Goal: Contribute content: Contribute content

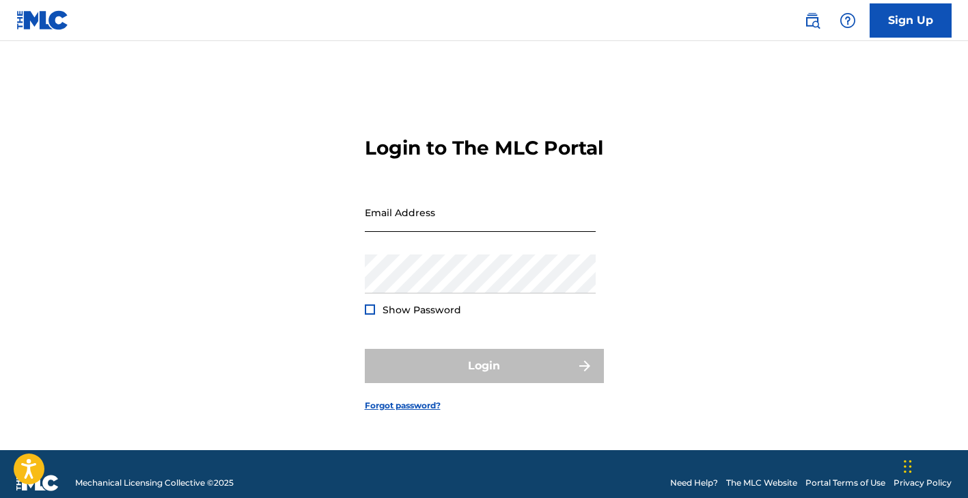
click at [495, 229] on input "Email Address" at bounding box center [480, 212] width 231 height 39
type input "[PERSON_NAME][EMAIL_ADDRESS][PERSON_NAME][DOMAIN_NAME][PERSON_NAME]"
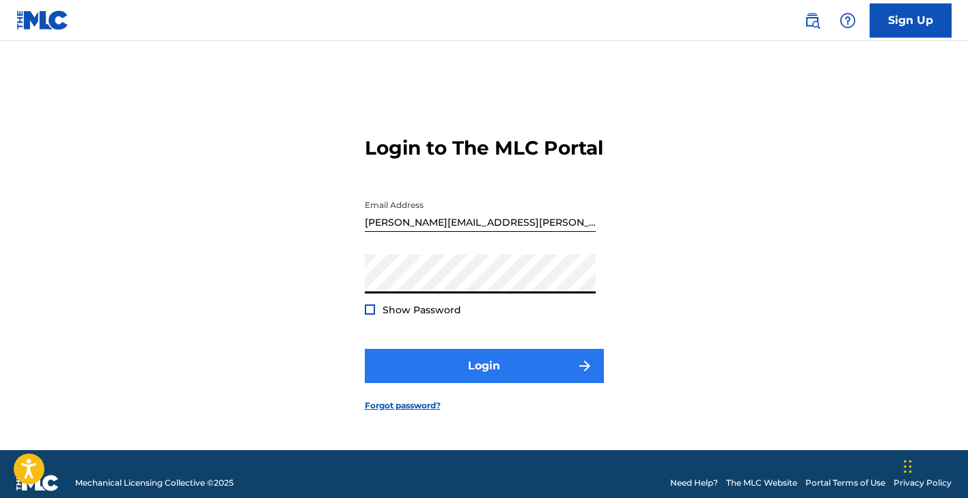
click at [439, 372] on button "Login" at bounding box center [484, 366] width 239 height 34
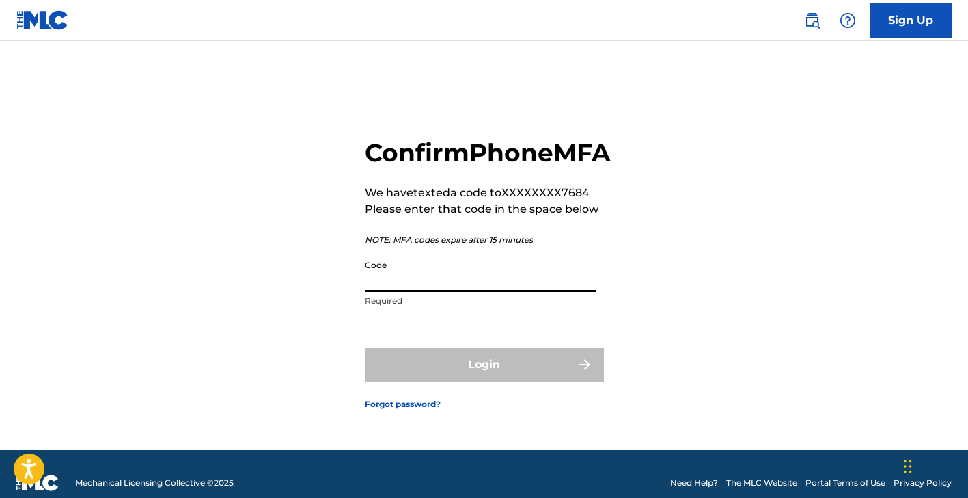
click at [453, 292] on input "Code" at bounding box center [480, 272] width 231 height 39
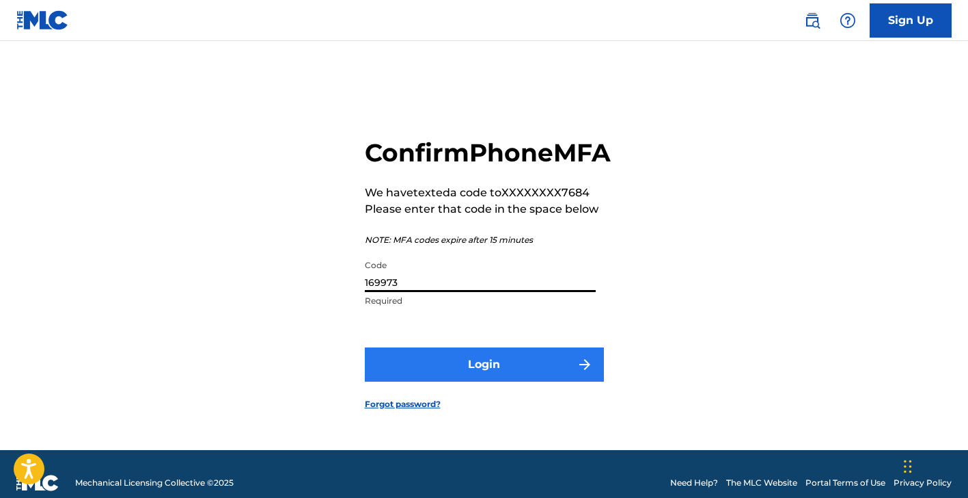
type input "169973"
click at [477, 376] on button "Login" at bounding box center [484, 364] width 239 height 34
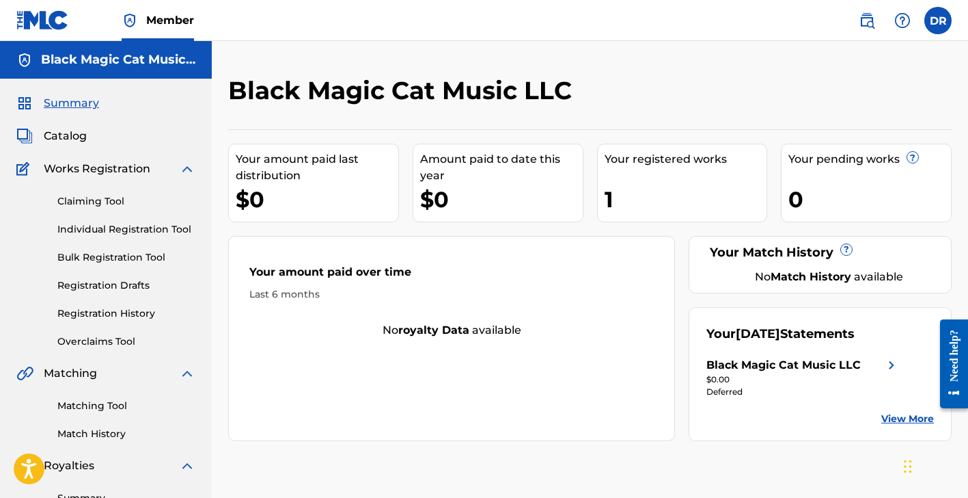
click at [646, 201] on div "1" at bounding box center [686, 199] width 163 height 31
click at [661, 176] on div "Your registered works 1" at bounding box center [682, 183] width 171 height 79
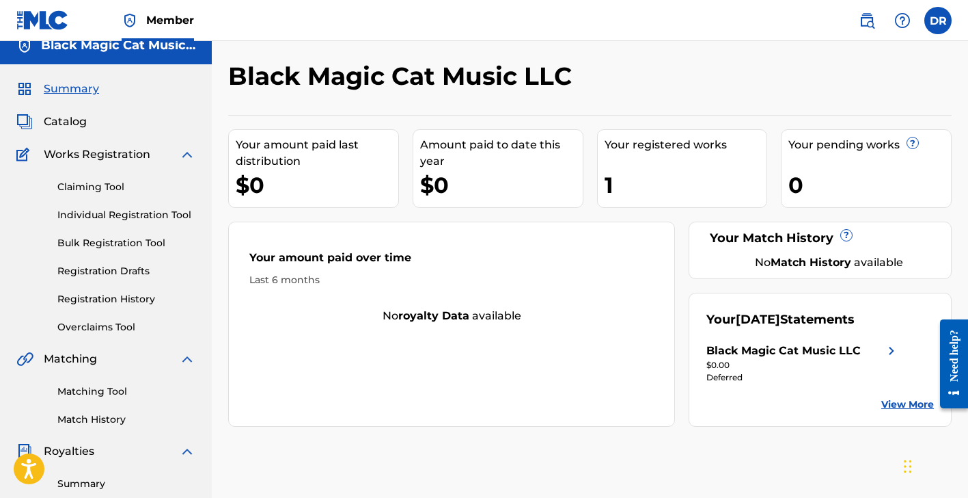
scroll to position [12, 0]
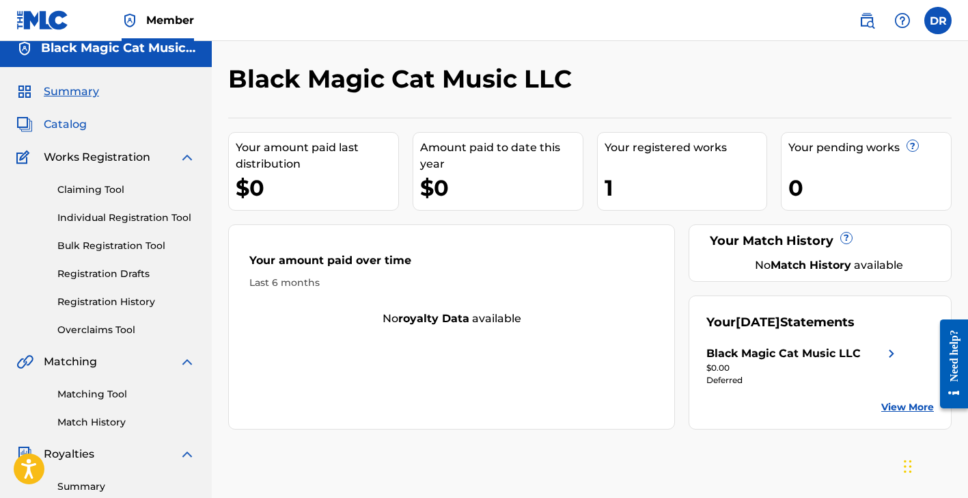
click at [75, 122] on span "Catalog" at bounding box center [65, 124] width 43 height 16
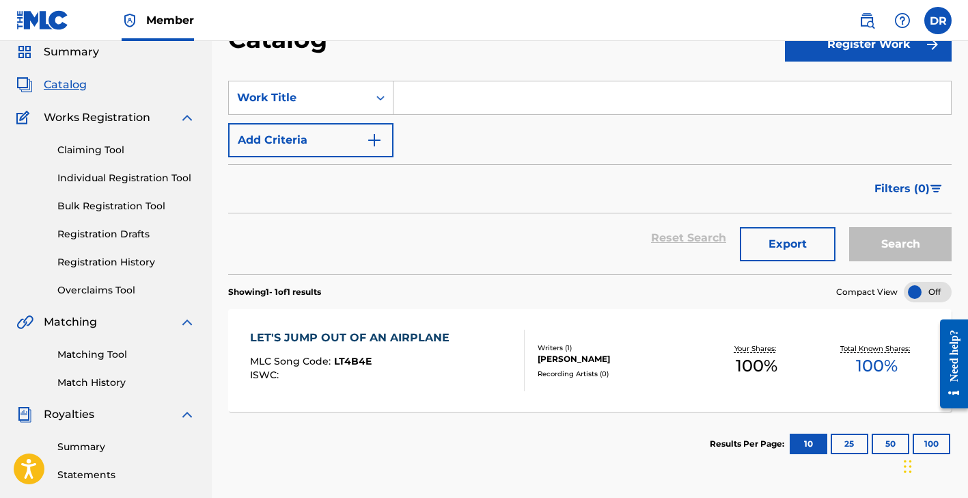
scroll to position [54, 0]
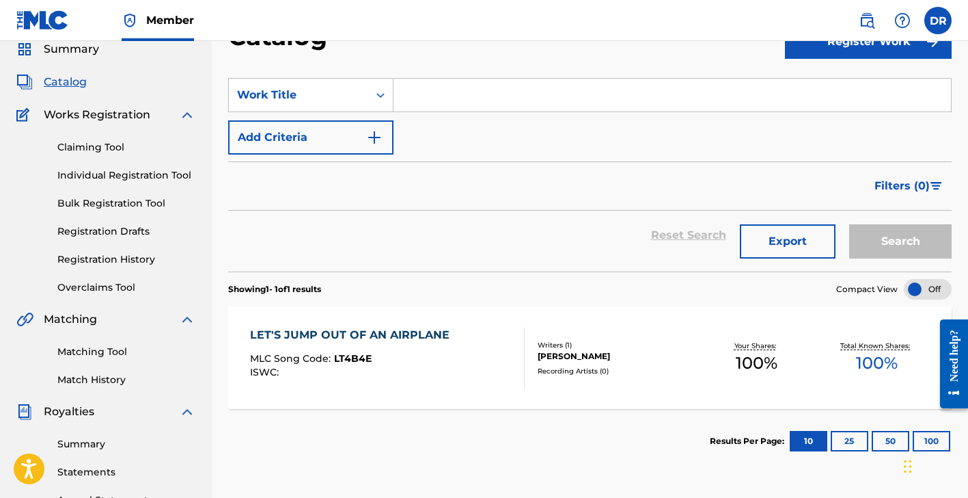
click at [410, 343] on div "LET'S JUMP OUT OF AN AIRPLANE MLC Song Code : LT4B4E ISWC :" at bounding box center [353, 358] width 206 height 62
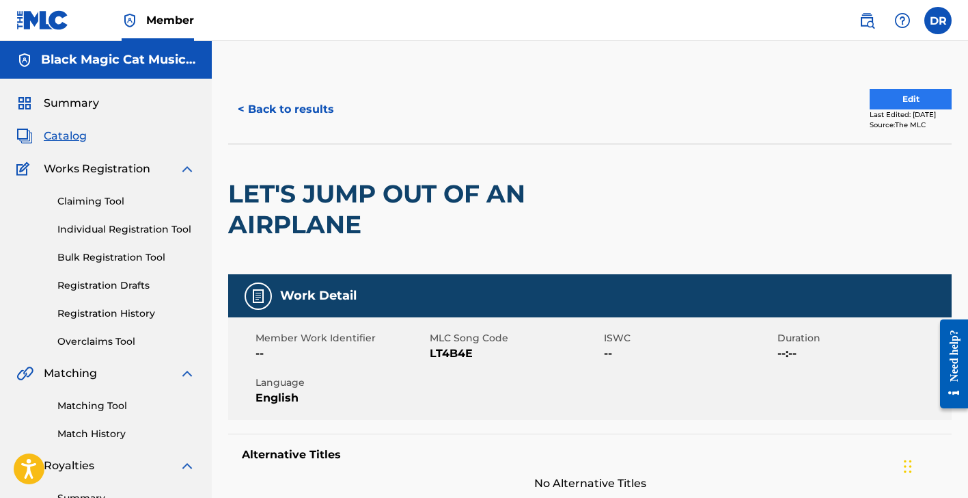
click at [894, 103] on button "Edit" at bounding box center [911, 99] width 82 height 21
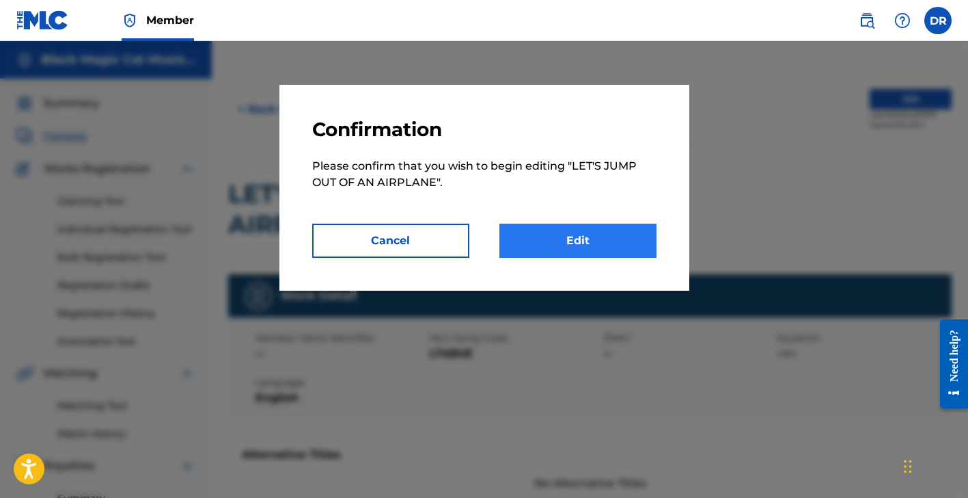
click at [618, 240] on link "Edit" at bounding box center [578, 240] width 157 height 34
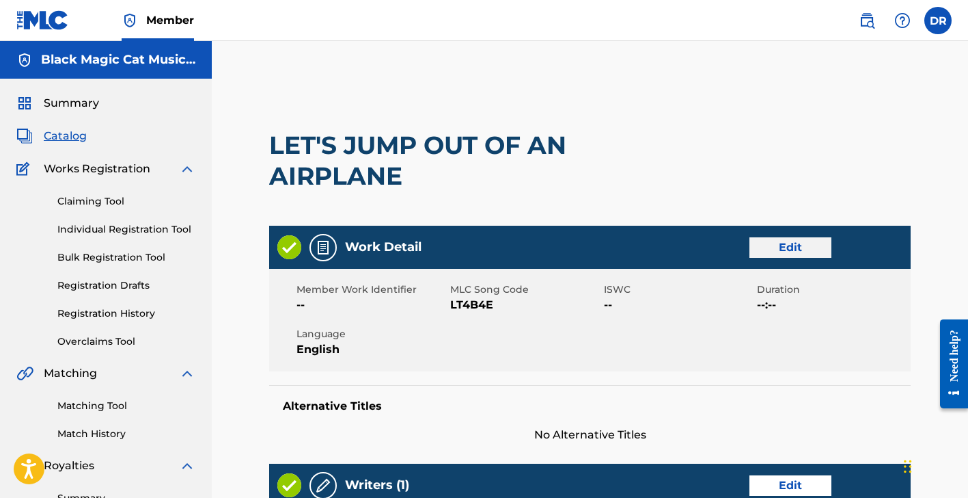
click at [806, 244] on link "Edit" at bounding box center [791, 247] width 82 height 21
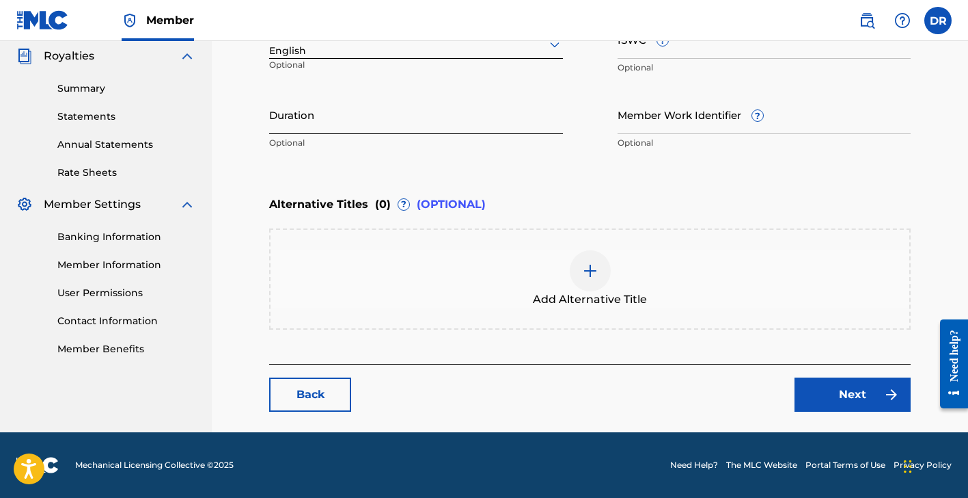
scroll to position [409, 0]
click at [856, 394] on link "Next" at bounding box center [853, 394] width 116 height 34
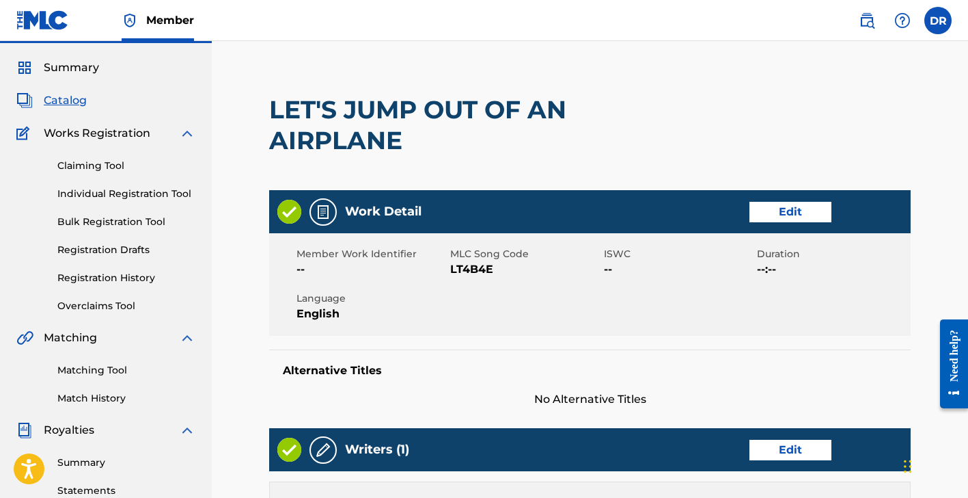
scroll to position [31, 0]
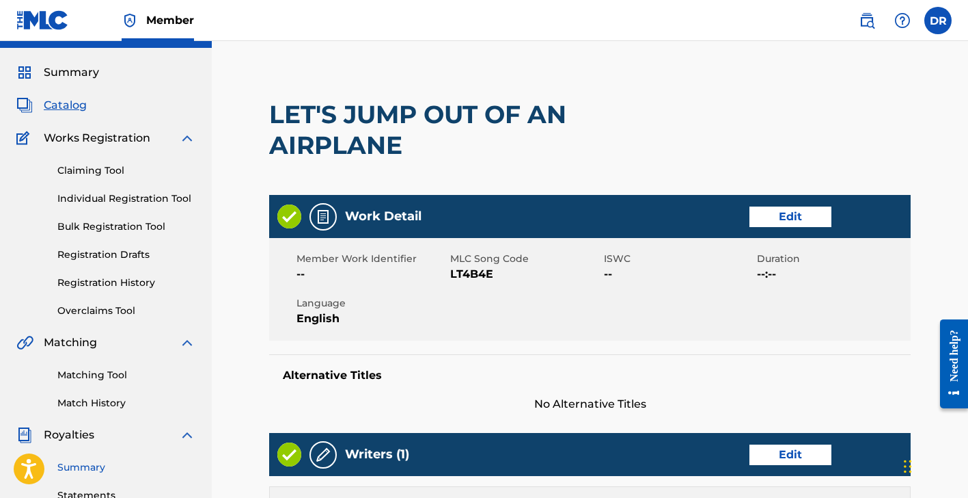
click at [87, 467] on link "Summary" at bounding box center [126, 467] width 138 height 14
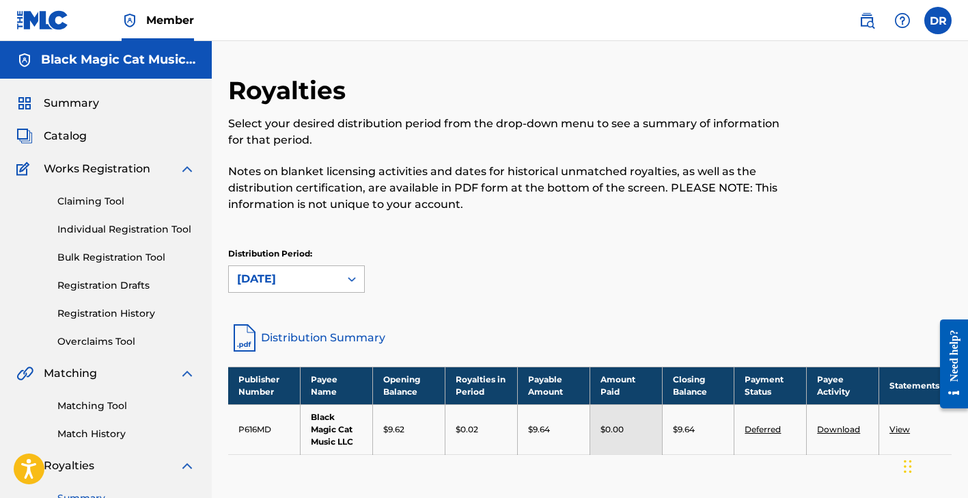
click at [356, 279] on icon at bounding box center [352, 279] width 14 height 14
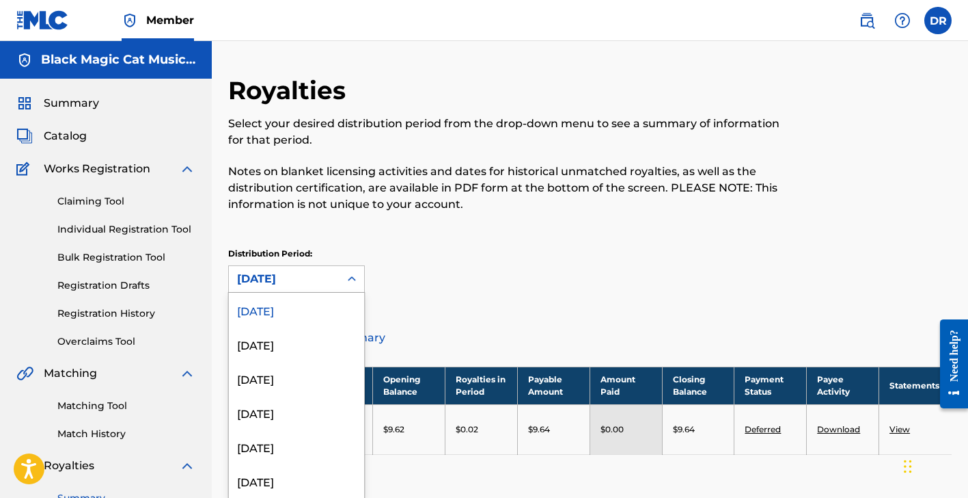
scroll to position [1, 0]
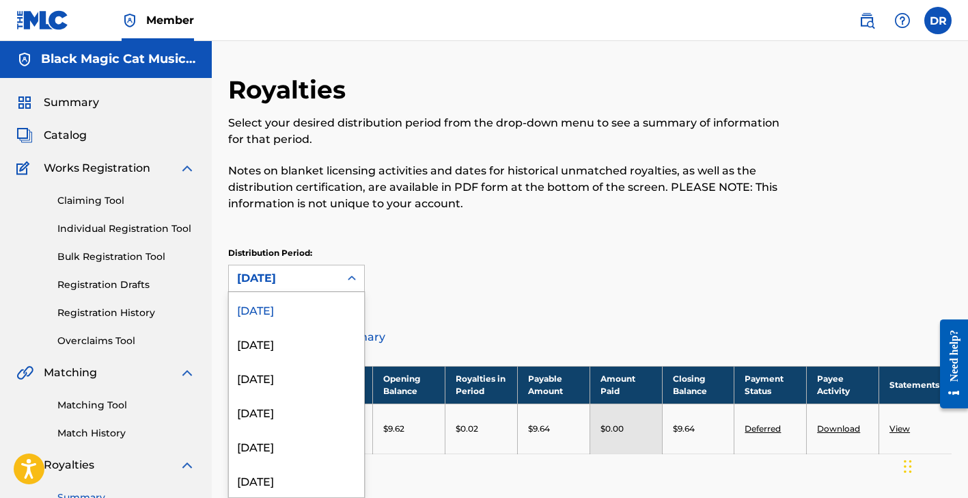
click at [356, 279] on icon at bounding box center [352, 278] width 14 height 14
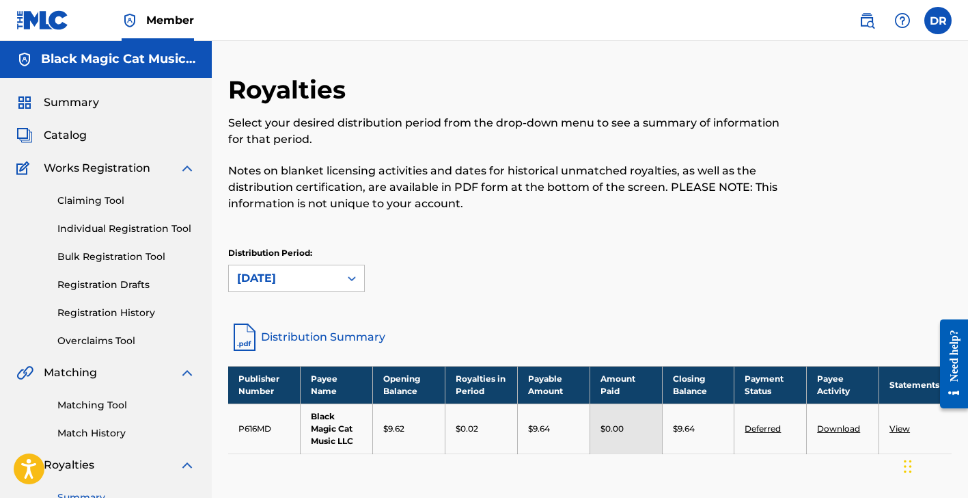
click at [700, 427] on div "$9.64" at bounding box center [698, 428] width 51 height 12
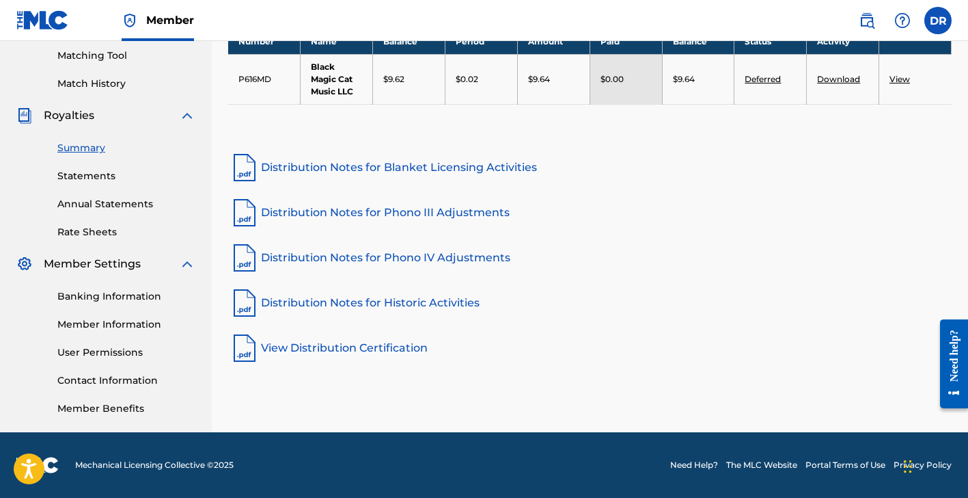
scroll to position [350, 0]
click at [128, 293] on link "Banking Information" at bounding box center [126, 296] width 138 height 14
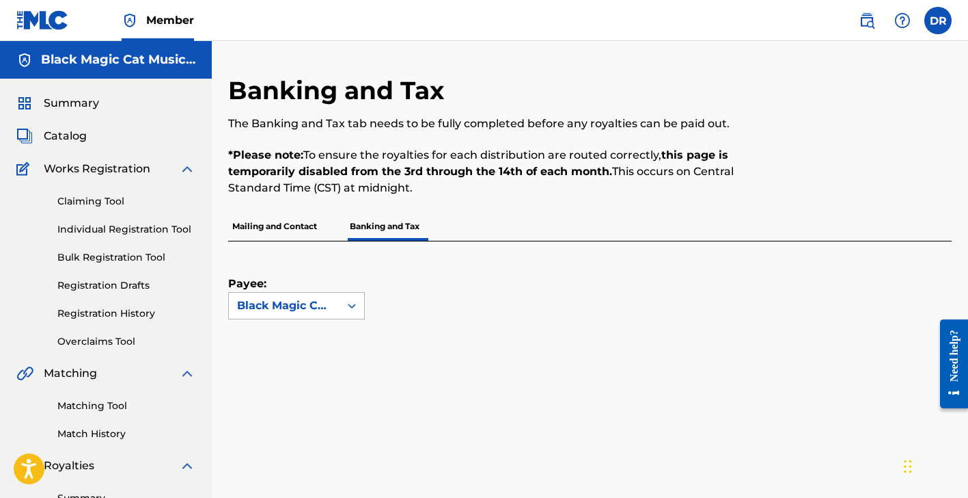
click at [357, 307] on icon at bounding box center [352, 306] width 14 height 14
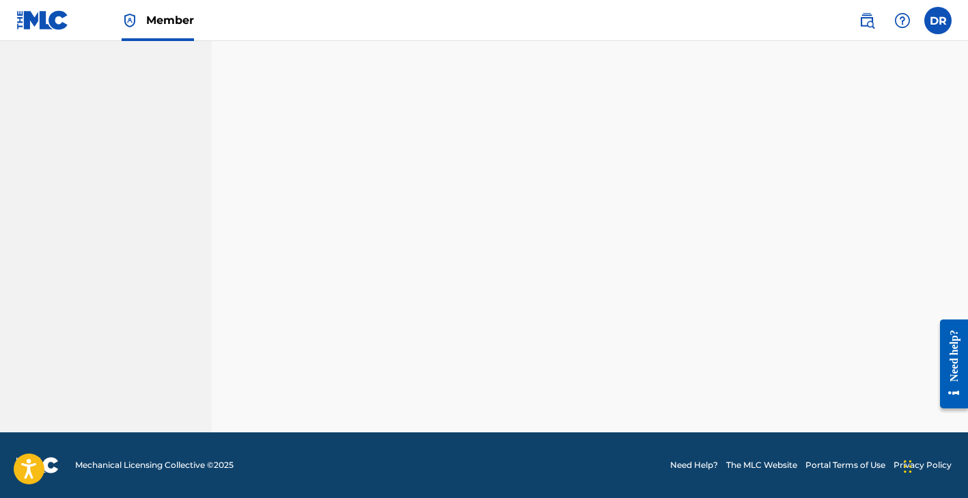
scroll to position [350, 0]
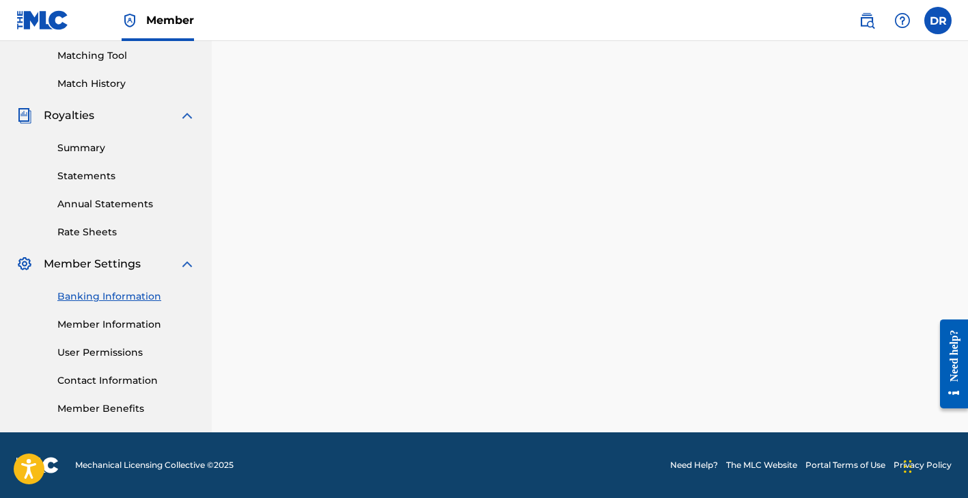
click at [141, 297] on div "Summary Catalog Works Registration Claiming Tool Individual Registration Tool B…" at bounding box center [106, 80] width 212 height 703
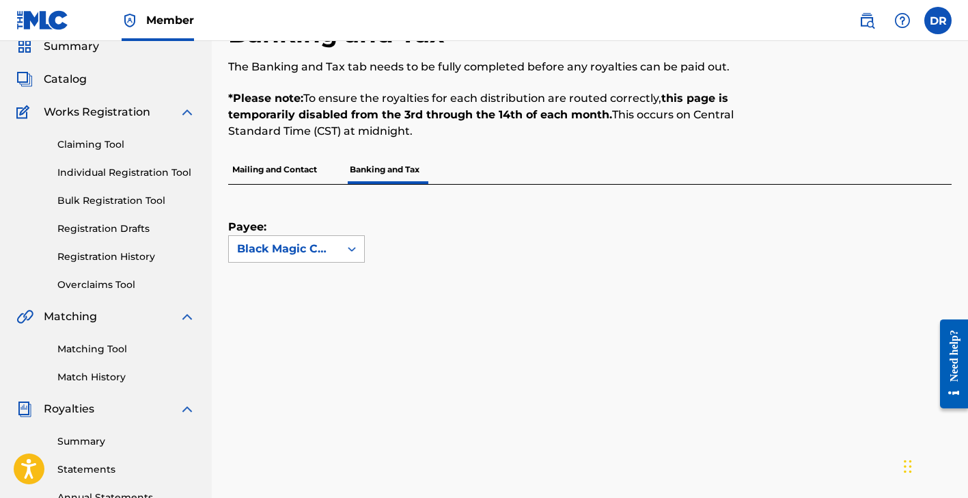
click at [354, 248] on icon at bounding box center [352, 249] width 8 height 5
click at [338, 293] on div "Black Magic Cat Music LLC" at bounding box center [296, 287] width 135 height 51
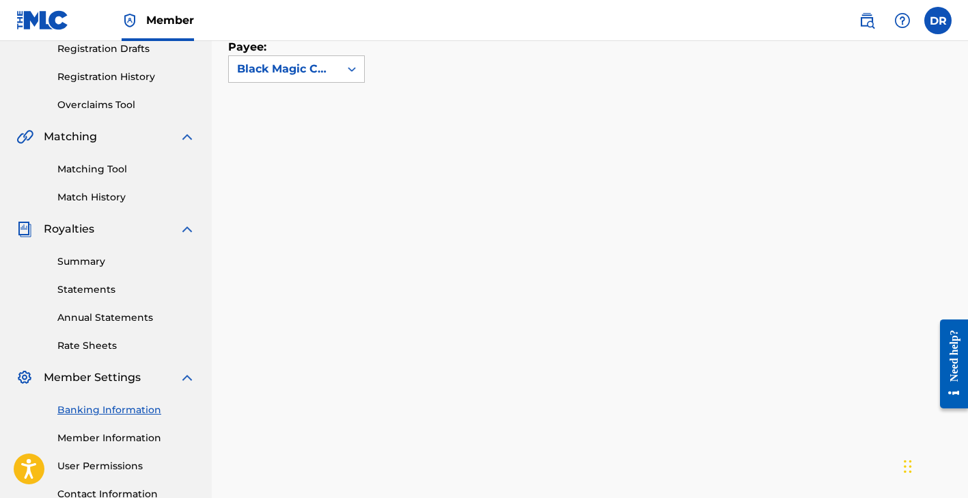
scroll to position [222, 0]
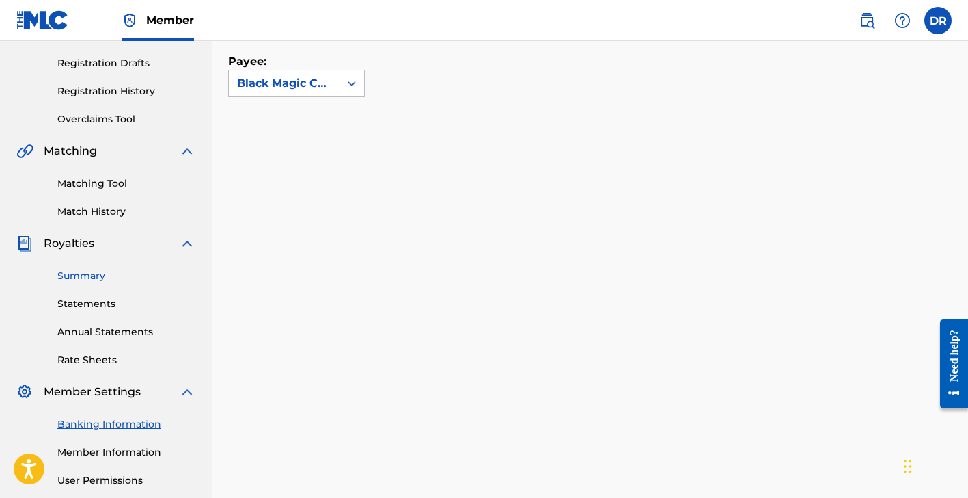
click at [89, 273] on link "Summary" at bounding box center [126, 276] width 138 height 14
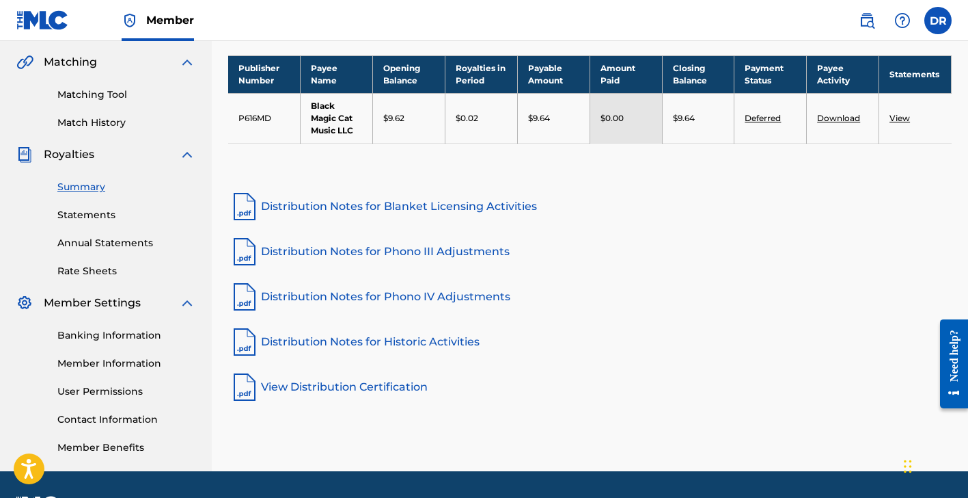
scroll to position [312, 0]
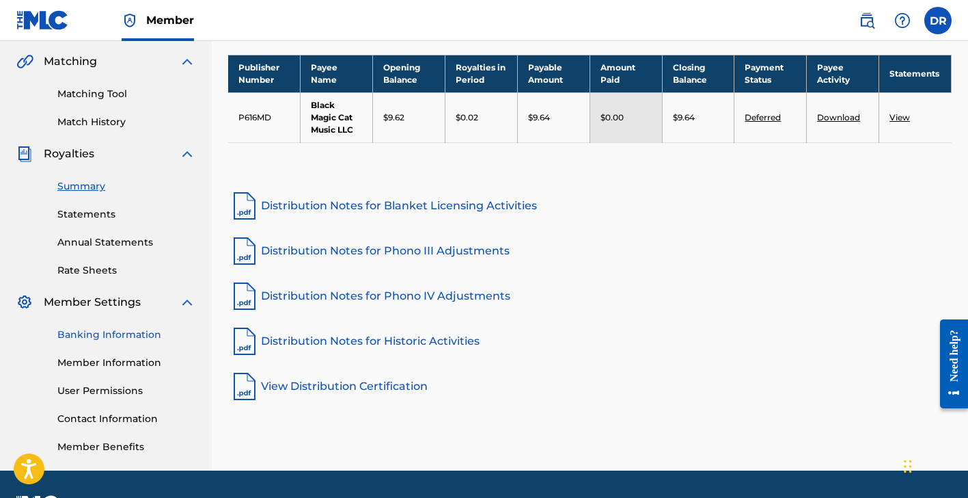
click at [141, 338] on link "Banking Information" at bounding box center [126, 334] width 138 height 14
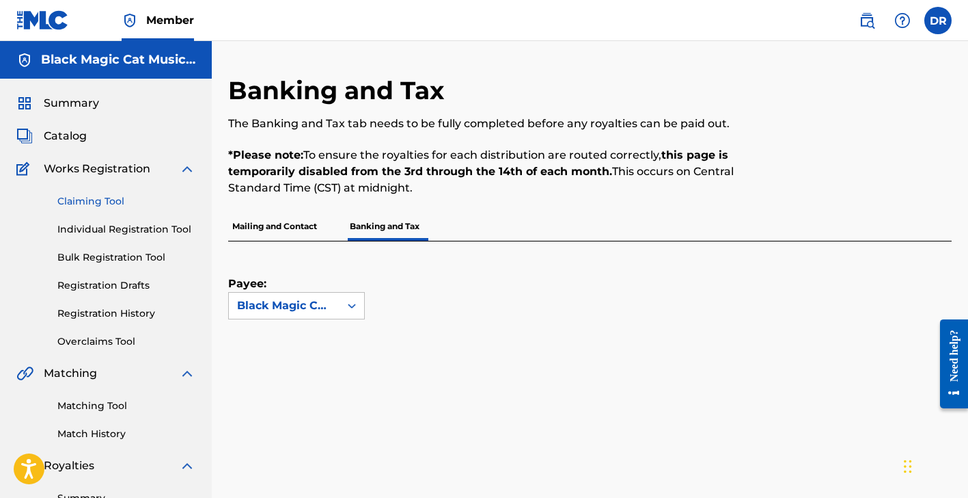
click at [103, 204] on link "Claiming Tool" at bounding box center [126, 201] width 138 height 14
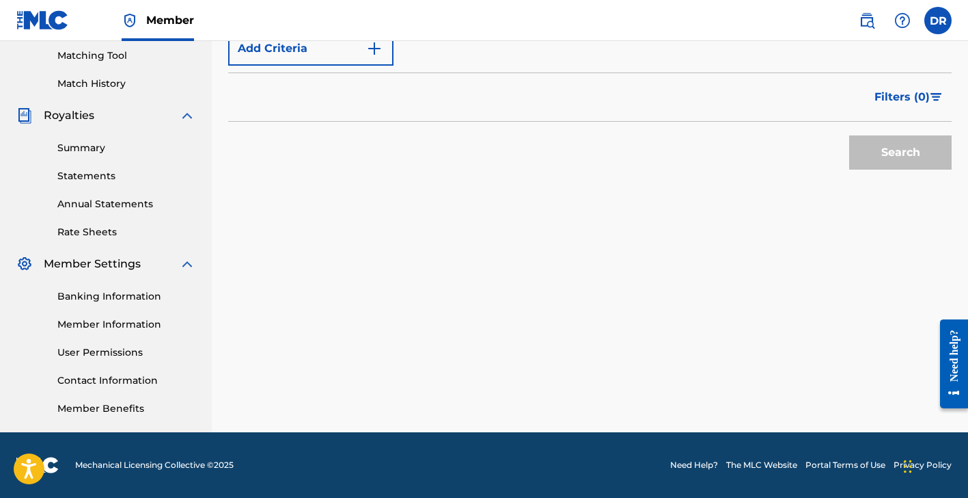
scroll to position [350, 0]
click at [99, 412] on link "Member Benefits" at bounding box center [126, 408] width 138 height 14
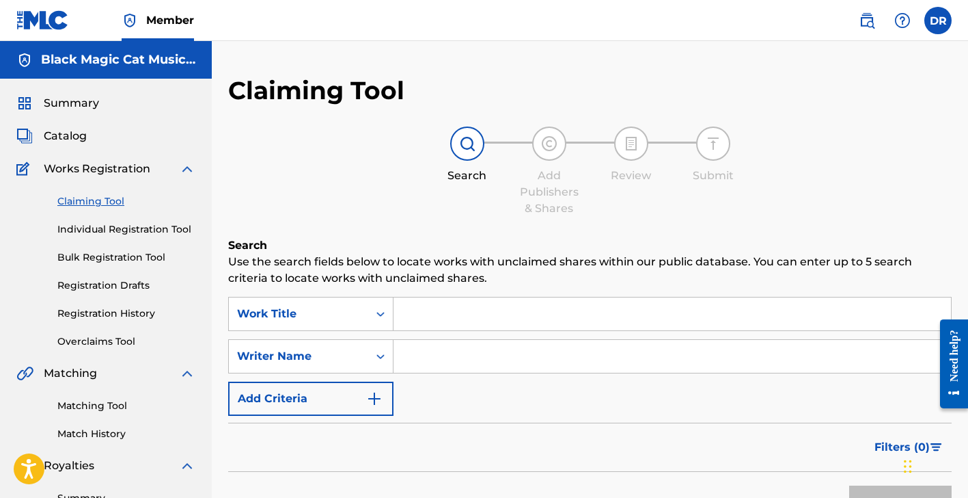
scroll to position [0, 0]
click at [76, 137] on span "Catalog" at bounding box center [65, 136] width 43 height 16
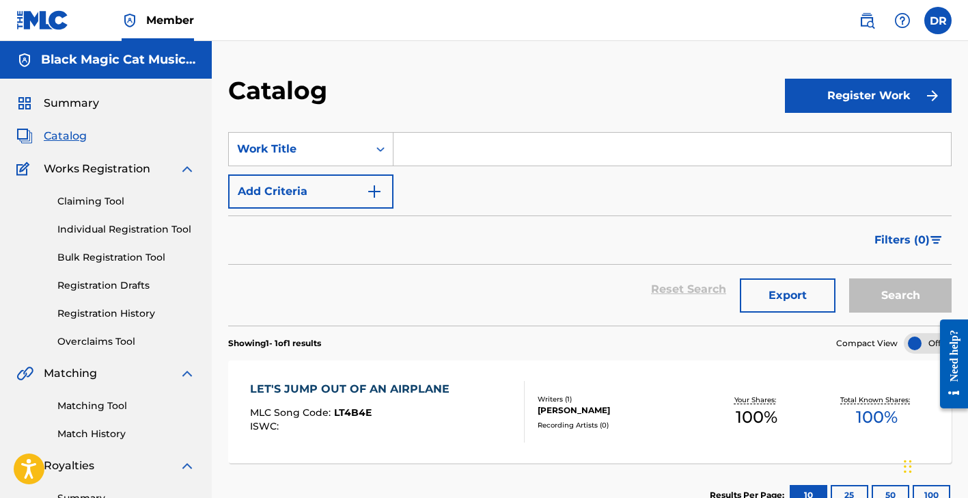
click at [426, 148] on input "Search Form" at bounding box center [673, 149] width 558 height 33
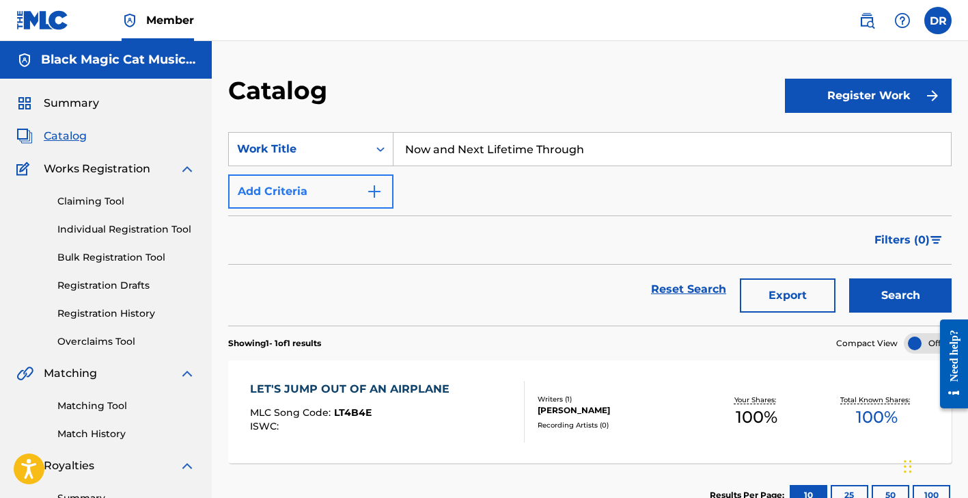
type input "Now and Next Lifetime Through"
click at [375, 188] on img "Search Form" at bounding box center [374, 191] width 16 height 16
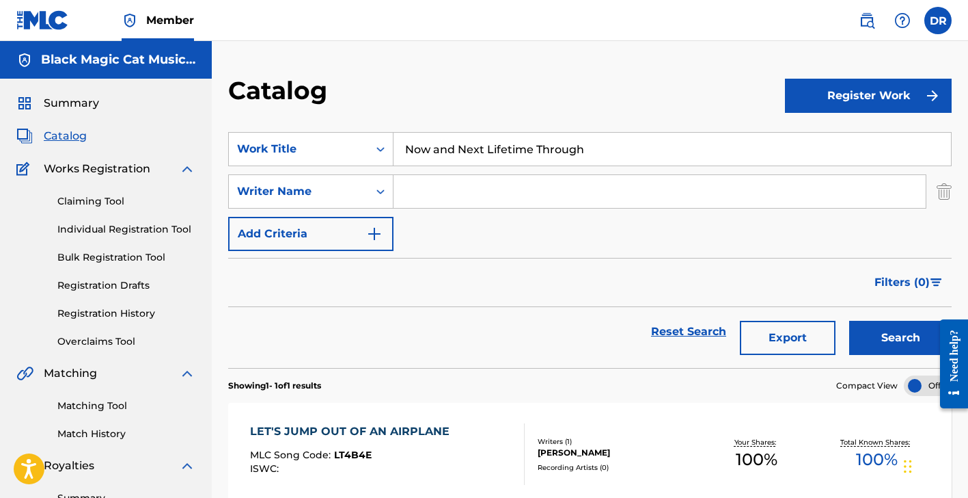
click at [429, 189] on input "Search Form" at bounding box center [660, 191] width 532 height 33
type input "[PERSON_NAME] [PERSON_NAME]"
click at [370, 231] on img "Search Form" at bounding box center [374, 234] width 16 height 16
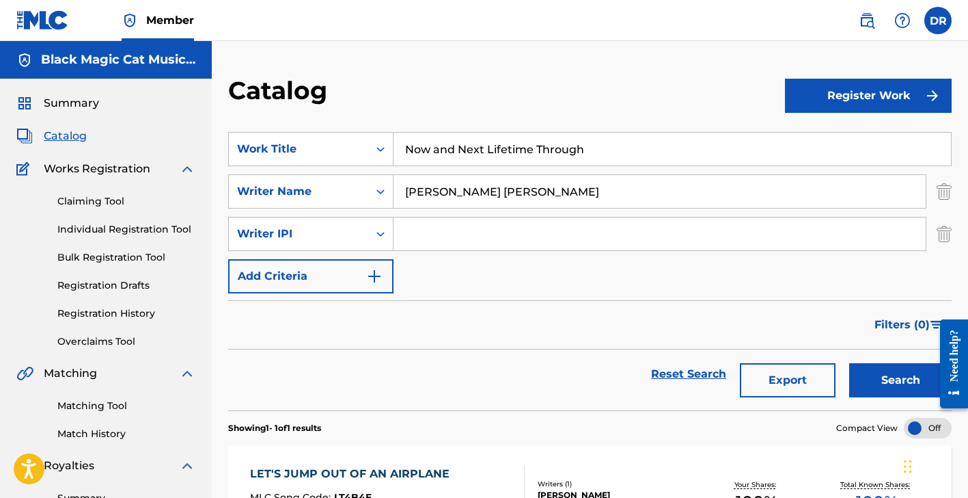
click at [424, 233] on input "Search Form" at bounding box center [660, 233] width 532 height 33
click at [375, 277] on img "Search Form" at bounding box center [374, 276] width 16 height 16
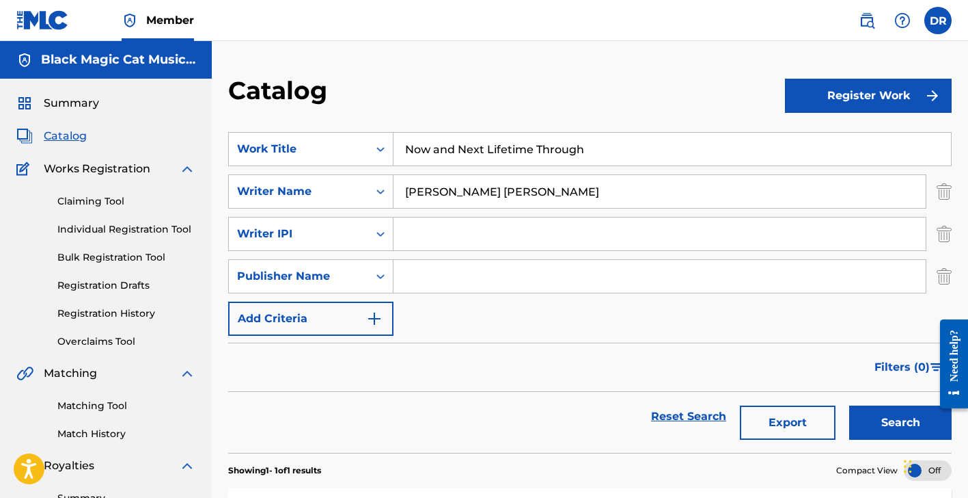
click at [430, 277] on input "Search Form" at bounding box center [660, 276] width 532 height 33
type input "Black Magic Cat Music LLC"
click at [372, 318] on img "Search Form" at bounding box center [374, 318] width 16 height 16
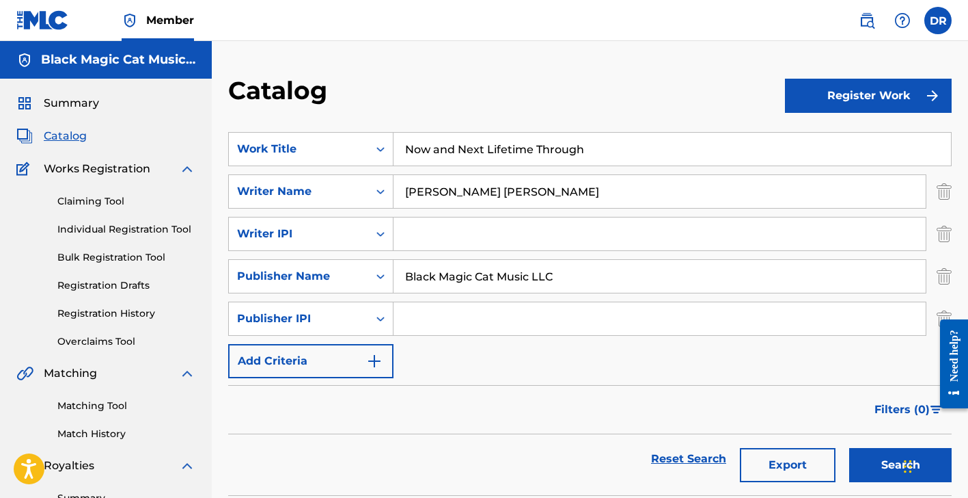
click at [472, 322] on input "Search Form" at bounding box center [660, 318] width 532 height 33
paste input "792266901"
type input "792266901"
click at [467, 230] on input "Search Form" at bounding box center [660, 233] width 532 height 33
paste input "791832509"
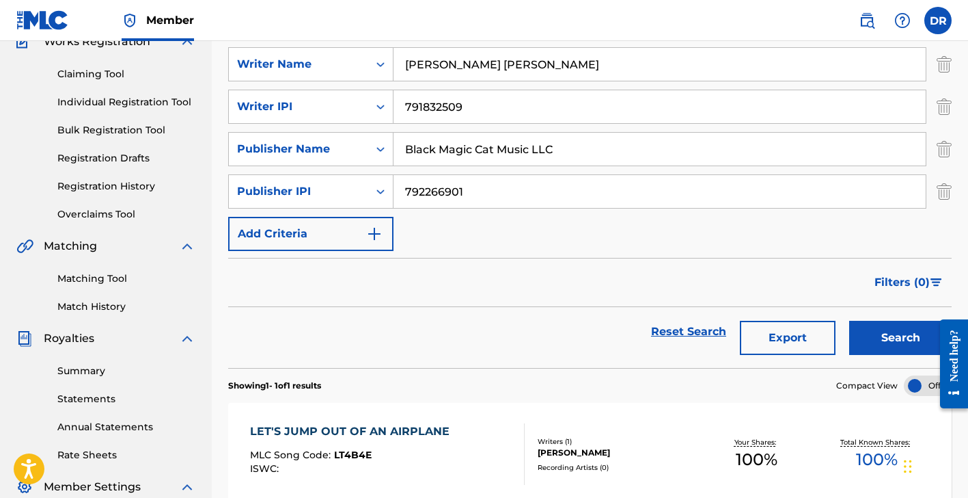
scroll to position [128, 0]
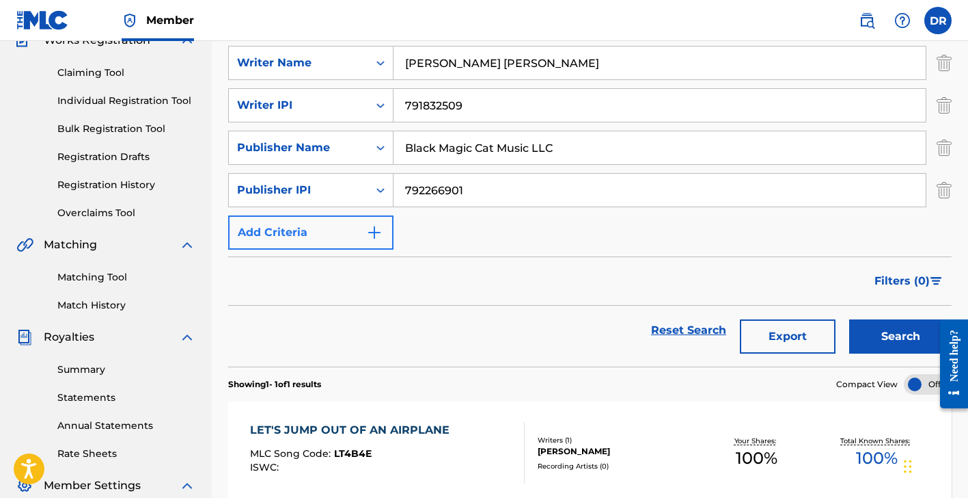
type input "791832509"
click at [379, 232] on img "Search Form" at bounding box center [374, 232] width 16 height 16
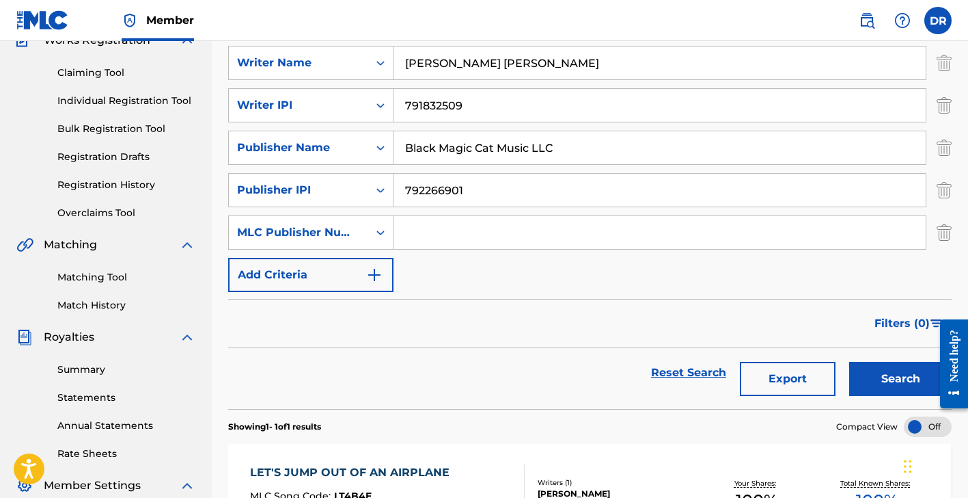
click at [400, 231] on input "Search Form" at bounding box center [660, 232] width 532 height 33
click at [372, 275] on img "Search Form" at bounding box center [374, 275] width 16 height 16
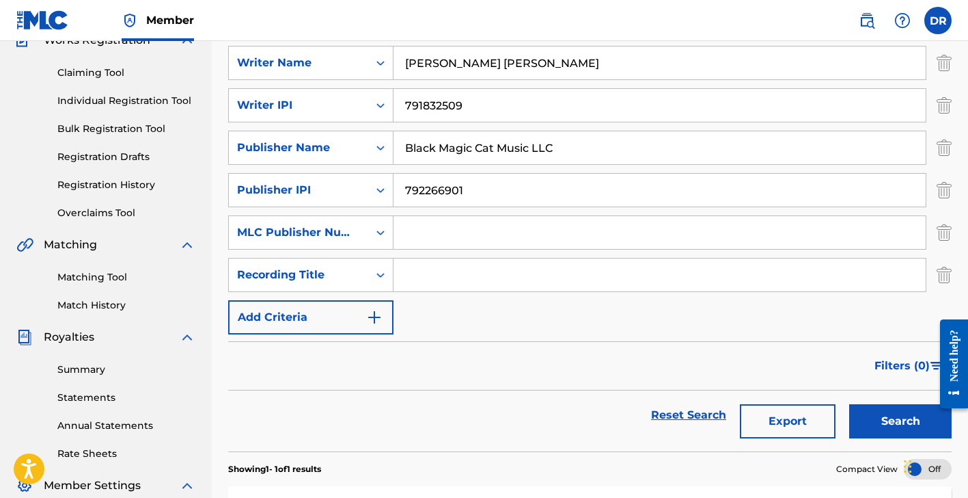
click at [422, 273] on input "Search Form" at bounding box center [660, 274] width 532 height 33
click at [901, 421] on button "Search" at bounding box center [900, 421] width 103 height 34
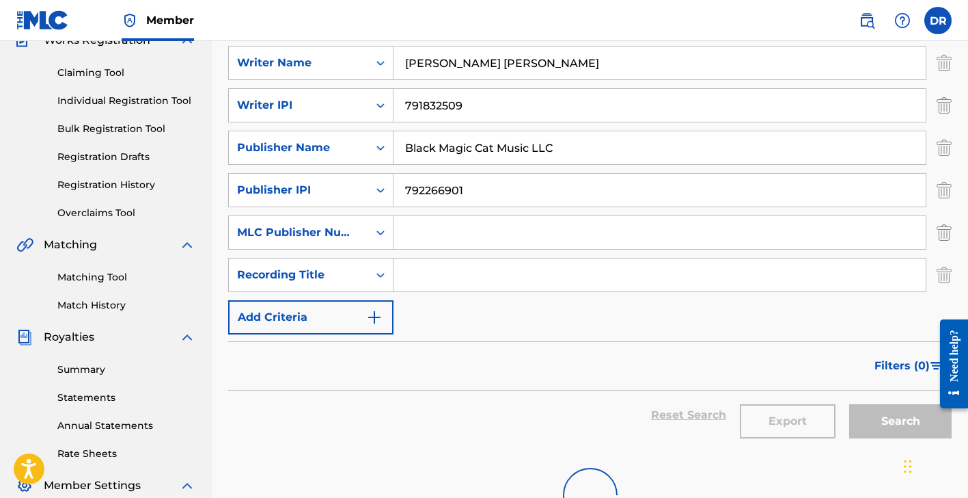
click at [901, 421] on button "Search" at bounding box center [900, 421] width 103 height 34
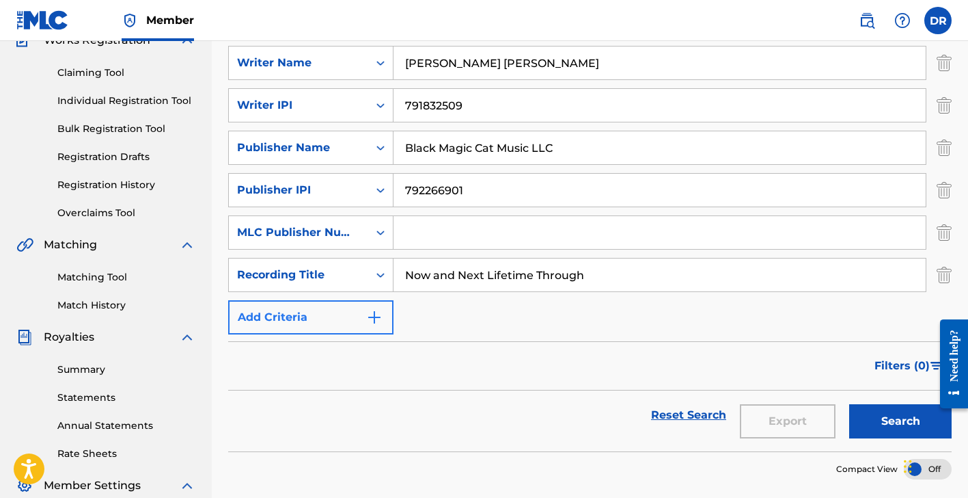
type input "Now and Next Lifetime Through"
click at [377, 314] on img "Search Form" at bounding box center [374, 317] width 16 height 16
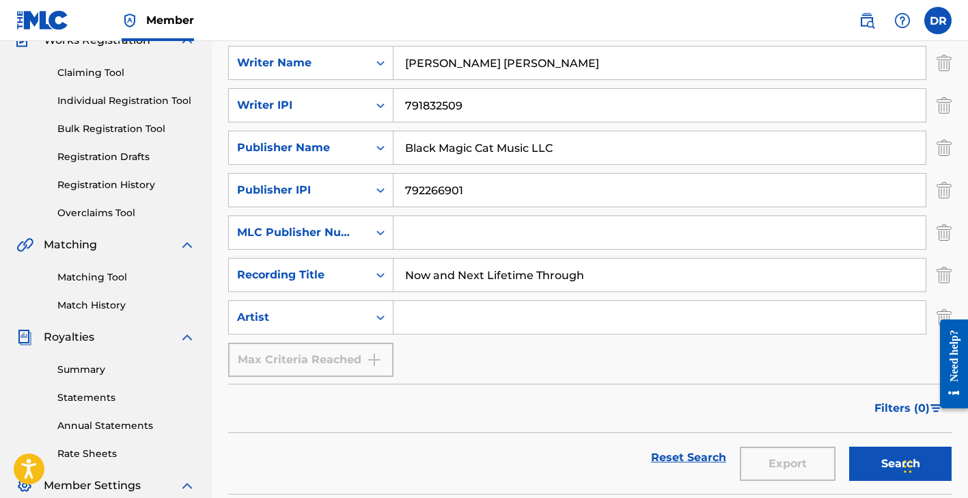
click at [420, 317] on input "Search Form" at bounding box center [660, 317] width 532 height 33
type input "[PERSON_NAME]"
click at [377, 363] on div "Max Criteria Reached" at bounding box center [310, 359] width 165 height 34
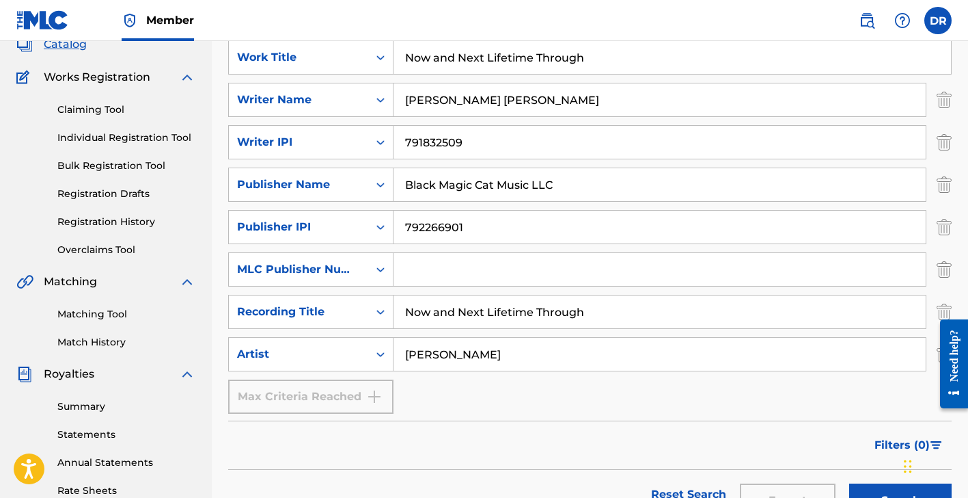
scroll to position [93, 0]
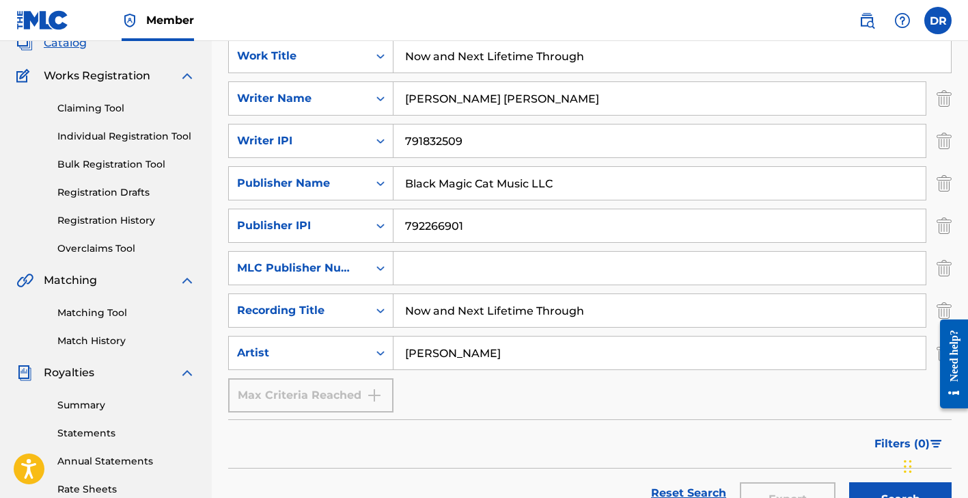
click at [478, 265] on input "Search Form" at bounding box center [660, 267] width 532 height 33
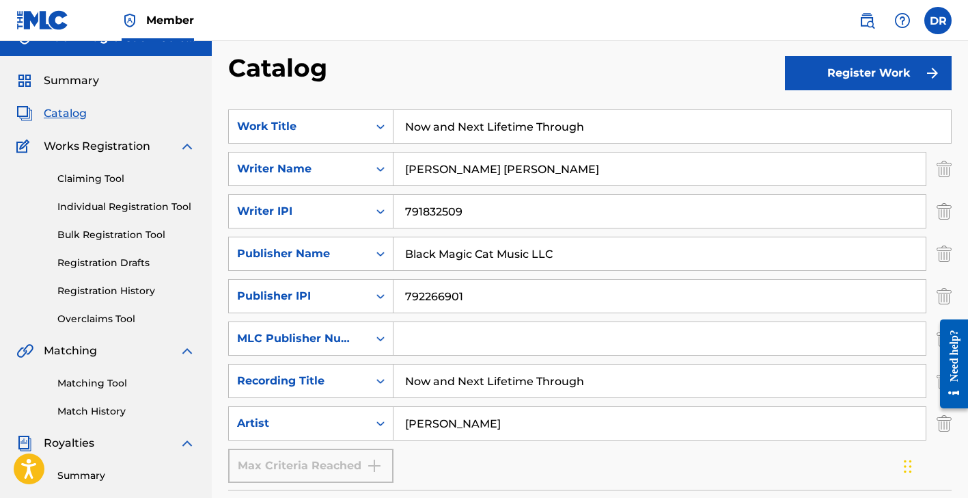
scroll to position [25, 0]
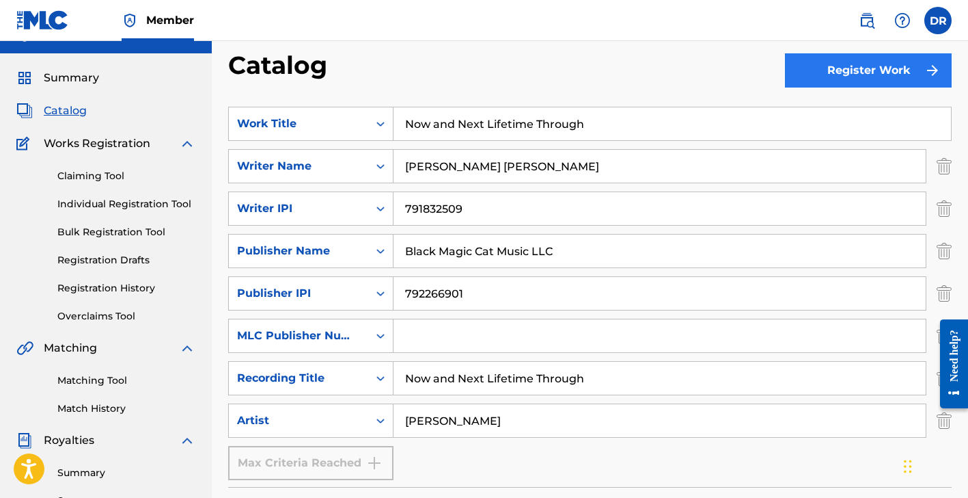
click at [899, 71] on button "Register Work" at bounding box center [868, 70] width 167 height 34
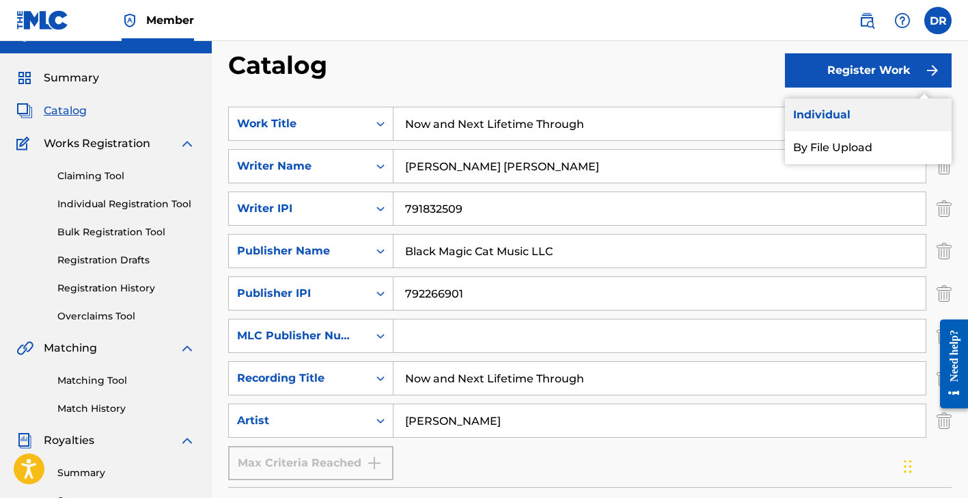
click at [866, 123] on link "Individual" at bounding box center [868, 114] width 167 height 33
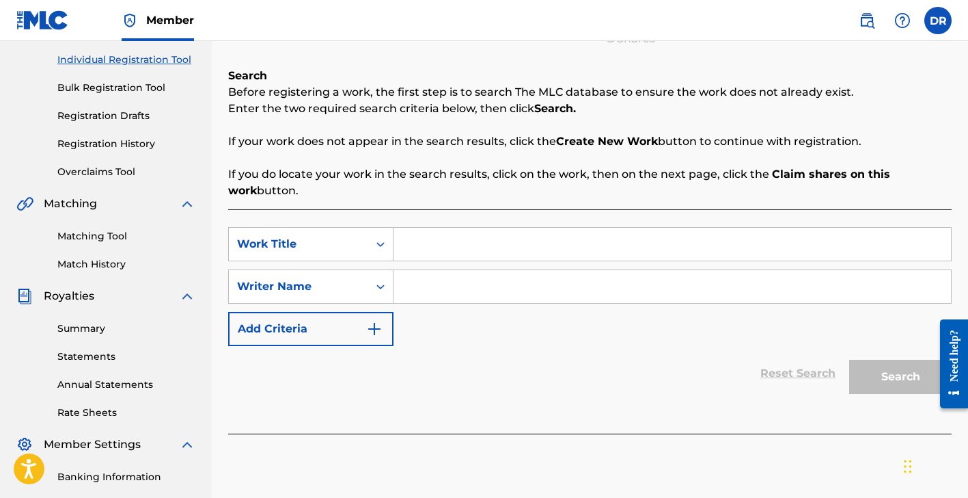
scroll to position [83, 0]
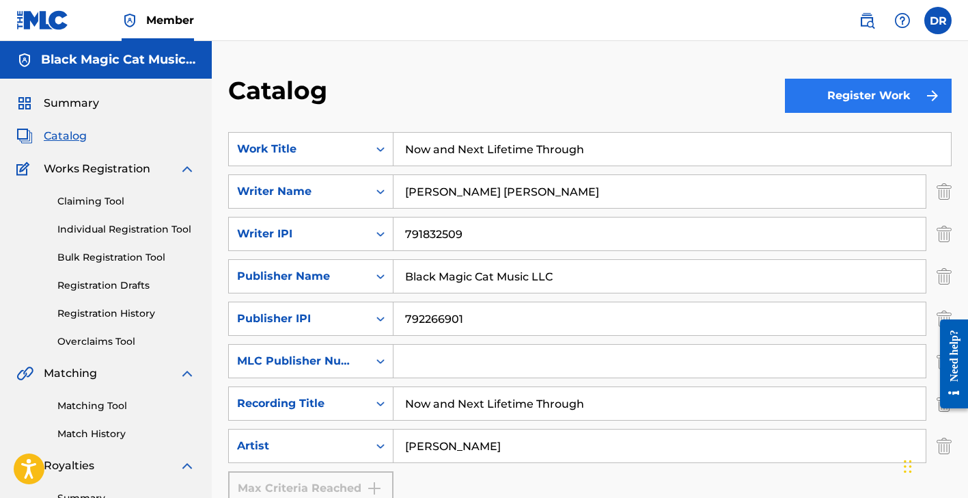
click at [844, 95] on button "Register Work" at bounding box center [868, 96] width 167 height 34
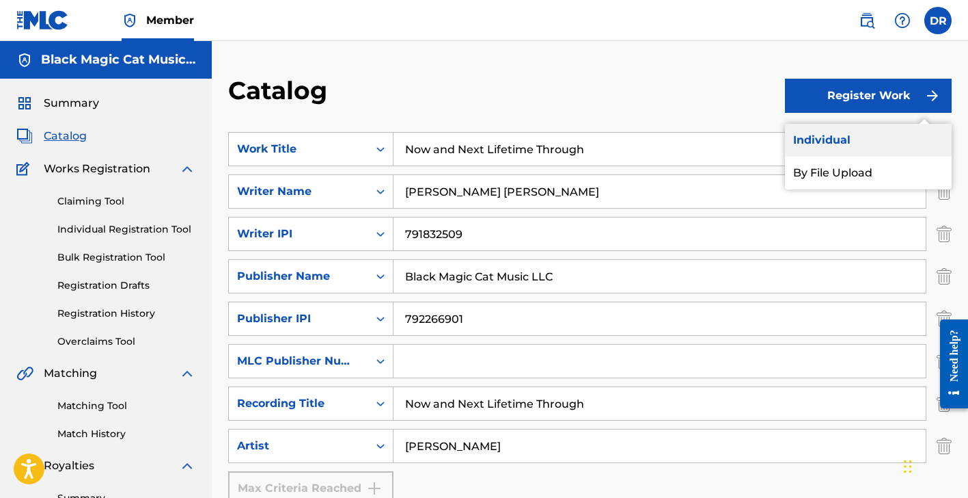
click at [849, 131] on link "Individual" at bounding box center [868, 140] width 167 height 33
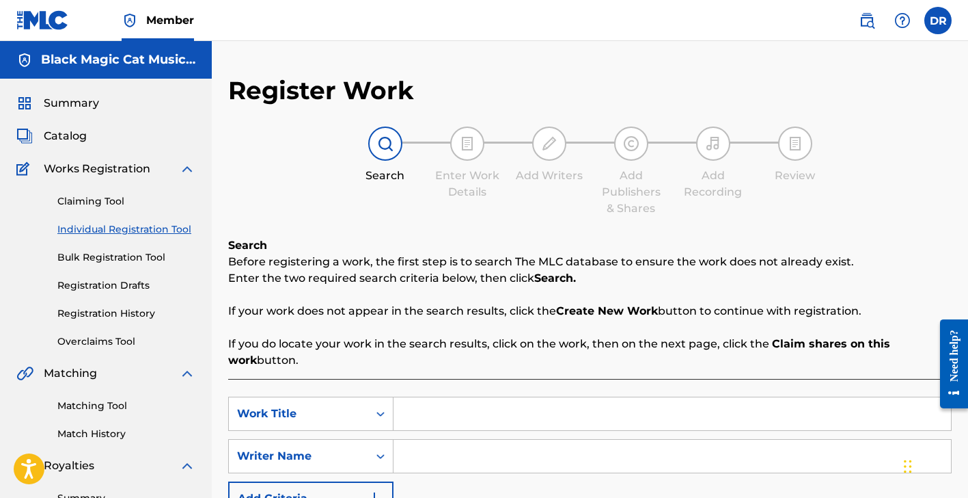
click at [465, 410] on input "Search Form" at bounding box center [673, 413] width 558 height 33
type input "Now and Next Lifetime Through"
click at [485, 463] on input "Search Form" at bounding box center [673, 455] width 558 height 33
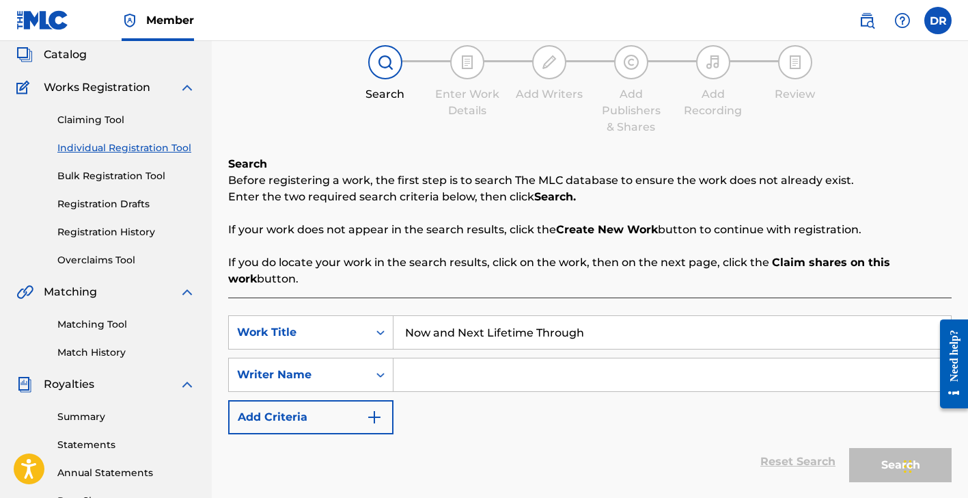
scroll to position [68, 0]
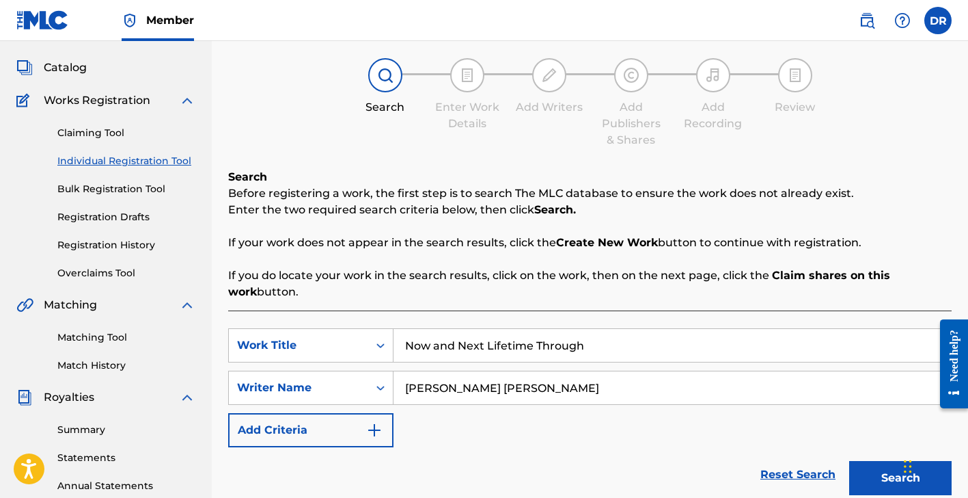
type input "[PERSON_NAME] [PERSON_NAME]"
click at [379, 426] on img "Search Form" at bounding box center [374, 430] width 16 height 16
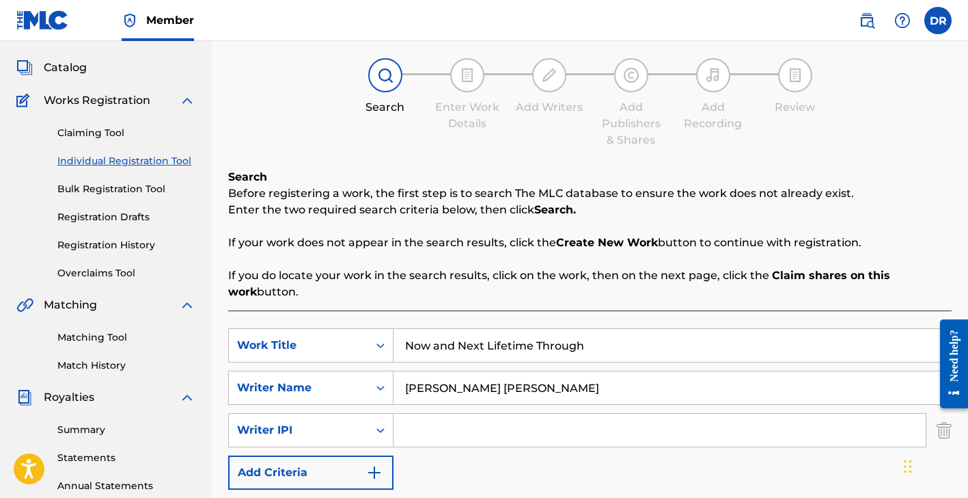
click at [437, 418] on input "Search Form" at bounding box center [660, 429] width 532 height 33
paste input "791832509"
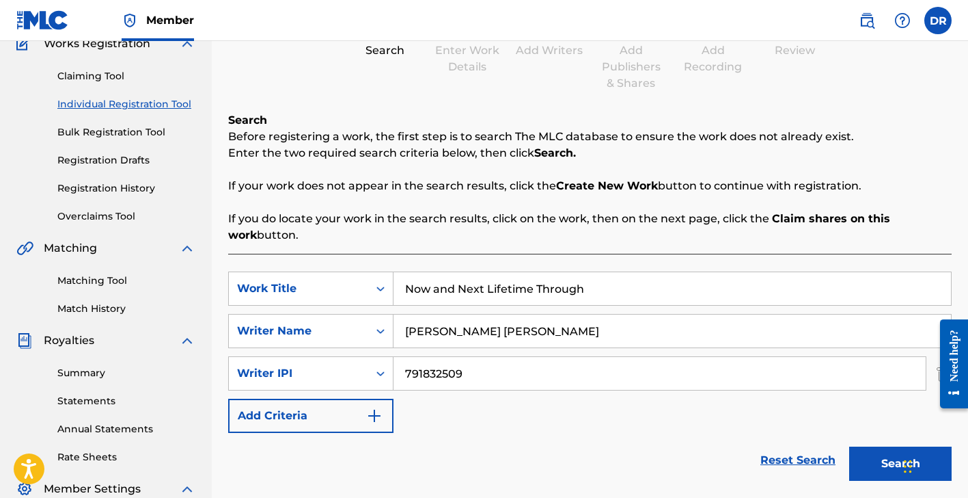
scroll to position [145, 0]
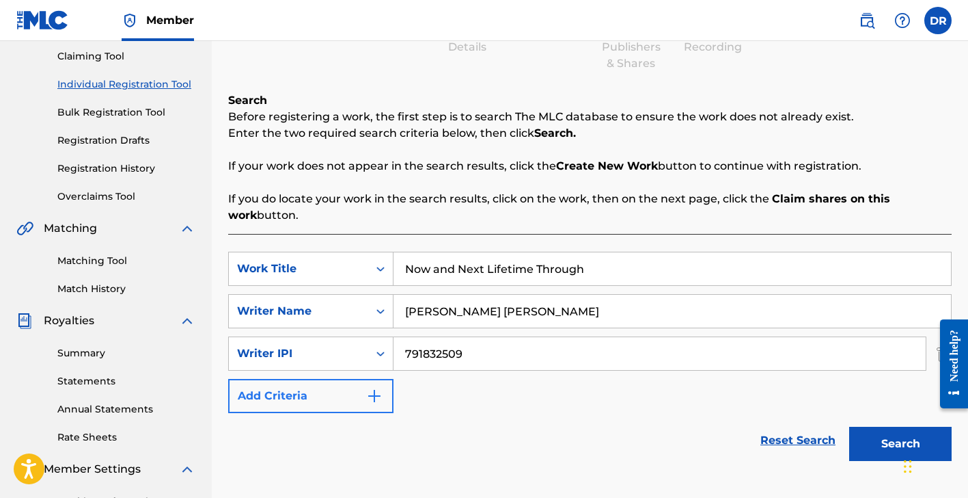
type input "791832509"
click at [370, 391] on img "Search Form" at bounding box center [374, 395] width 16 height 16
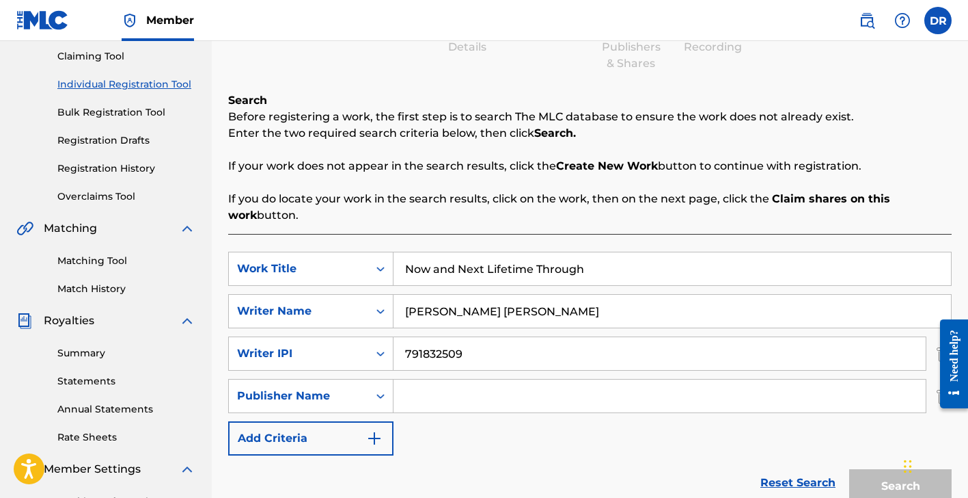
click at [437, 396] on input "Search Form" at bounding box center [660, 395] width 532 height 33
type input "Black Magic Cat Music LLC"
click at [899, 482] on button "Search" at bounding box center [900, 486] width 103 height 34
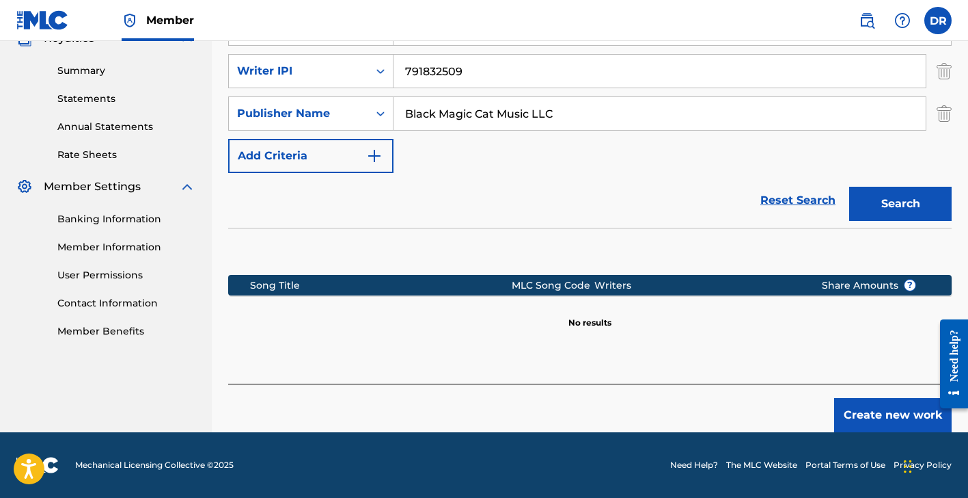
scroll to position [427, 0]
click at [864, 406] on button "Create new work" at bounding box center [893, 415] width 118 height 34
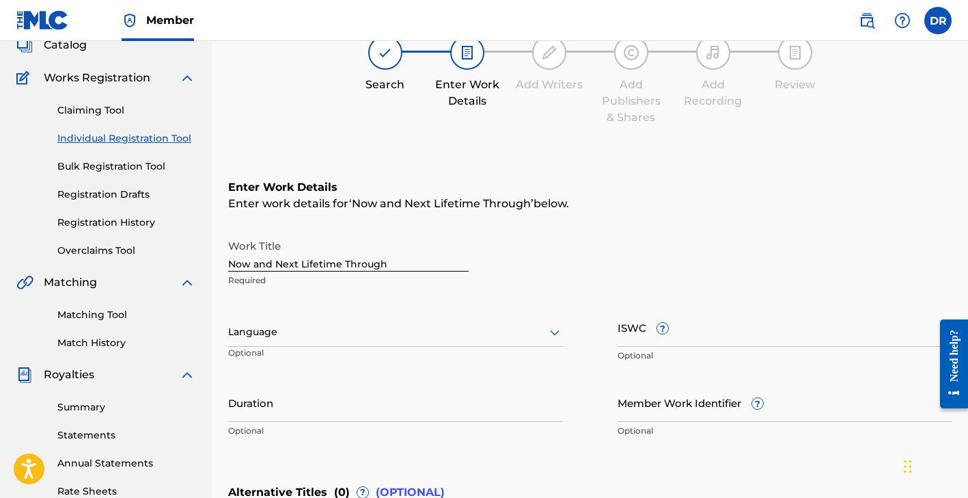
scroll to position [86, 0]
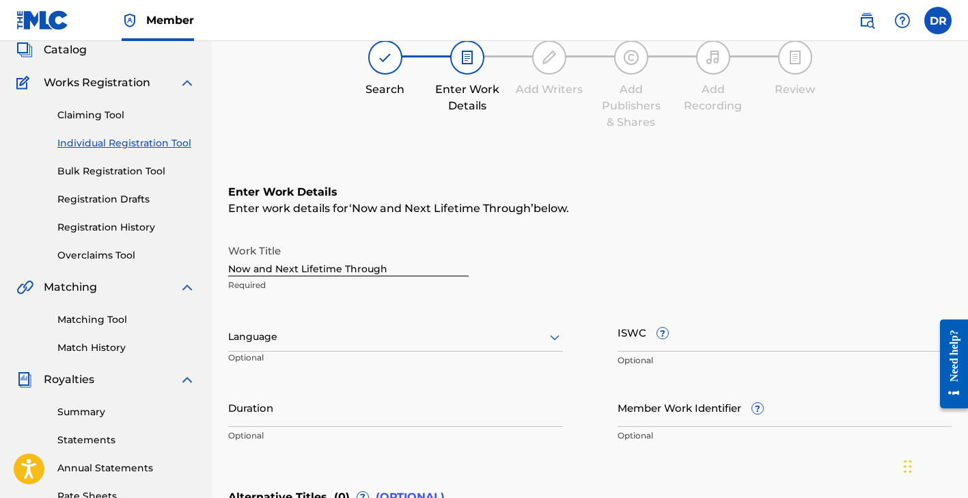
click at [556, 333] on icon at bounding box center [555, 337] width 16 height 16
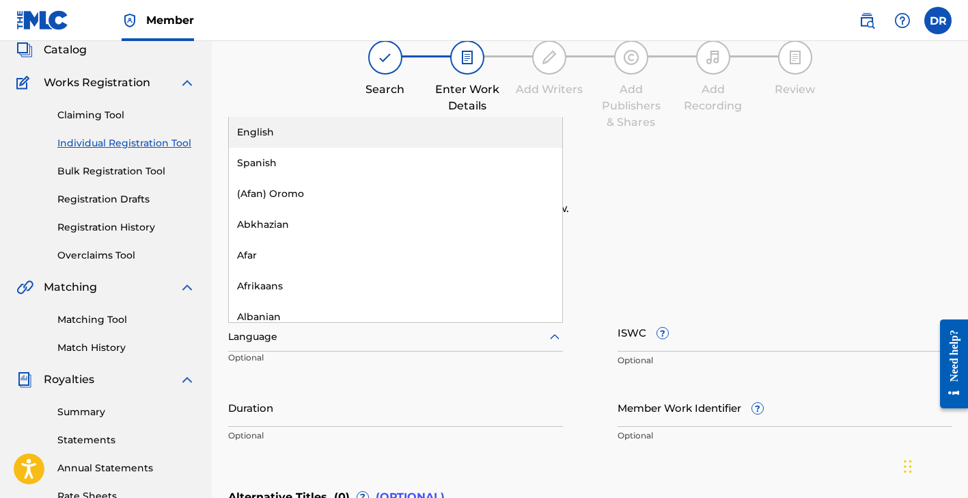
click at [492, 131] on div "English" at bounding box center [396, 132] width 334 height 31
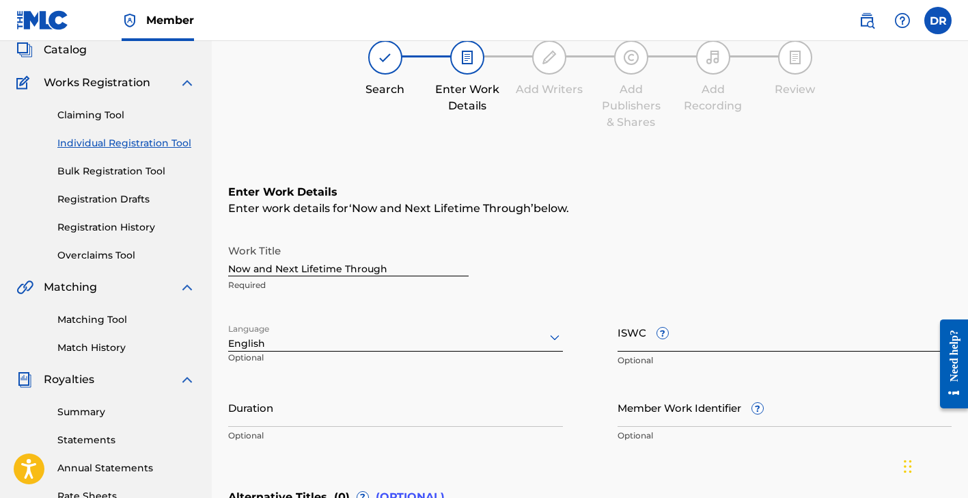
click at [718, 340] on input "ISWC ?" at bounding box center [785, 331] width 335 height 39
click at [353, 416] on input "Duration" at bounding box center [395, 406] width 335 height 39
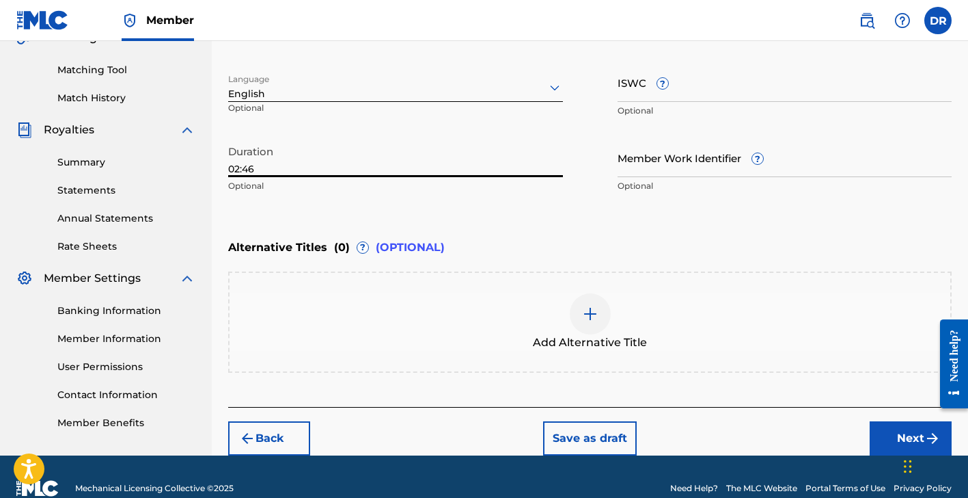
scroll to position [336, 0]
type input "02:46"
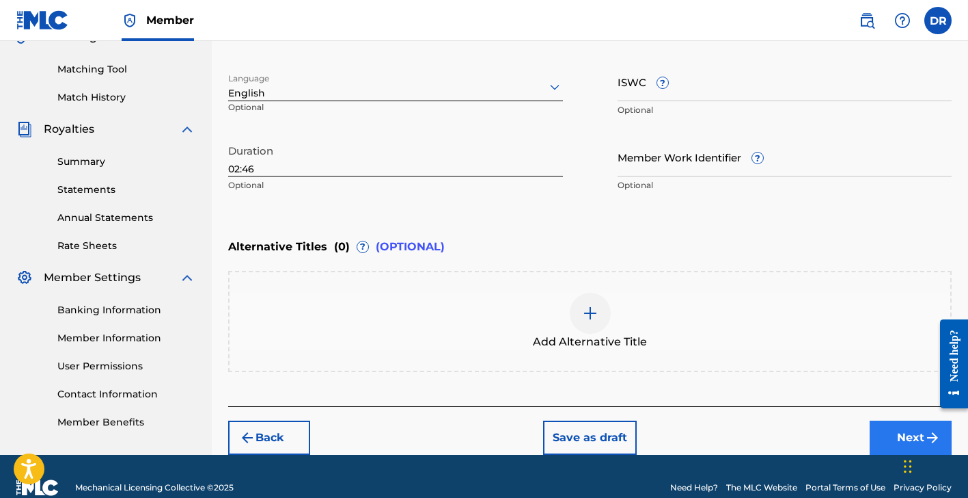
click at [890, 427] on button "Next" at bounding box center [911, 437] width 82 height 34
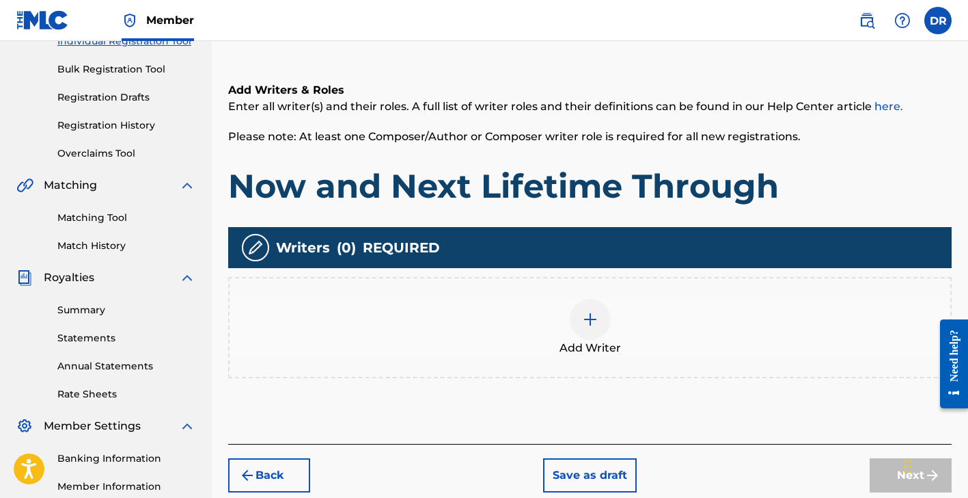
scroll to position [202, 0]
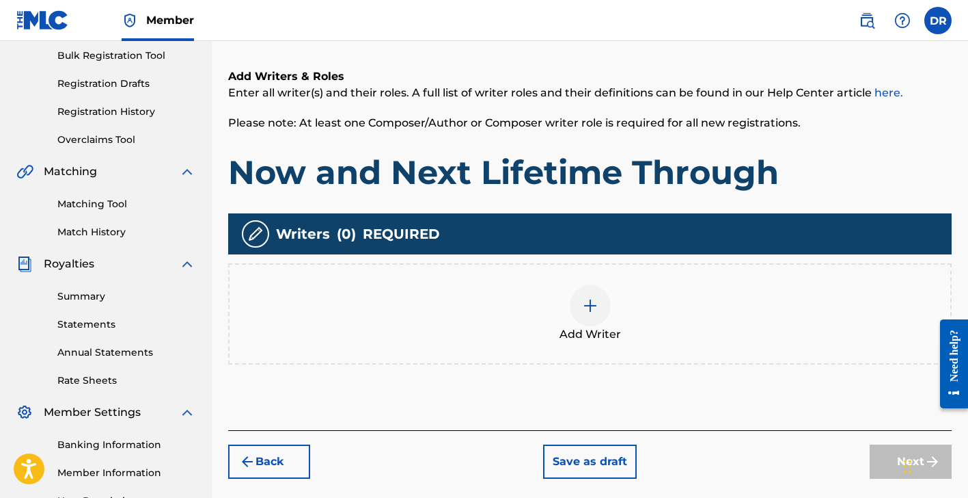
click at [589, 298] on img at bounding box center [590, 305] width 16 height 16
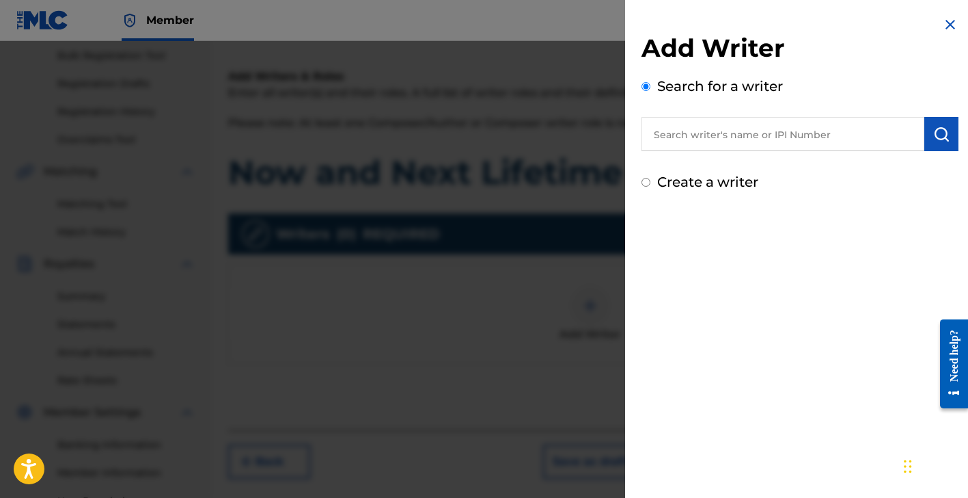
click at [764, 144] on input "text" at bounding box center [783, 134] width 283 height 34
type input "[PERSON_NAME] [PERSON_NAME]"
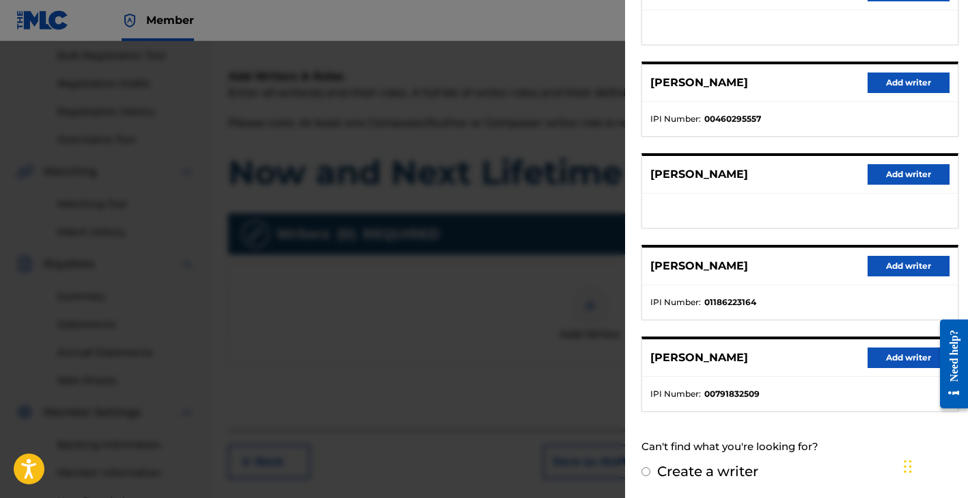
scroll to position [210, 0]
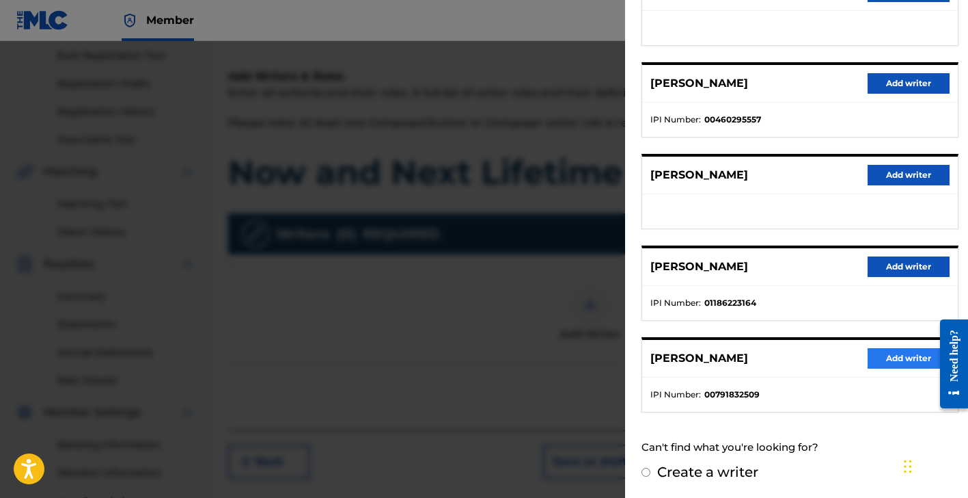
click at [894, 356] on button "Add writer" at bounding box center [909, 358] width 82 height 21
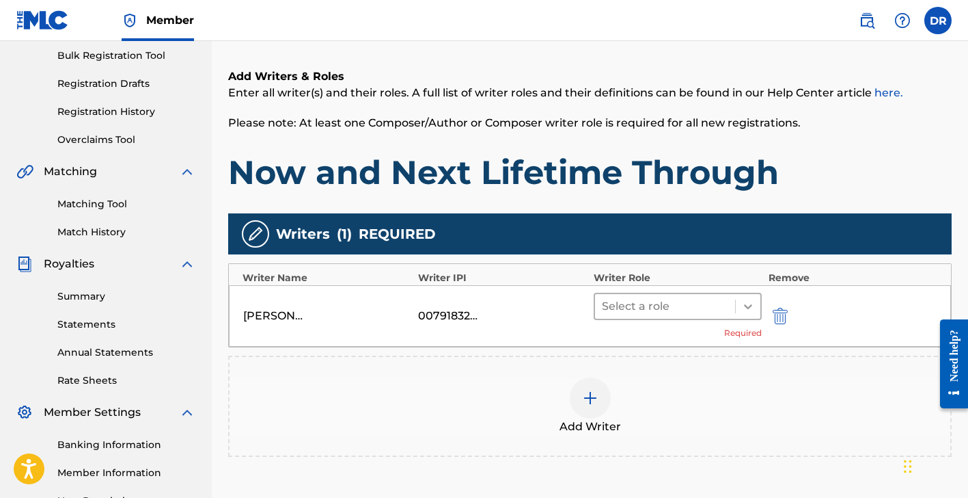
click at [750, 308] on icon at bounding box center [749, 306] width 14 height 14
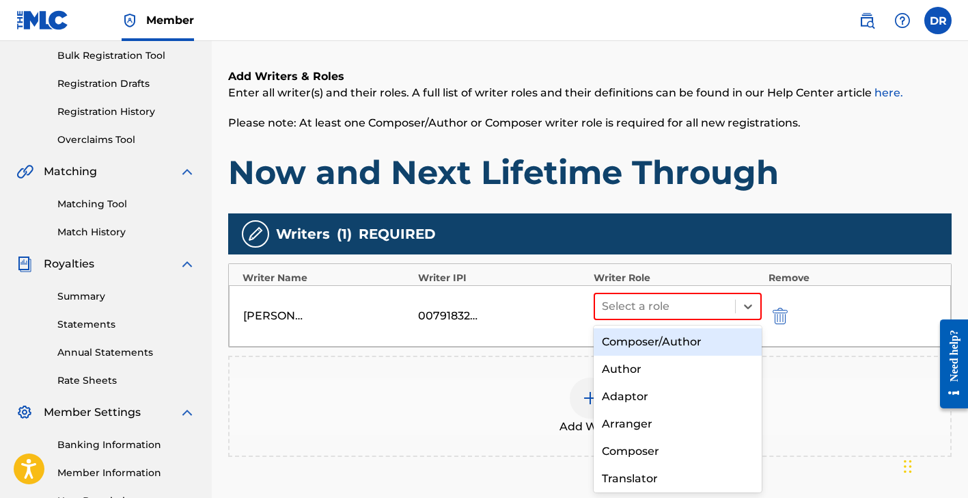
click at [700, 342] on div "Composer/Author" at bounding box center [678, 341] width 168 height 27
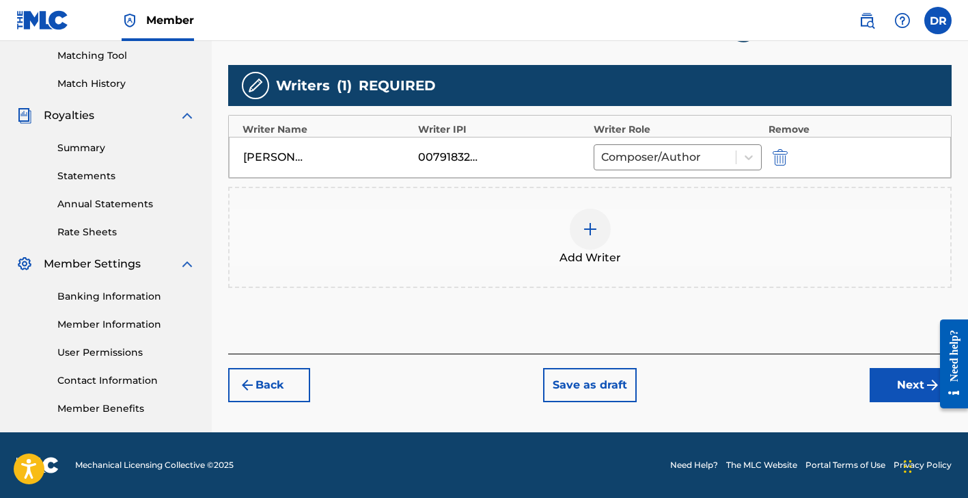
scroll to position [350, 0]
click at [899, 382] on button "Next" at bounding box center [911, 385] width 82 height 34
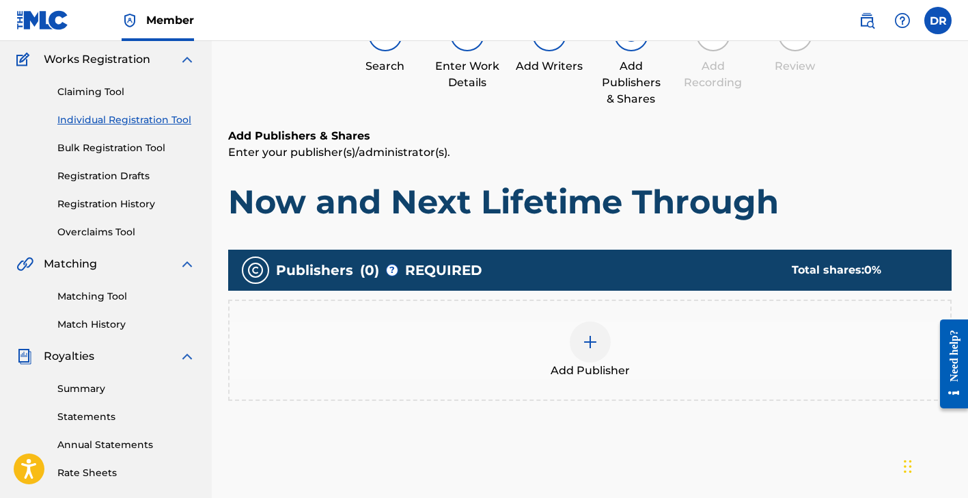
scroll to position [62, 0]
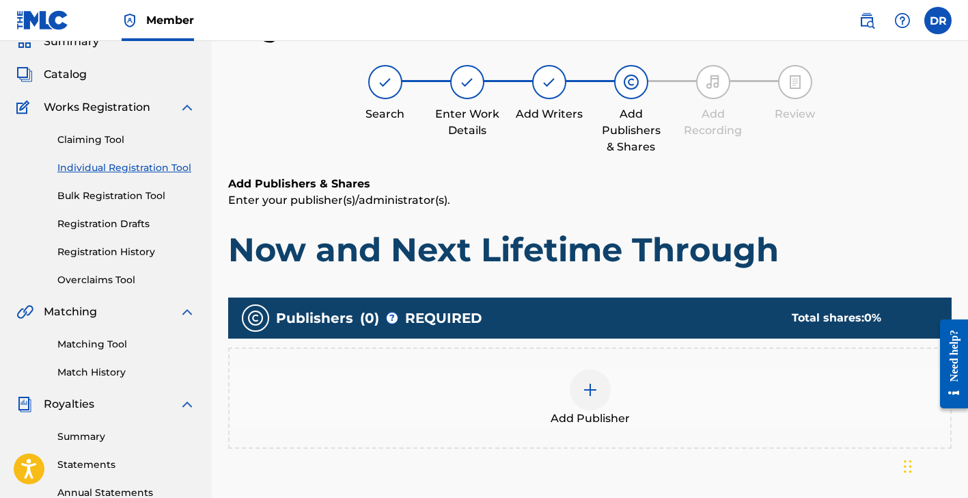
click at [590, 384] on img at bounding box center [590, 389] width 16 height 16
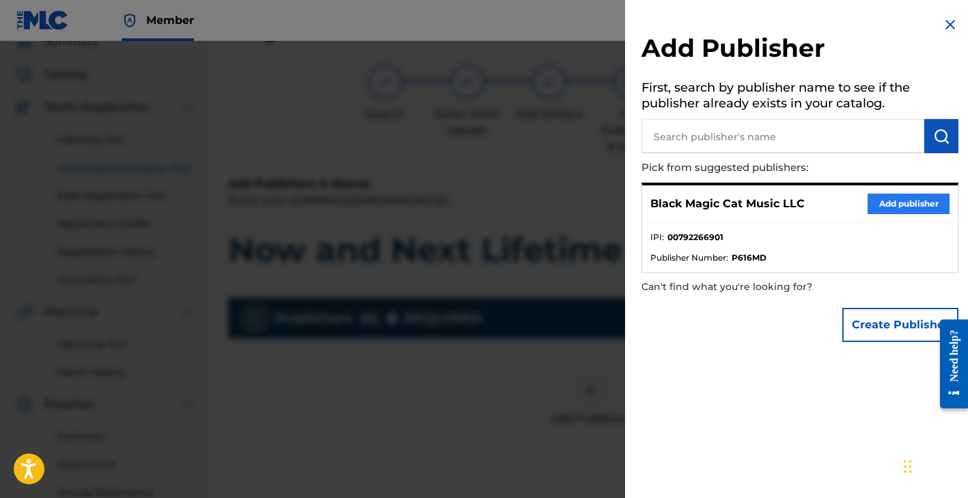
click at [903, 199] on button "Add publisher" at bounding box center [909, 203] width 82 height 21
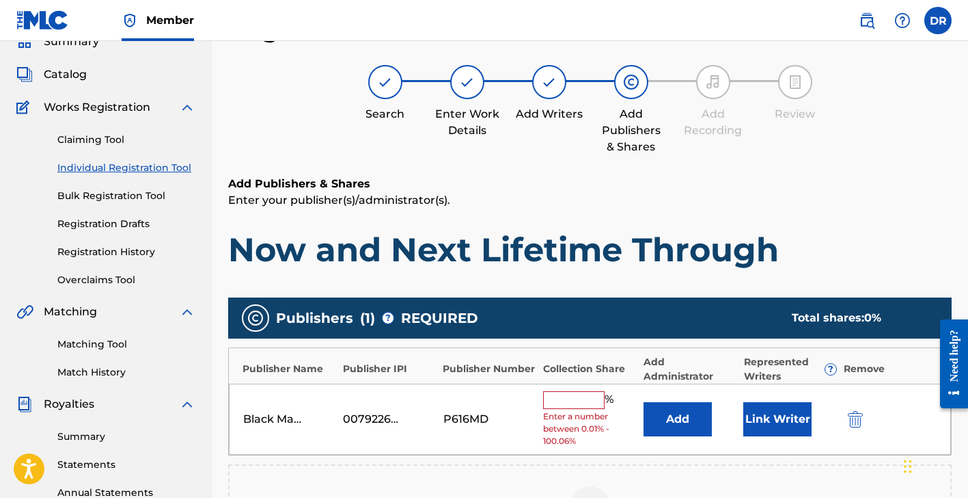
click at [573, 398] on input "text" at bounding box center [574, 400] width 62 height 18
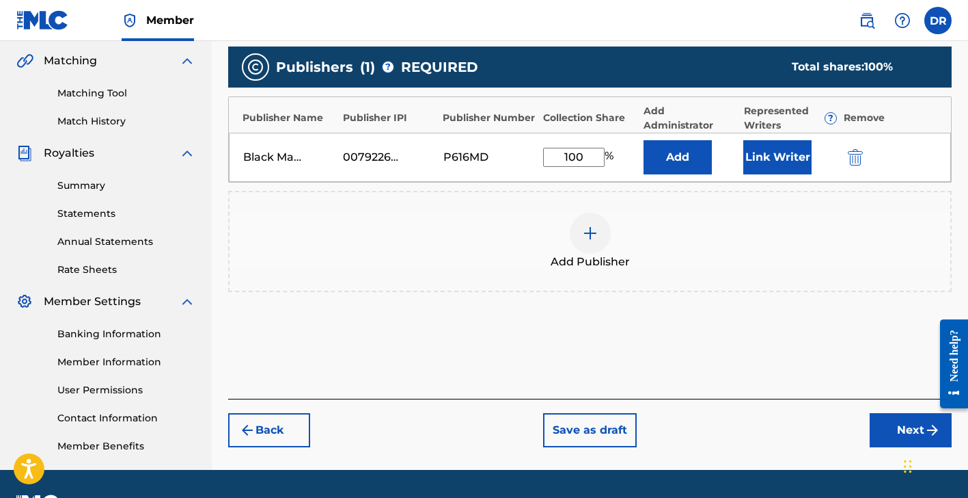
scroll to position [316, 0]
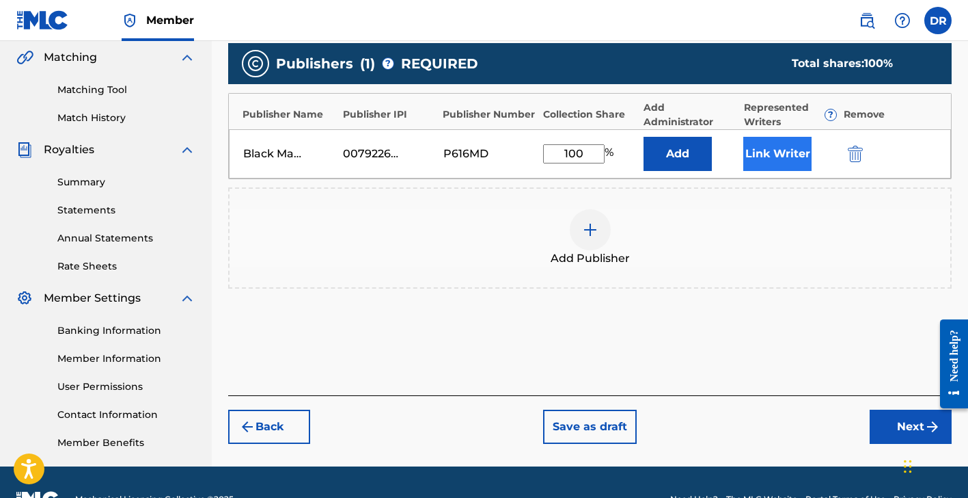
type input "100"
click at [765, 143] on button "Link Writer" at bounding box center [778, 154] width 68 height 34
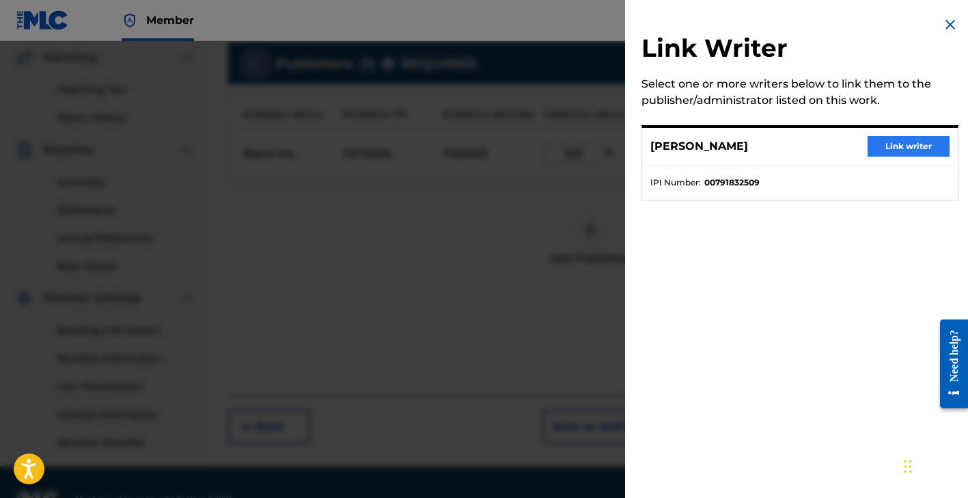
click at [907, 144] on button "Link writer" at bounding box center [909, 146] width 82 height 21
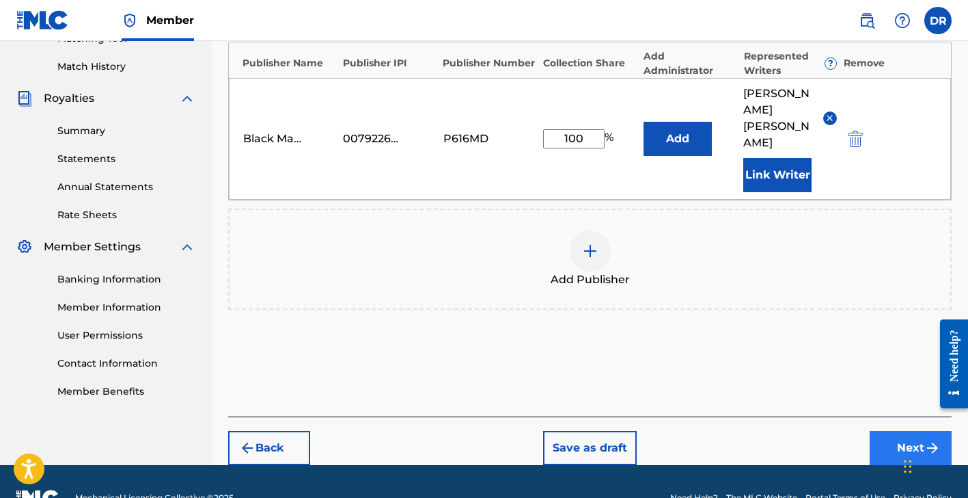
click at [912, 431] on button "Next" at bounding box center [911, 448] width 82 height 34
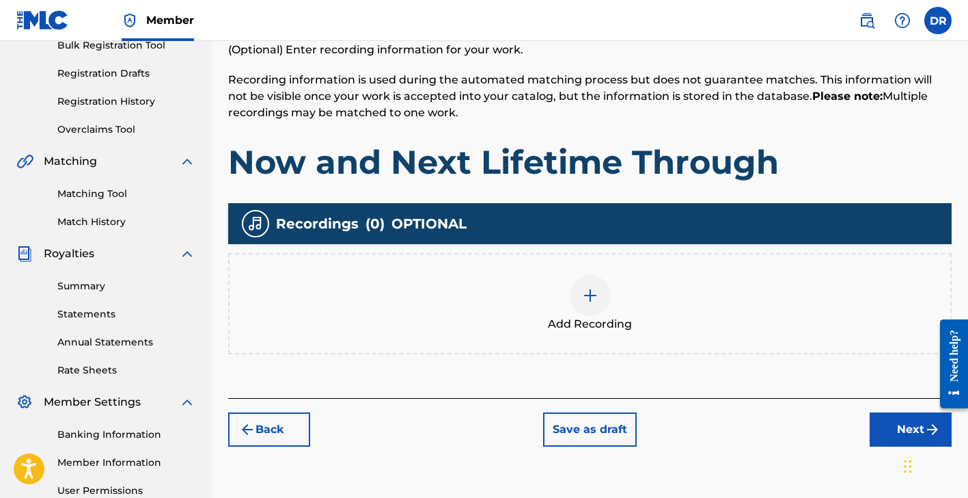
scroll to position [215, 0]
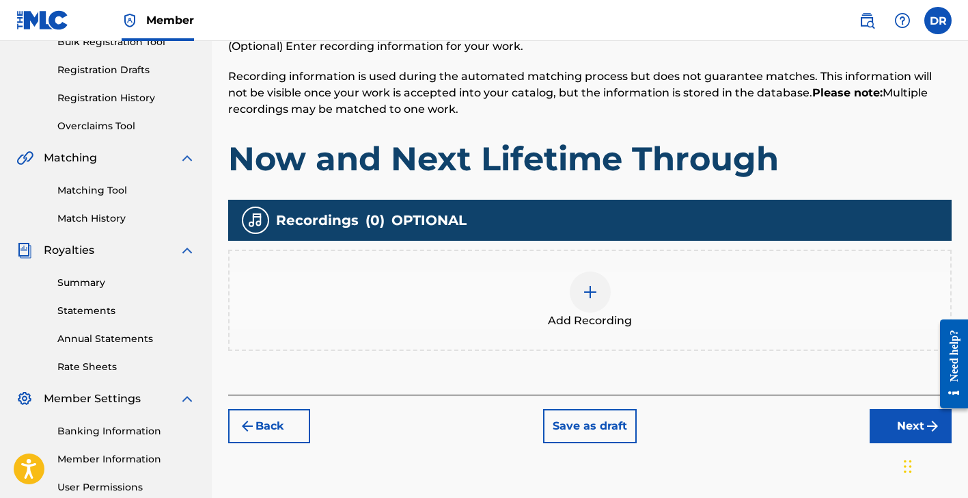
click at [590, 292] on img at bounding box center [590, 292] width 16 height 16
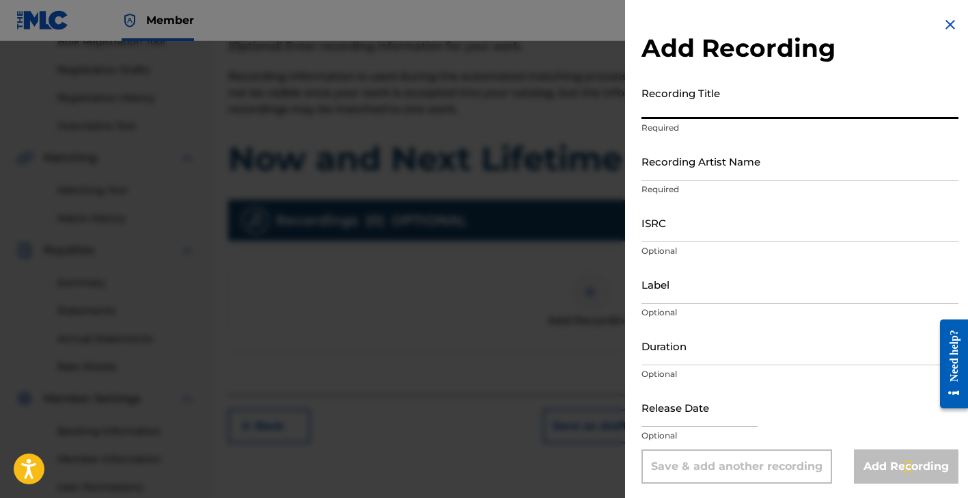
click at [744, 101] on input "Recording Title" at bounding box center [800, 99] width 317 height 39
type input "Now and Next Lifetime Through"
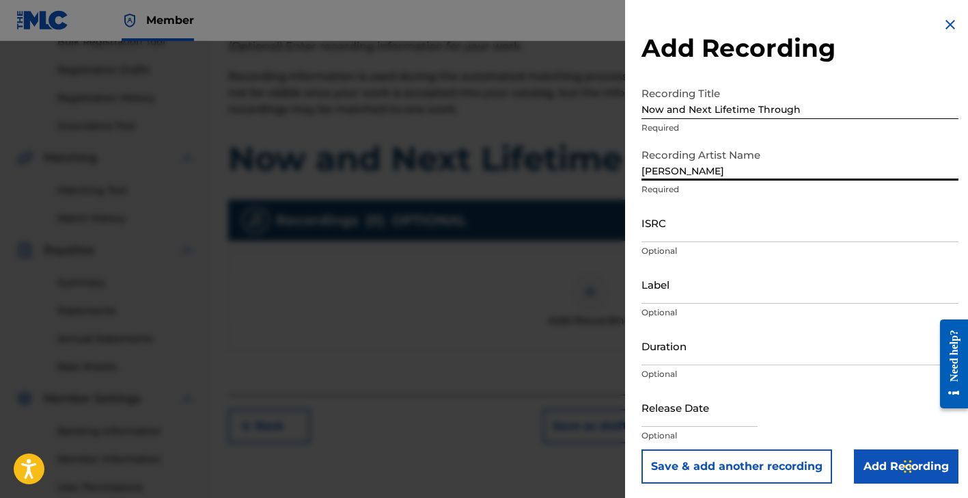
type input "[PERSON_NAME]"
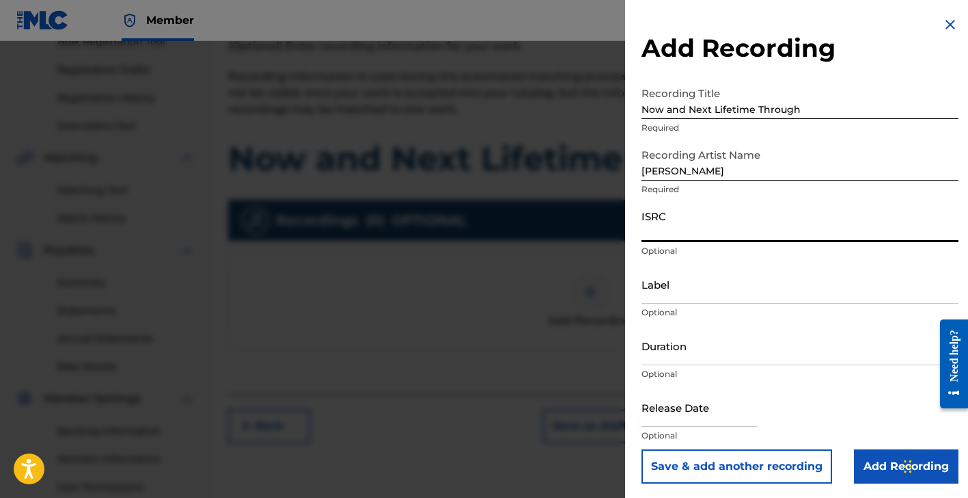
paste input "QZNWQ2562454"
type input "QZNWQ2562454"
click at [766, 292] on input "Label" at bounding box center [800, 283] width 317 height 39
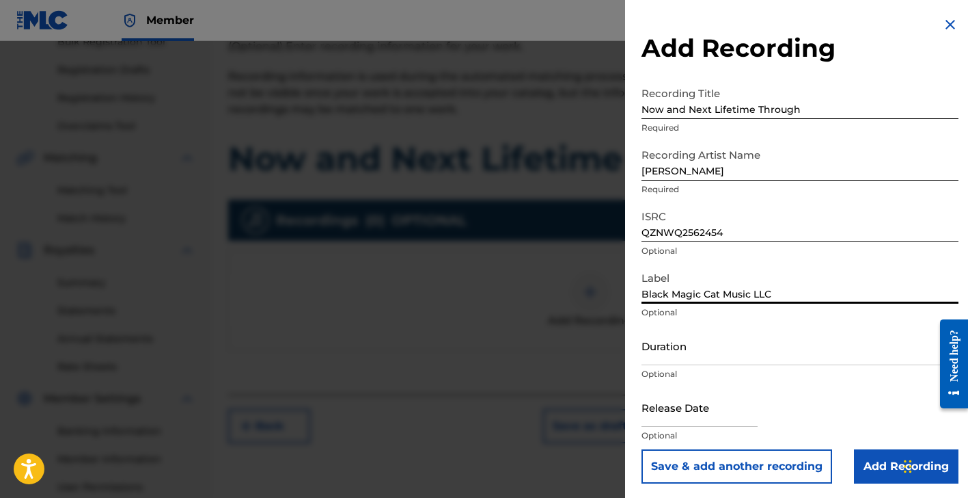
type input "Black Magic Cat Music LLC"
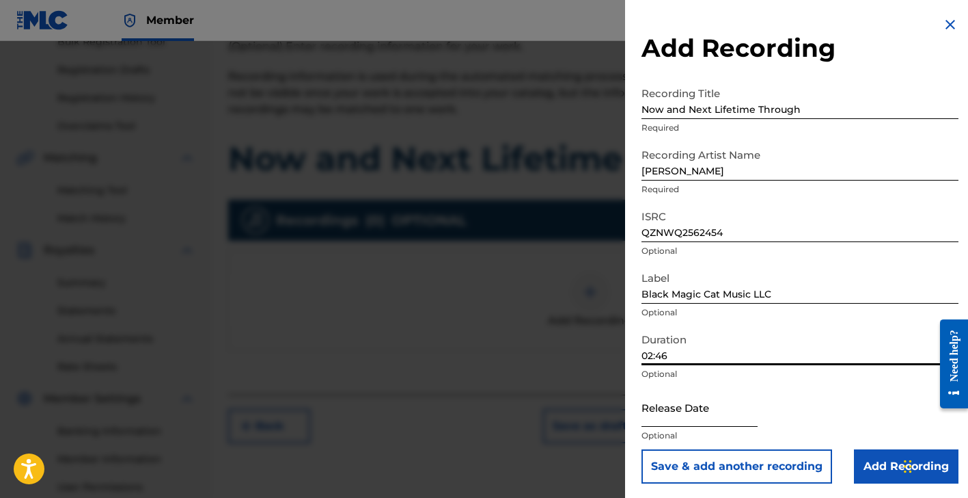
type input "02:46"
click at [690, 409] on input "text" at bounding box center [700, 406] width 116 height 39
select select "8"
select select "2025"
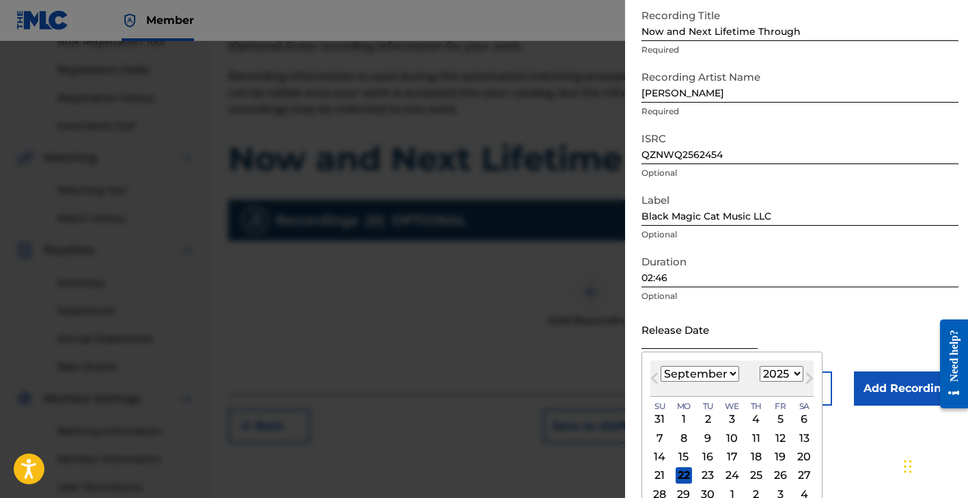
scroll to position [81, 0]
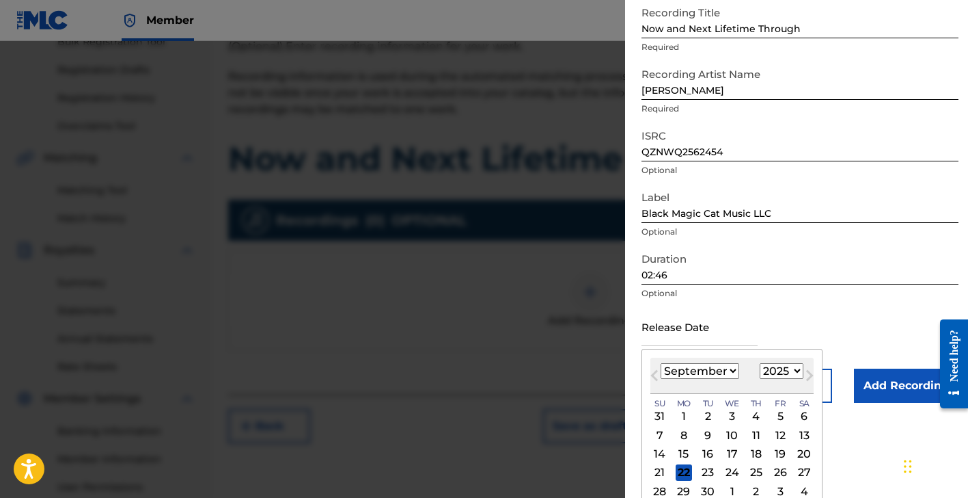
select select "5"
click at [701, 432] on div "10" at bounding box center [708, 434] width 16 height 16
type input "[DATE]"
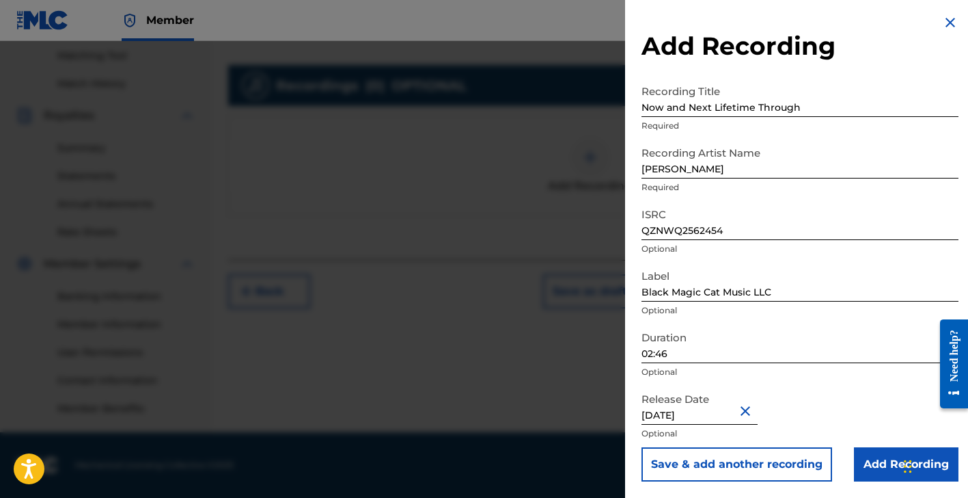
scroll to position [350, 0]
click at [871, 459] on input "Add Recording" at bounding box center [906, 464] width 105 height 34
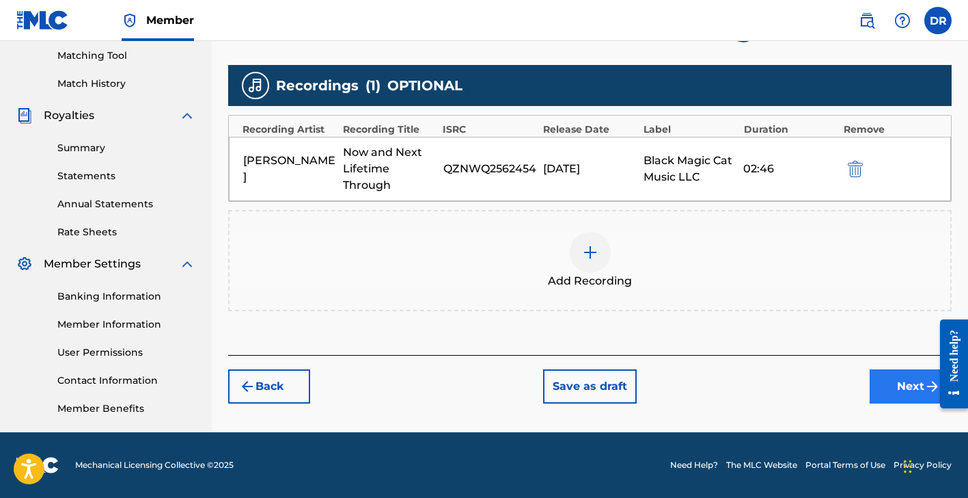
click at [895, 382] on button "Next" at bounding box center [911, 386] width 82 height 34
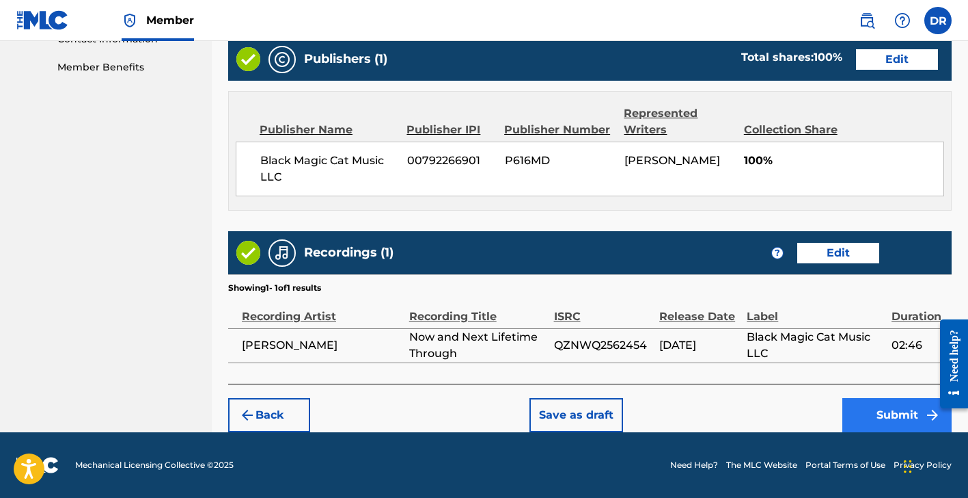
scroll to position [690, 0]
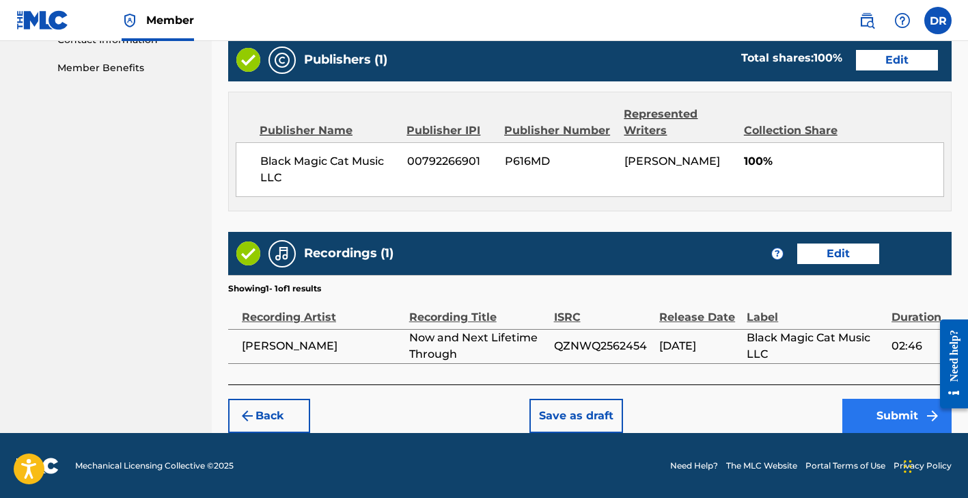
click at [880, 410] on button "Submit" at bounding box center [897, 415] width 109 height 34
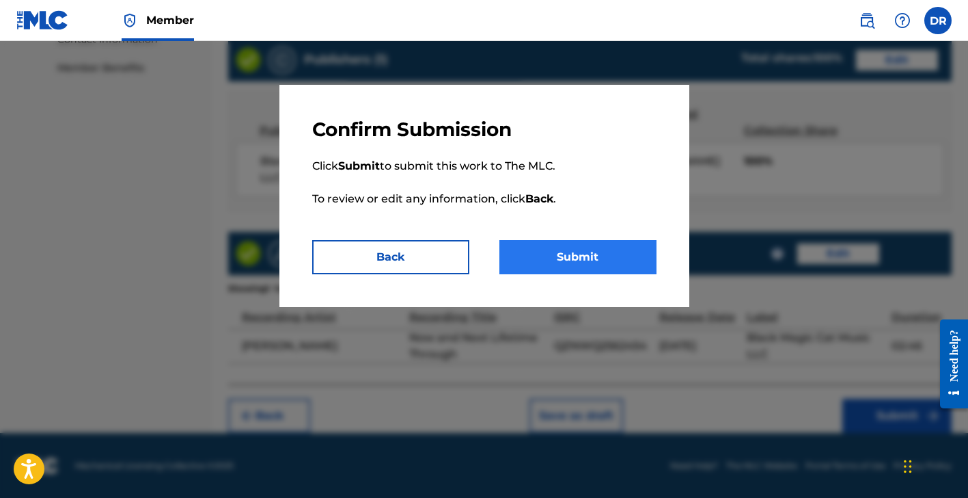
click at [621, 252] on button "Submit" at bounding box center [578, 257] width 157 height 34
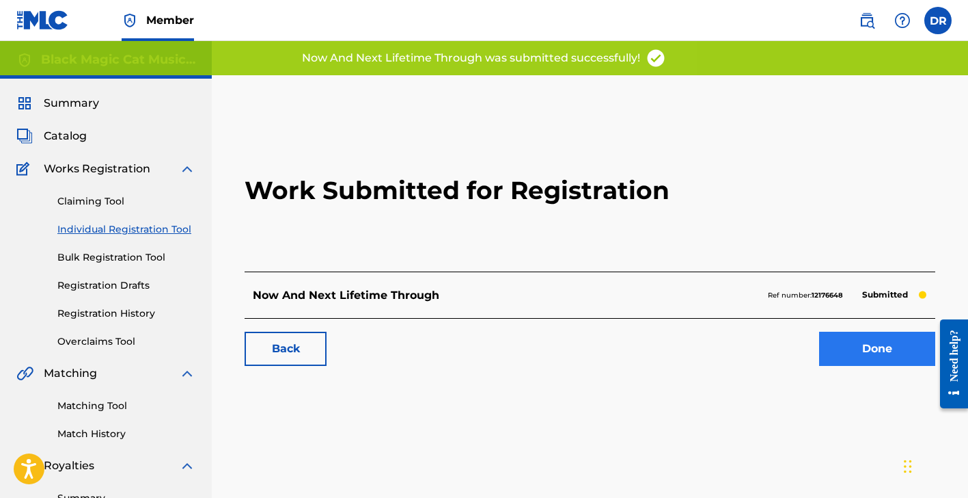
click at [872, 341] on link "Done" at bounding box center [877, 348] width 116 height 34
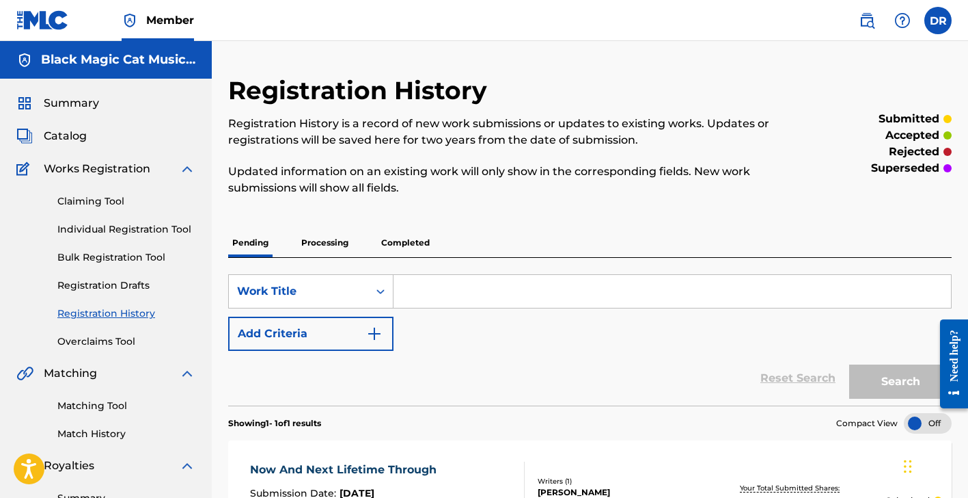
click at [439, 288] on input "Search Form" at bounding box center [673, 291] width 558 height 33
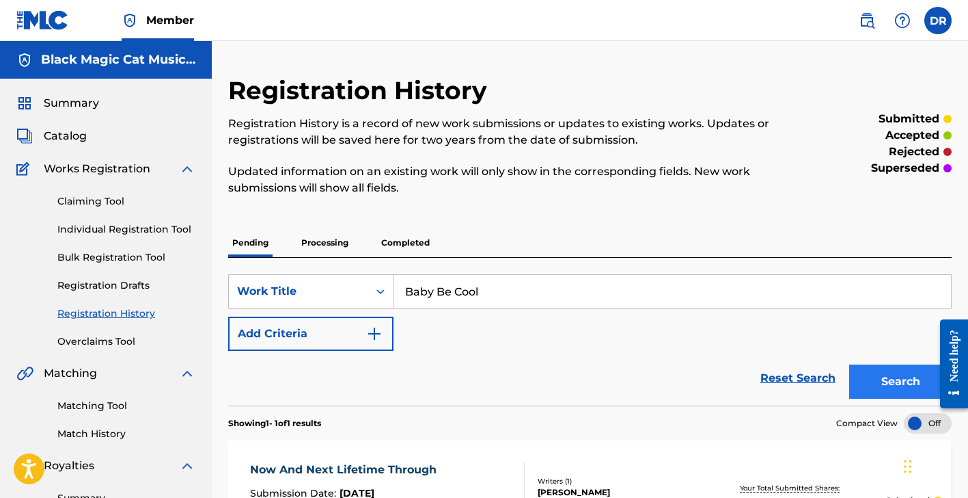
type input "Baby Be Cool"
click at [899, 379] on button "Search" at bounding box center [900, 381] width 103 height 34
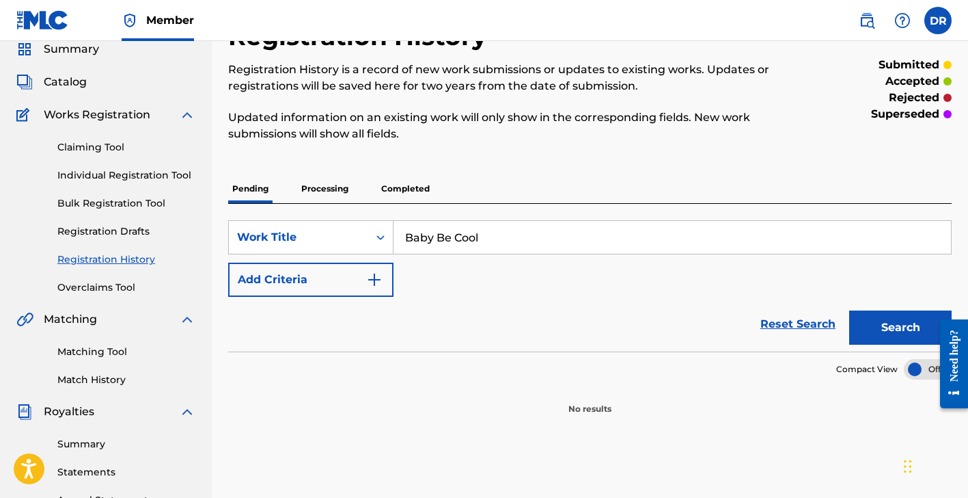
scroll to position [57, 0]
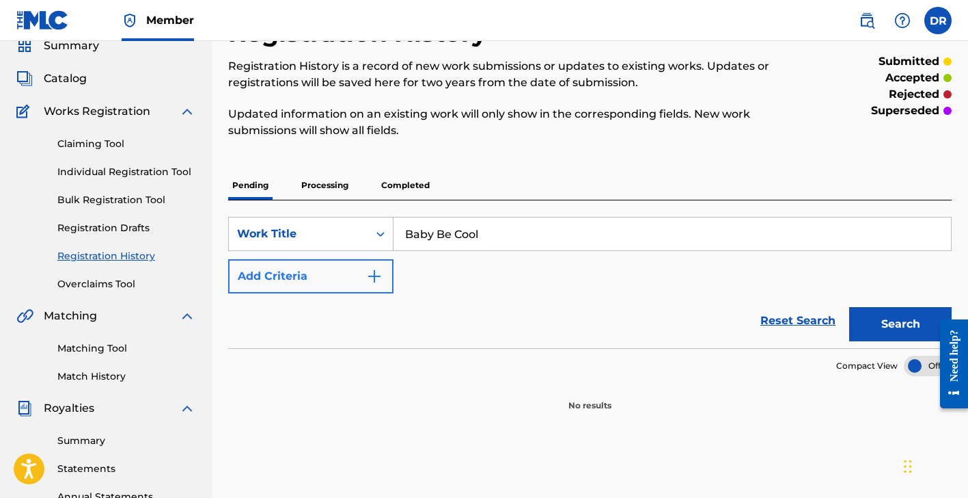
click at [376, 271] on img "Search Form" at bounding box center [374, 276] width 16 height 16
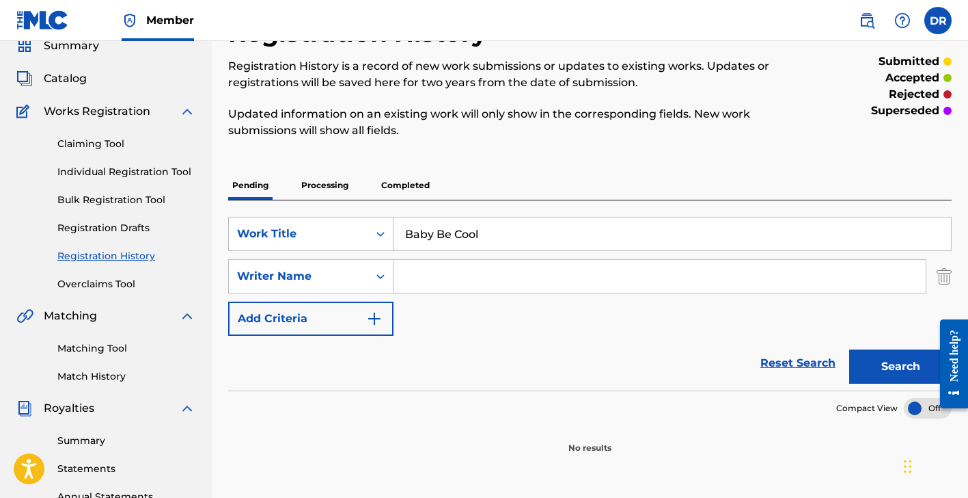
click at [448, 285] on input "Search Form" at bounding box center [660, 276] width 532 height 33
type input "[PERSON_NAME] [PERSON_NAME]"
click at [374, 313] on img "Search Form" at bounding box center [374, 318] width 16 height 16
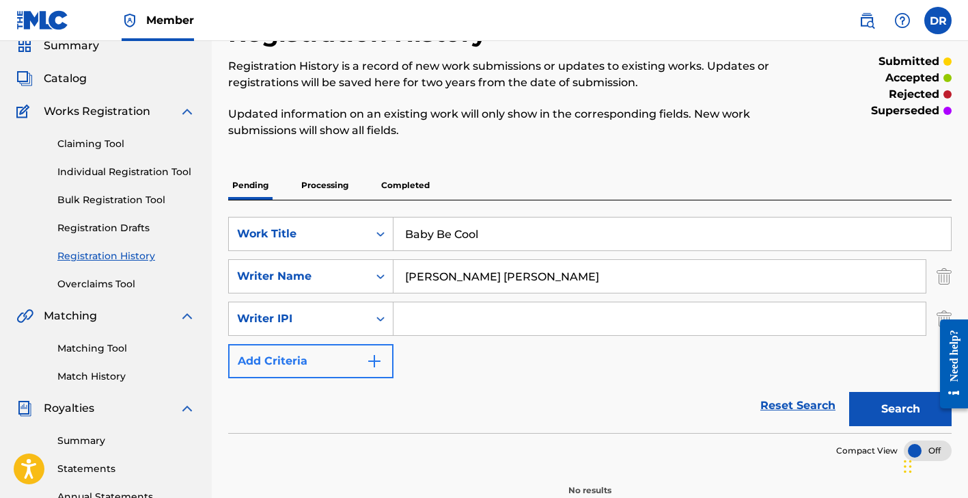
click at [379, 361] on img "Search Form" at bounding box center [374, 361] width 16 height 16
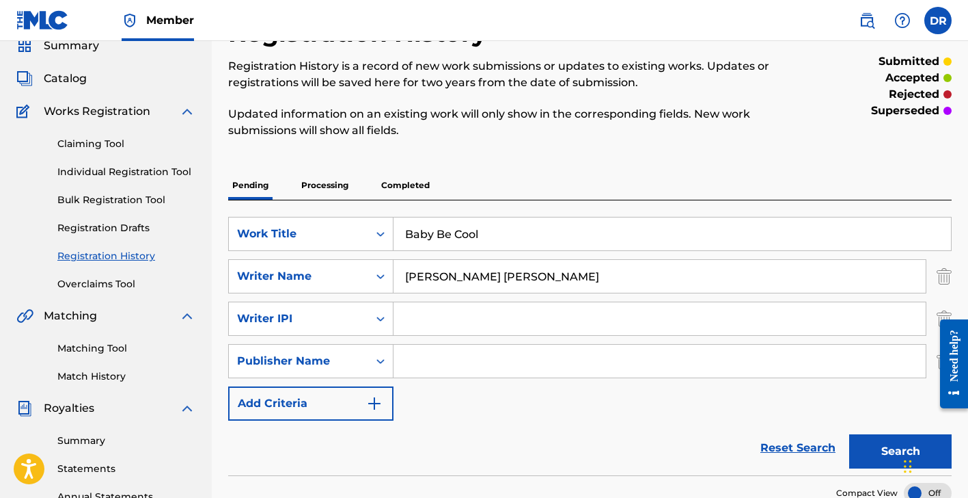
click at [414, 360] on input "Search Form" at bounding box center [660, 360] width 532 height 33
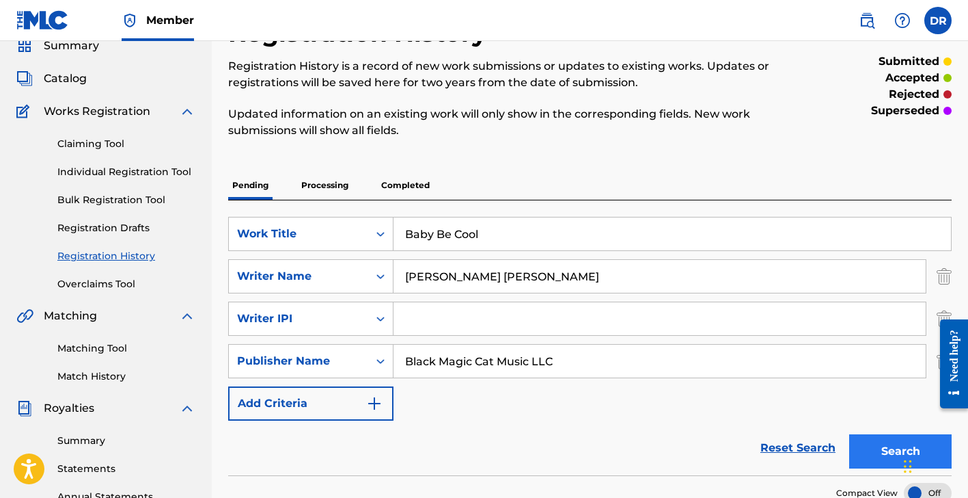
type input "Black Magic Cat Music LLC"
click at [878, 456] on button "Search" at bounding box center [900, 451] width 103 height 34
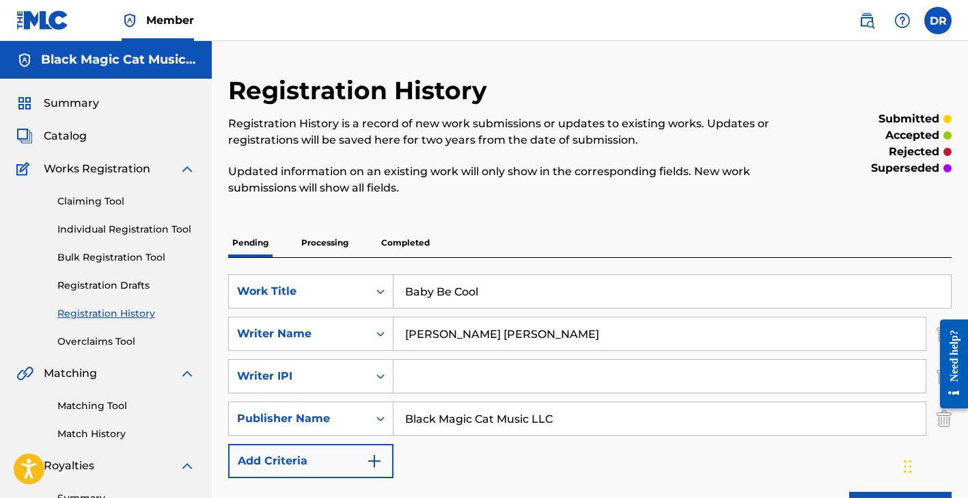
scroll to position [0, 0]
click at [106, 203] on link "Claiming Tool" at bounding box center [126, 201] width 138 height 14
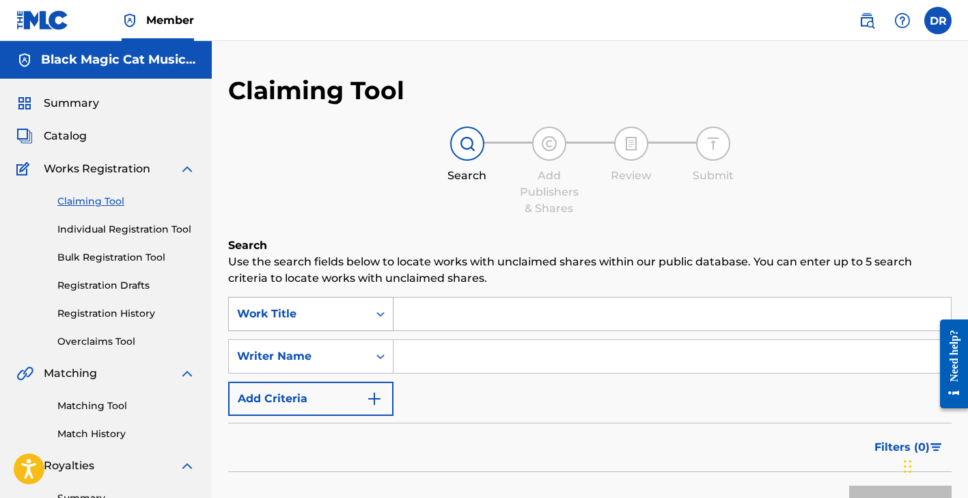
click at [383, 311] on div "Work Title" at bounding box center [310, 314] width 165 height 34
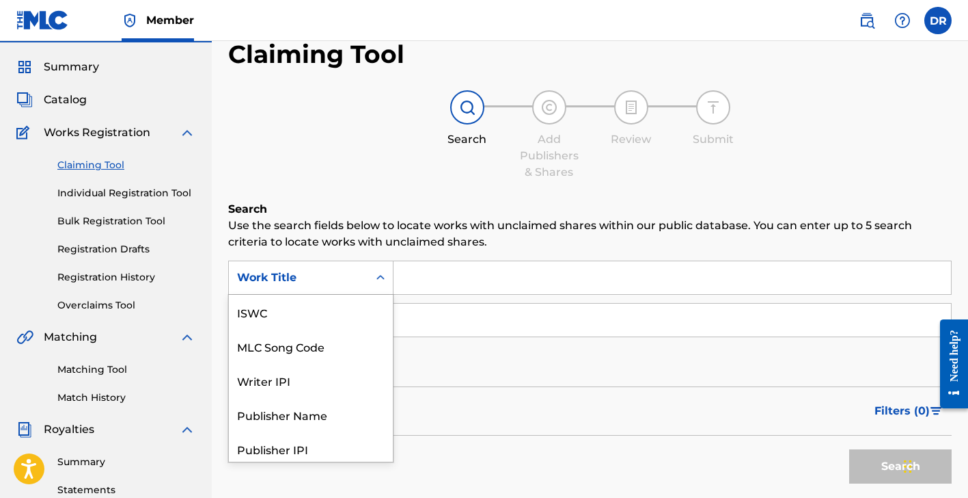
scroll to position [39, 0]
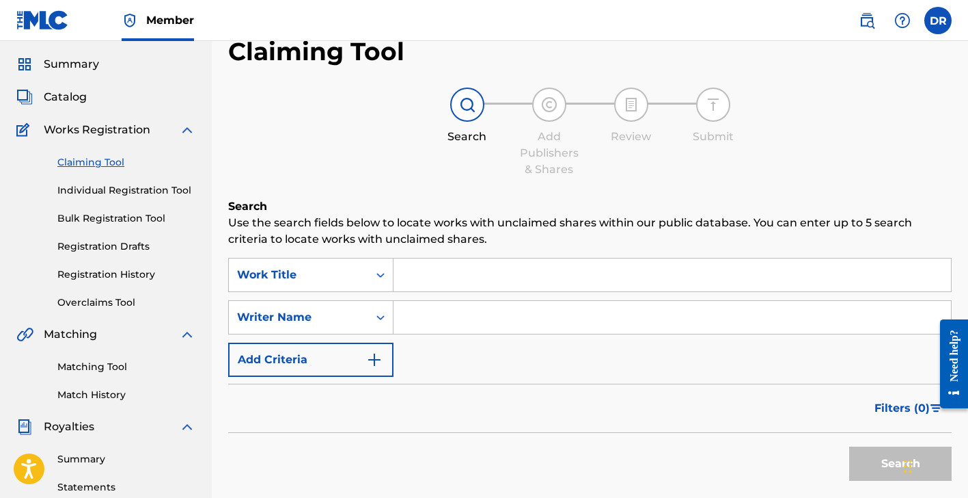
click at [498, 273] on input "Search Form" at bounding box center [673, 274] width 558 height 33
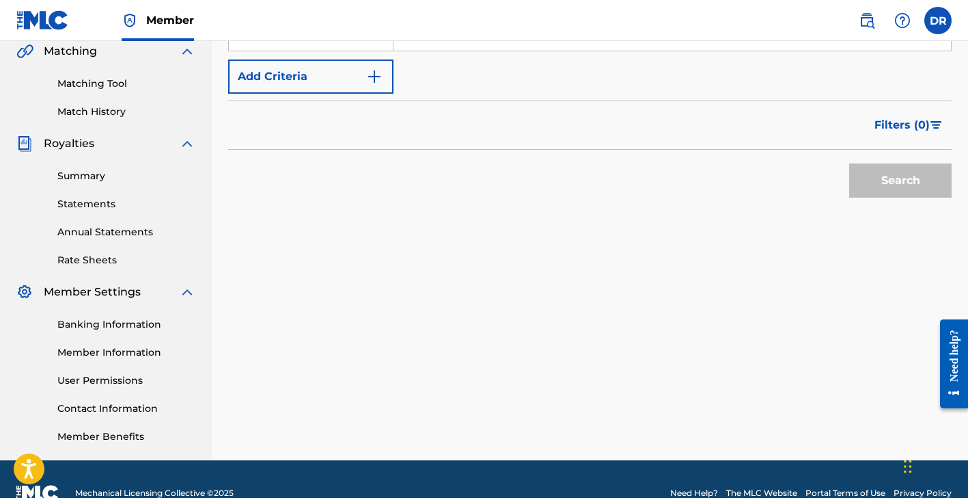
scroll to position [36, 0]
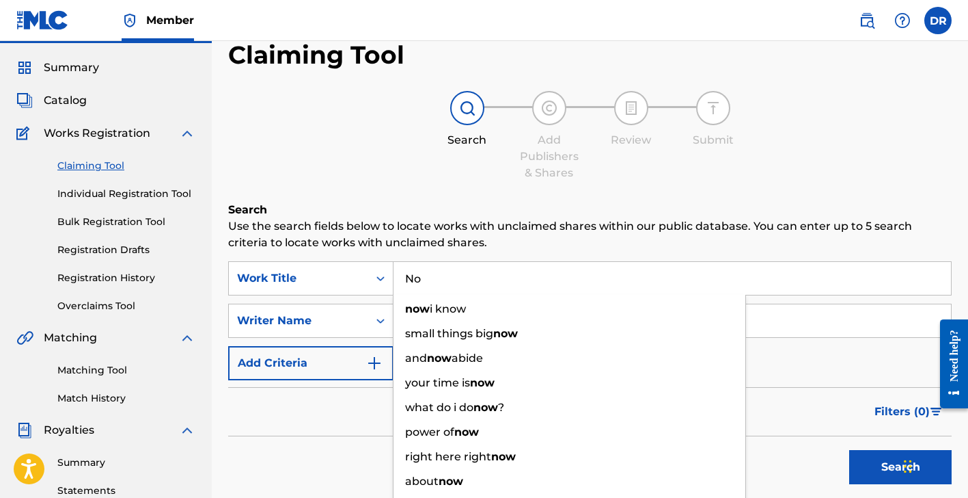
type input "N"
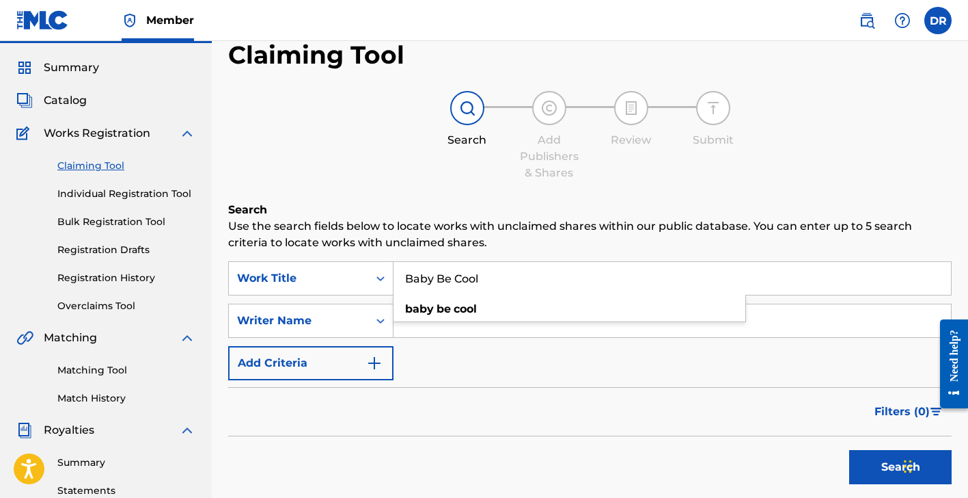
type input "Baby Be Cool"
click at [471, 325] on input "Search Form" at bounding box center [673, 320] width 558 height 33
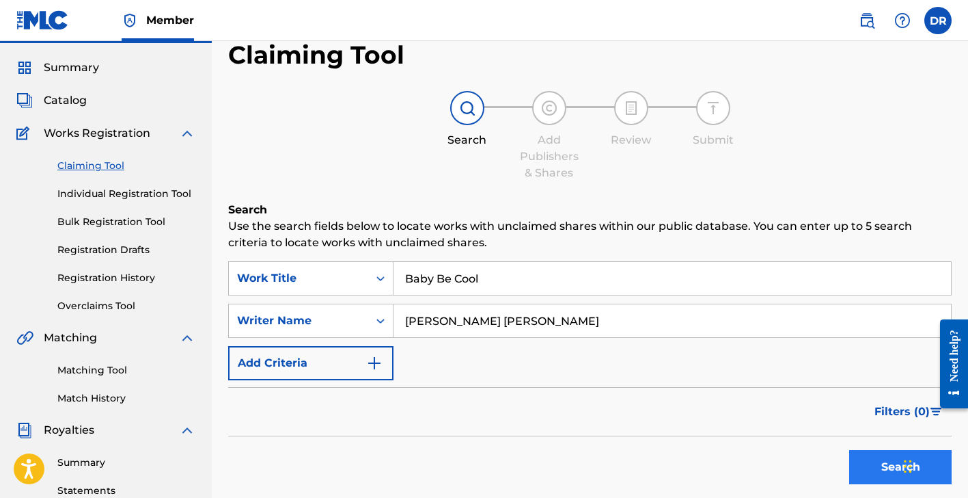
type input "[PERSON_NAME] [PERSON_NAME]"
click at [875, 464] on button "Search" at bounding box center [900, 467] width 103 height 34
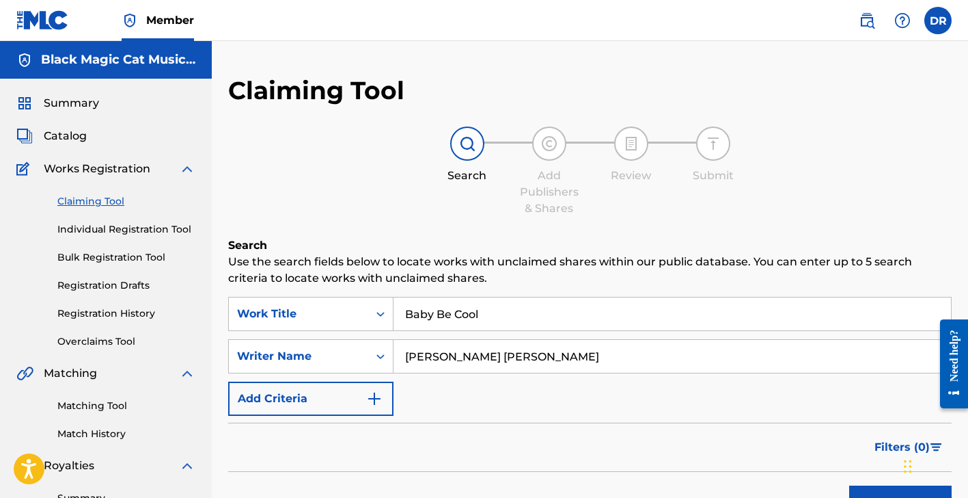
scroll to position [0, 0]
click at [71, 131] on span "Catalog" at bounding box center [65, 136] width 43 height 16
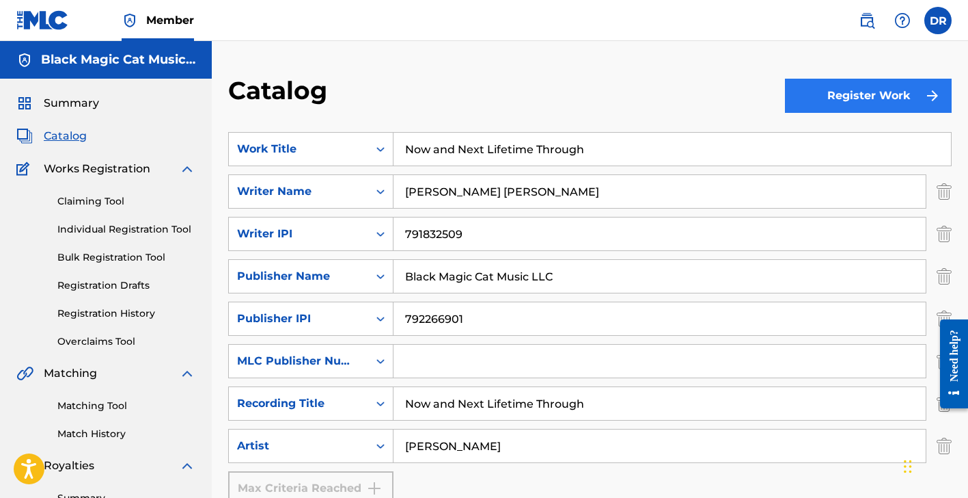
click at [872, 100] on button "Register Work" at bounding box center [868, 96] width 167 height 34
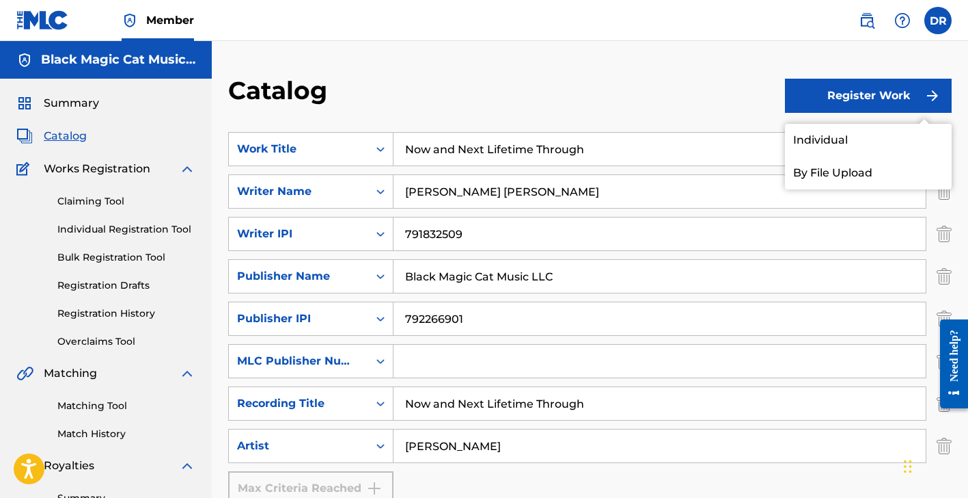
click at [625, 81] on div "Catalog" at bounding box center [506, 95] width 557 height 40
click at [73, 98] on span "Summary" at bounding box center [71, 103] width 55 height 16
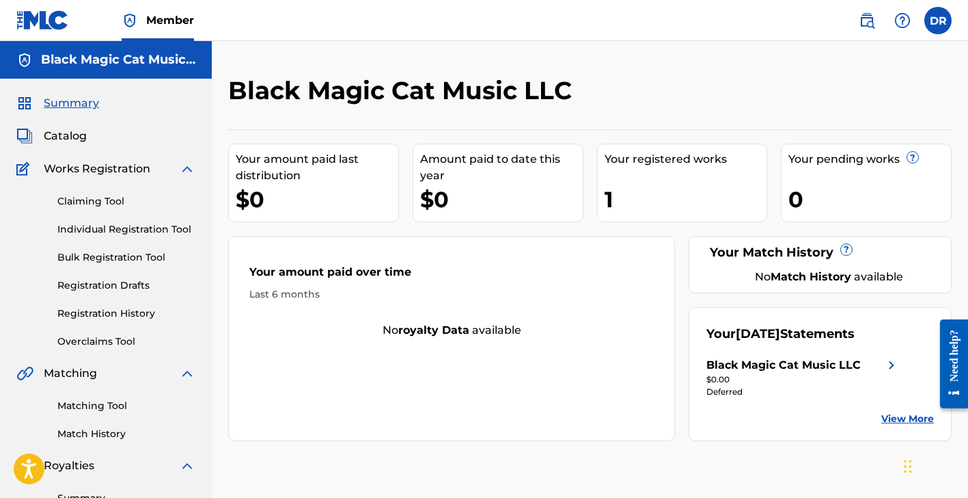
click at [636, 176] on div "Your registered works 1" at bounding box center [682, 183] width 171 height 79
click at [117, 203] on link "Claiming Tool" at bounding box center [126, 201] width 138 height 14
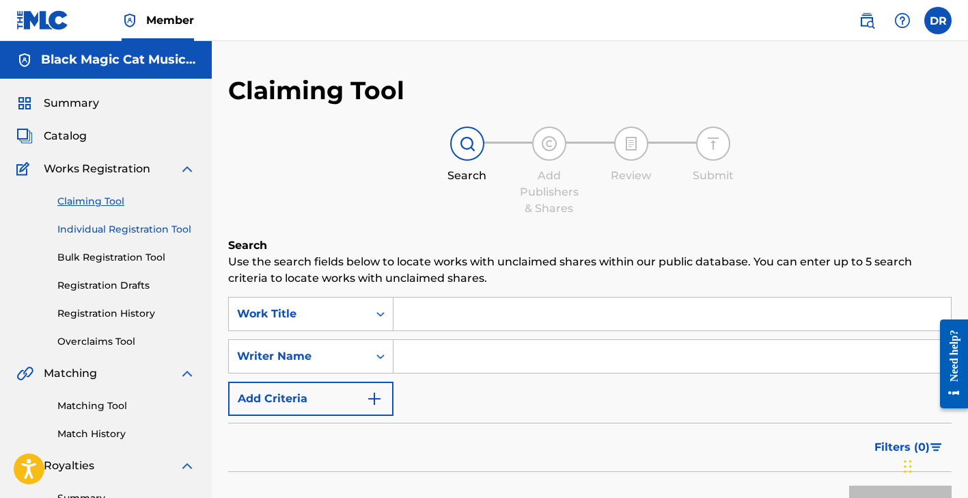
click at [122, 230] on link "Individual Registration Tool" at bounding box center [126, 229] width 138 height 14
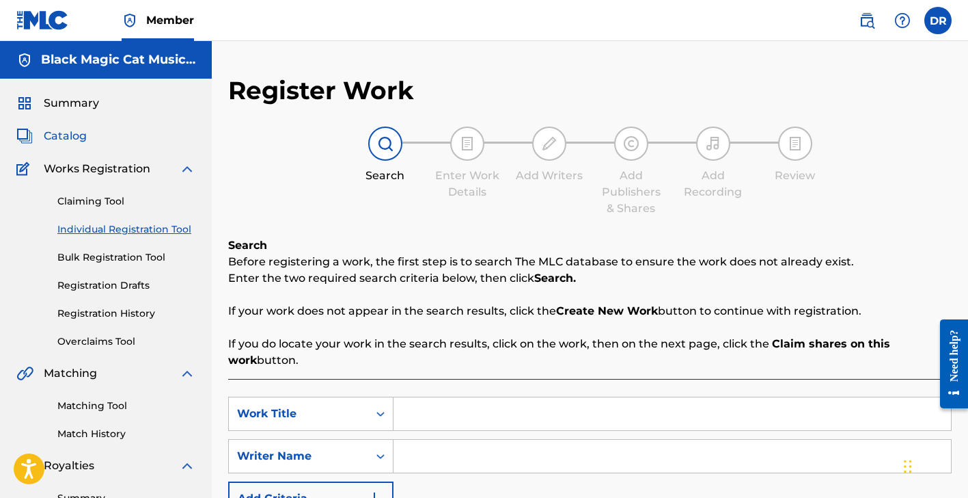
click at [71, 129] on span "Catalog" at bounding box center [65, 136] width 43 height 16
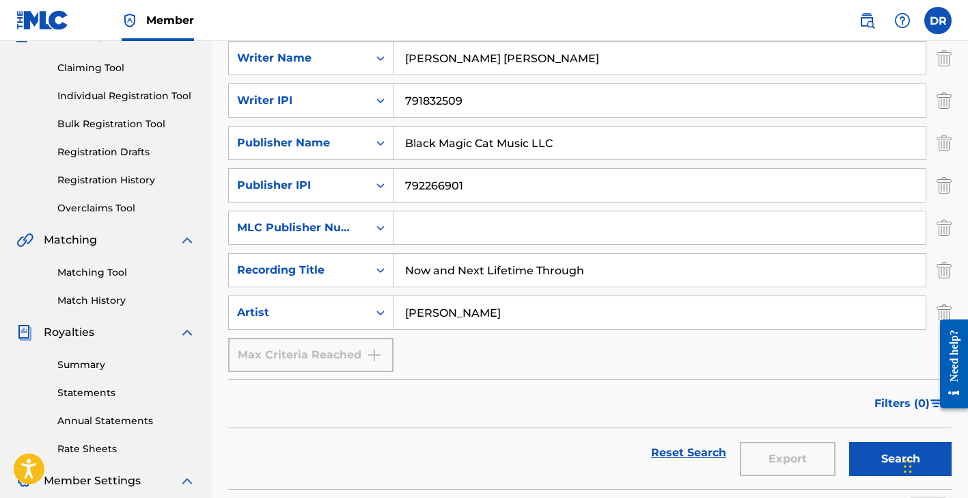
scroll to position [101, 0]
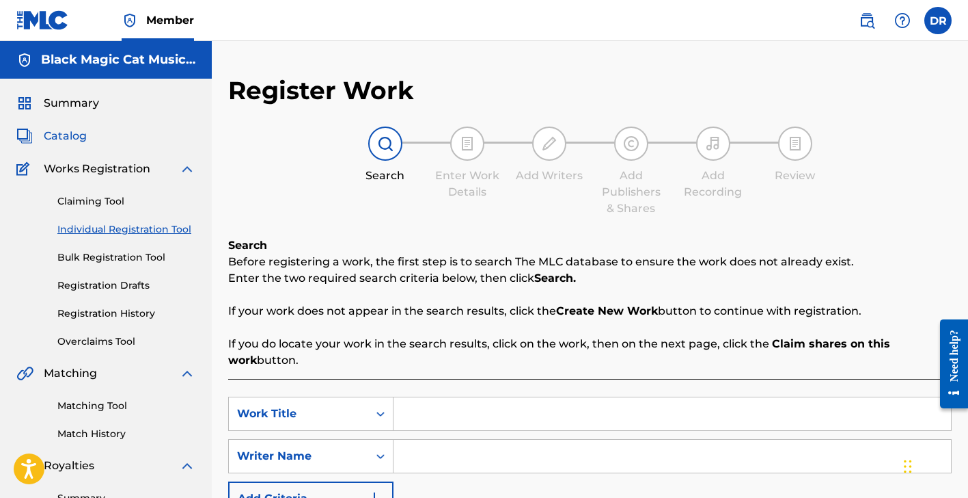
click at [70, 131] on span "Catalog" at bounding box center [65, 136] width 43 height 16
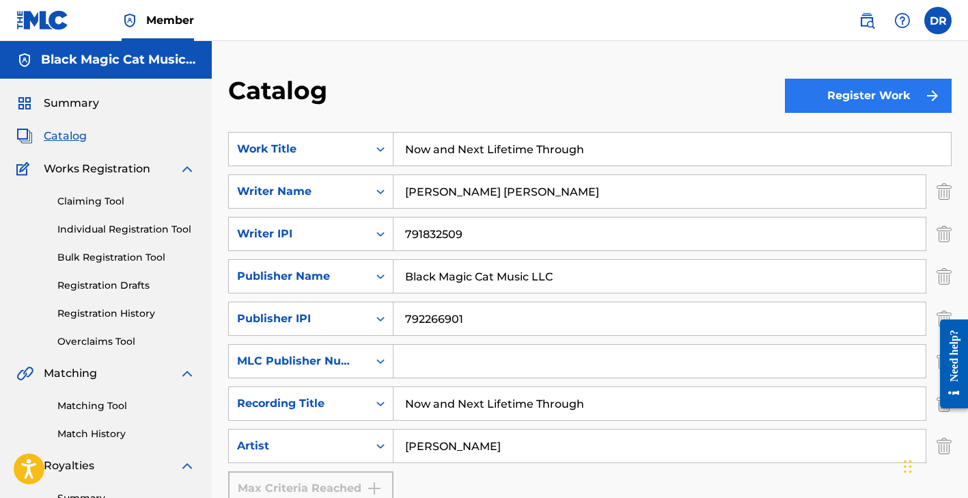
click at [884, 90] on button "Register Work" at bounding box center [868, 96] width 167 height 34
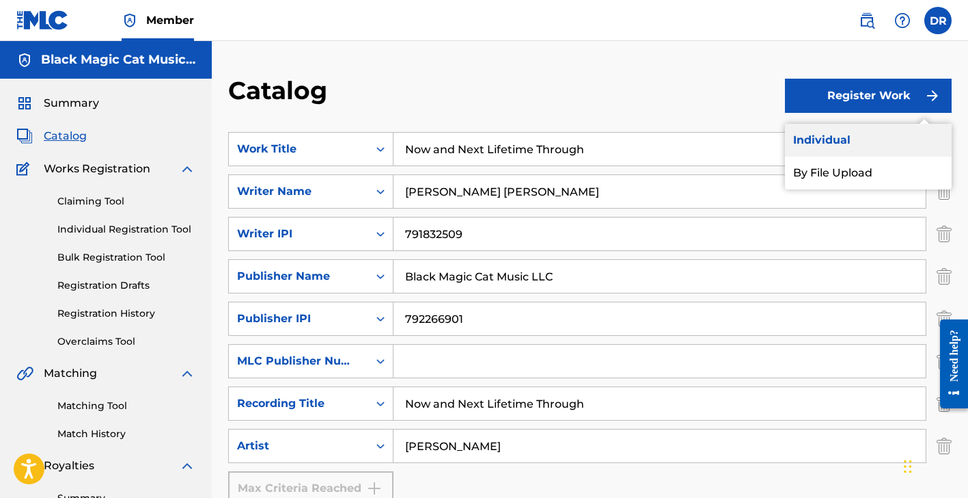
click at [861, 138] on link "Individual" at bounding box center [868, 140] width 167 height 33
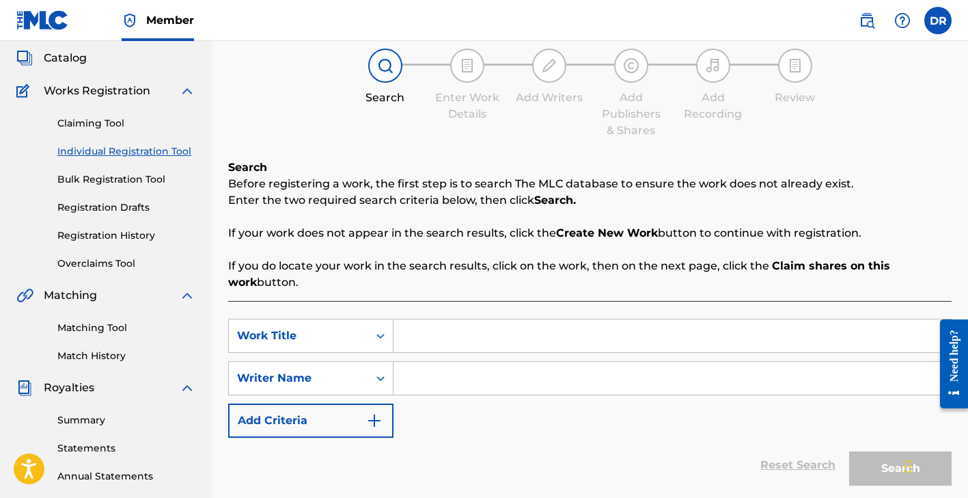
scroll to position [79, 0]
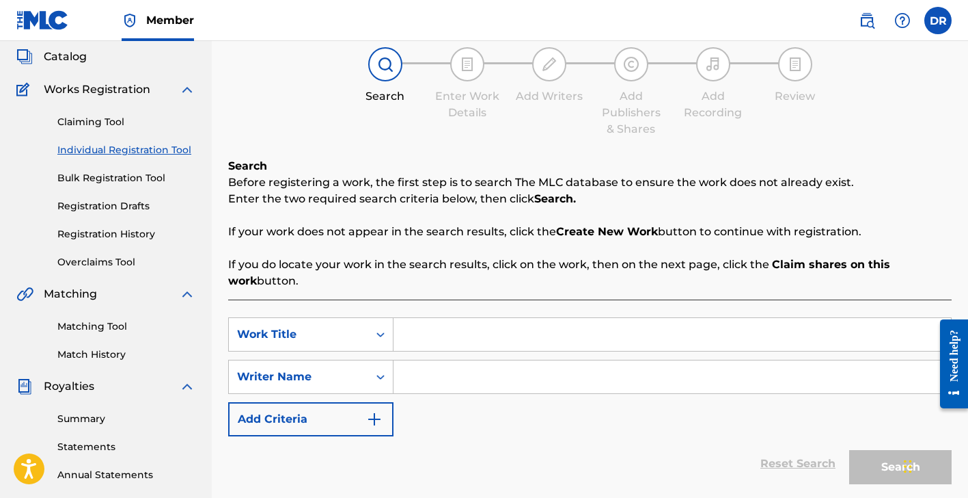
click at [421, 338] on input "Search Form" at bounding box center [673, 334] width 558 height 33
type input "Baby Be Cool"
click at [428, 375] on input "Search Form" at bounding box center [673, 376] width 558 height 33
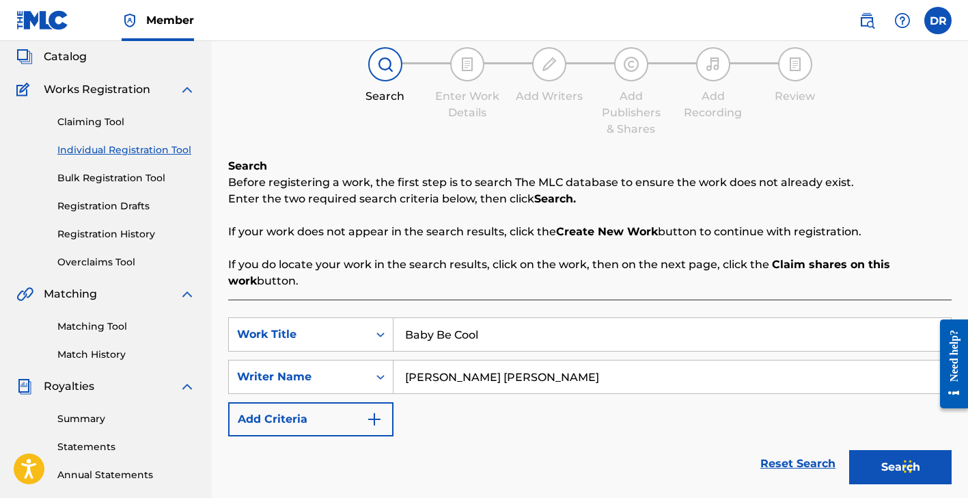
type input "[PERSON_NAME] [PERSON_NAME]"
click at [377, 424] on img "Search Form" at bounding box center [374, 419] width 16 height 16
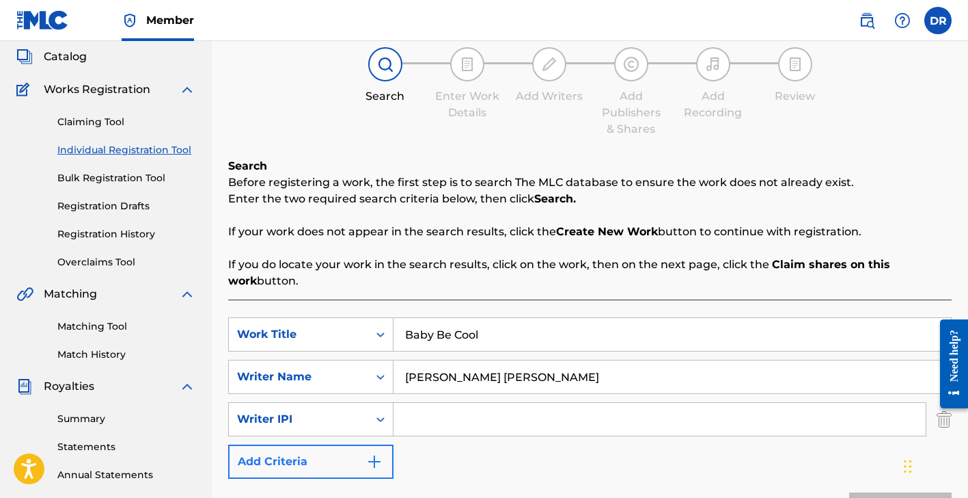
click at [379, 455] on img "Search Form" at bounding box center [374, 461] width 16 height 16
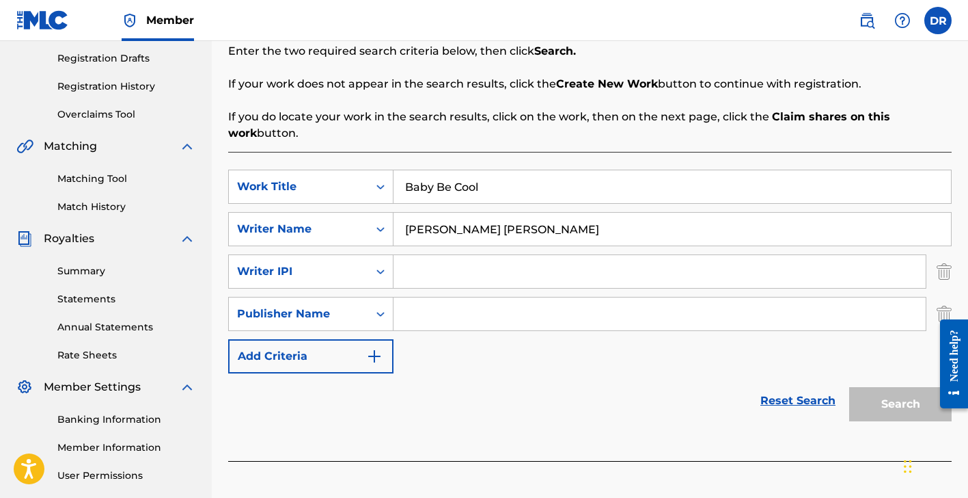
scroll to position [250, 0]
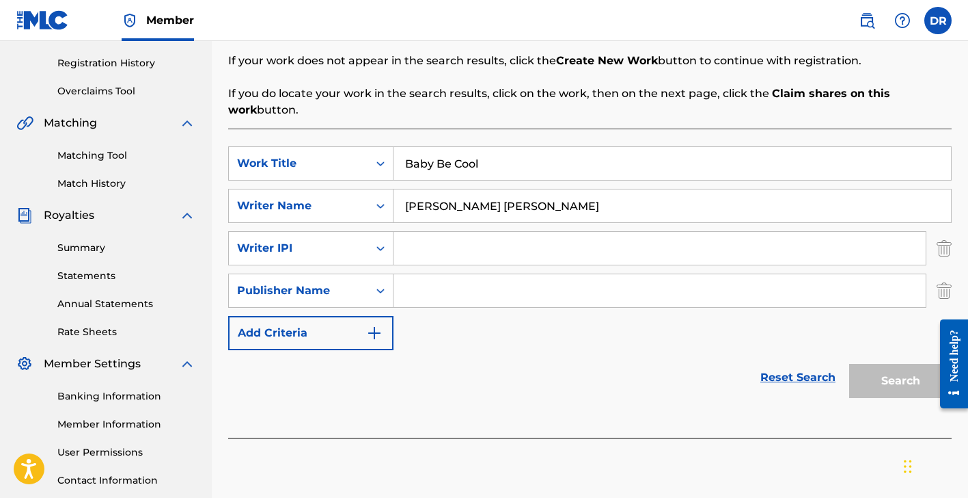
click at [476, 275] on input "Search Form" at bounding box center [660, 290] width 532 height 33
type input "Black Magic Cat Music LLC"
click at [381, 325] on img "Search Form" at bounding box center [374, 333] width 16 height 16
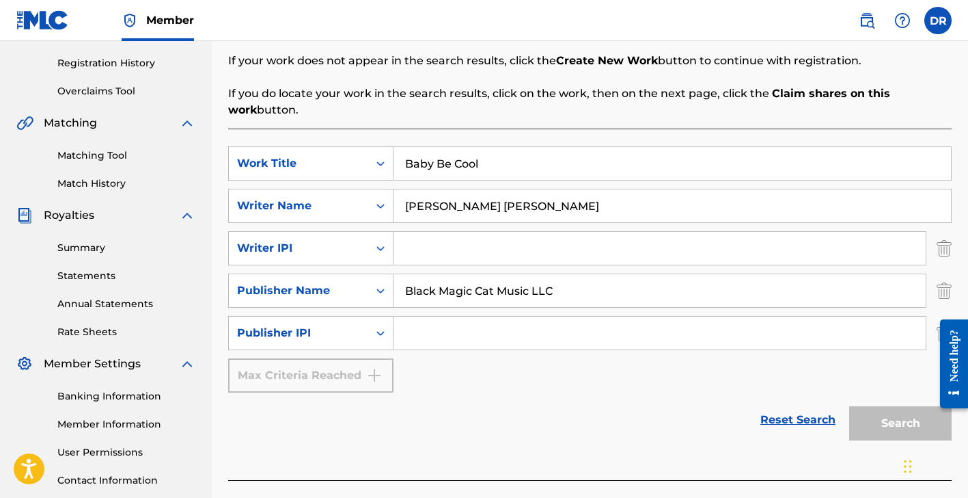
click at [381, 381] on div "Max Criteria Reached" at bounding box center [310, 375] width 165 height 34
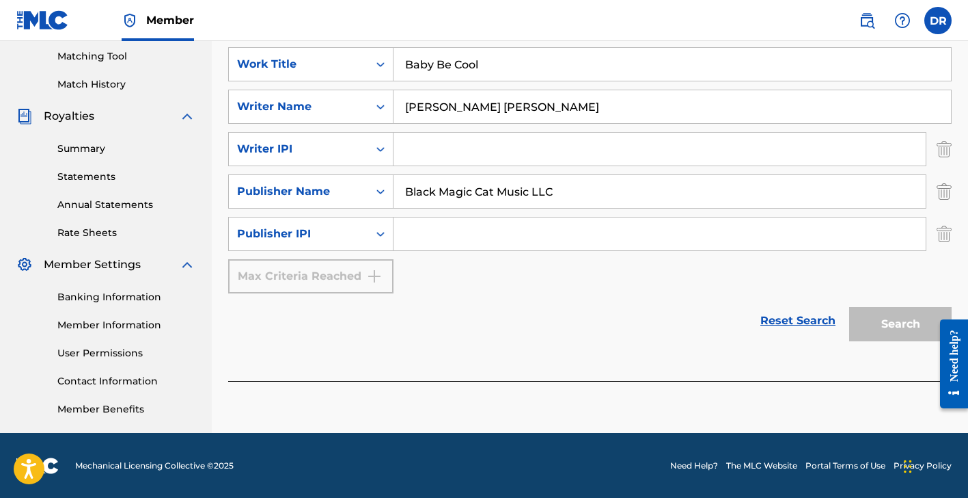
scroll to position [350, 0]
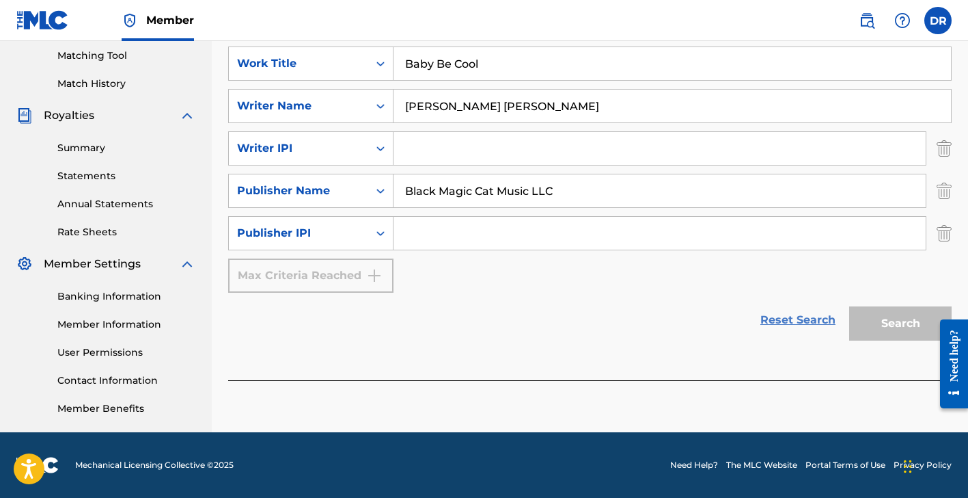
click at [804, 315] on link "Reset Search" at bounding box center [798, 320] width 89 height 30
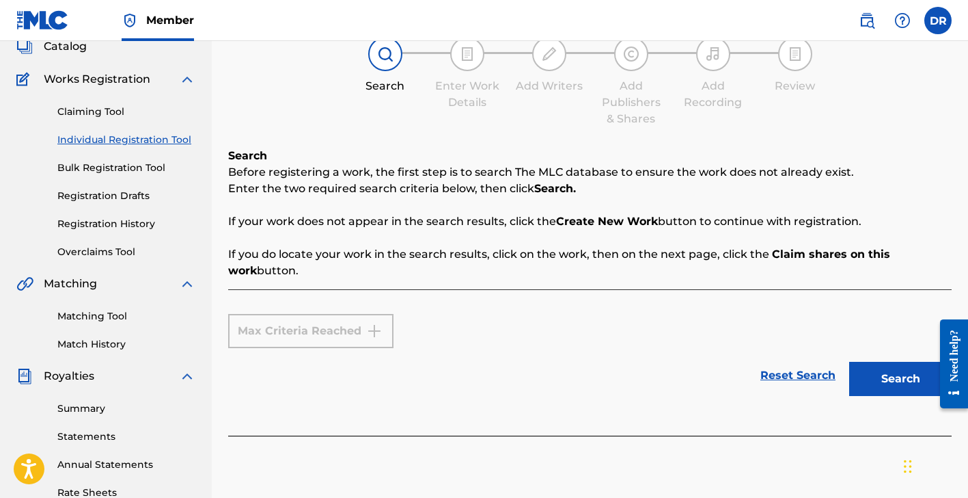
scroll to position [97, 0]
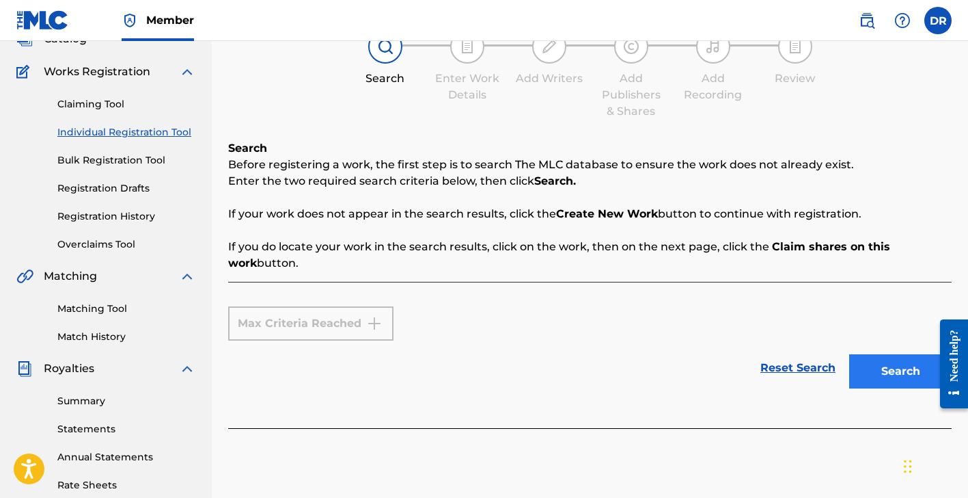
click at [864, 354] on button "Search" at bounding box center [900, 371] width 103 height 34
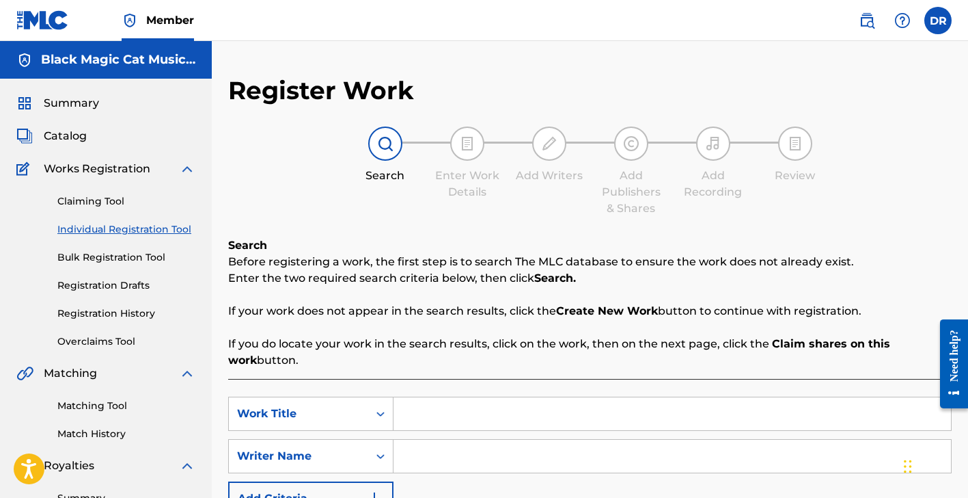
scroll to position [0, 0]
click at [476, 425] on input "Search Form" at bounding box center [673, 413] width 558 height 33
type input "Baby Be Cool"
click at [456, 453] on input "Search Form" at bounding box center [673, 455] width 558 height 33
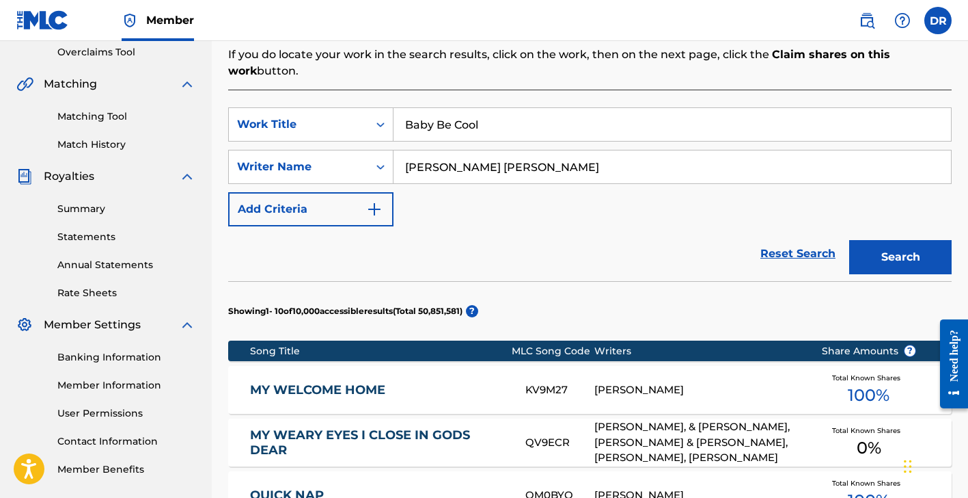
scroll to position [304, 0]
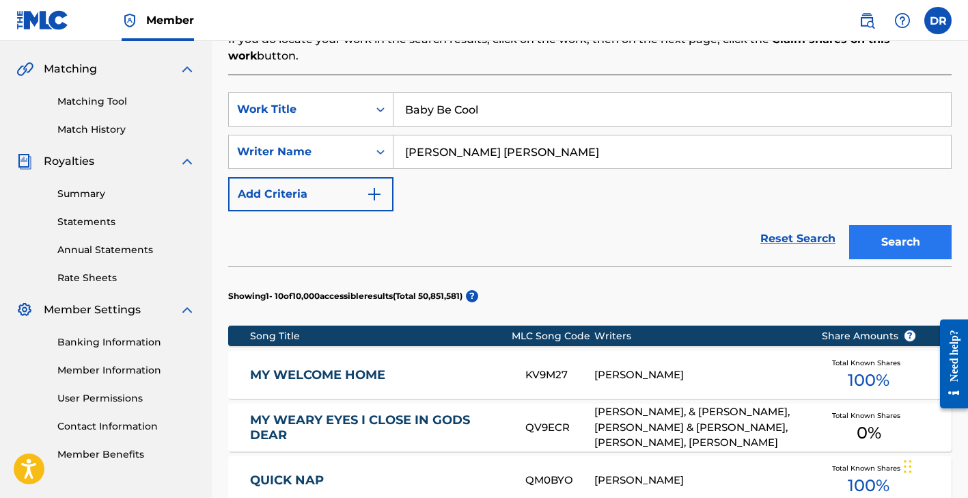
type input "[PERSON_NAME] [PERSON_NAME]"
click at [918, 241] on button "Search" at bounding box center [900, 242] width 103 height 34
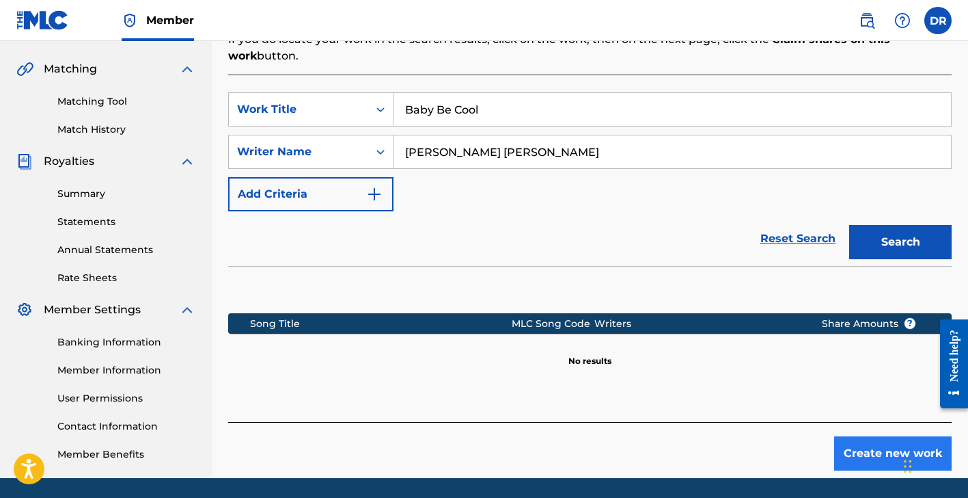
click at [875, 456] on button "Create new work" at bounding box center [893, 453] width 118 height 34
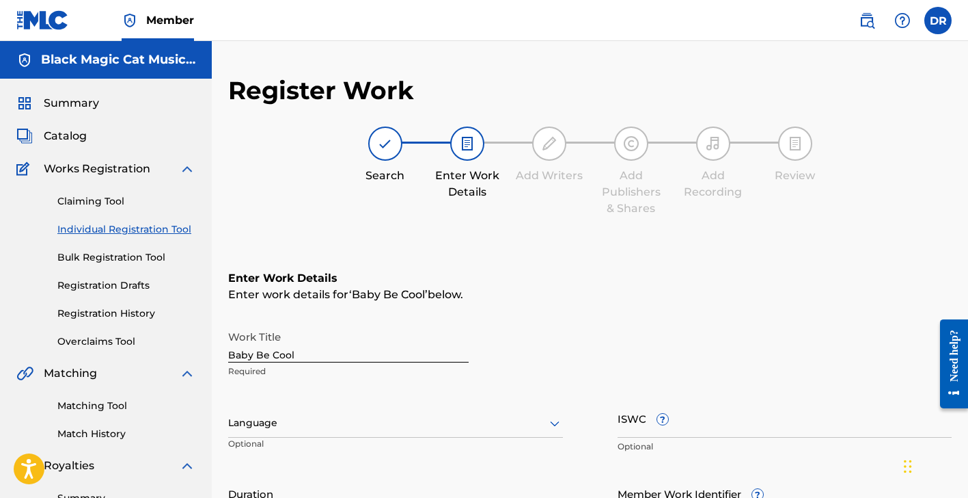
scroll to position [0, 0]
click at [558, 422] on icon at bounding box center [555, 423] width 16 height 16
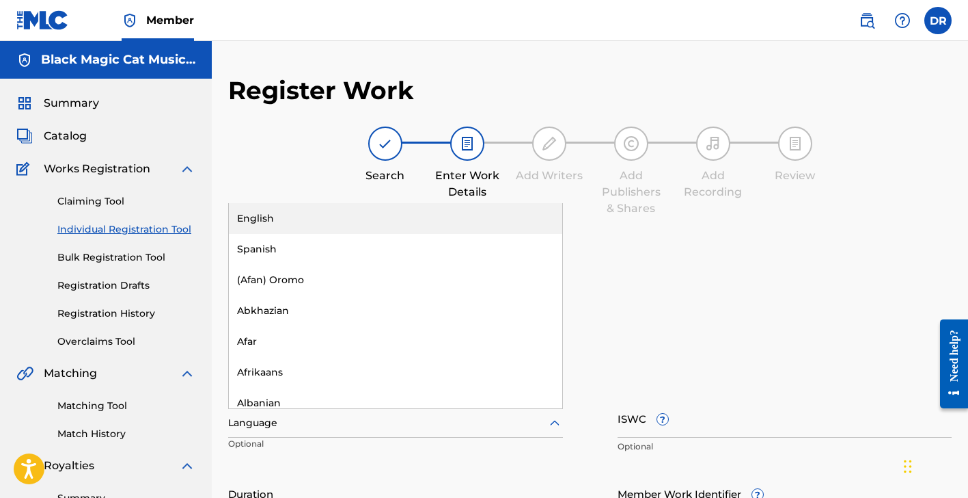
click at [454, 221] on div "English" at bounding box center [396, 218] width 334 height 31
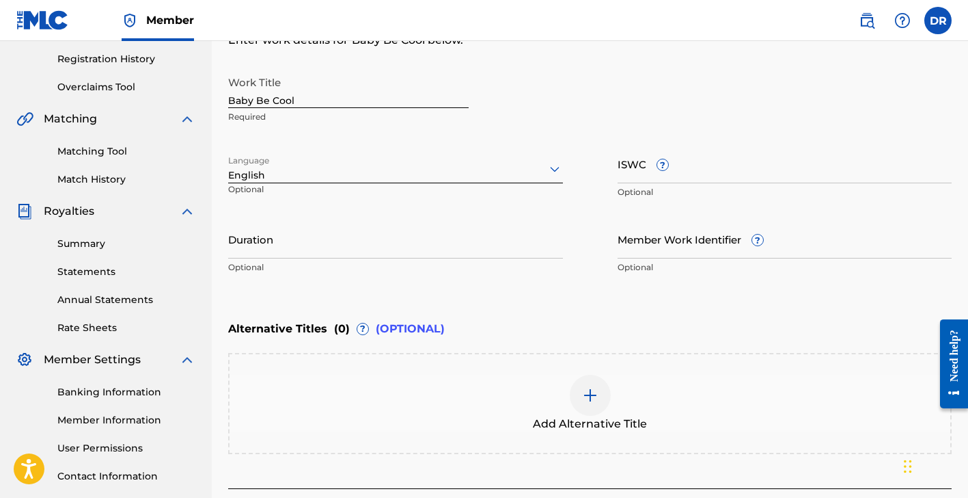
scroll to position [277, 0]
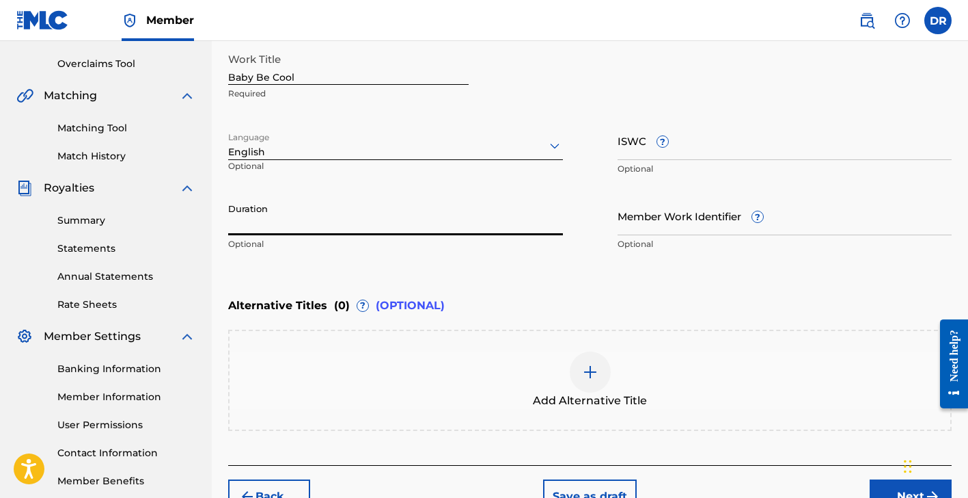
click at [278, 226] on input "Duration" at bounding box center [395, 215] width 335 height 39
type input "03:17"
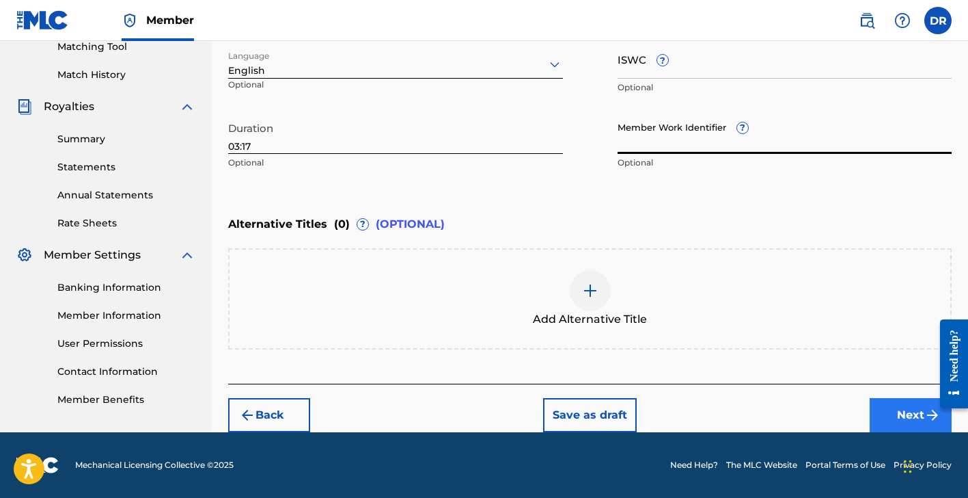
click at [899, 415] on button "Next" at bounding box center [911, 415] width 82 height 34
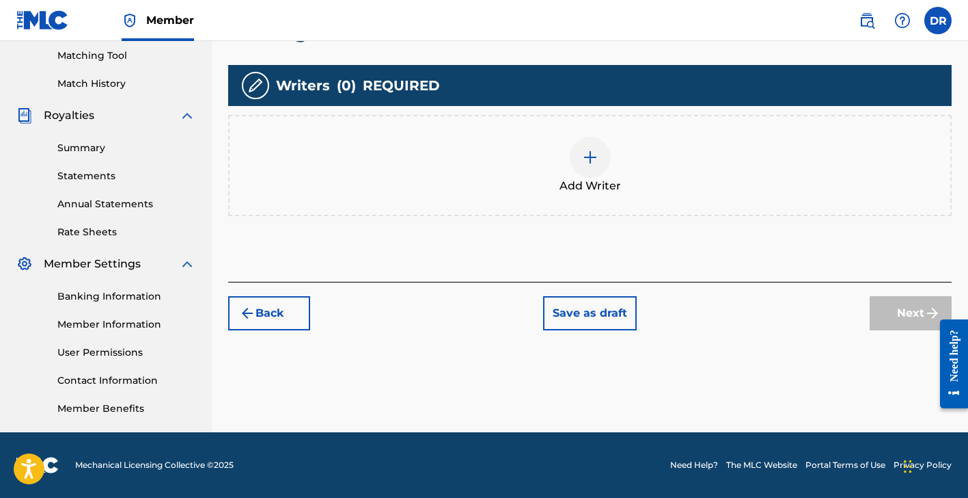
click at [589, 160] on img at bounding box center [590, 157] width 16 height 16
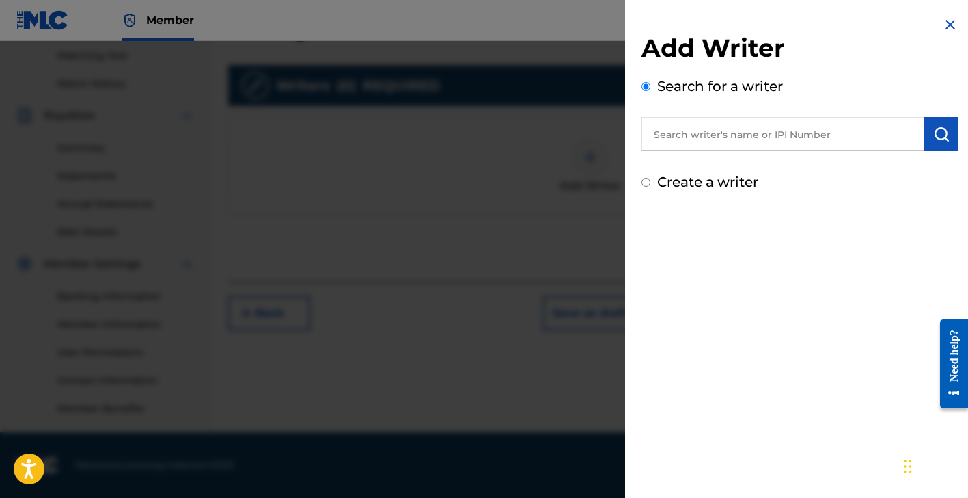
click at [824, 147] on input "text" at bounding box center [783, 134] width 283 height 34
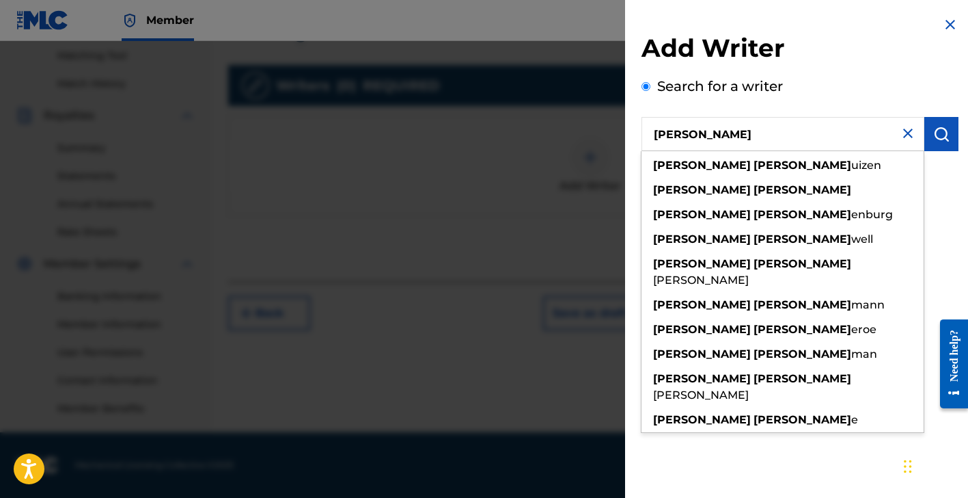
type input "[PERSON_NAME]"
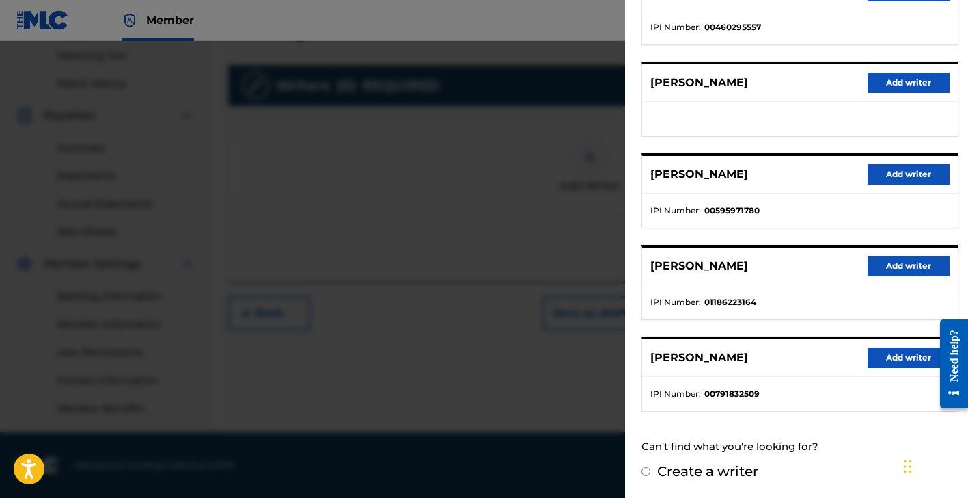
scroll to position [210, 0]
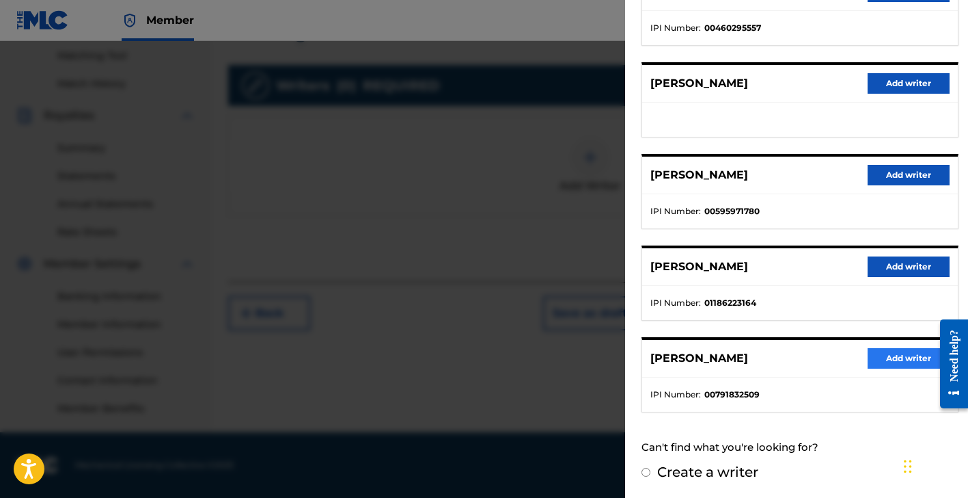
click at [884, 359] on button "Add writer" at bounding box center [909, 358] width 82 height 21
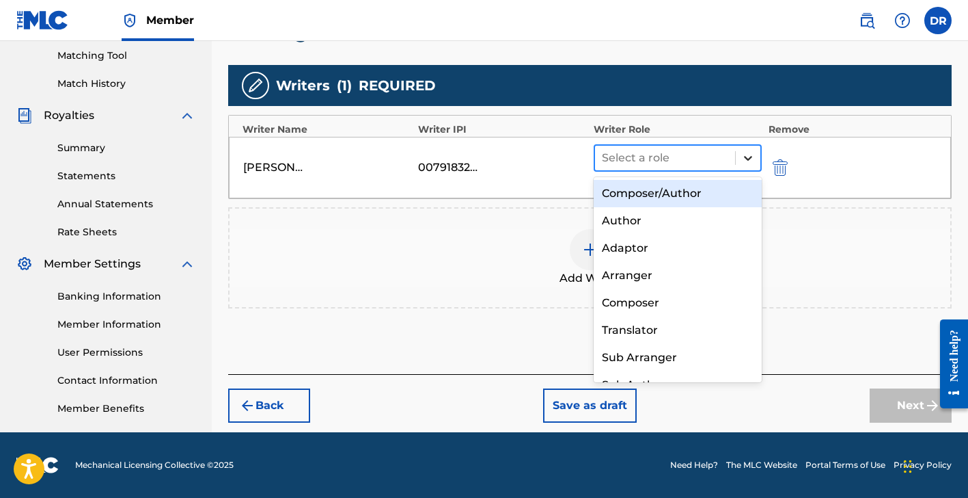
click at [756, 155] on div at bounding box center [748, 158] width 25 height 25
click at [725, 200] on div "Composer/Author" at bounding box center [678, 193] width 168 height 27
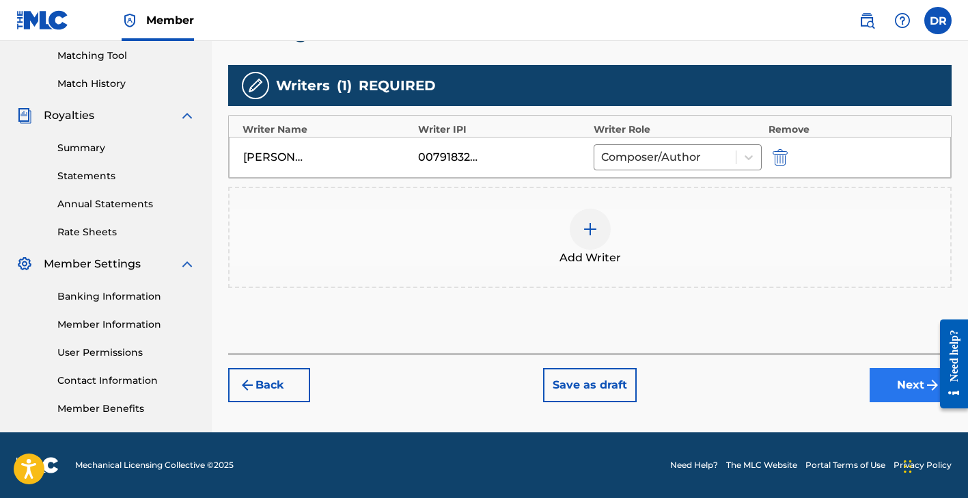
click at [897, 387] on button "Next" at bounding box center [911, 385] width 82 height 34
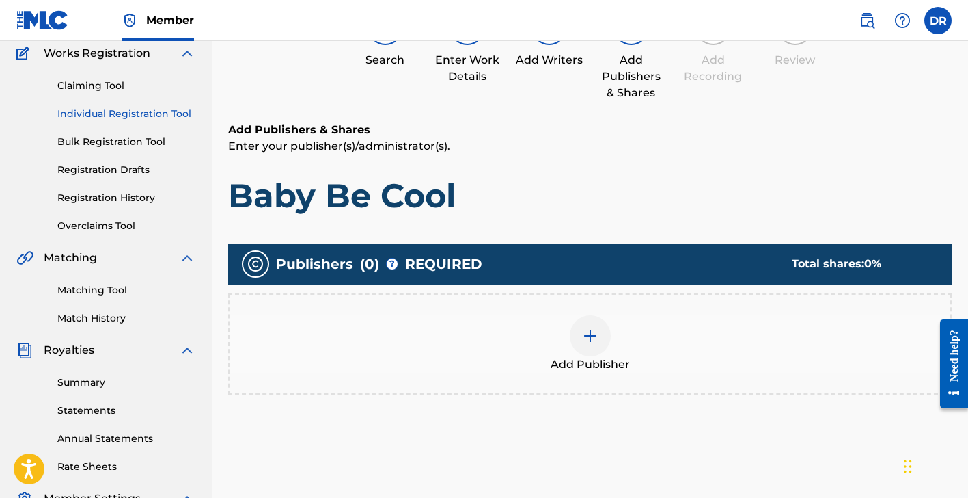
scroll to position [62, 0]
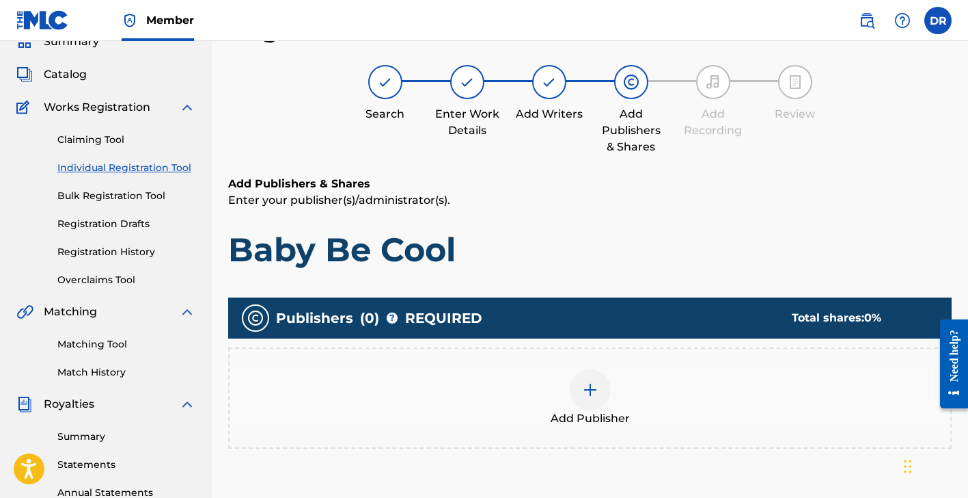
click at [597, 386] on img at bounding box center [590, 389] width 16 height 16
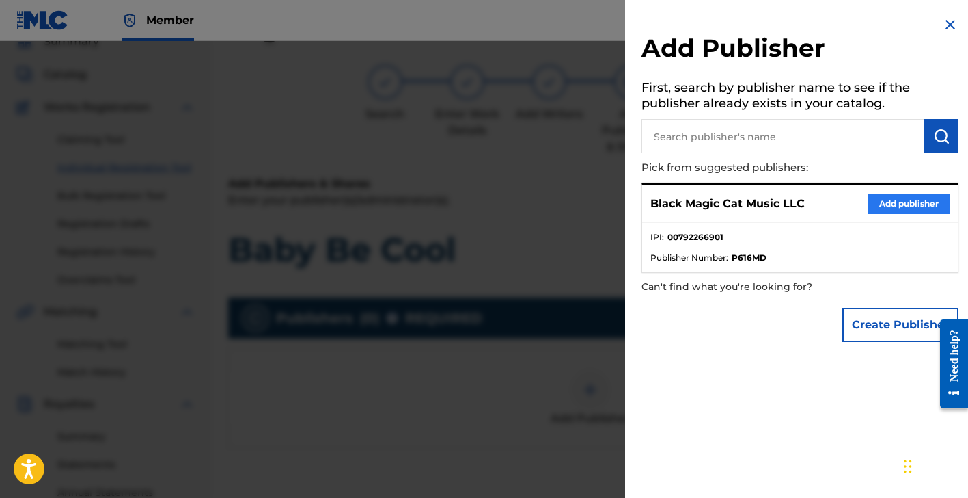
click at [893, 203] on button "Add publisher" at bounding box center [909, 203] width 82 height 21
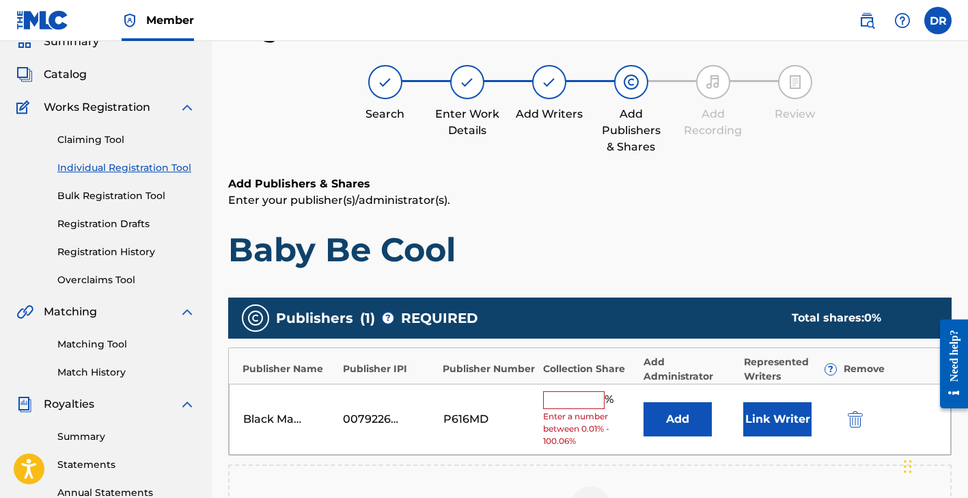
click at [582, 398] on input "text" at bounding box center [574, 400] width 62 height 18
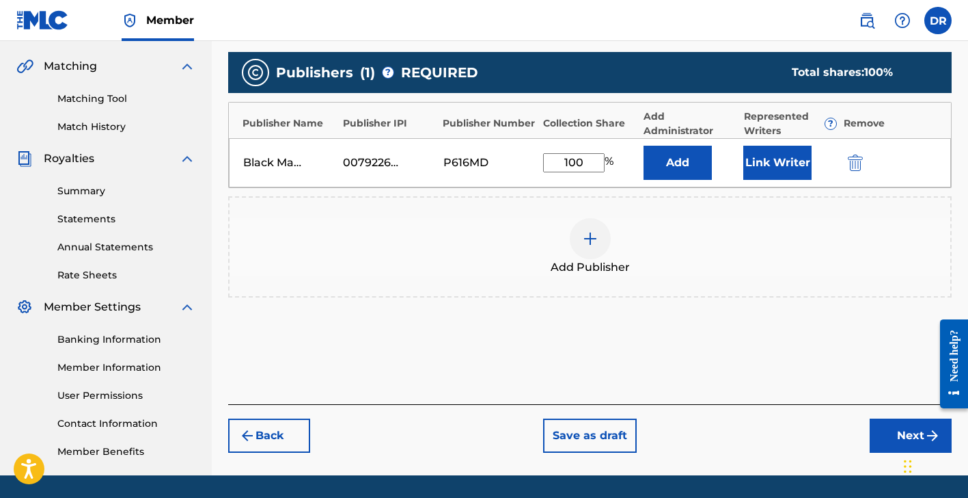
scroll to position [311, 0]
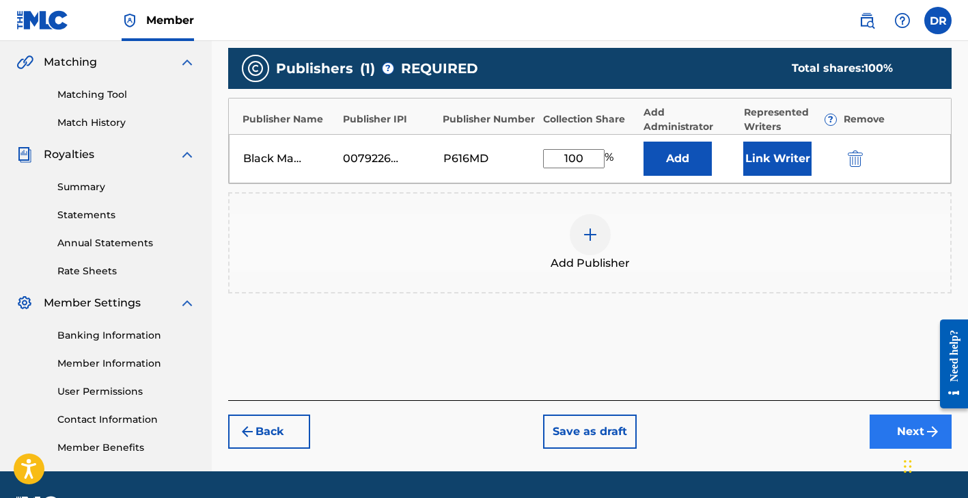
type input "100"
click at [895, 427] on button "Next" at bounding box center [911, 431] width 82 height 34
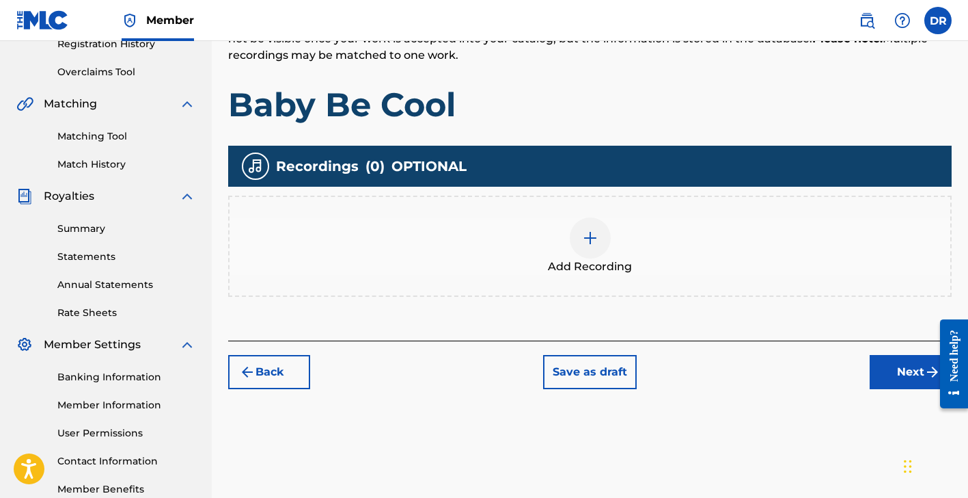
scroll to position [271, 0]
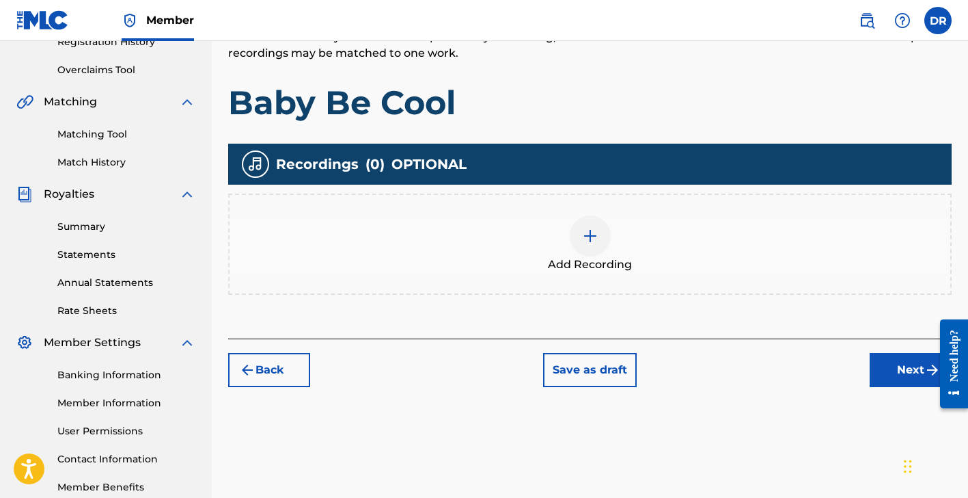
click at [590, 243] on img at bounding box center [590, 236] width 16 height 16
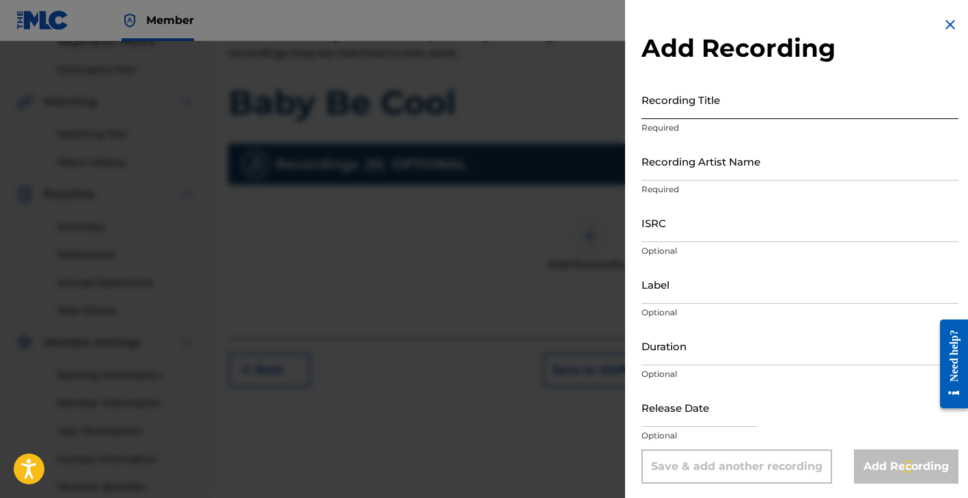
click at [752, 105] on input "Recording Title" at bounding box center [800, 99] width 317 height 39
type input "Baby Be Cool"
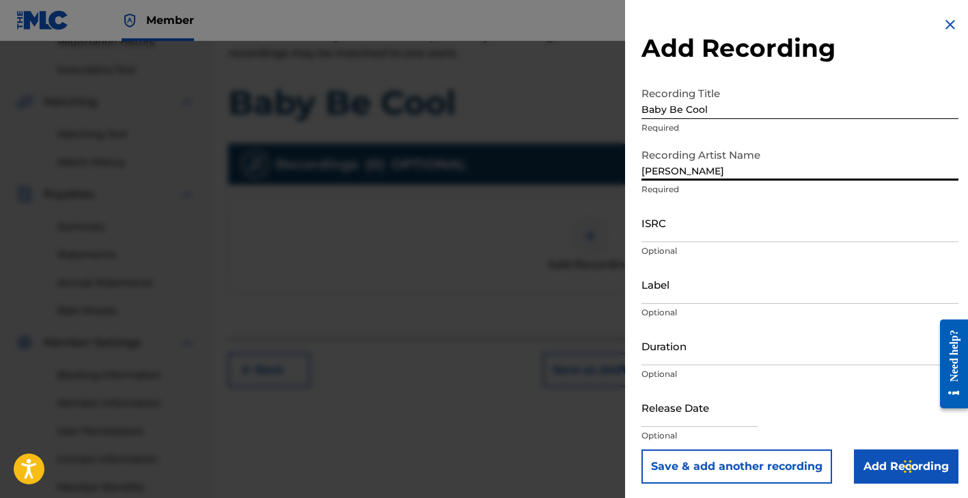
type input "[PERSON_NAME]"
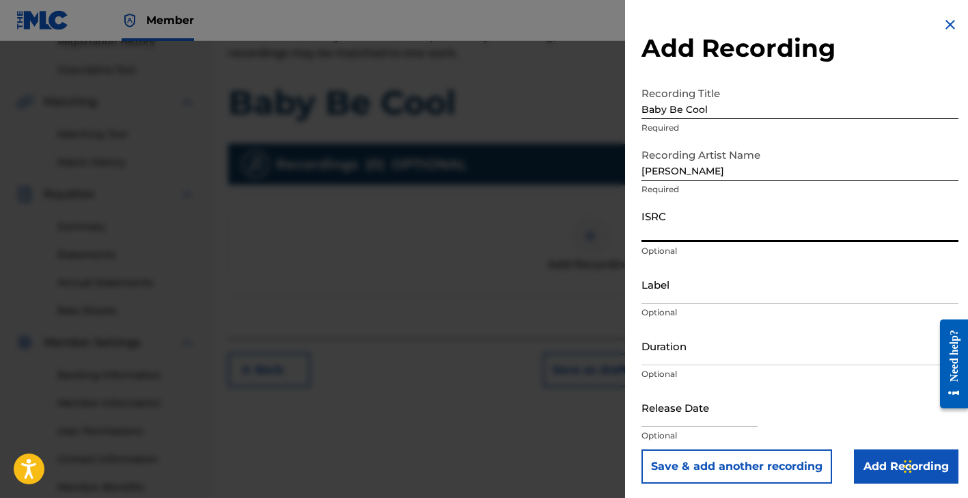
paste input "QZNWQ2562455"
type input "QZNWQ2562455"
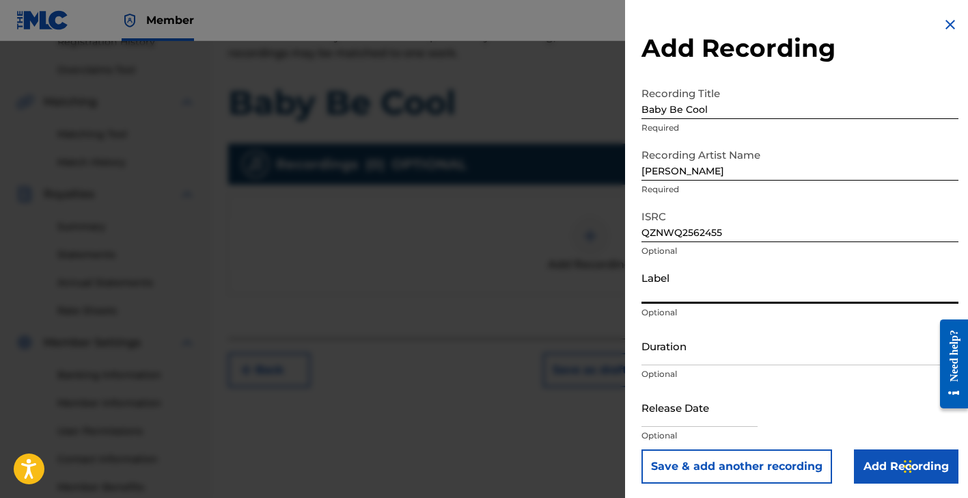
click at [705, 298] on input "Label" at bounding box center [800, 283] width 317 height 39
type input "Black Magic Cat Music LLC"
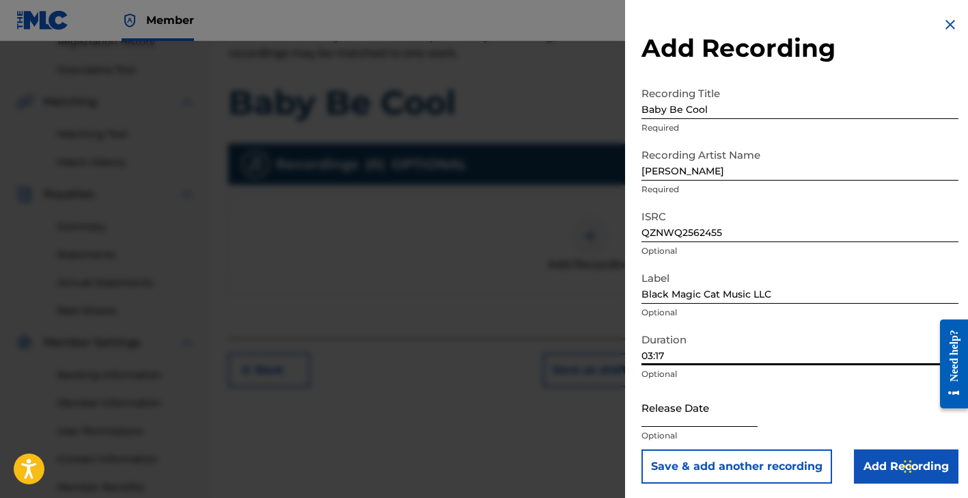
type input "03:17"
click at [703, 411] on input "text" at bounding box center [700, 406] width 116 height 39
select select "8"
select select "2025"
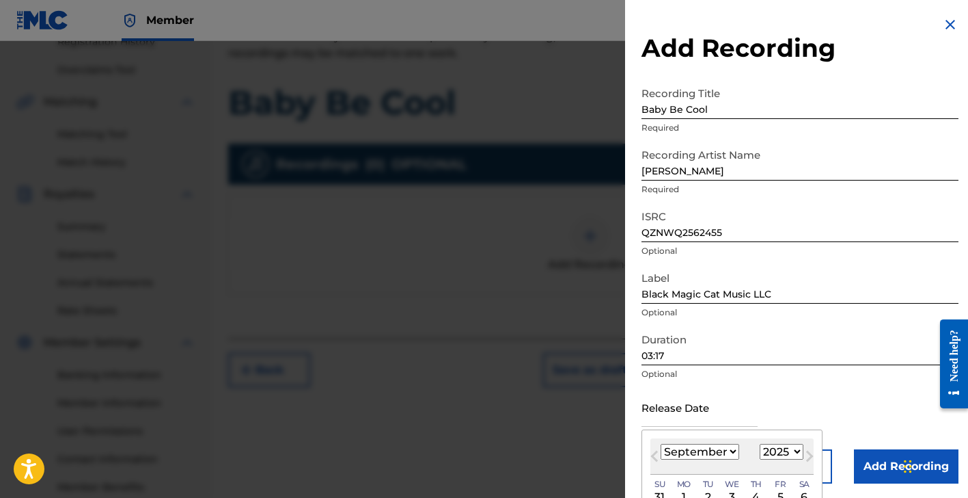
scroll to position [268, 0]
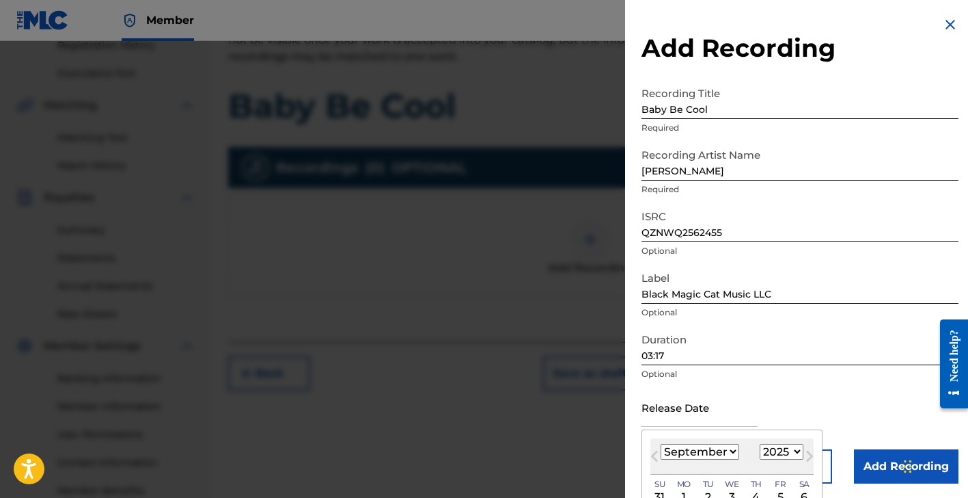
select select "5"
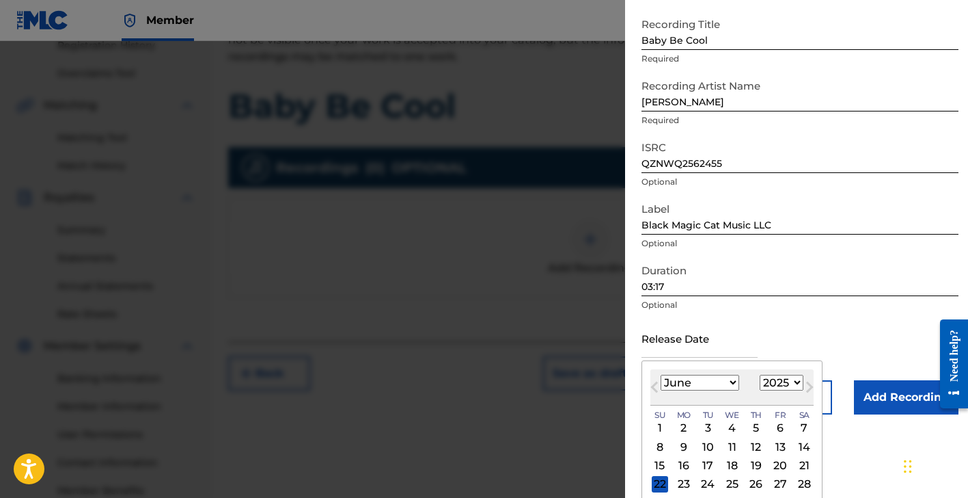
scroll to position [90, 0]
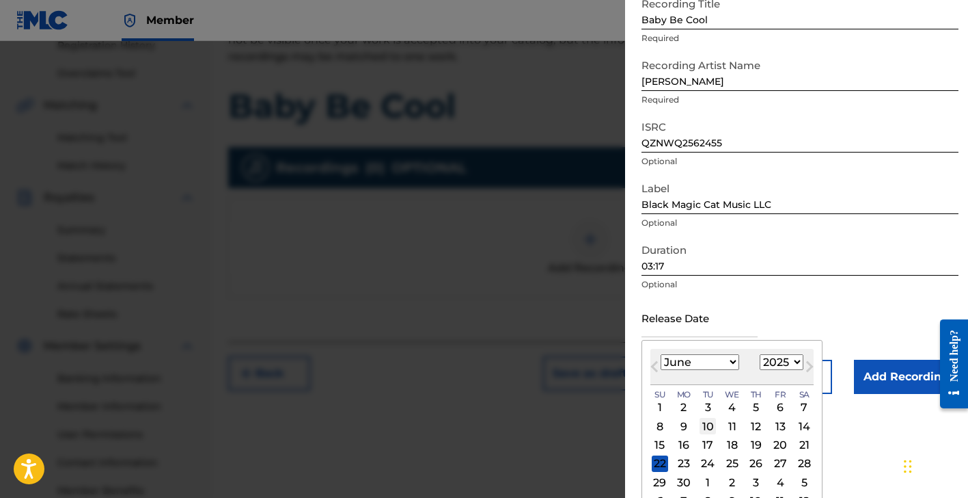
click at [703, 428] on div "10" at bounding box center [708, 426] width 16 height 16
type input "[DATE]"
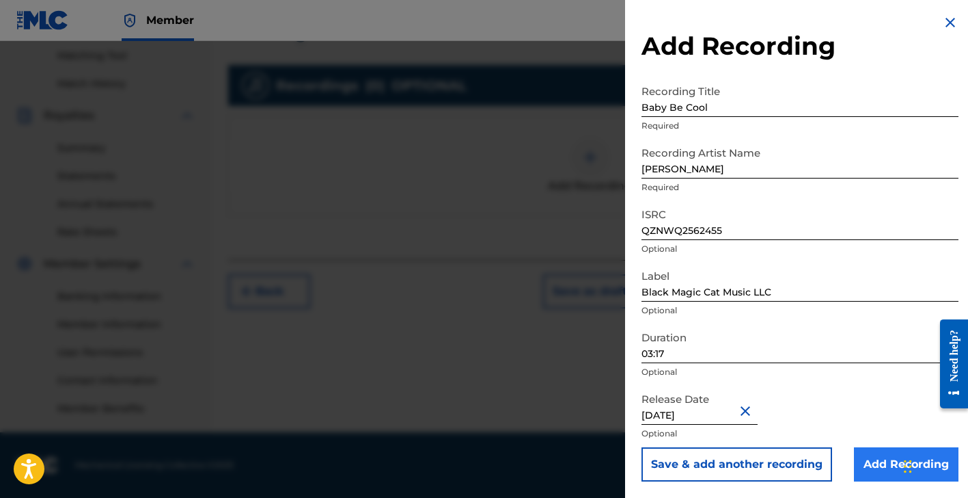
scroll to position [350, 0]
click at [879, 467] on input "Add Recording" at bounding box center [906, 464] width 105 height 34
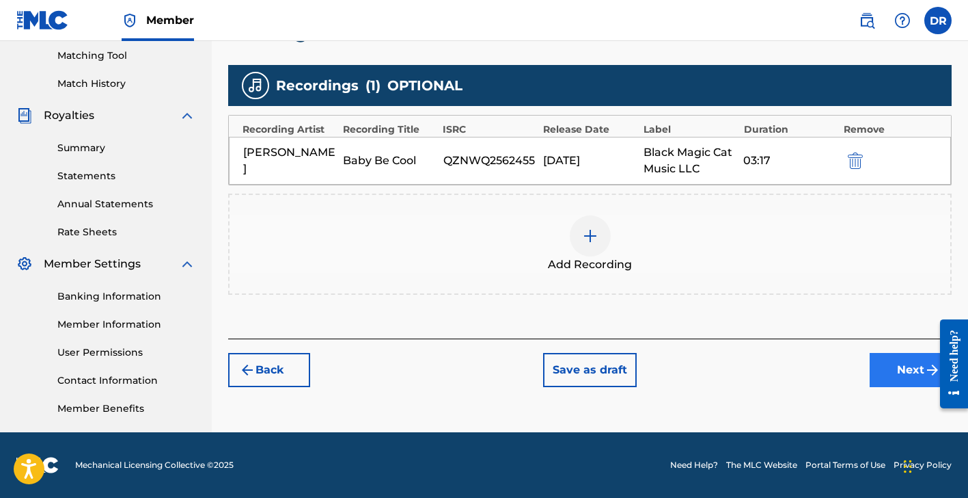
click at [910, 365] on button "Next" at bounding box center [911, 370] width 82 height 34
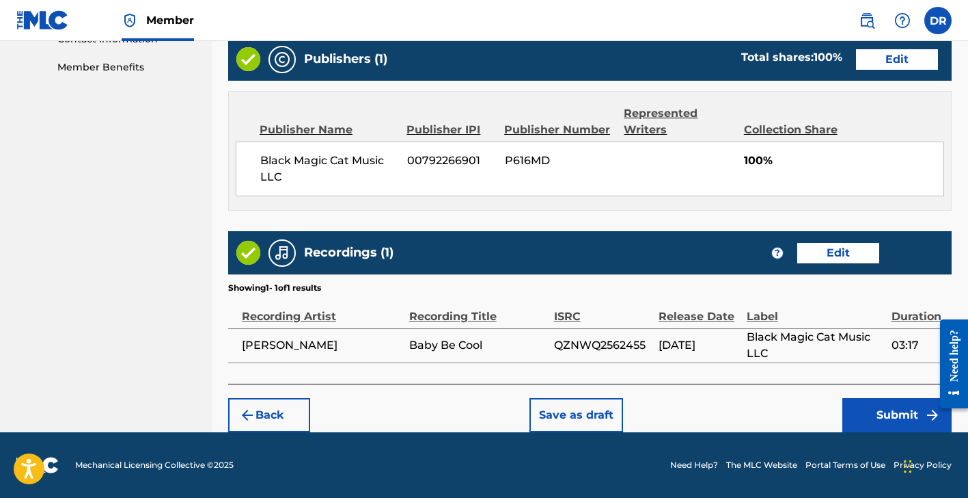
scroll to position [690, 0]
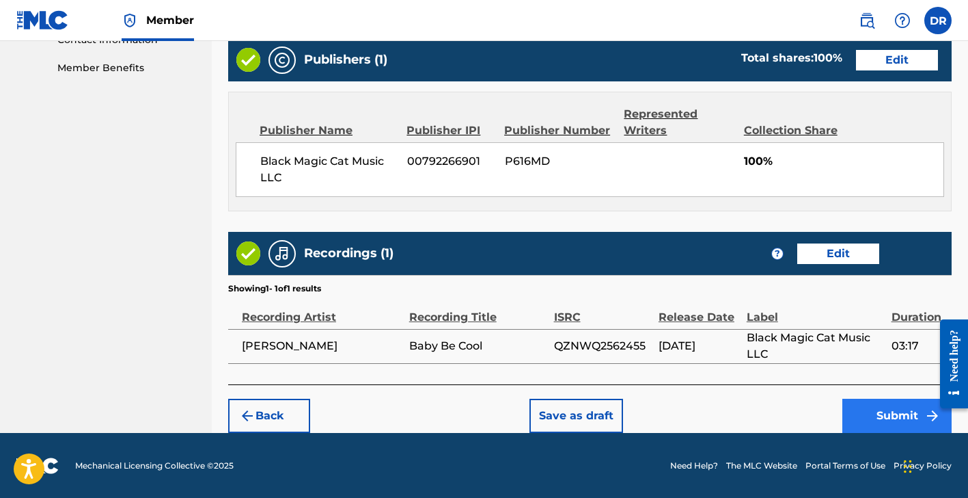
click at [860, 413] on button "Submit" at bounding box center [897, 415] width 109 height 34
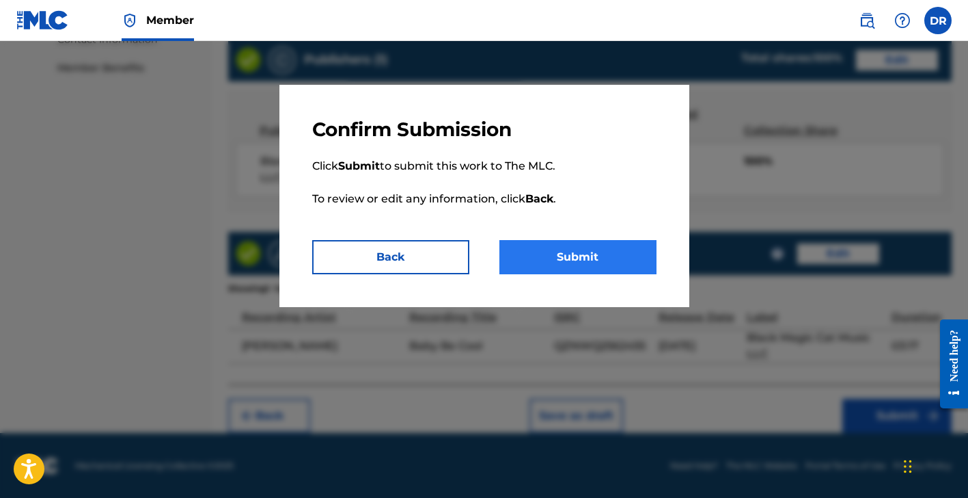
click at [598, 257] on button "Submit" at bounding box center [578, 257] width 157 height 34
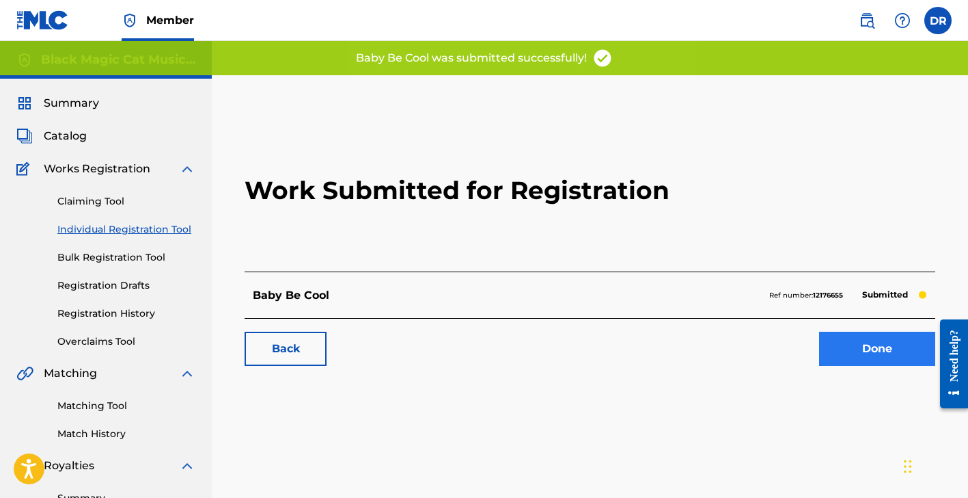
click at [869, 345] on link "Done" at bounding box center [877, 348] width 116 height 34
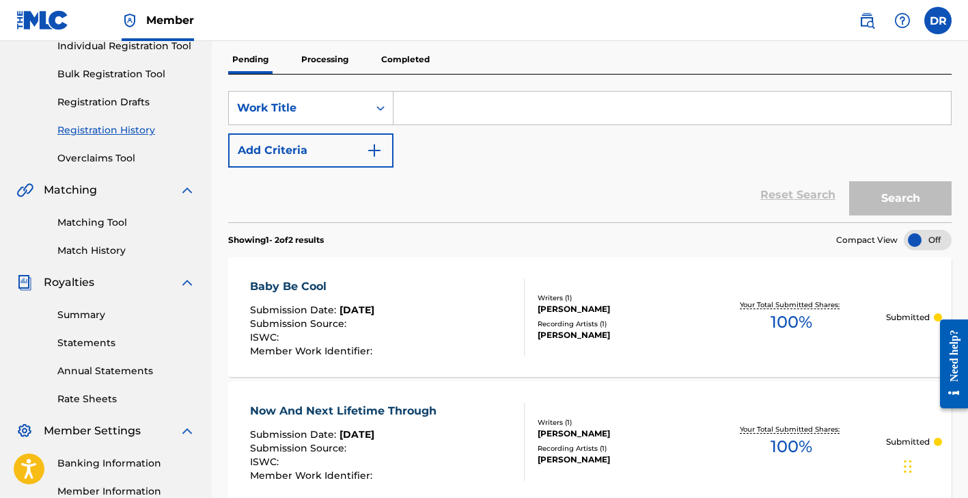
scroll to position [184, 0]
click at [85, 344] on link "Statements" at bounding box center [126, 342] width 138 height 14
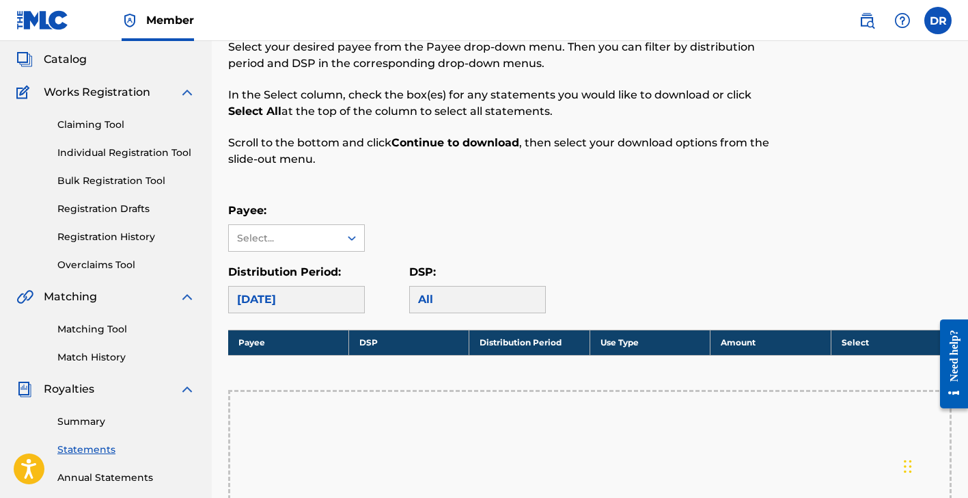
scroll to position [76, 0]
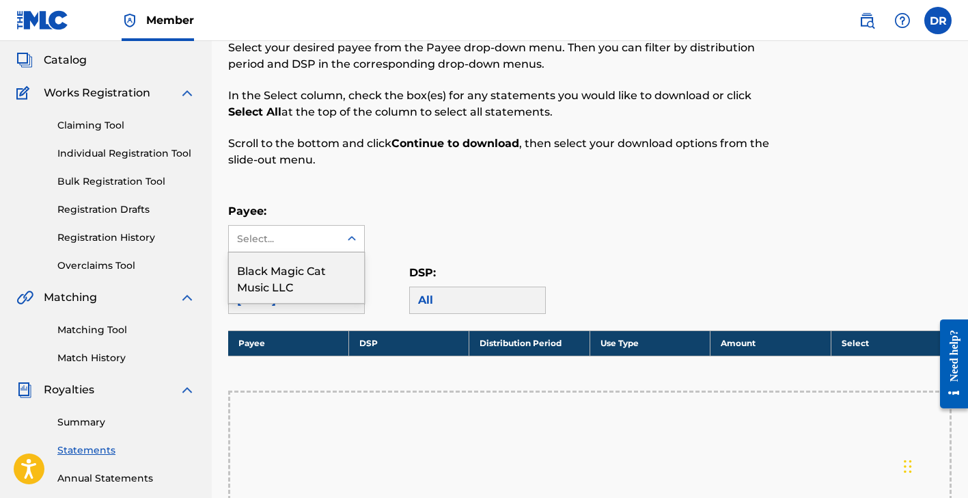
click at [355, 237] on icon at bounding box center [352, 239] width 14 height 14
click at [336, 271] on div "Black Magic Cat Music LLC" at bounding box center [296, 277] width 135 height 51
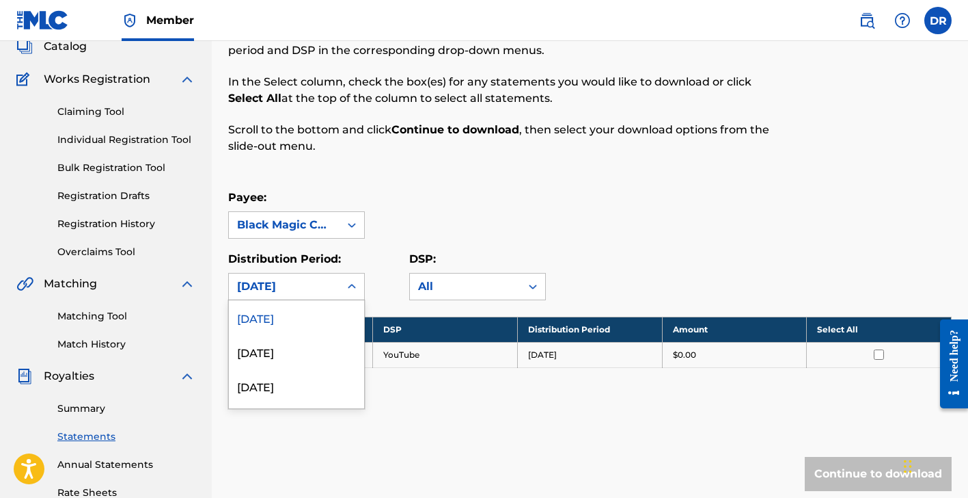
click at [353, 300] on div "[DATE], 1 of 54. 54 results available. Use Up and Down to choose options, press…" at bounding box center [296, 286] width 137 height 27
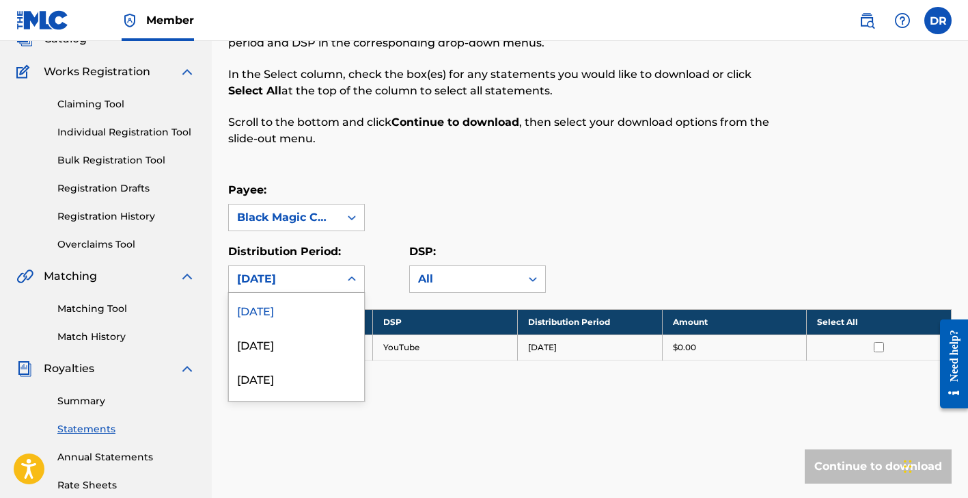
scroll to position [98, 0]
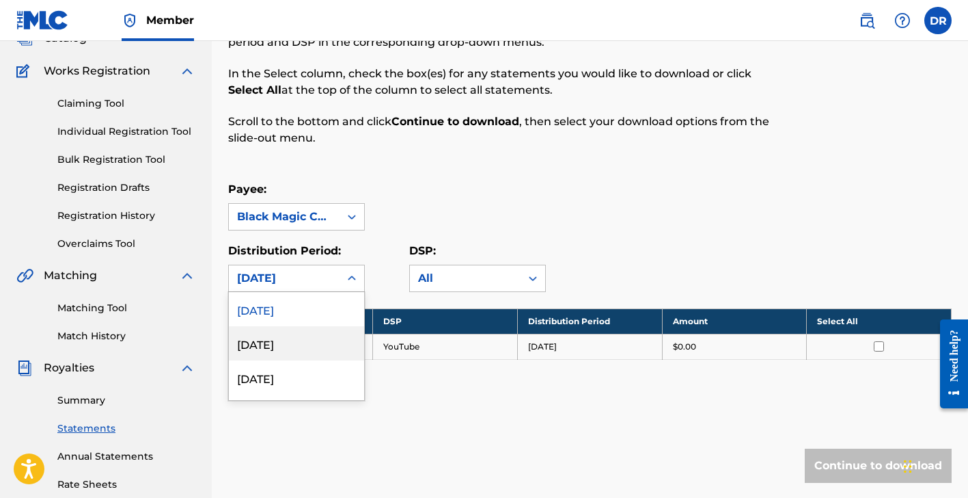
click at [334, 345] on div "[DATE]" at bounding box center [296, 343] width 135 height 34
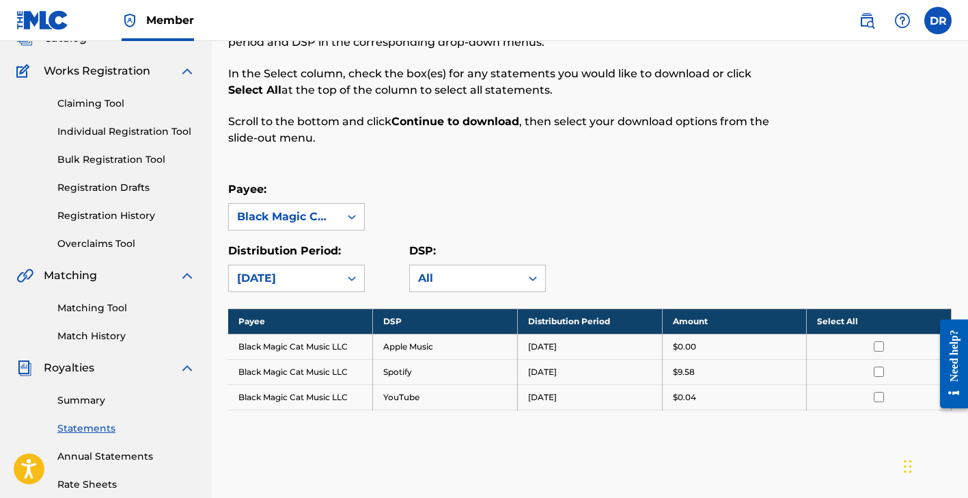
click at [878, 370] on input "checkbox" at bounding box center [879, 371] width 10 height 10
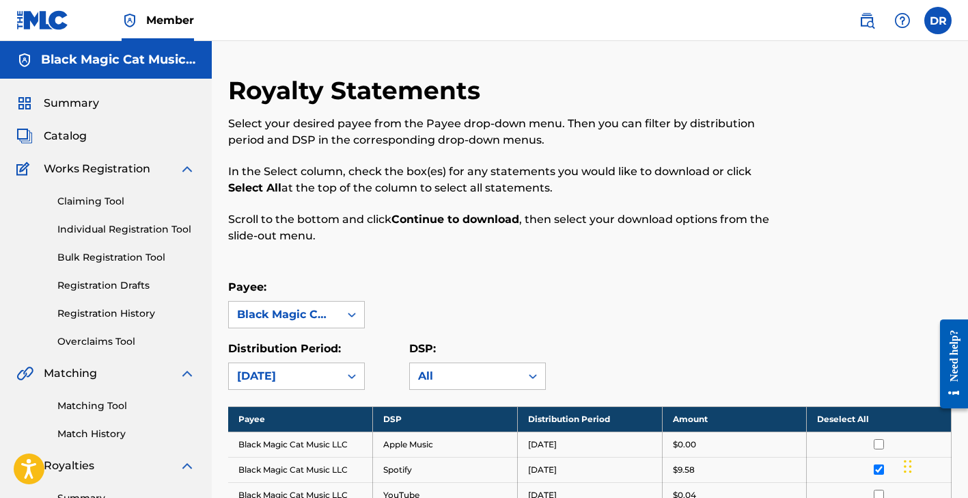
scroll to position [0, 0]
click at [882, 465] on input "checkbox" at bounding box center [879, 469] width 10 height 10
click at [352, 374] on div "[DATE]" at bounding box center [296, 375] width 137 height 27
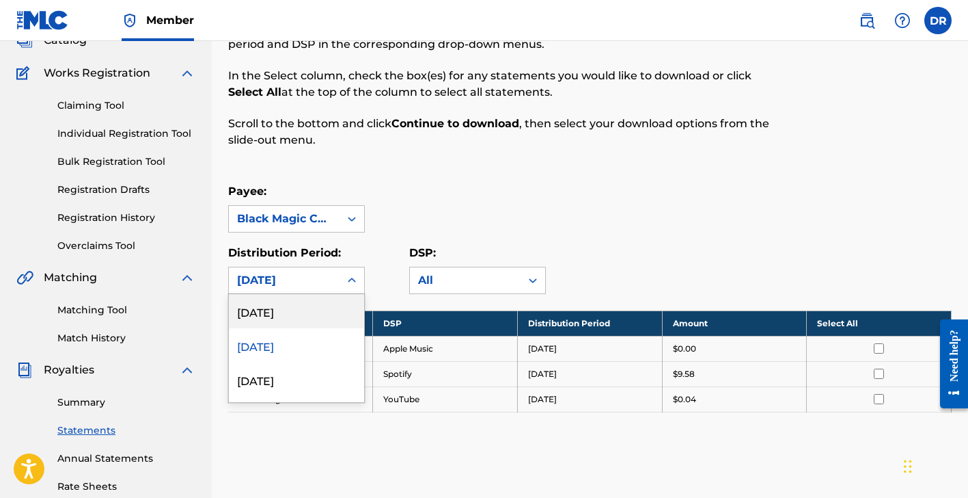
scroll to position [98, 0]
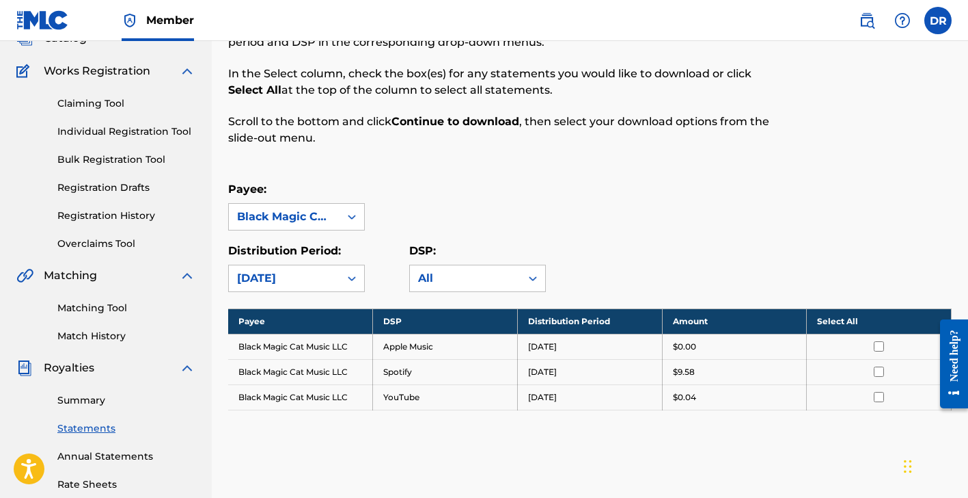
click at [524, 203] on div "Payee: Black Magic Cat Music LLC" at bounding box center [590, 205] width 724 height 49
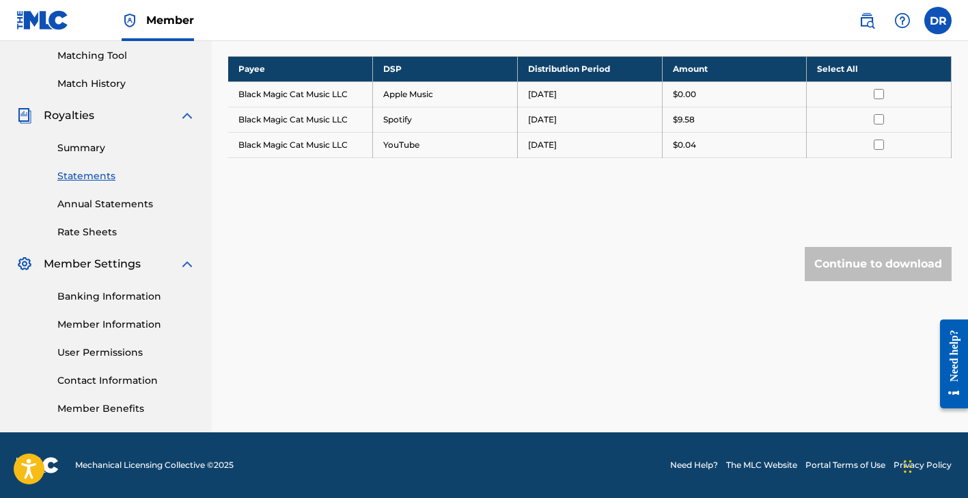
scroll to position [350, 0]
click at [127, 296] on link "Banking Information" at bounding box center [126, 296] width 138 height 14
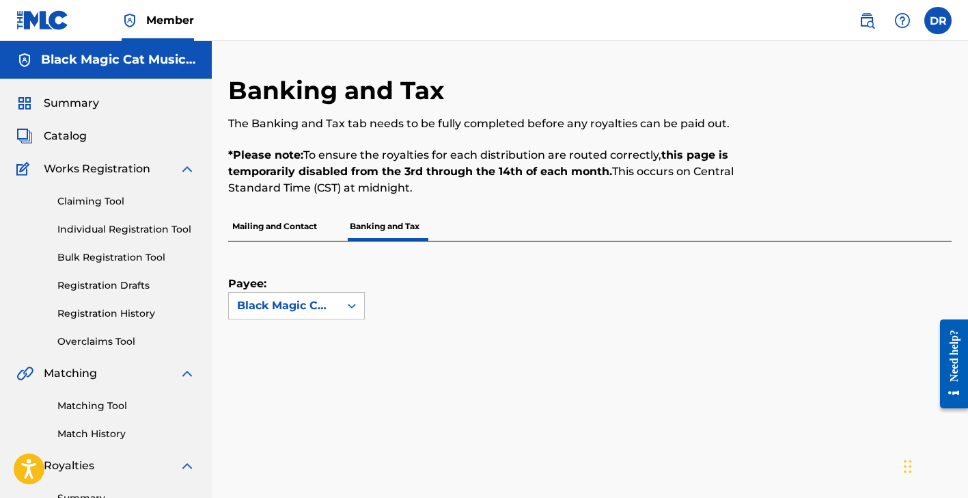
click at [88, 113] on div "Summary Catalog Works Registration Claiming Tool Individual Registration Tool B…" at bounding box center [106, 430] width 212 height 703
click at [88, 111] on span "Summary" at bounding box center [71, 103] width 55 height 16
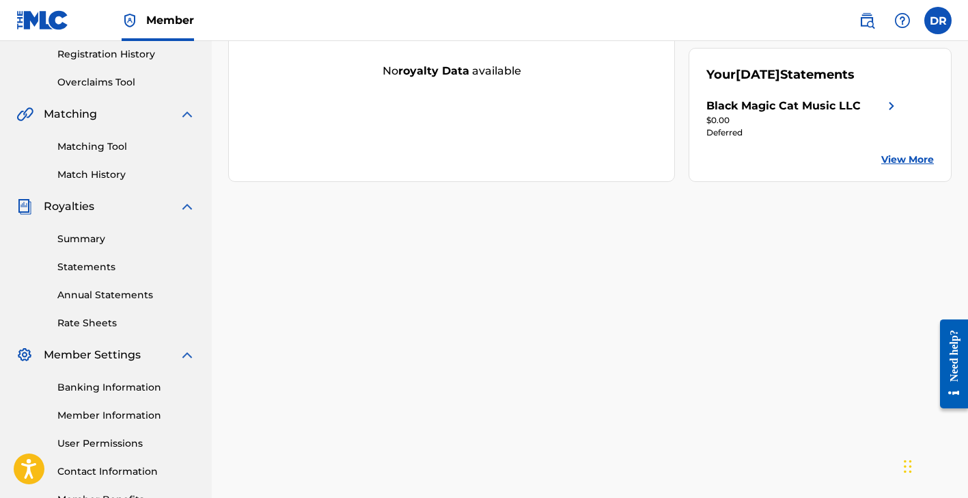
scroll to position [260, 0]
click at [82, 242] on link "Summary" at bounding box center [126, 238] width 138 height 14
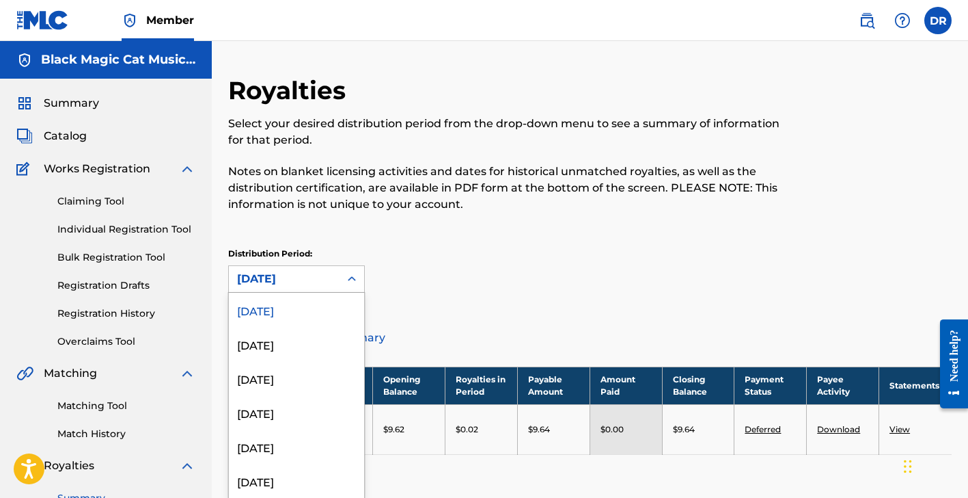
click at [355, 280] on icon at bounding box center [352, 279] width 14 height 14
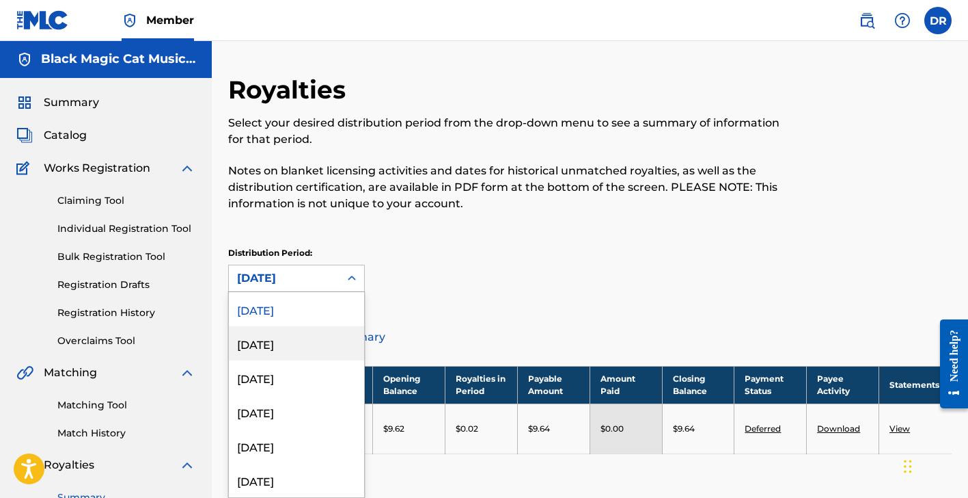
click at [324, 344] on div "[DATE]" at bounding box center [296, 343] width 135 height 34
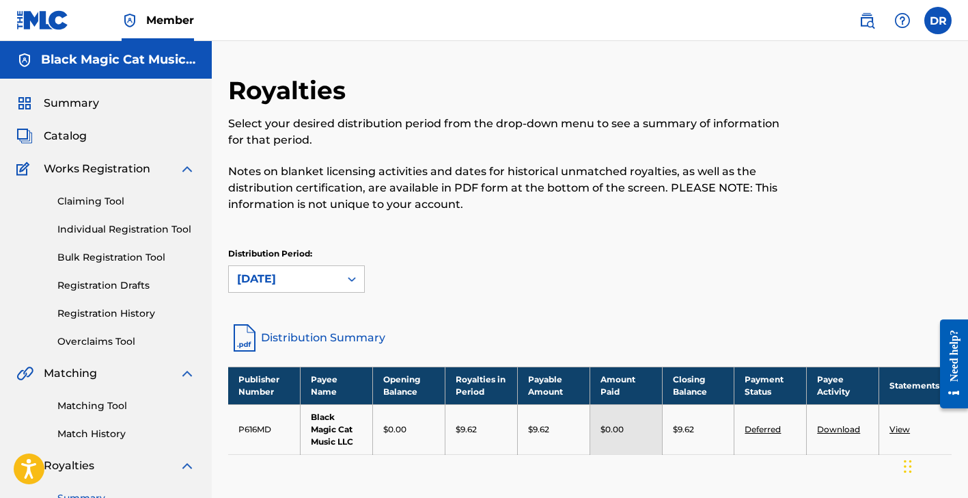
scroll to position [0, 0]
click at [139, 338] on link "Overclaims Tool" at bounding box center [126, 341] width 138 height 14
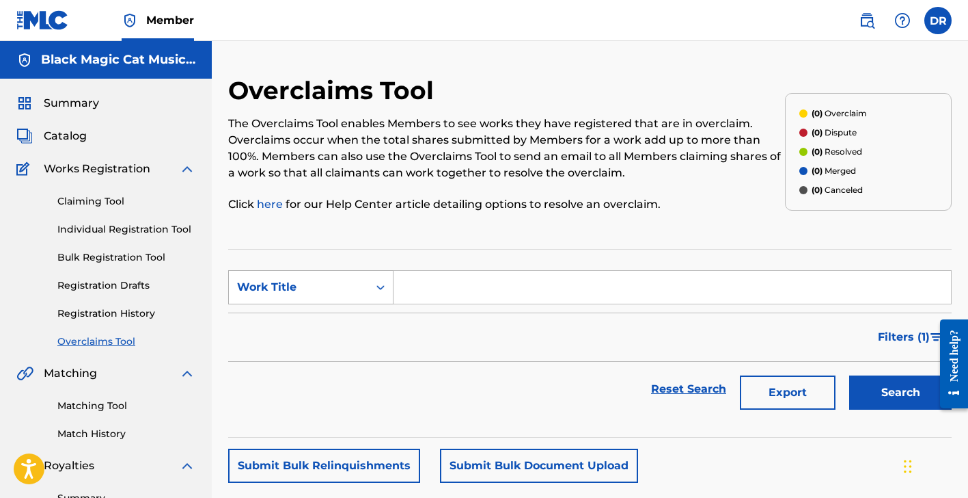
click at [383, 285] on icon "Search Form" at bounding box center [381, 287] width 14 height 14
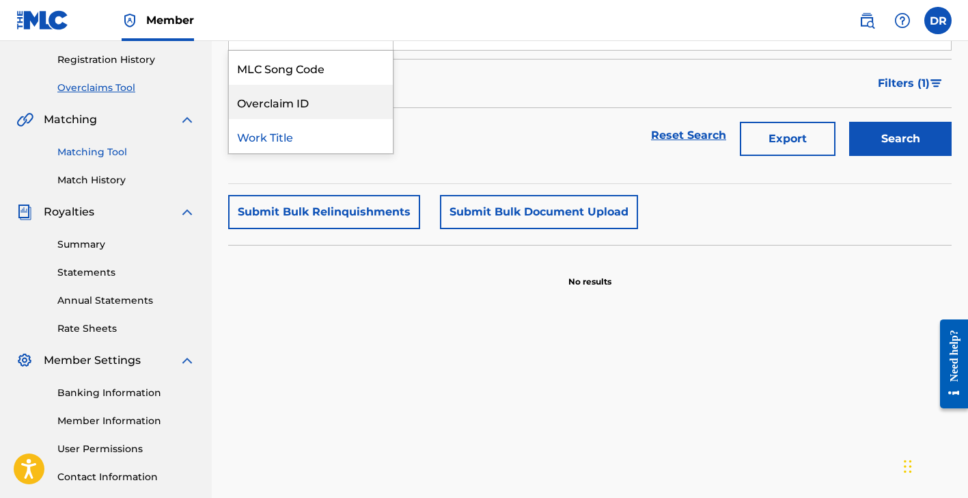
scroll to position [256, 0]
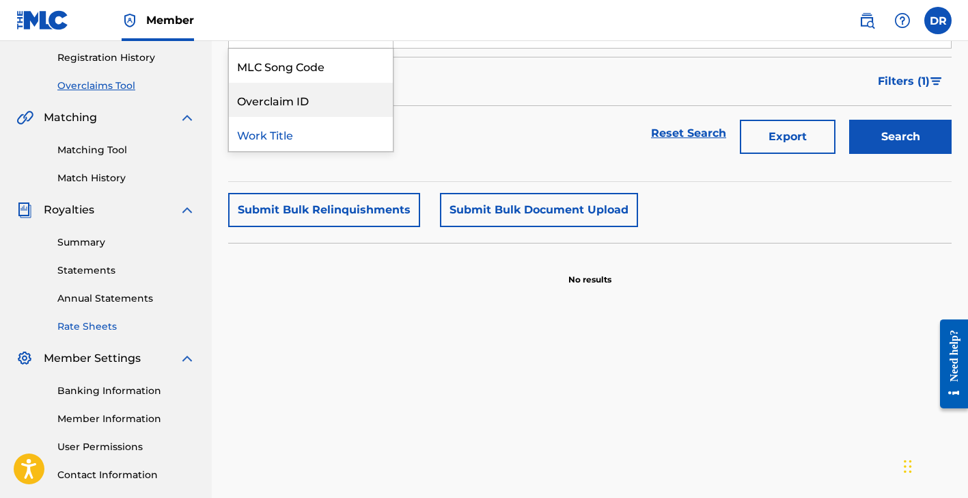
click at [102, 327] on link "Rate Sheets" at bounding box center [126, 326] width 138 height 14
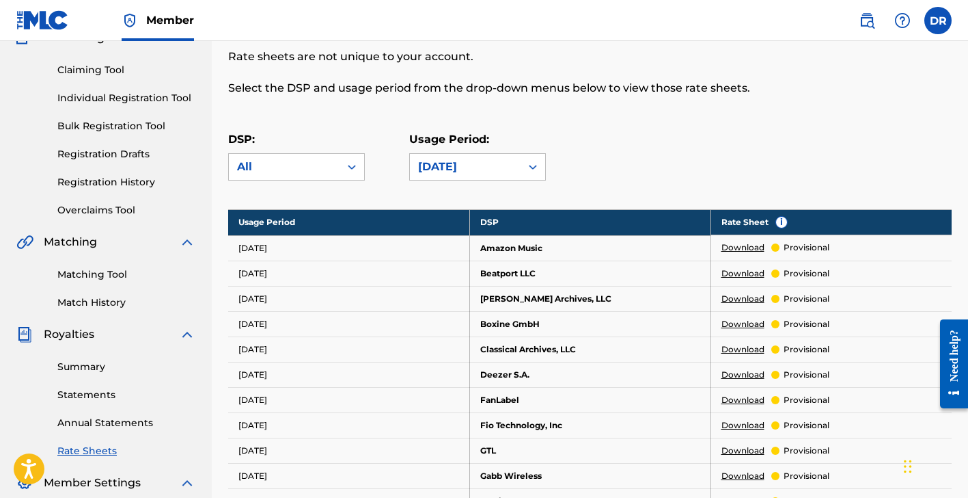
scroll to position [123, 0]
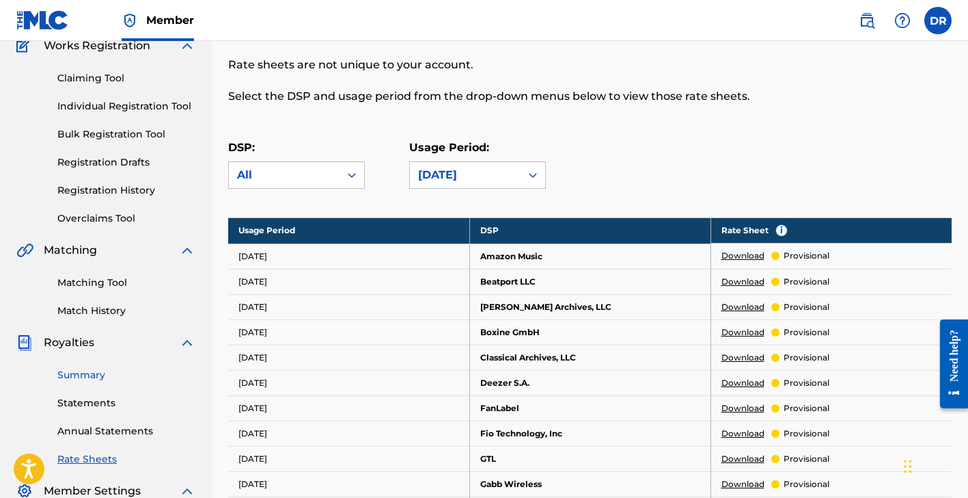
click at [86, 376] on link "Summary" at bounding box center [126, 375] width 138 height 14
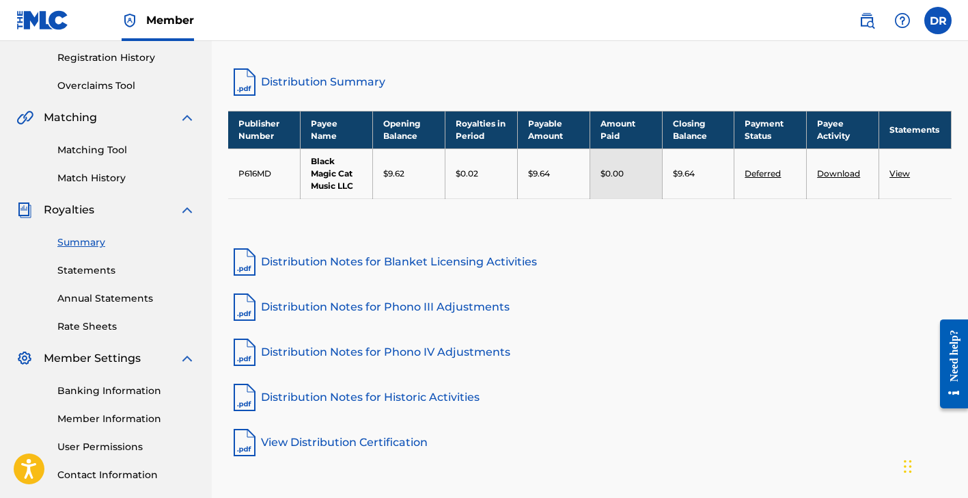
scroll to position [257, 0]
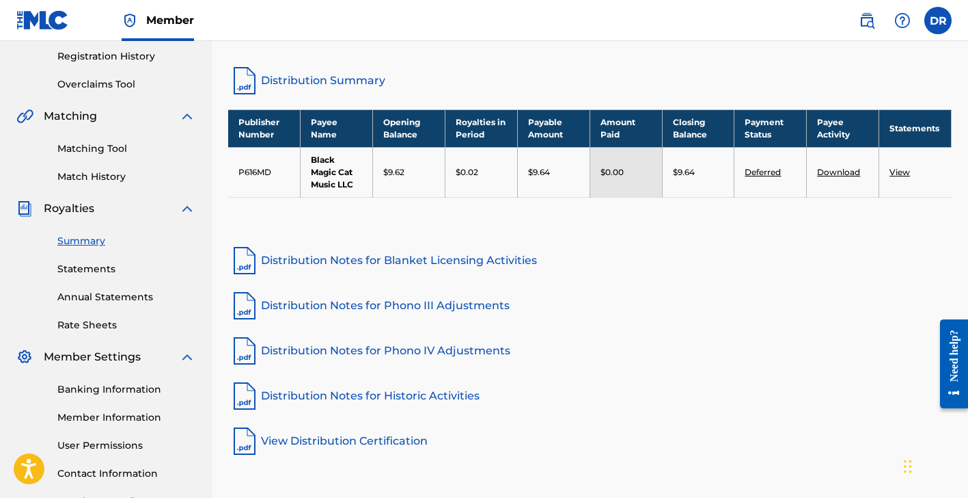
click at [679, 175] on p "$9.64" at bounding box center [684, 172] width 22 height 12
click at [899, 167] on link "View" at bounding box center [900, 172] width 21 height 10
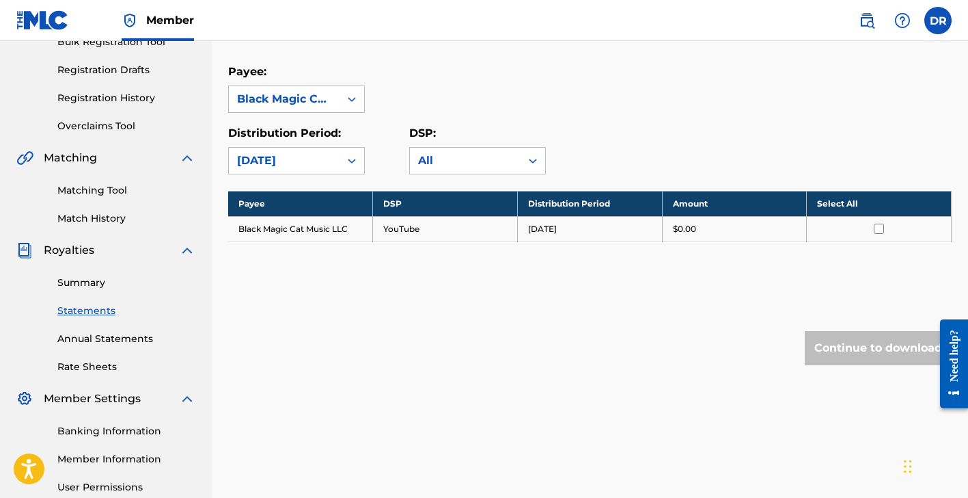
scroll to position [217, 0]
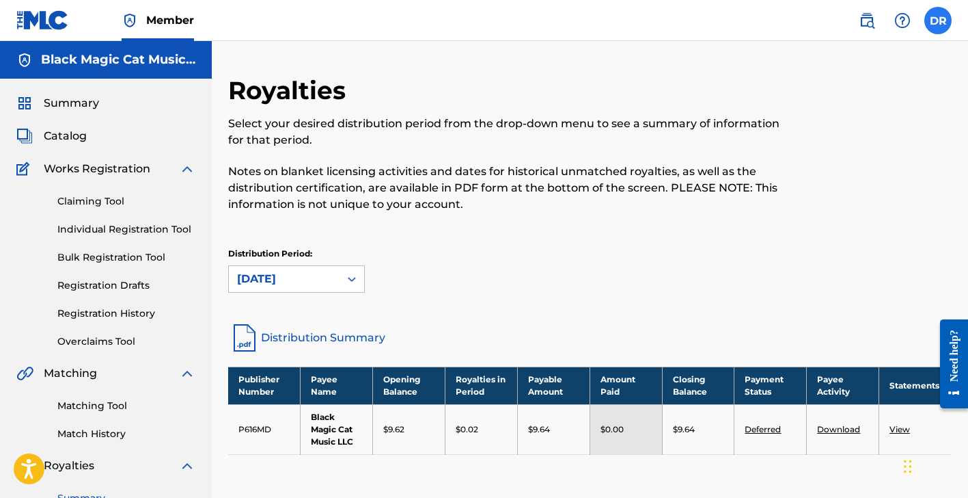
click at [938, 20] on label at bounding box center [938, 20] width 27 height 27
click at [938, 21] on input "[PERSON_NAME] [PERSON_NAME][EMAIL_ADDRESS][PERSON_NAME][DOMAIN_NAME][PERSON_NAM…" at bounding box center [938, 21] width 0 height 0
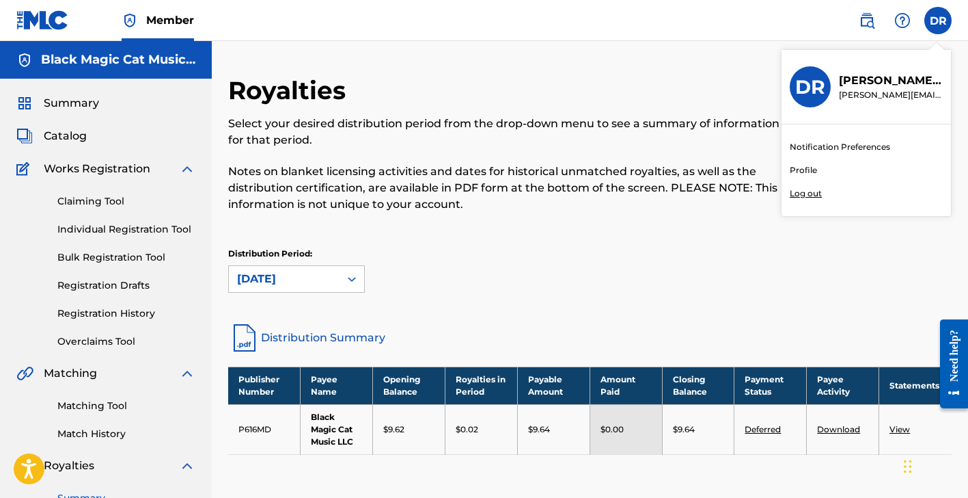
click at [808, 167] on link "Profile" at bounding box center [803, 170] width 27 height 12
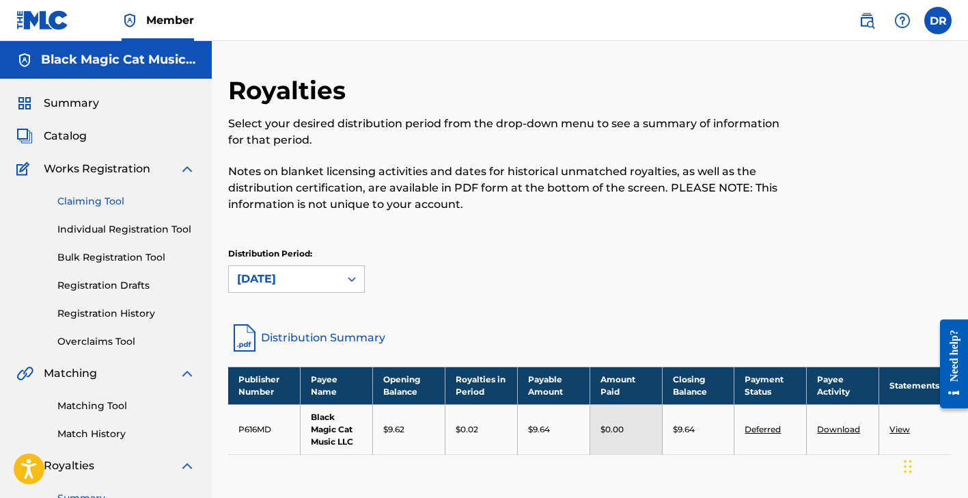
click at [114, 196] on link "Claiming Tool" at bounding box center [126, 201] width 138 height 14
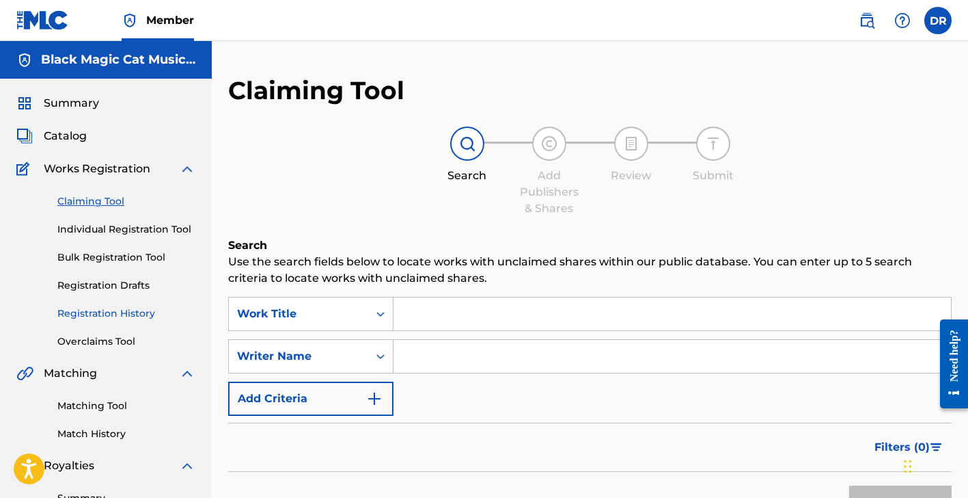
click at [113, 310] on link "Registration History" at bounding box center [126, 313] width 138 height 14
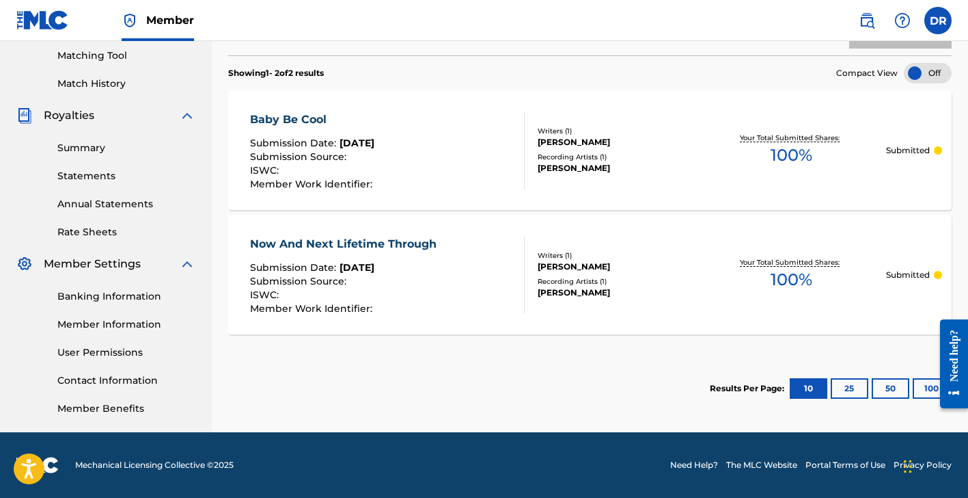
scroll to position [350, 0]
click at [88, 349] on link "User Permissions" at bounding box center [126, 352] width 138 height 14
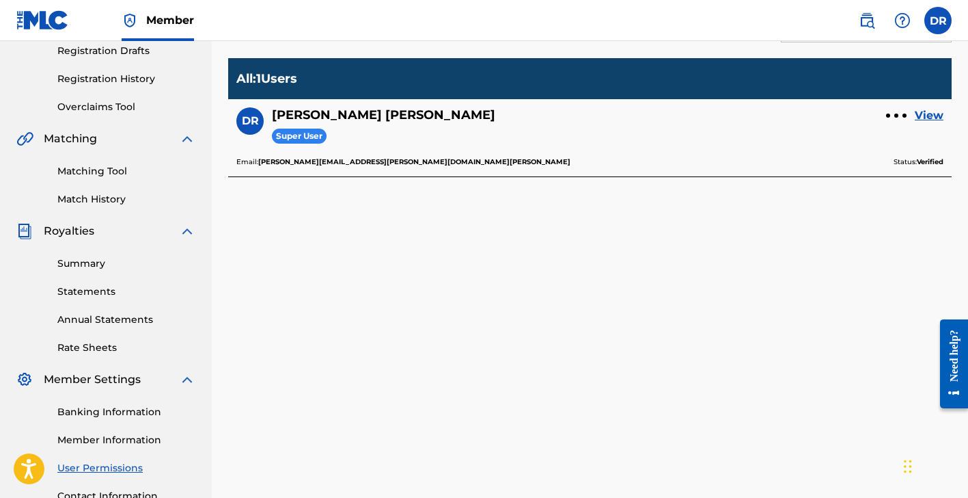
scroll to position [236, 0]
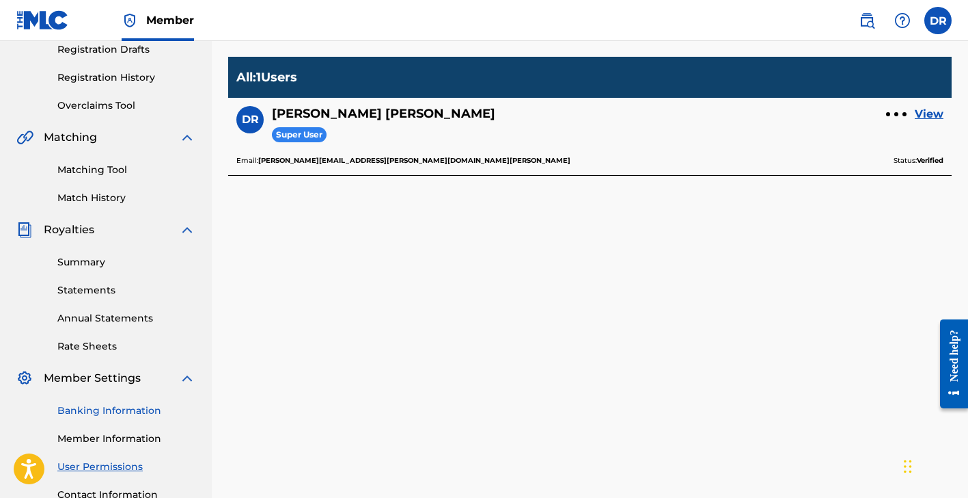
click at [96, 413] on link "Banking Information" at bounding box center [126, 410] width 138 height 14
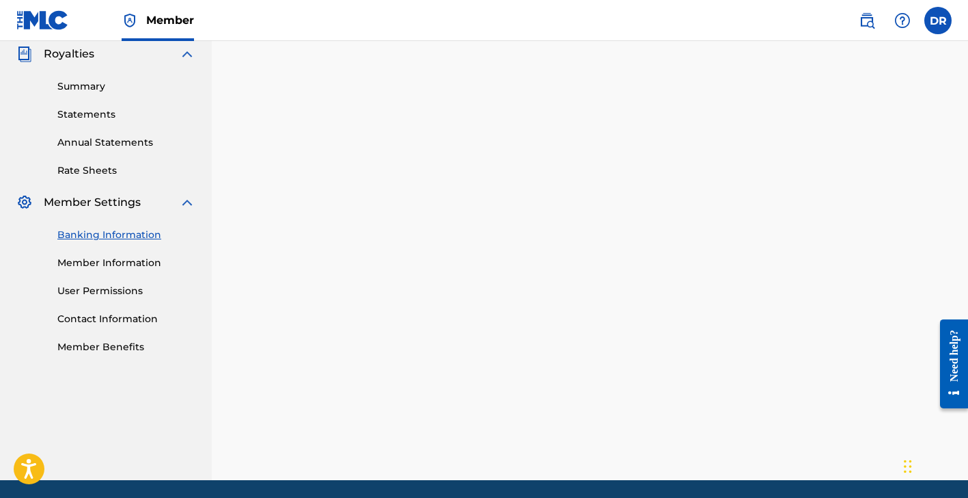
scroll to position [350, 0]
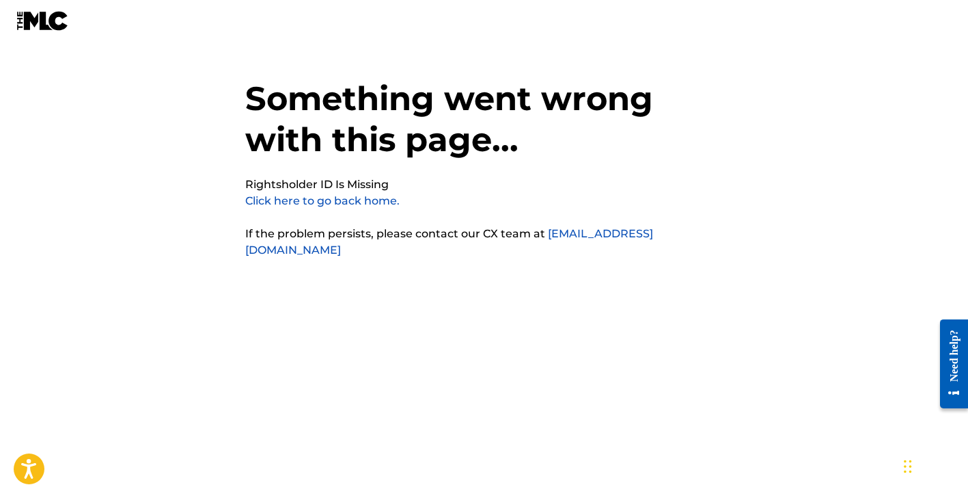
click at [363, 199] on link "Click here to go back home." at bounding box center [322, 200] width 154 height 13
click at [365, 201] on link "Click here to go back home." at bounding box center [322, 200] width 154 height 13
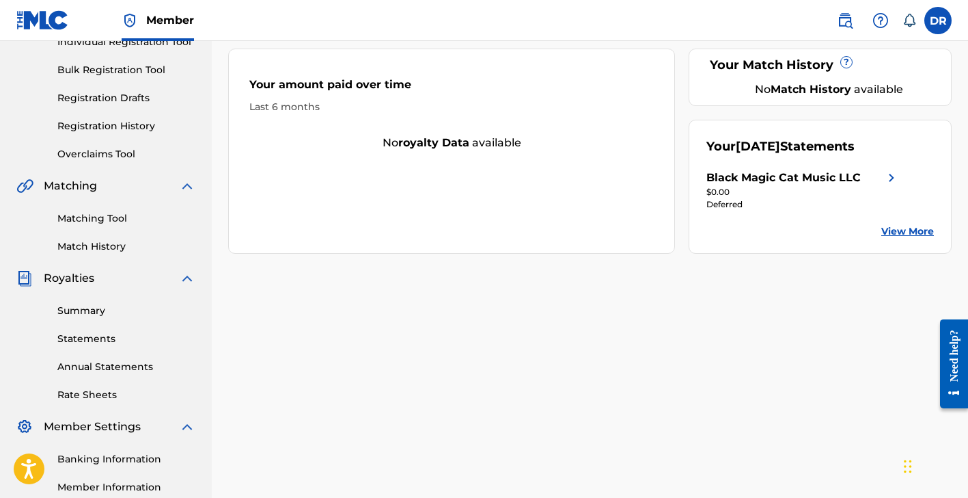
scroll to position [188, 0]
click at [891, 169] on img at bounding box center [892, 177] width 16 height 16
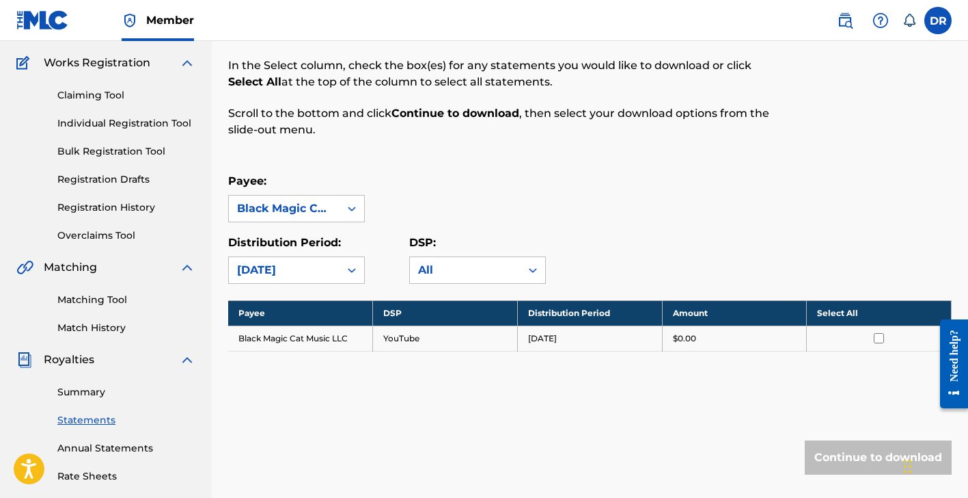
scroll to position [109, 0]
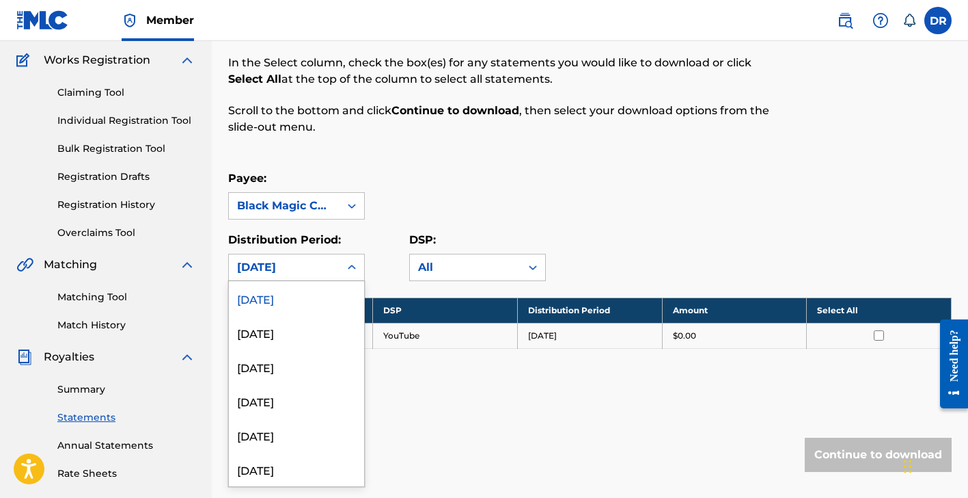
click at [357, 270] on icon at bounding box center [352, 267] width 14 height 14
click at [329, 323] on div "[DATE]" at bounding box center [296, 332] width 135 height 34
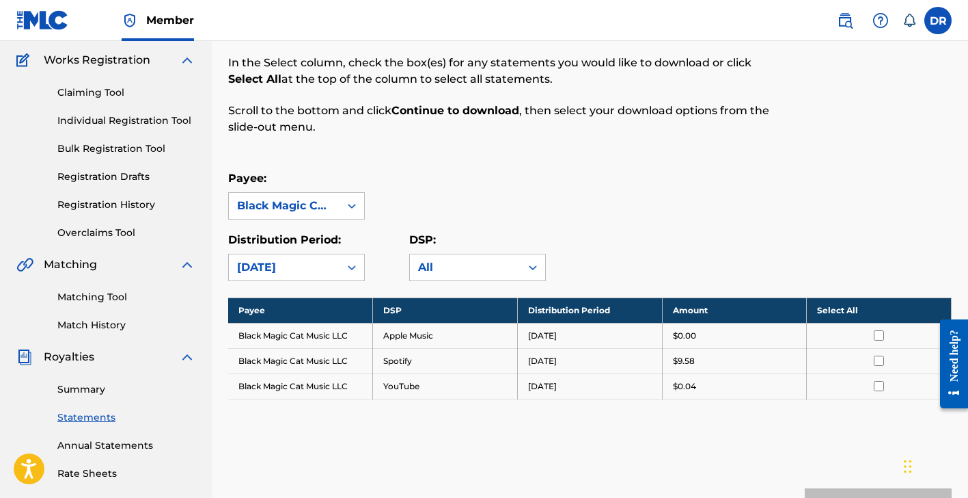
click at [874, 357] on input "checkbox" at bounding box center [879, 360] width 10 height 10
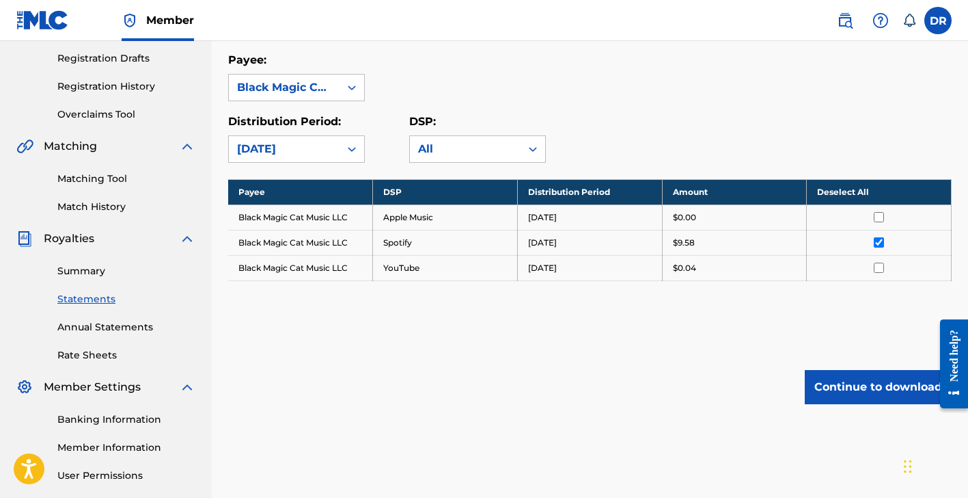
scroll to position [232, 0]
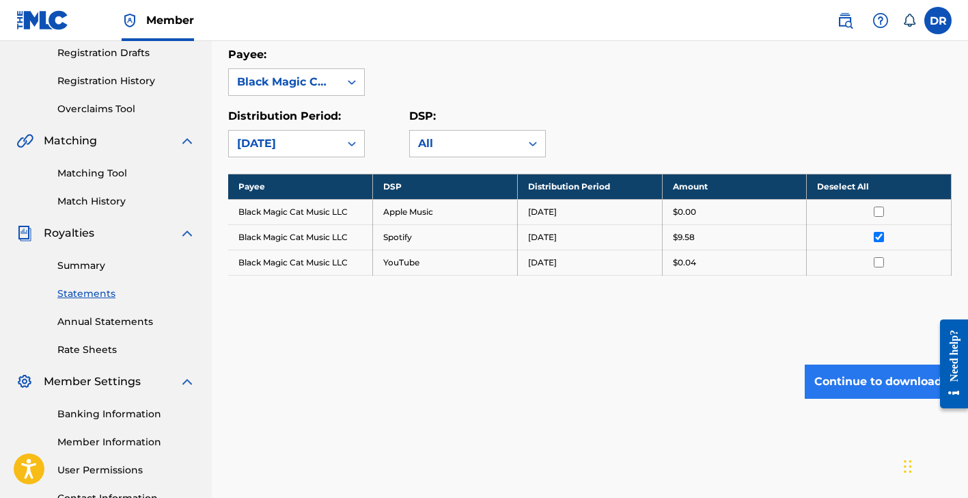
click at [852, 389] on button "Continue to download" at bounding box center [878, 381] width 147 height 34
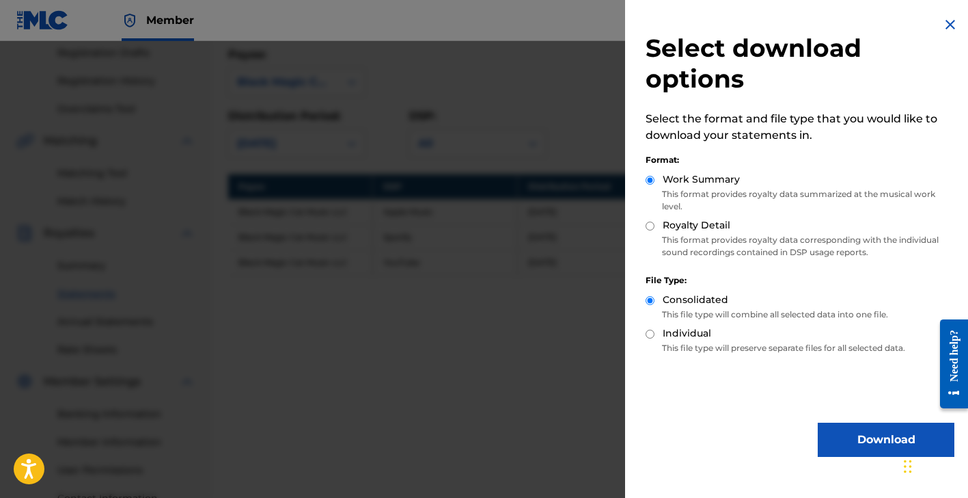
click at [947, 26] on img at bounding box center [950, 24] width 16 height 16
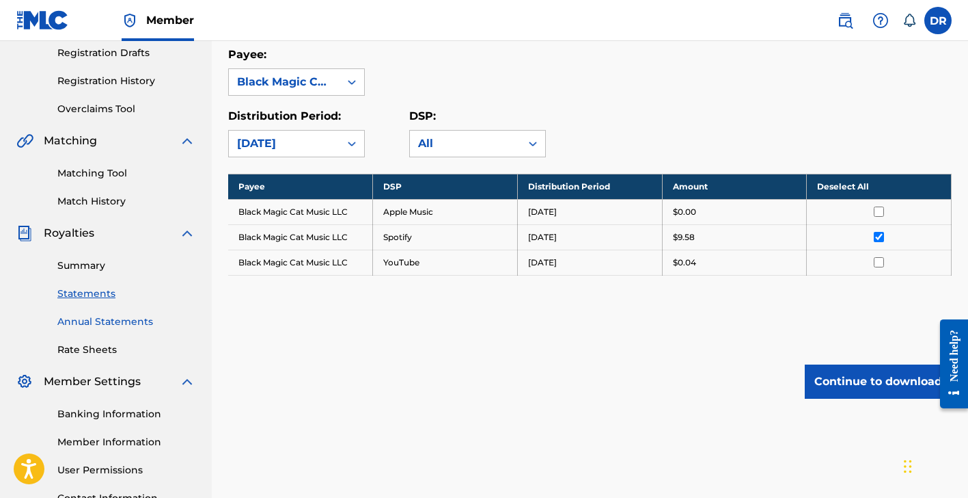
click at [118, 325] on link "Annual Statements" at bounding box center [126, 321] width 138 height 14
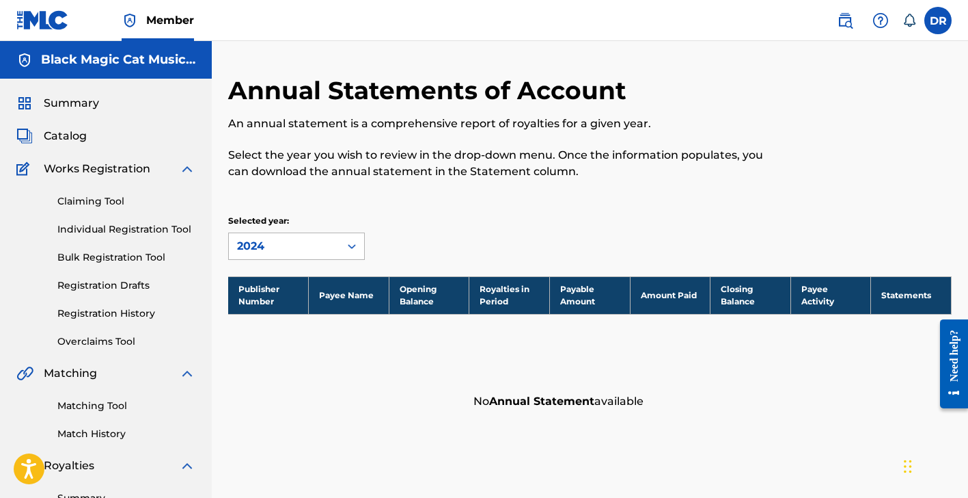
click at [352, 241] on icon at bounding box center [352, 246] width 14 height 14
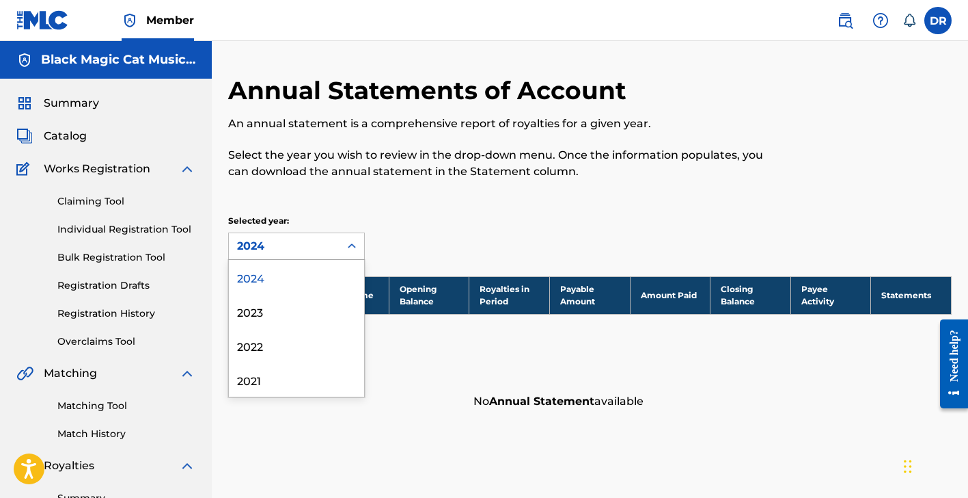
click at [357, 247] on icon at bounding box center [352, 246] width 14 height 14
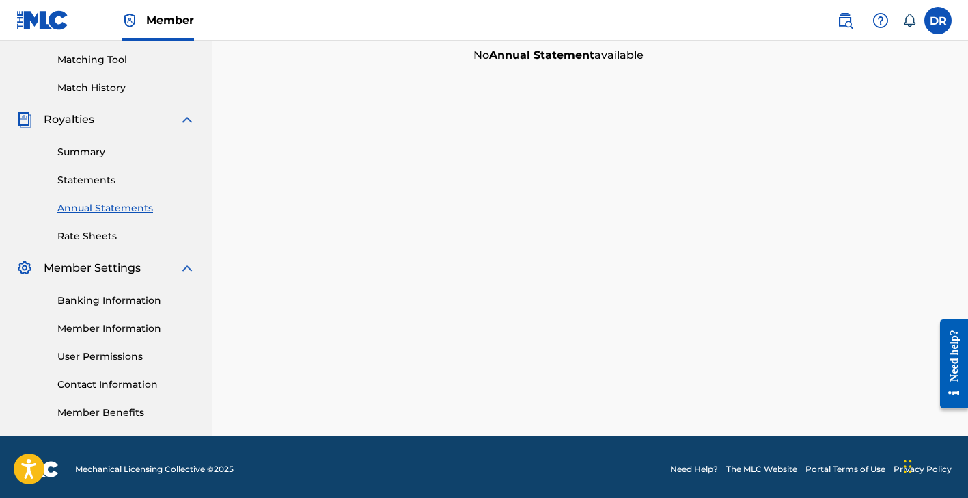
scroll to position [348, 0]
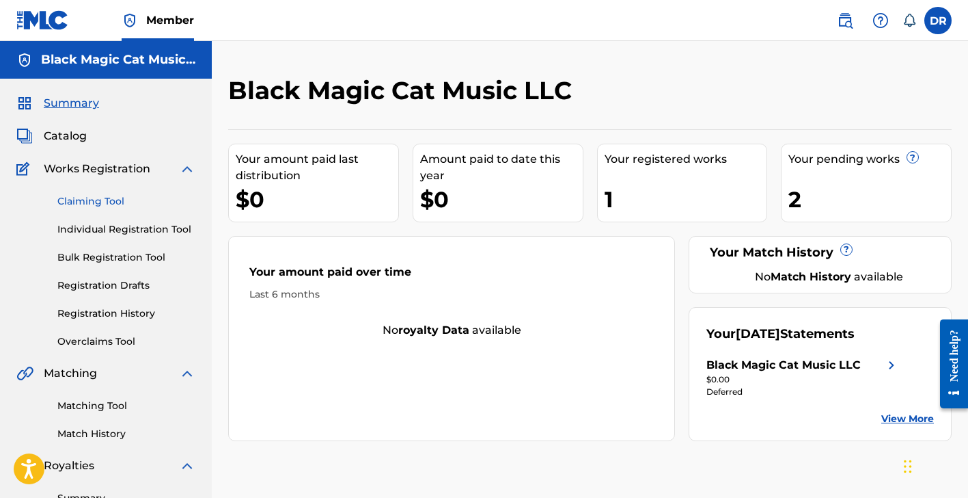
click at [87, 200] on link "Claiming Tool" at bounding box center [126, 201] width 138 height 14
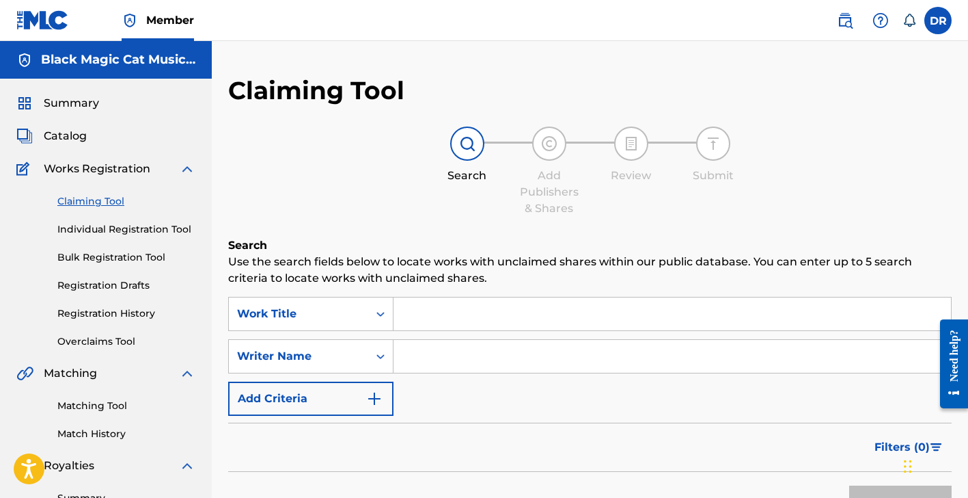
click at [427, 314] on input "Search Form" at bounding box center [673, 313] width 558 height 33
type input "Rockin' Down Candy Cane Lane"
click at [444, 360] on input "Search Form" at bounding box center [673, 356] width 558 height 33
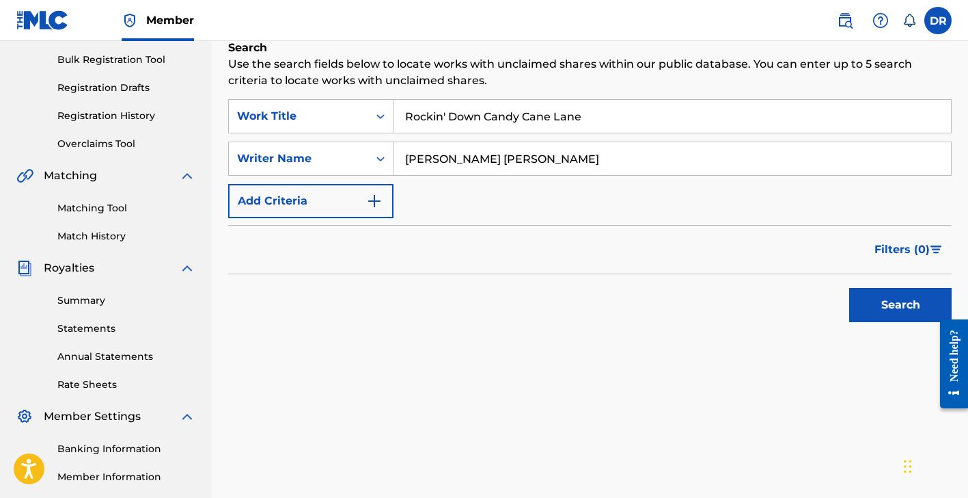
scroll to position [295, 0]
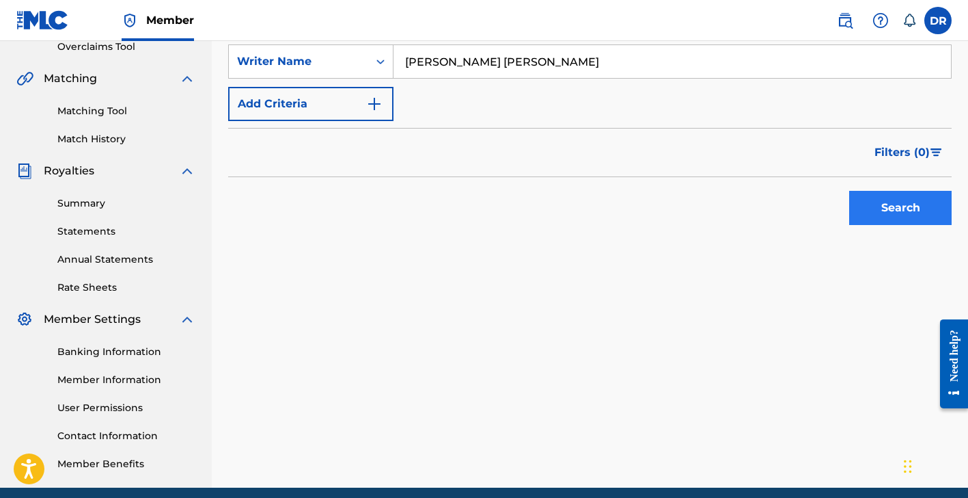
type input "[PERSON_NAME] [PERSON_NAME]"
click at [894, 219] on button "Search" at bounding box center [900, 208] width 103 height 34
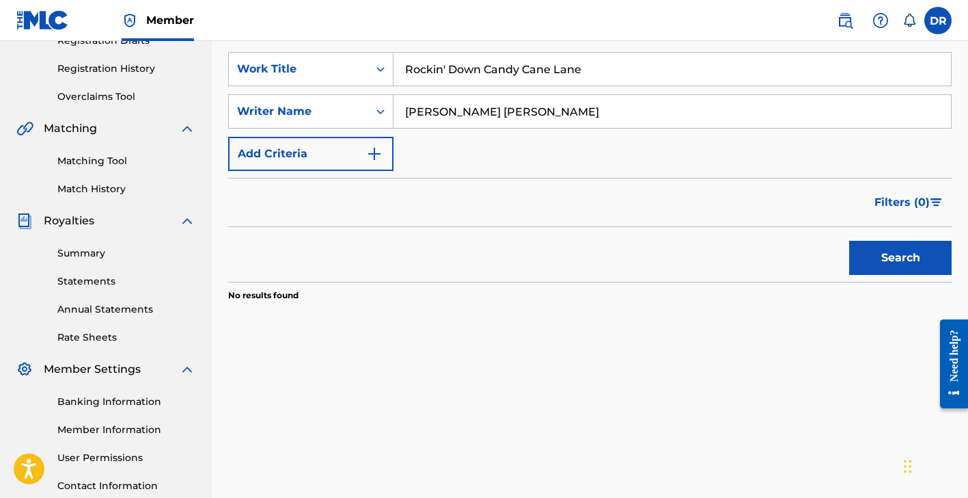
scroll to position [46, 0]
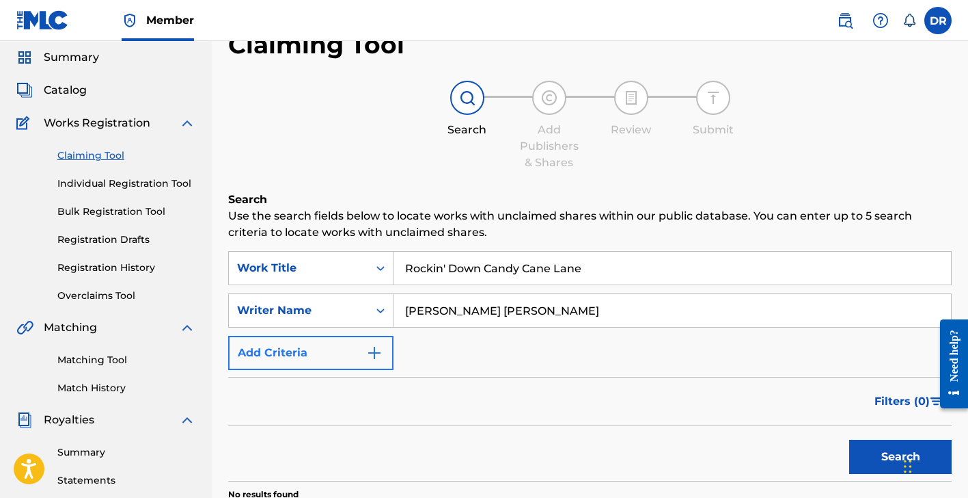
click at [377, 350] on img "Search Form" at bounding box center [374, 352] width 16 height 16
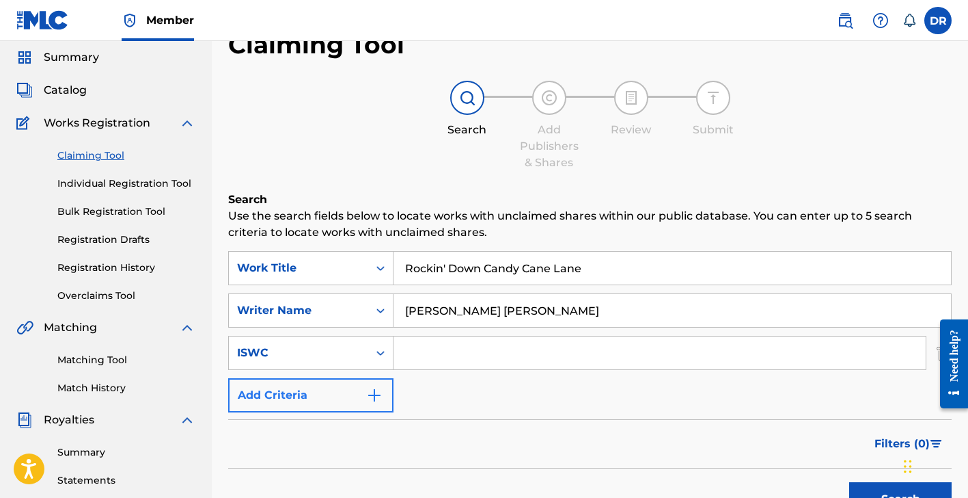
click at [375, 395] on img "Search Form" at bounding box center [374, 395] width 16 height 16
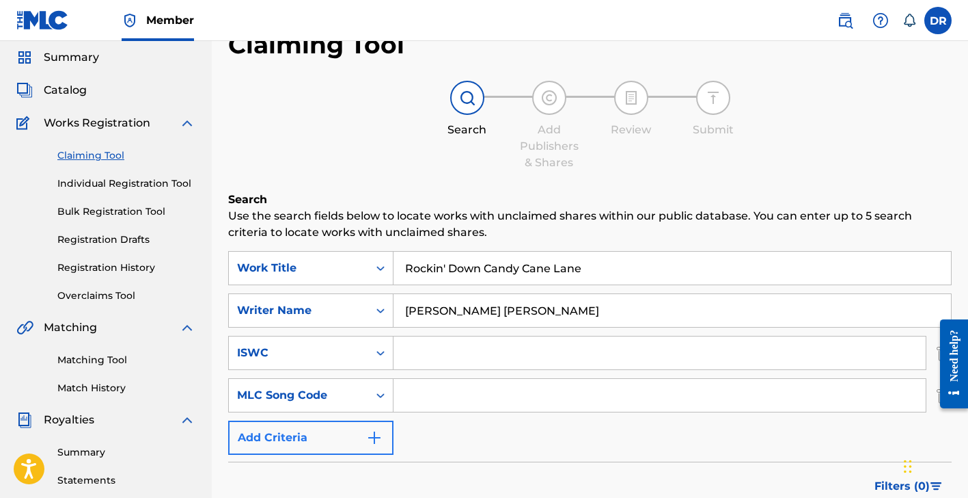
click at [375, 435] on img "Search Form" at bounding box center [374, 437] width 16 height 16
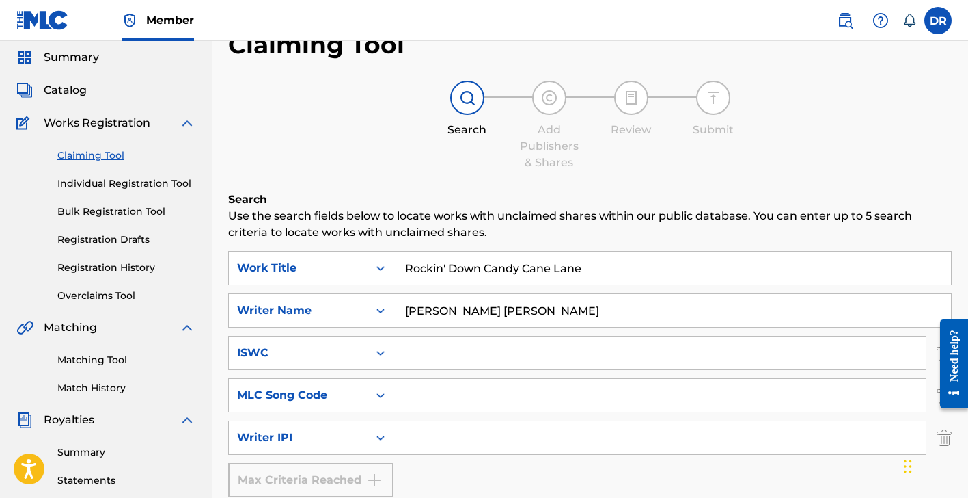
click at [377, 480] on div "Max Criteria Reached" at bounding box center [310, 480] width 165 height 34
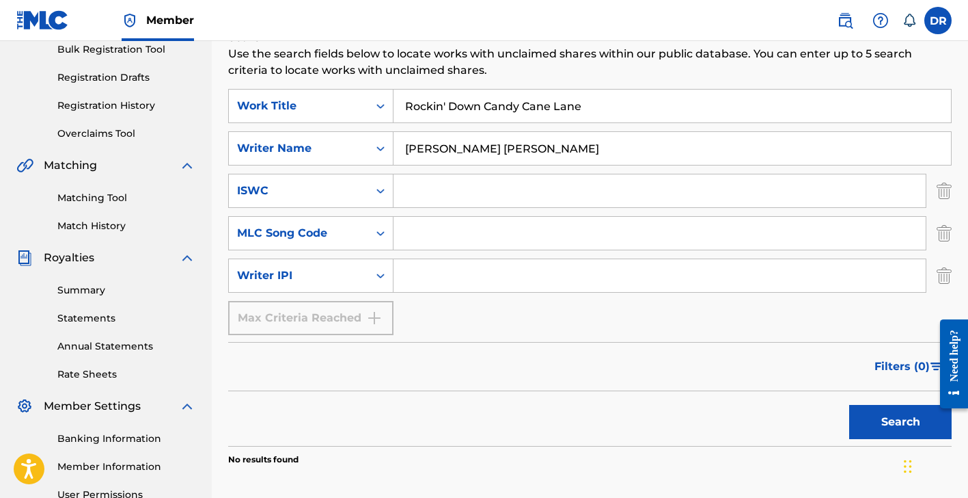
scroll to position [213, 0]
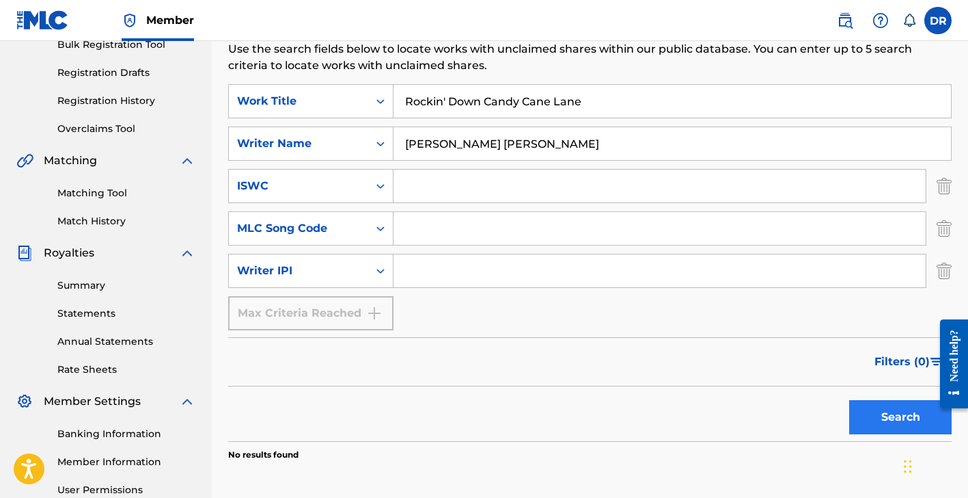
click at [878, 410] on button "Search" at bounding box center [900, 417] width 103 height 34
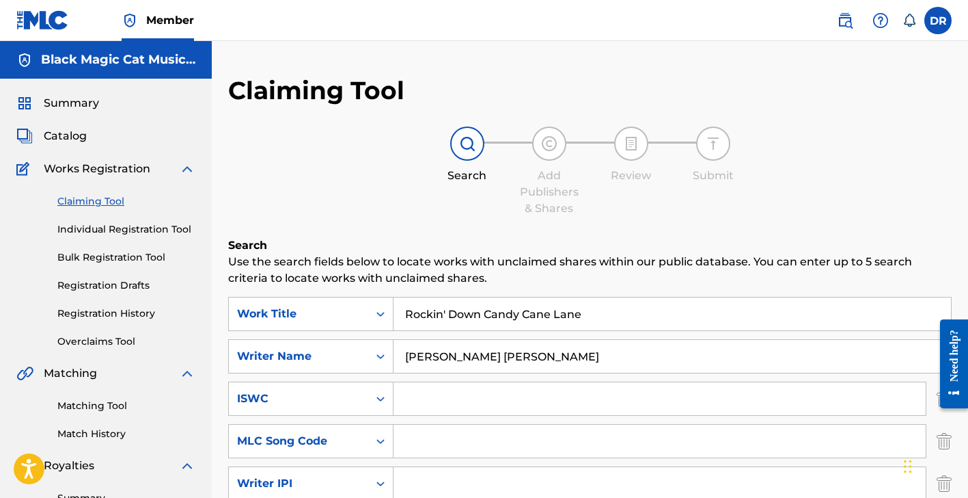
scroll to position [0, 0]
click at [66, 135] on span "Catalog" at bounding box center [65, 136] width 43 height 16
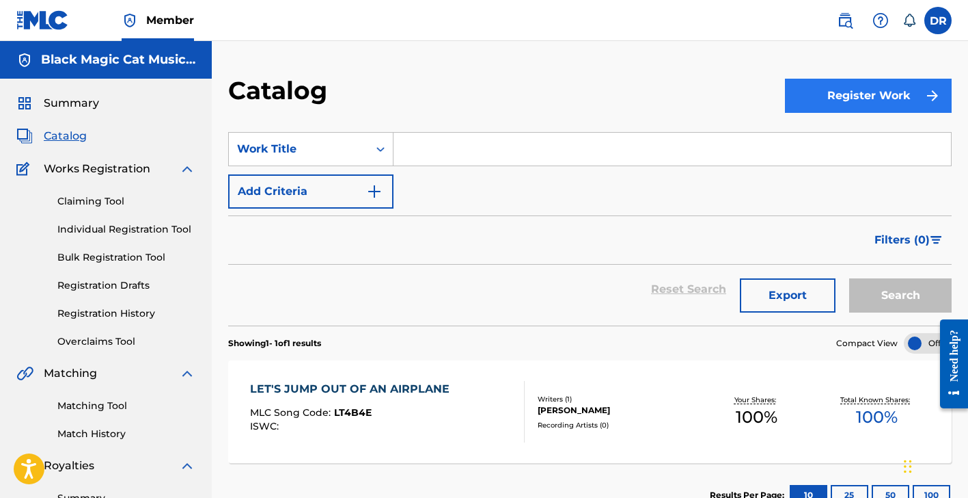
click at [930, 99] on img "submit" at bounding box center [933, 95] width 16 height 16
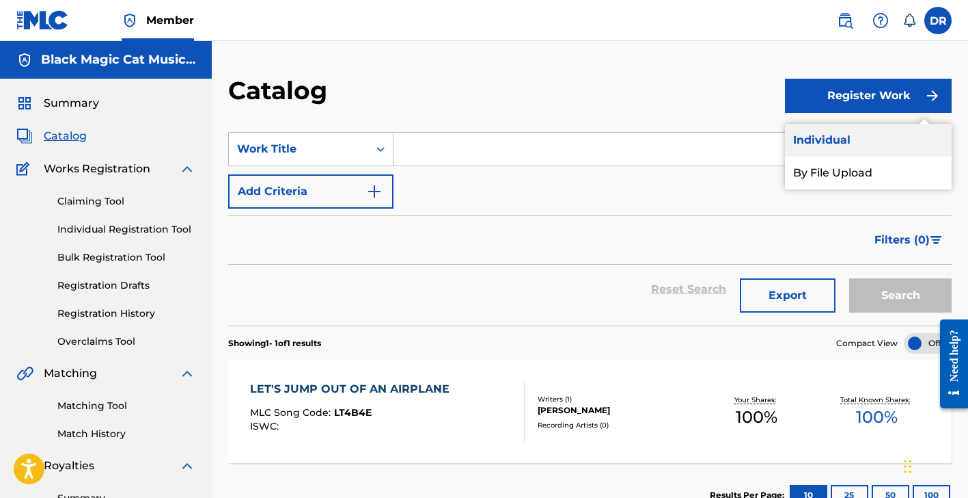
click at [895, 141] on link "Individual" at bounding box center [868, 140] width 167 height 33
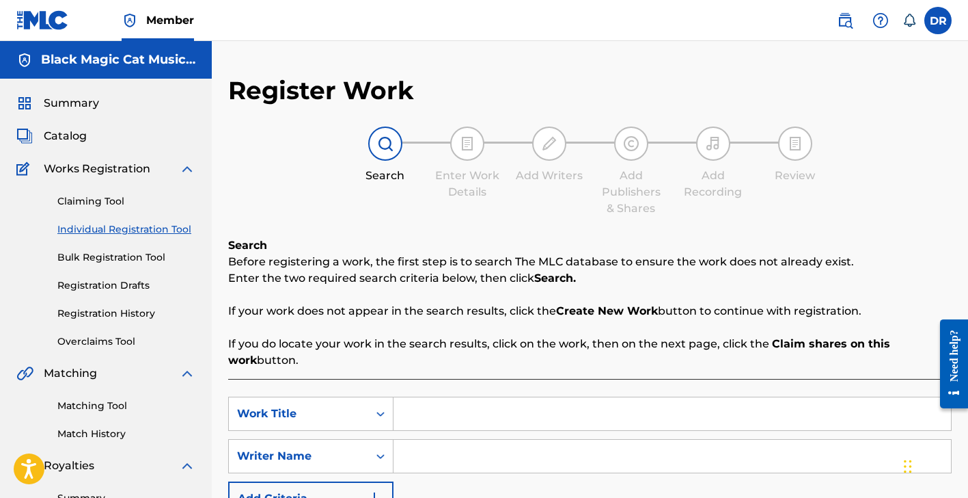
click at [436, 410] on input "Search Form" at bounding box center [673, 413] width 558 height 33
type input "Rockin' Down Candy Cane Lane"
click at [437, 461] on input "Search Form" at bounding box center [673, 455] width 558 height 33
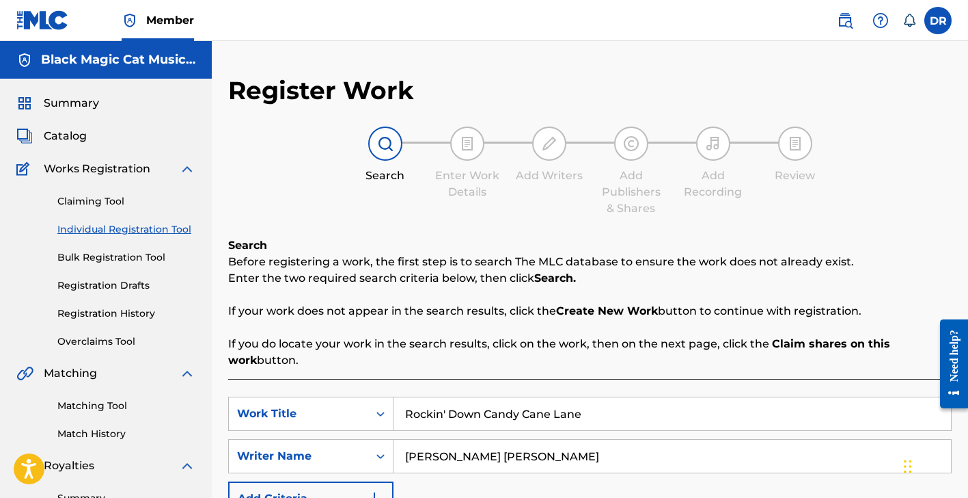
type input "[PERSON_NAME] [PERSON_NAME]"
click at [377, 493] on img "Search Form" at bounding box center [374, 498] width 16 height 16
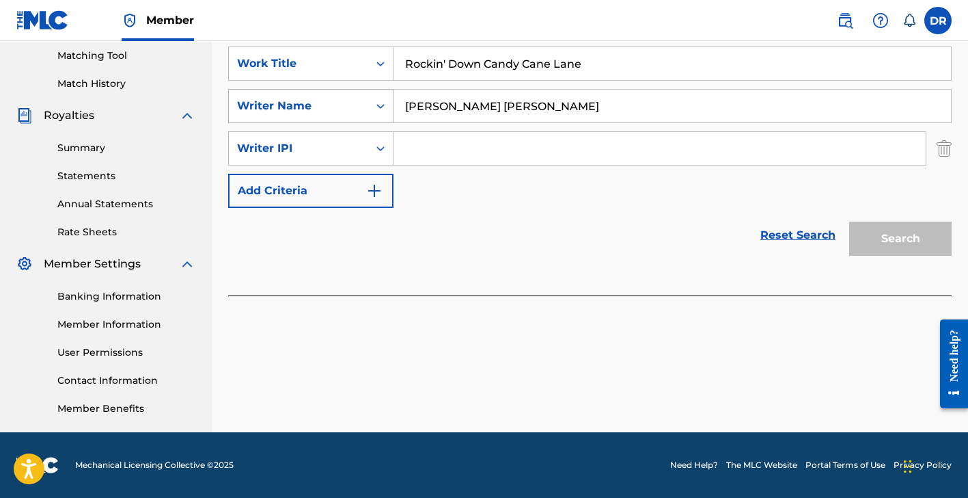
scroll to position [350, 0]
click at [381, 190] on img "Search Form" at bounding box center [374, 190] width 16 height 16
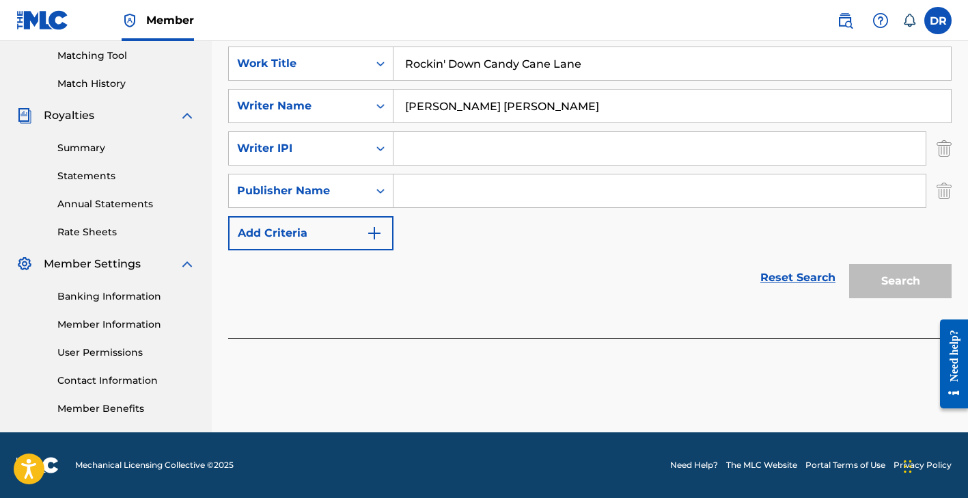
click at [454, 191] on input "Search Form" at bounding box center [660, 190] width 532 height 33
type input "Black Magic Cat Music LLC"
click at [905, 288] on div "Search" at bounding box center [897, 277] width 109 height 55
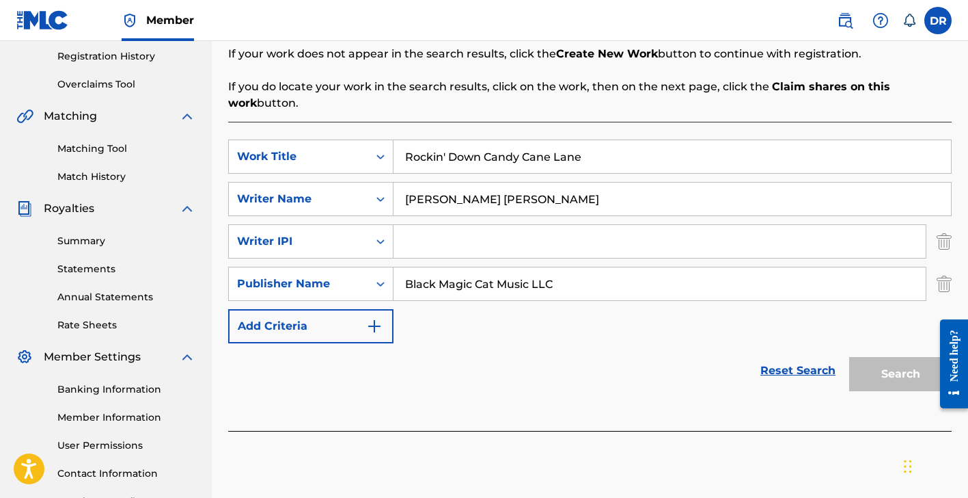
scroll to position [260, 0]
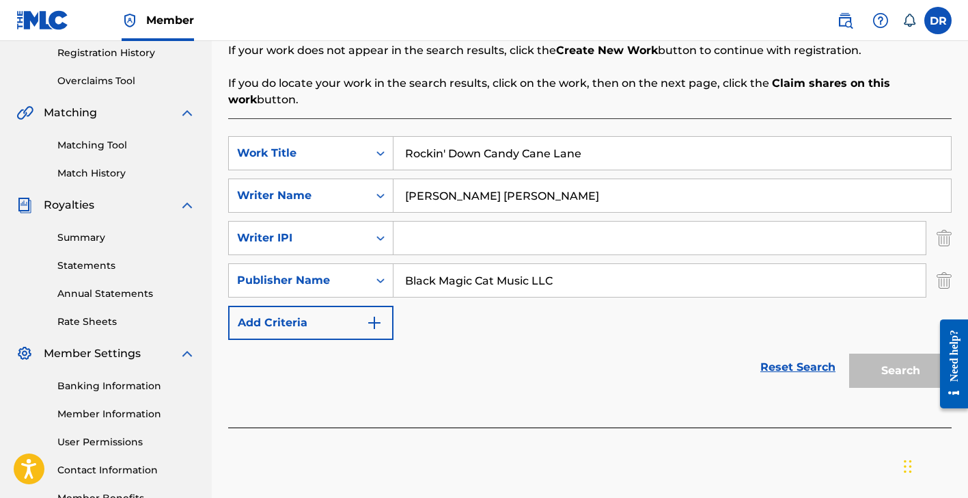
click at [890, 377] on div "Search" at bounding box center [897, 367] width 109 height 55
click at [808, 366] on link "Reset Search" at bounding box center [798, 367] width 89 height 30
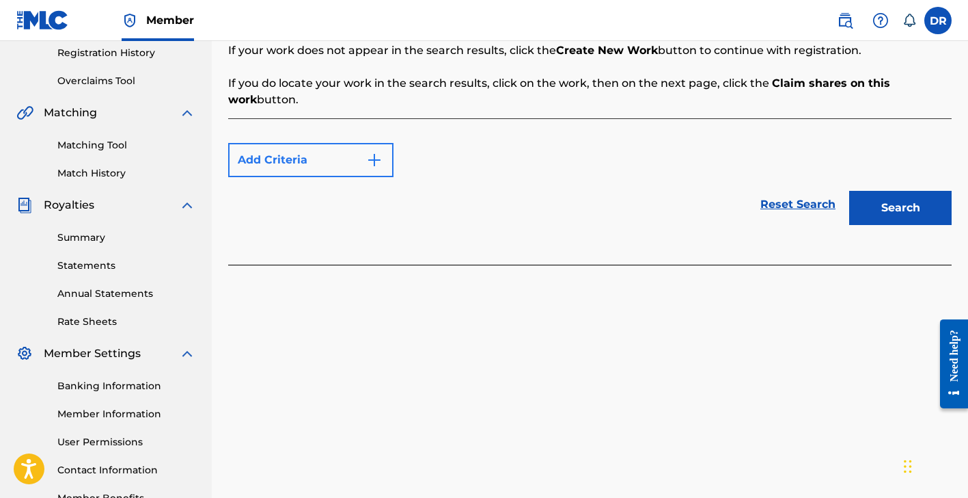
click at [380, 160] on img "Search Form" at bounding box center [374, 160] width 16 height 16
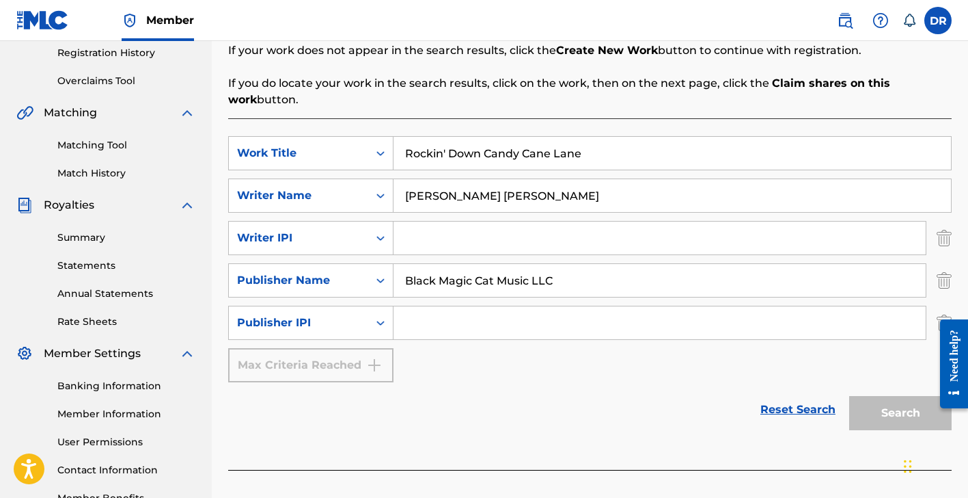
click at [884, 413] on div "Search" at bounding box center [897, 409] width 109 height 55
click at [381, 323] on icon "Search Form" at bounding box center [381, 323] width 14 height 14
click at [389, 237] on div "Search Form" at bounding box center [380, 238] width 25 height 25
click at [359, 306] on div "Writer IPI" at bounding box center [311, 306] width 164 height 34
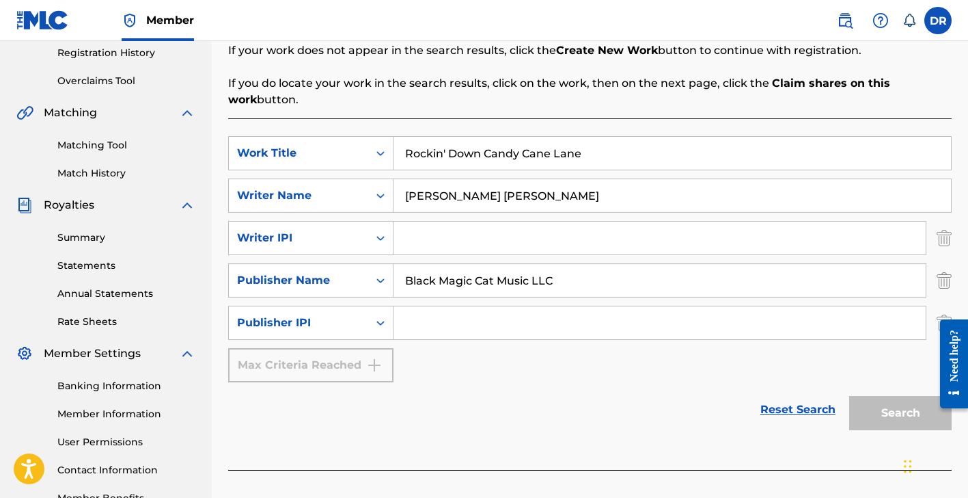
click at [448, 232] on input "Search Form" at bounding box center [660, 237] width 532 height 33
paste input "QZNWQ2562455"
type input "QZNWQ2562455"
click at [804, 407] on link "Reset Search" at bounding box center [798, 409] width 89 height 30
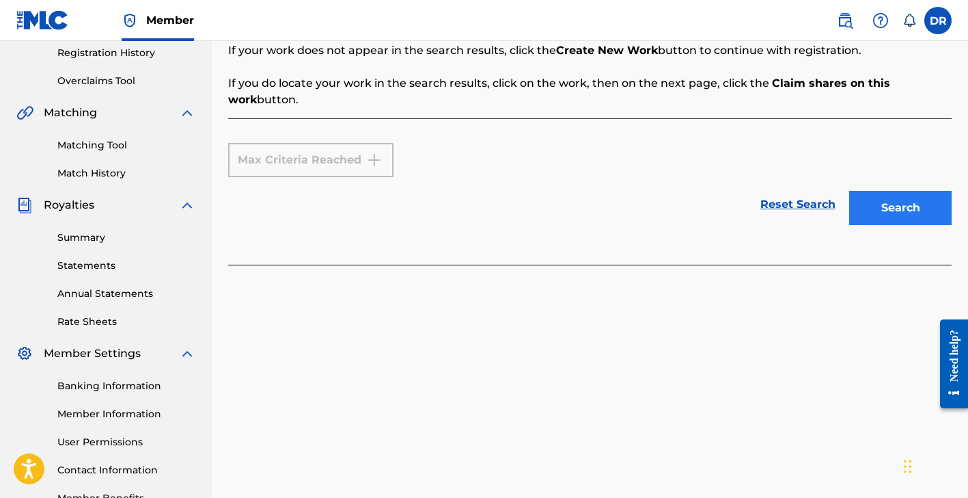
click at [895, 208] on button "Search" at bounding box center [900, 208] width 103 height 34
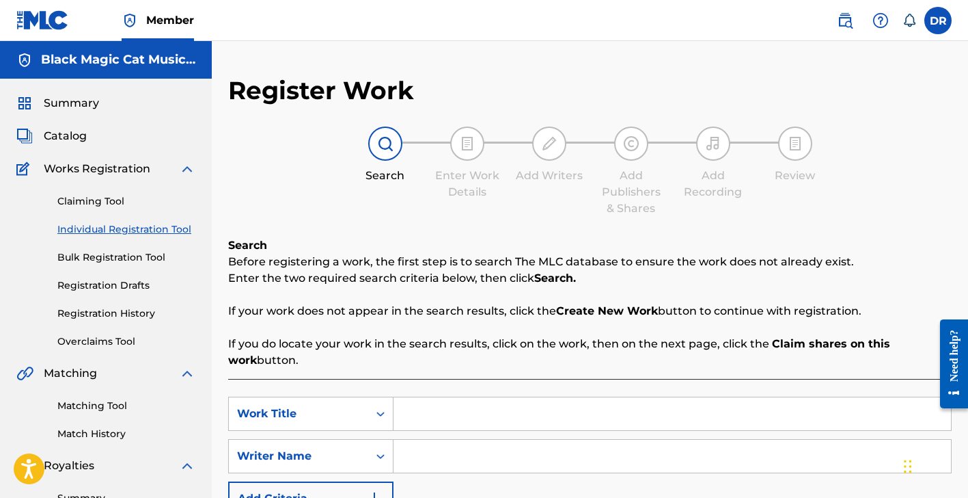
scroll to position [0, 0]
click at [450, 416] on input "Search Form" at bounding box center [673, 413] width 558 height 33
type input "Rockin' Down Candy Cane Lane"
click at [475, 467] on input "Search Form" at bounding box center [673, 455] width 558 height 33
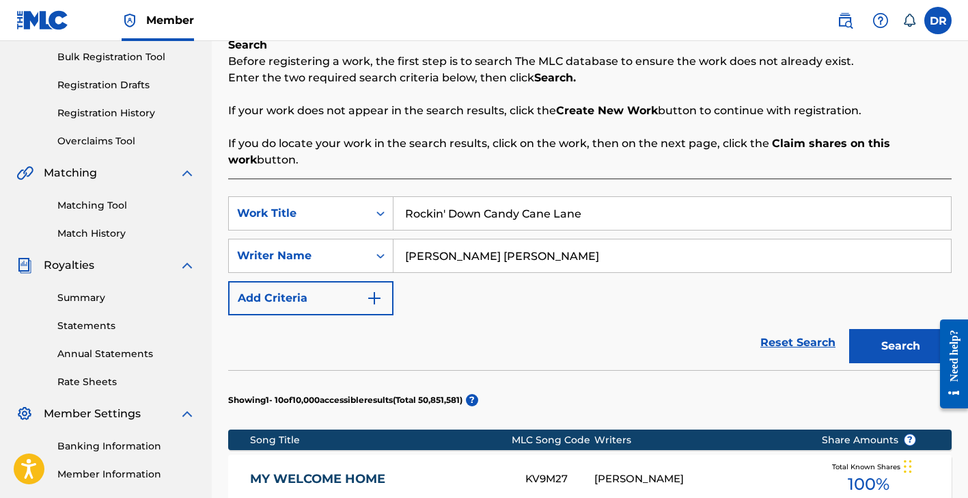
scroll to position [223, 0]
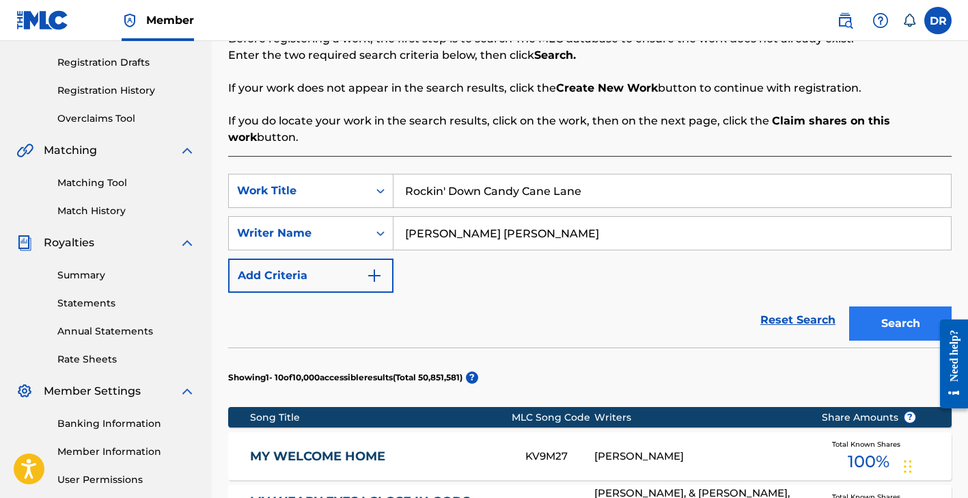
type input "[PERSON_NAME] [PERSON_NAME]"
click at [904, 334] on button "Search" at bounding box center [900, 323] width 103 height 34
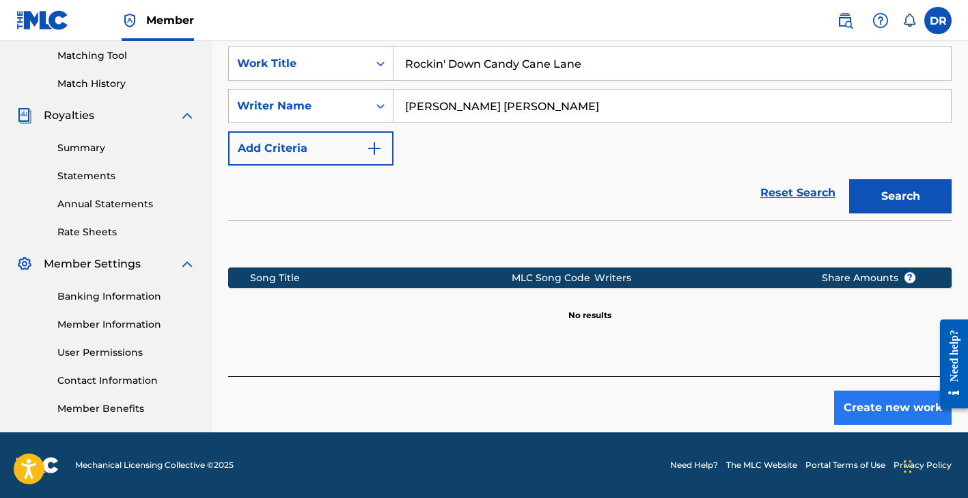
scroll to position [350, 0]
click at [854, 414] on button "Create new work" at bounding box center [893, 407] width 118 height 34
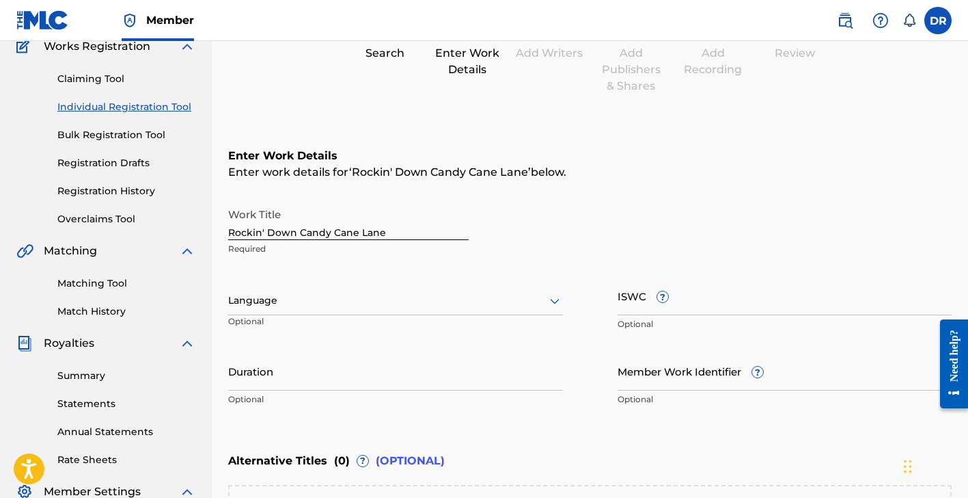
scroll to position [92, 0]
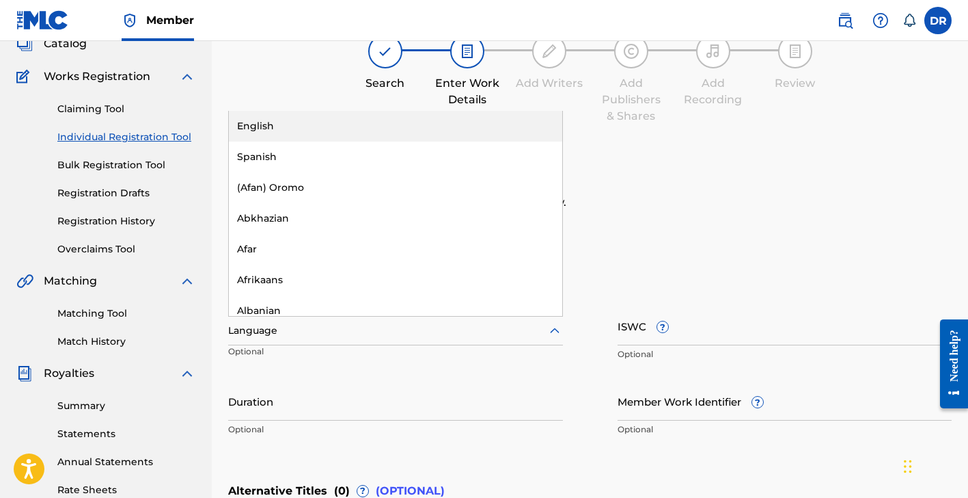
click at [554, 330] on icon at bounding box center [555, 331] width 16 height 16
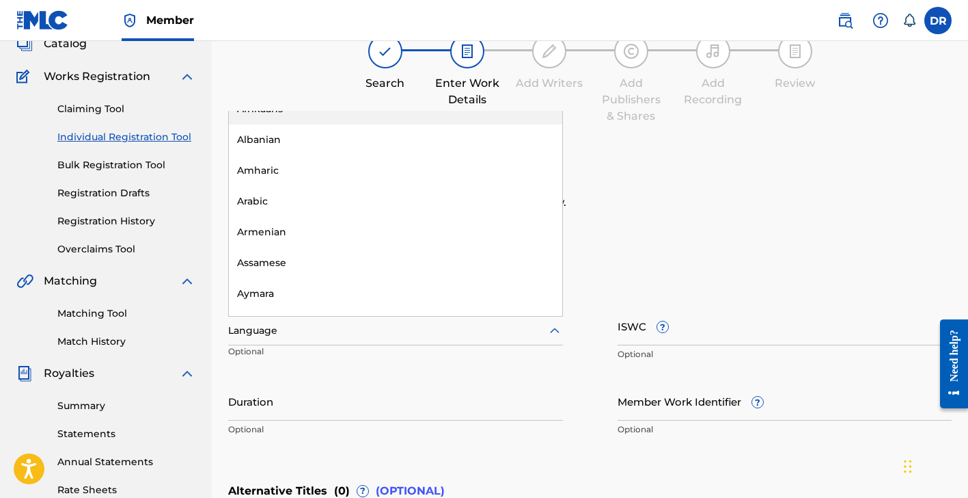
scroll to position [0, 0]
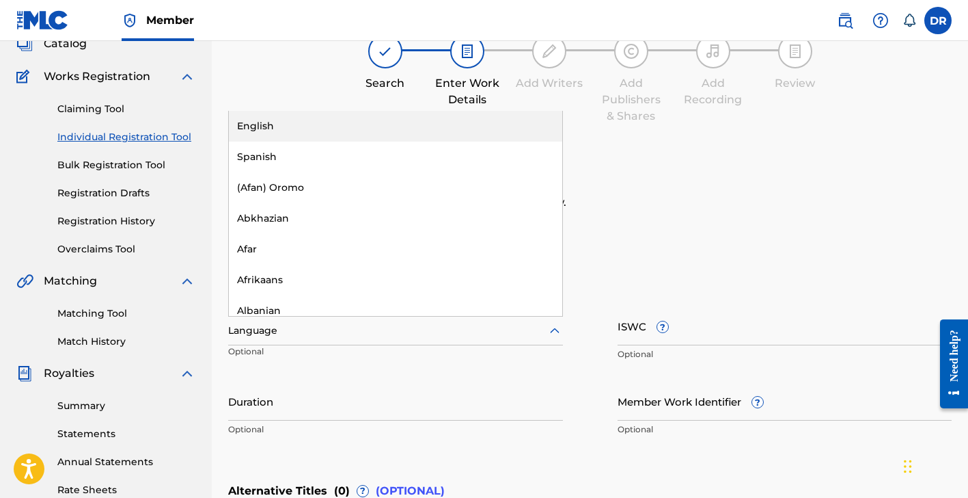
click at [493, 113] on div "English" at bounding box center [396, 126] width 334 height 31
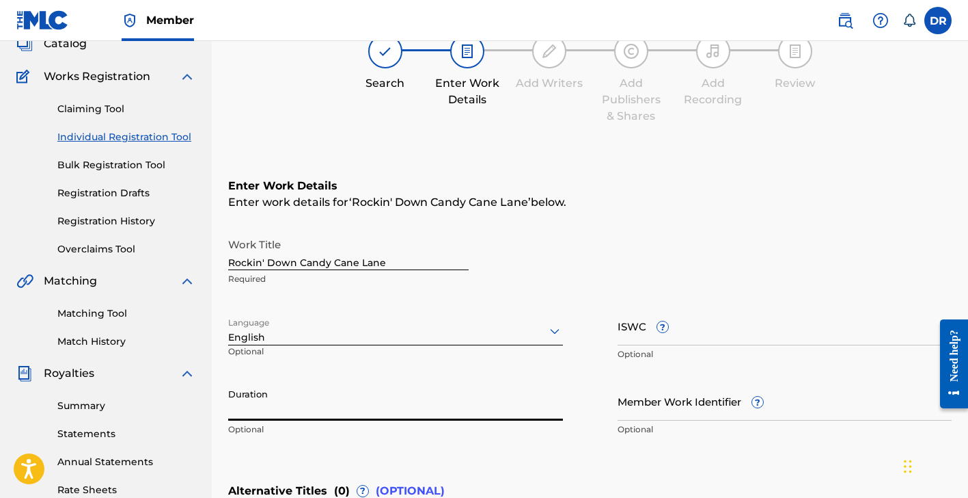
click at [431, 401] on input "Duration" at bounding box center [395, 400] width 335 height 39
type input "04:33"
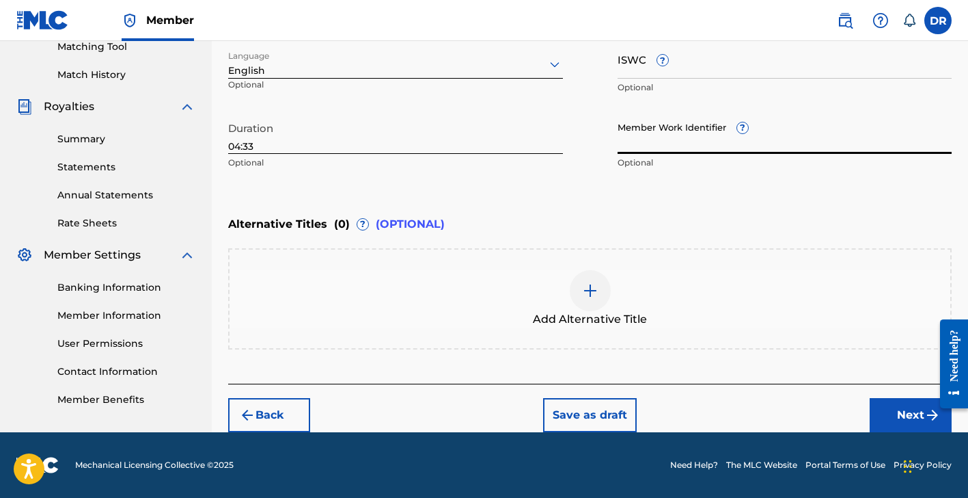
scroll to position [359, 0]
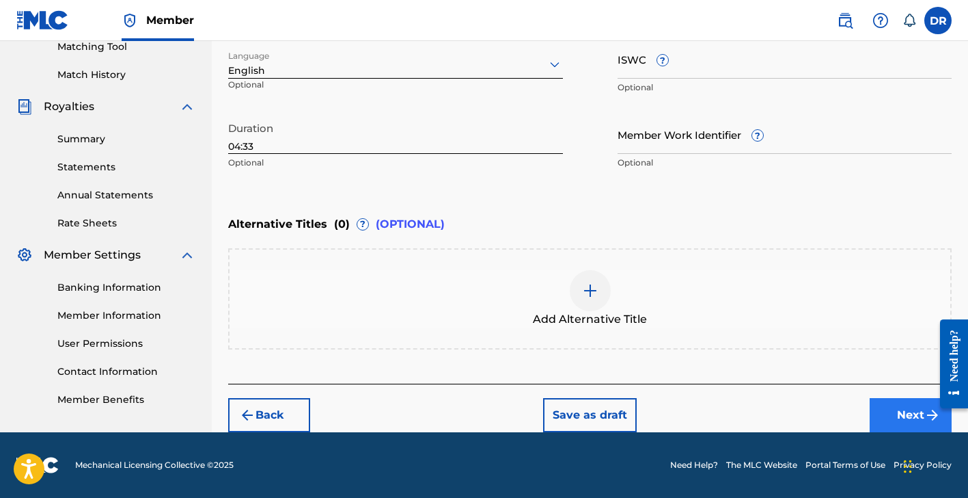
click at [885, 411] on button "Next" at bounding box center [911, 415] width 82 height 34
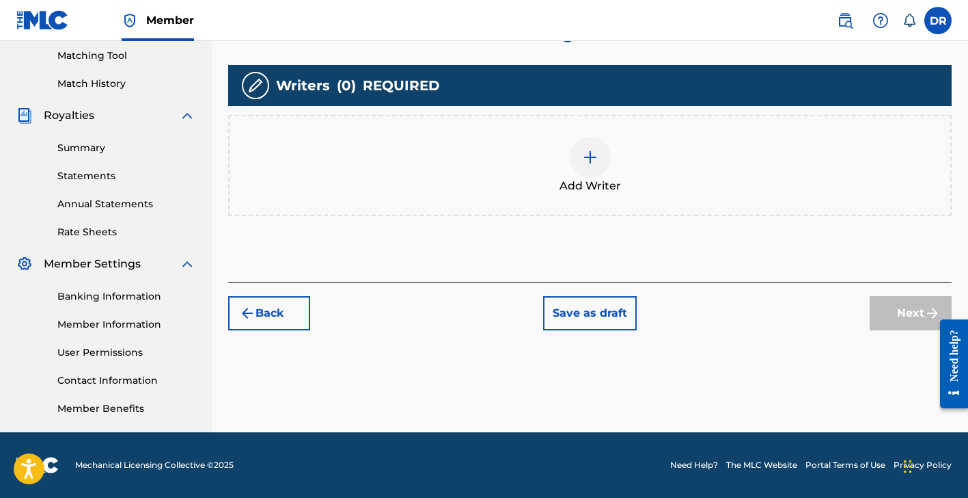
click at [593, 151] on img at bounding box center [590, 157] width 16 height 16
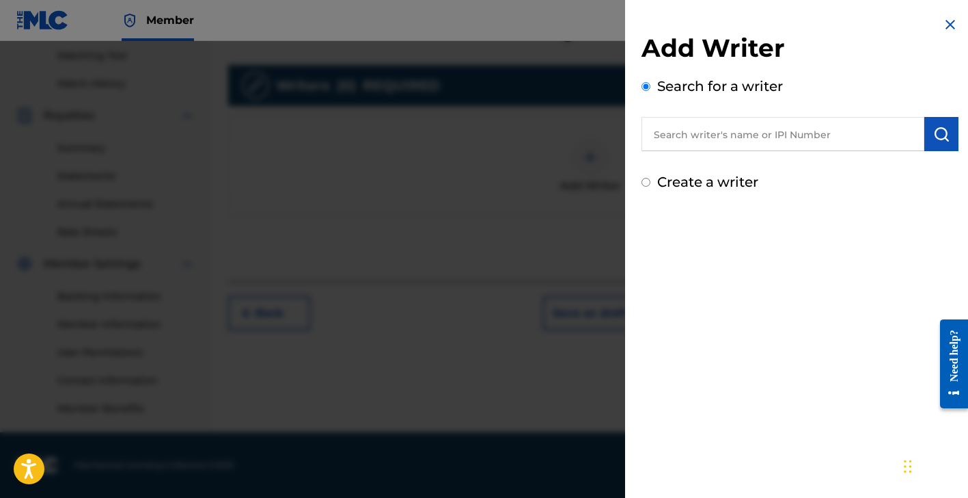
click at [732, 133] on input "text" at bounding box center [783, 134] width 283 height 34
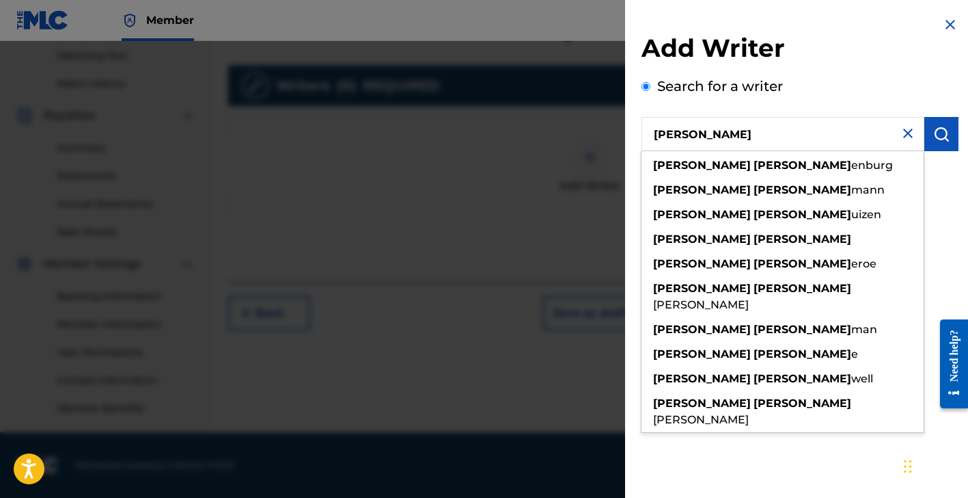
type input "[PERSON_NAME]"
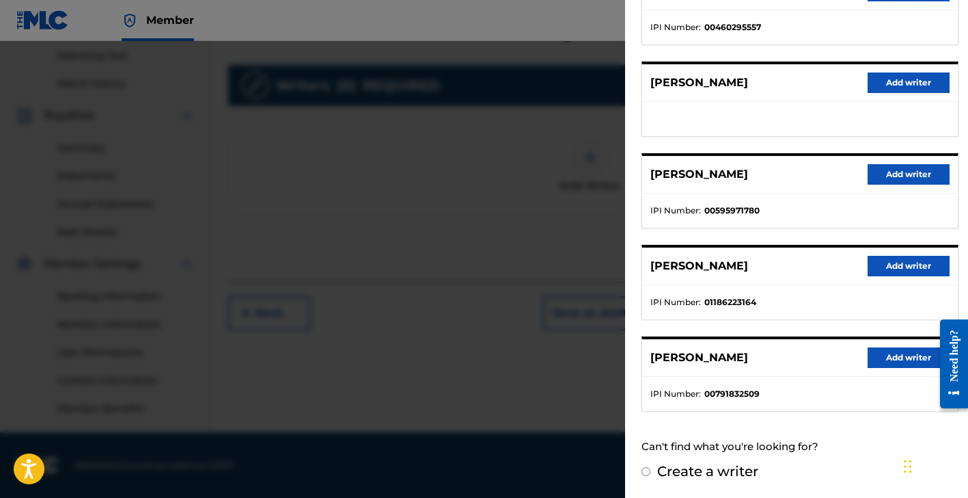
scroll to position [210, 0]
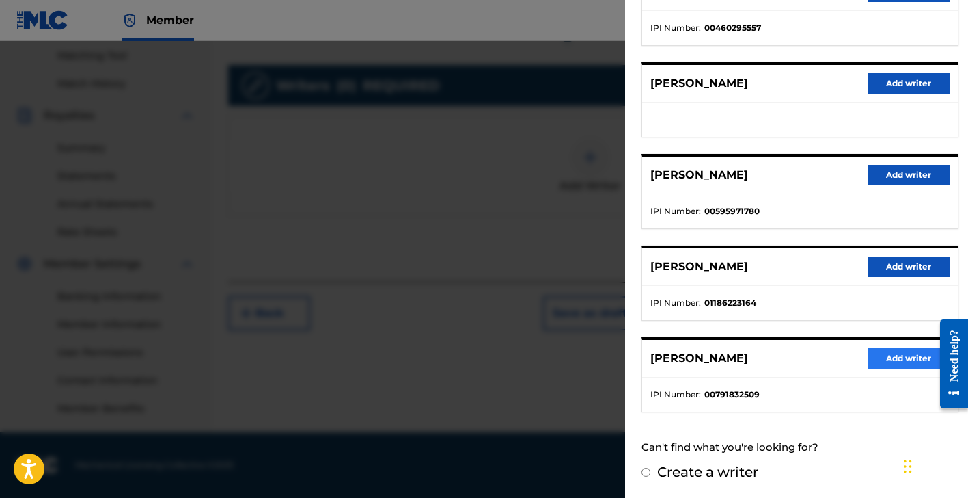
click at [891, 357] on button "Add writer" at bounding box center [909, 358] width 82 height 21
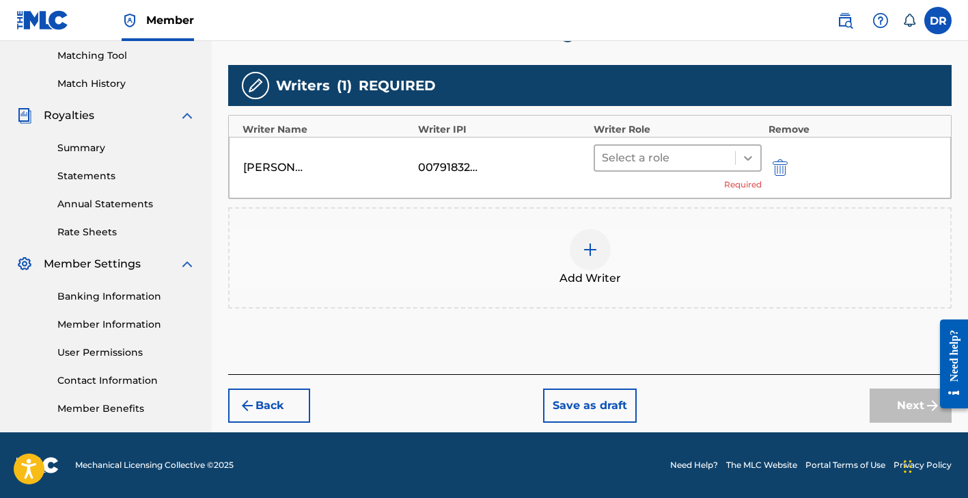
click at [754, 161] on icon at bounding box center [749, 158] width 14 height 14
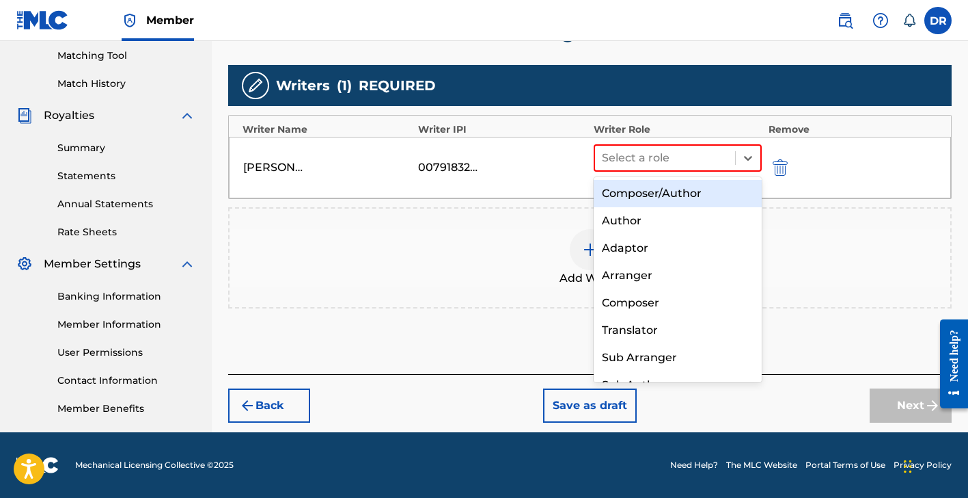
click at [726, 195] on div "Composer/Author" at bounding box center [678, 193] width 168 height 27
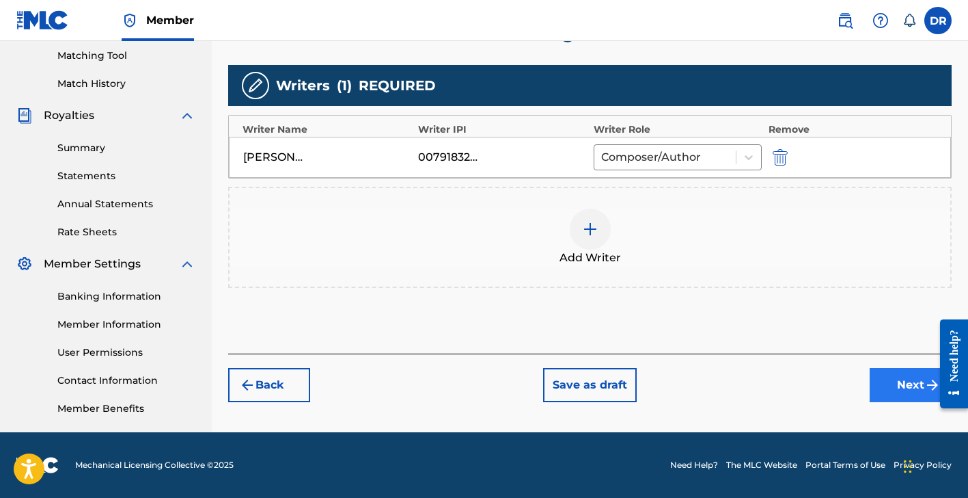
click at [897, 383] on button "Next" at bounding box center [911, 385] width 82 height 34
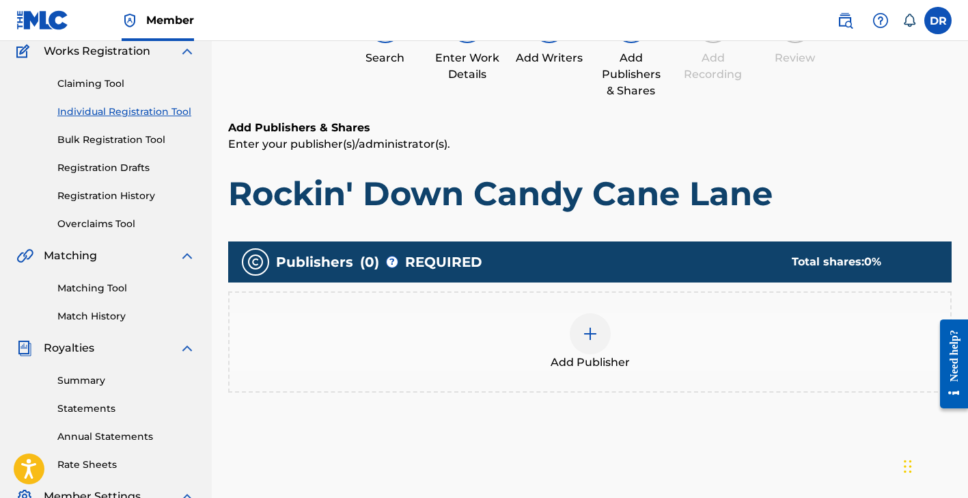
scroll to position [62, 0]
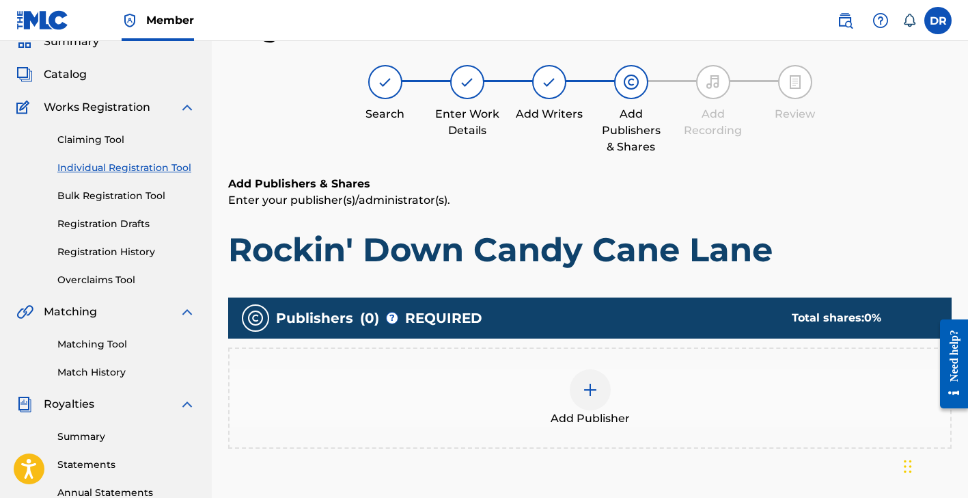
click at [585, 383] on img at bounding box center [590, 389] width 16 height 16
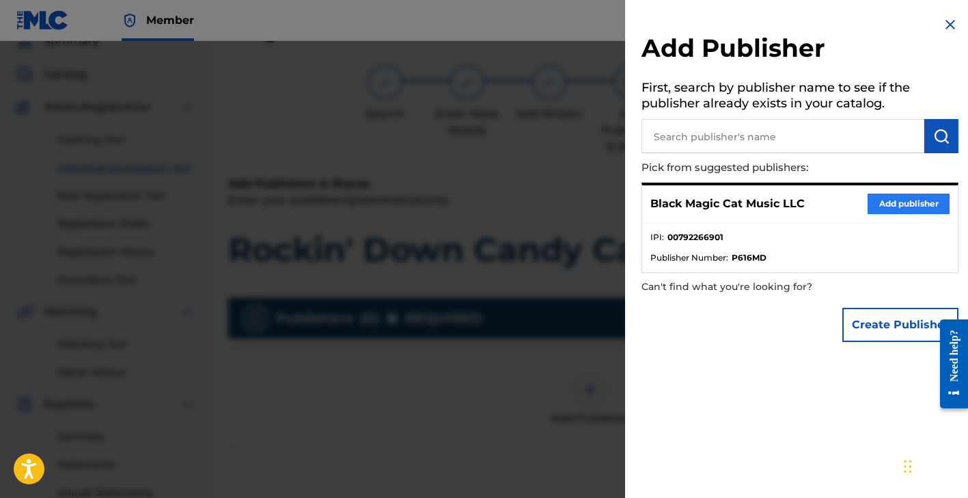
click at [886, 195] on button "Add publisher" at bounding box center [909, 203] width 82 height 21
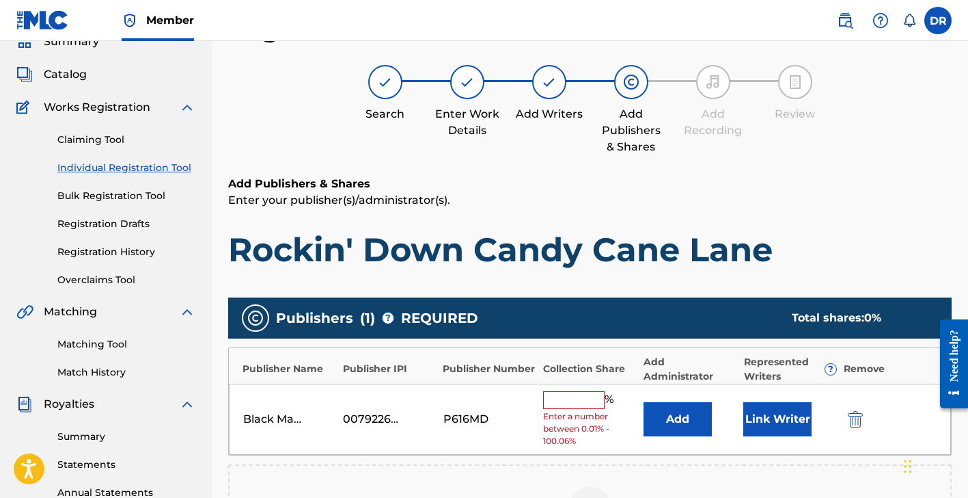
click at [580, 396] on input "text" at bounding box center [574, 400] width 62 height 18
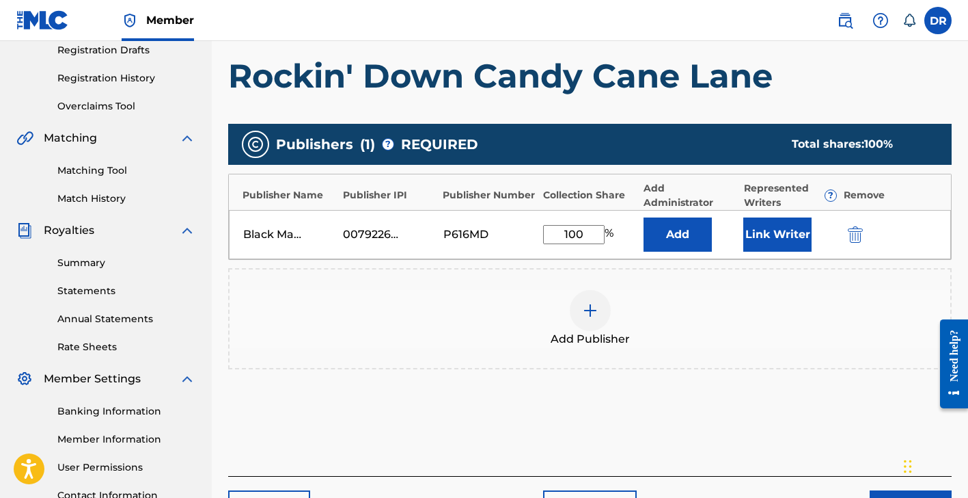
scroll to position [251, 0]
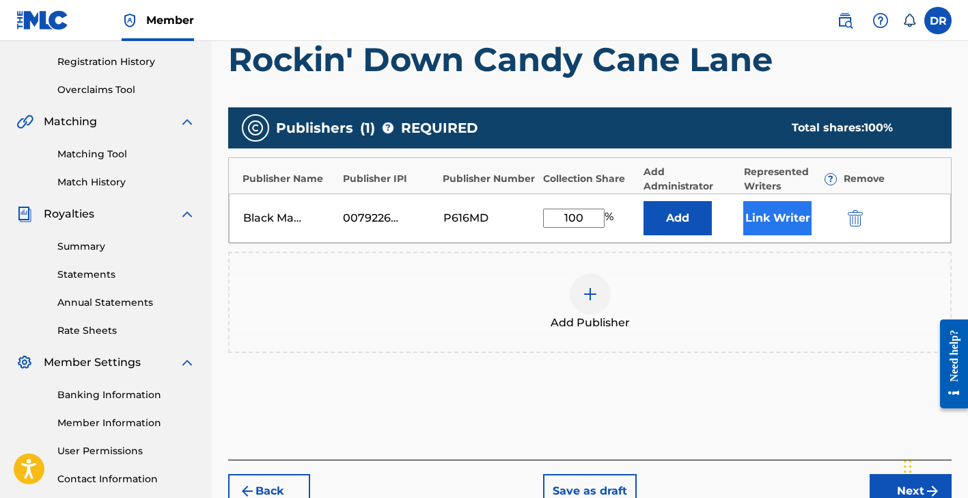
type input "100"
click at [767, 217] on button "Link Writer" at bounding box center [778, 218] width 68 height 34
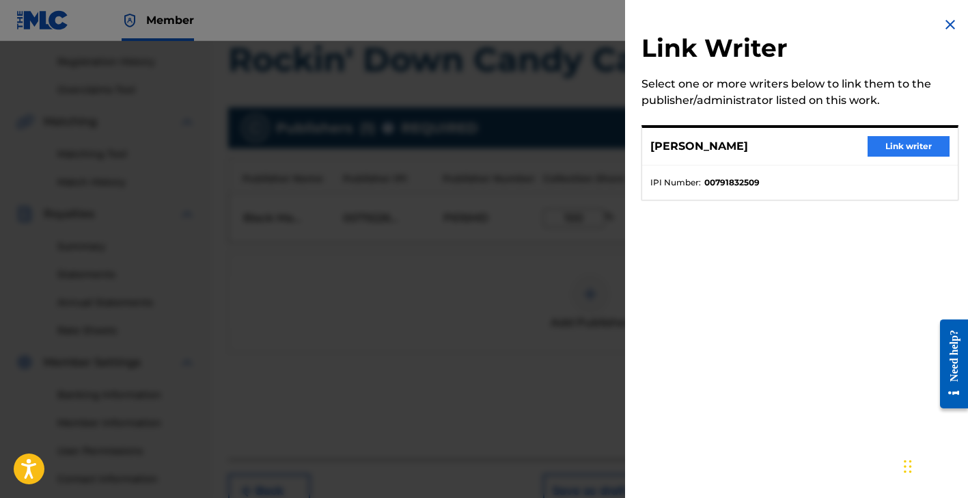
click at [886, 143] on button "Link writer" at bounding box center [909, 146] width 82 height 21
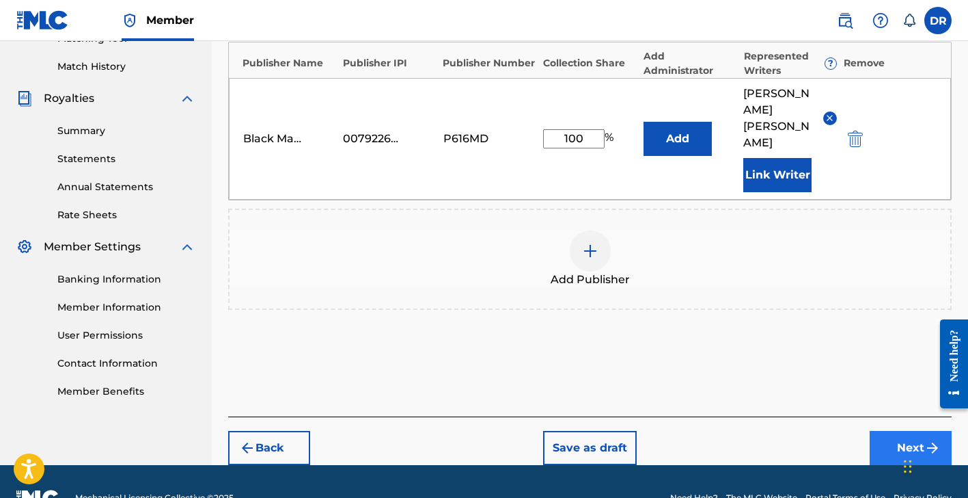
click at [903, 431] on button "Next" at bounding box center [911, 448] width 82 height 34
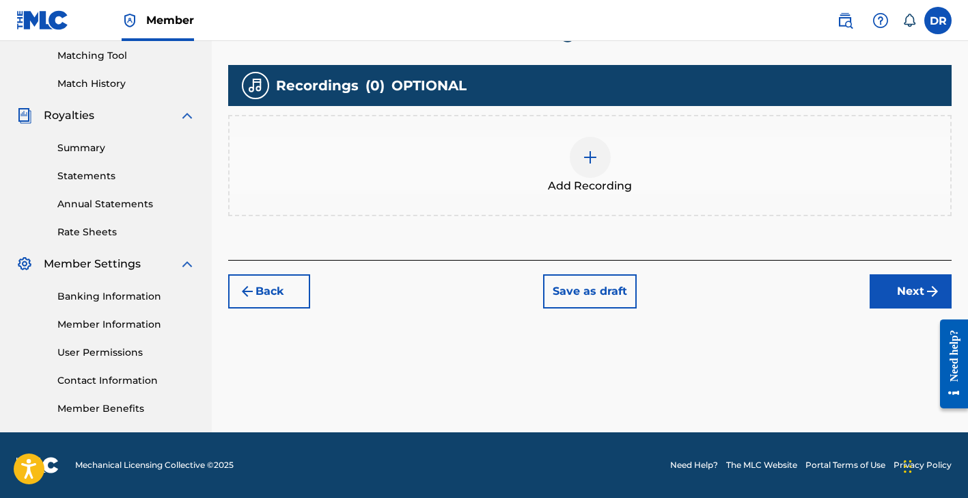
click at [588, 154] on img at bounding box center [590, 157] width 16 height 16
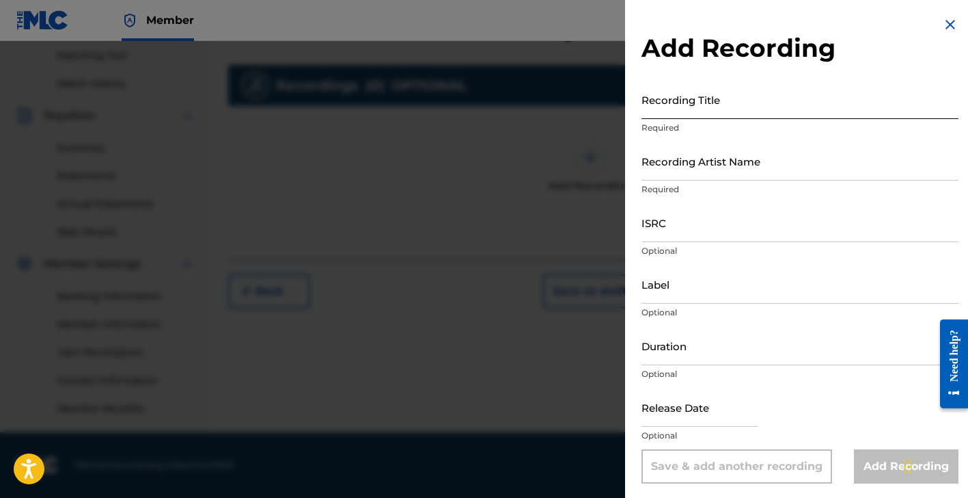
click at [713, 109] on input "Recording Title" at bounding box center [800, 99] width 317 height 39
type input "Rockin' Down Candy Cane Lane"
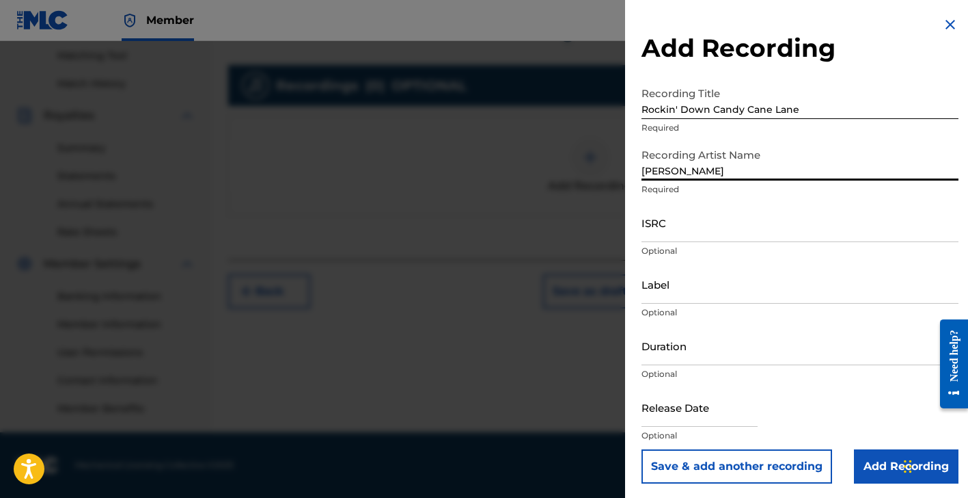
type input "[PERSON_NAME]"
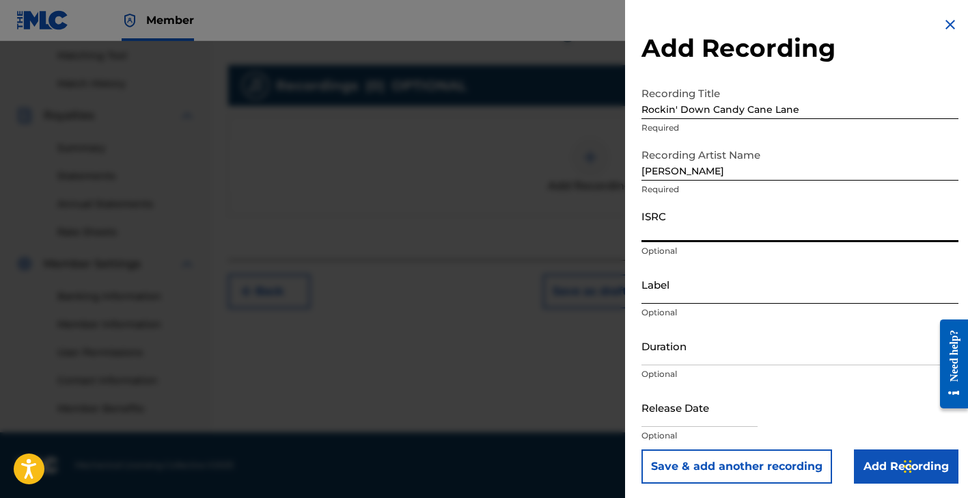
paste input "QZNWT2080925"
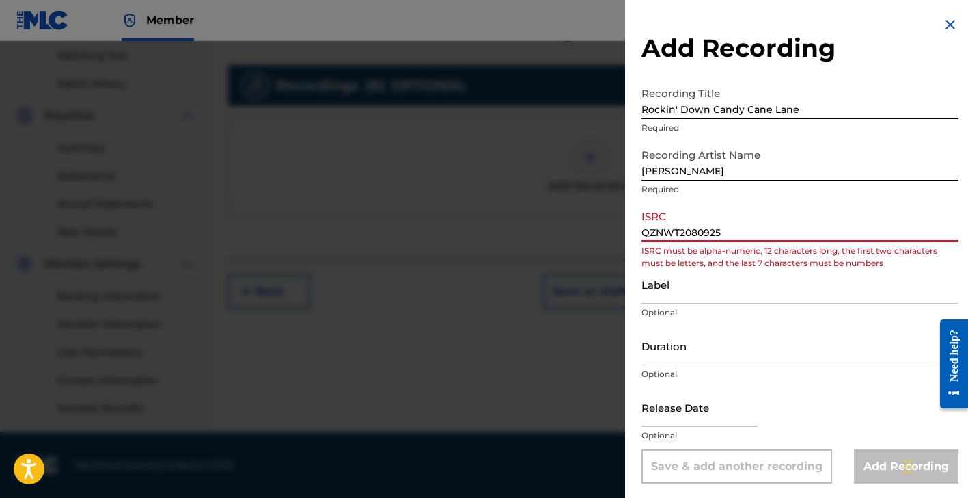
click at [663, 231] on input "QZNWT2080925" at bounding box center [800, 222] width 317 height 39
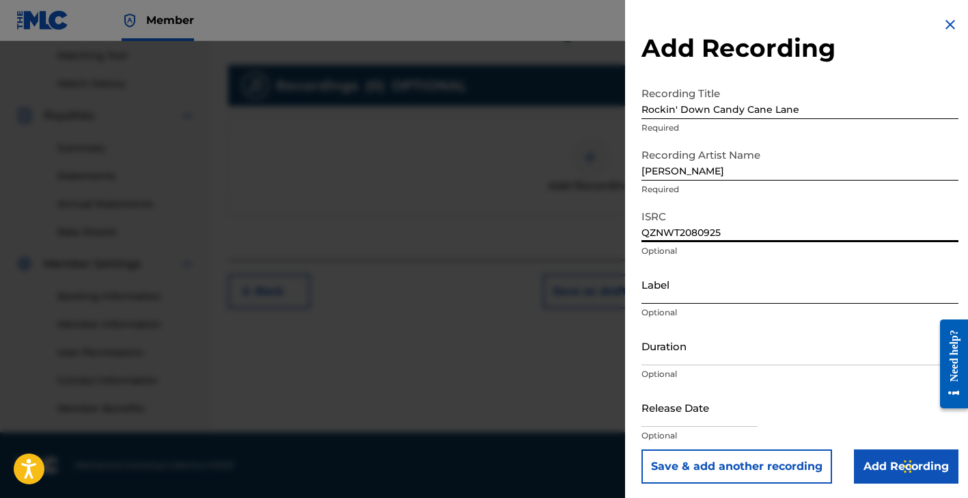
type input "QZNWT2080925"
click at [676, 280] on input "Label" at bounding box center [800, 283] width 317 height 39
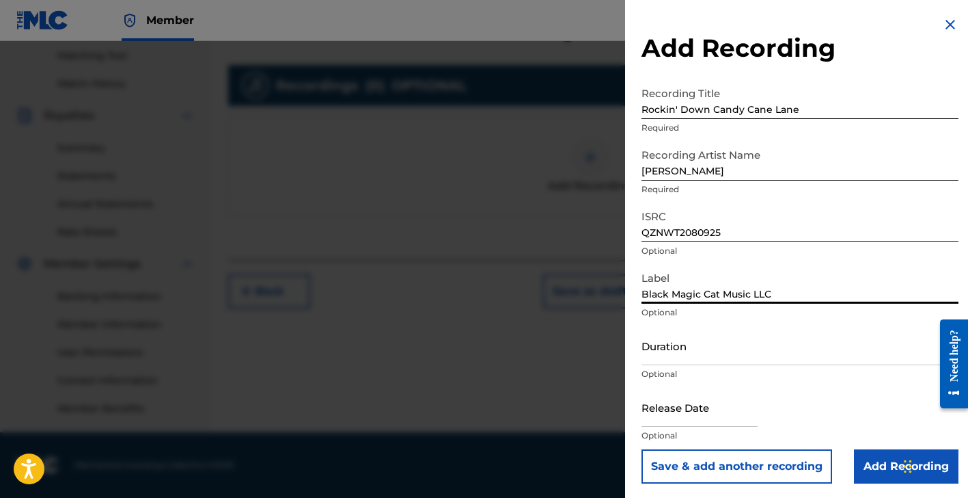
type input "Black Magic Cat Music LLC"
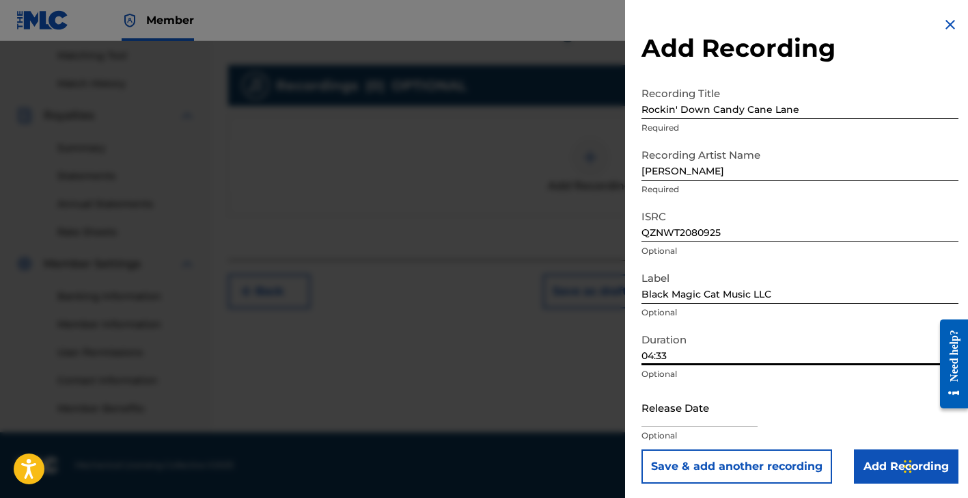
type input "04:33"
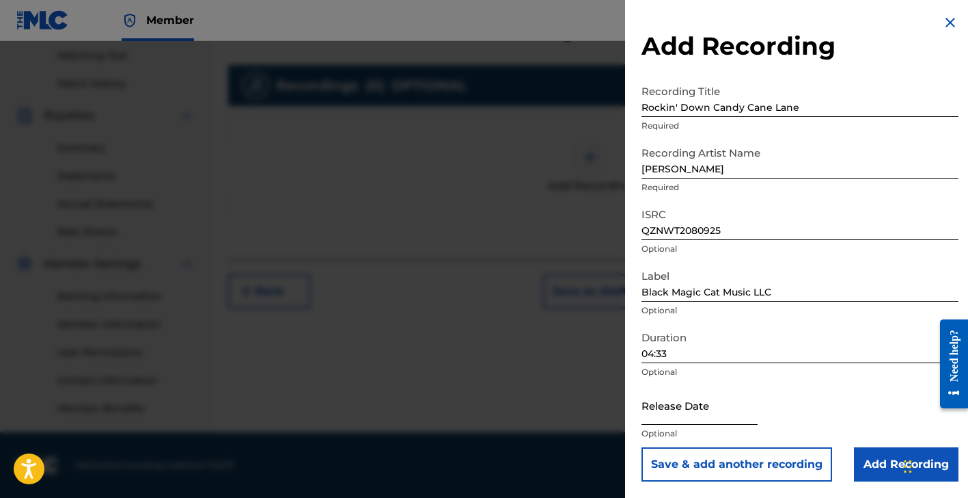
click at [685, 410] on input "text" at bounding box center [700, 404] width 116 height 39
select select "8"
select select "2025"
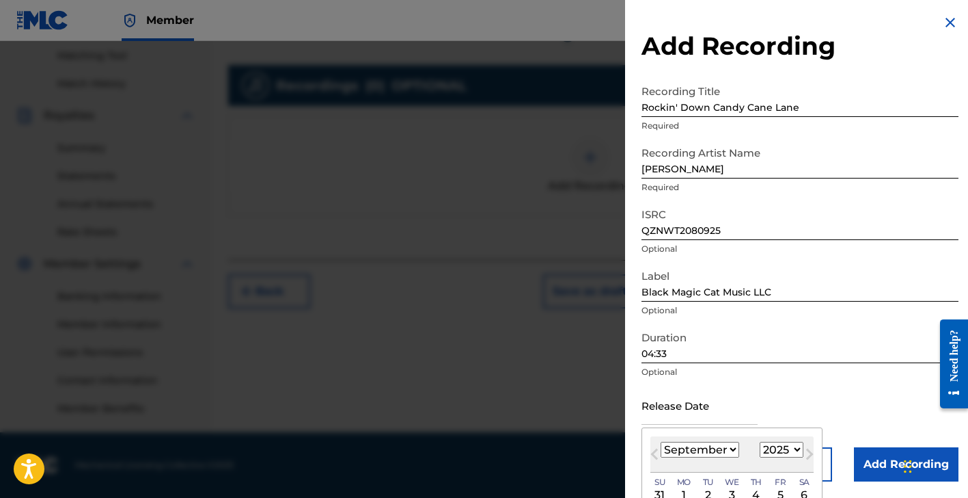
select select "10"
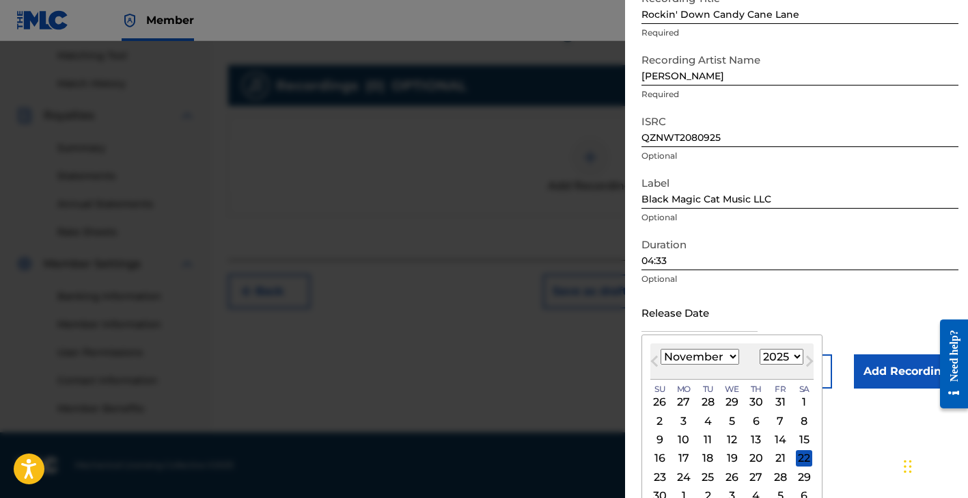
scroll to position [97, 0]
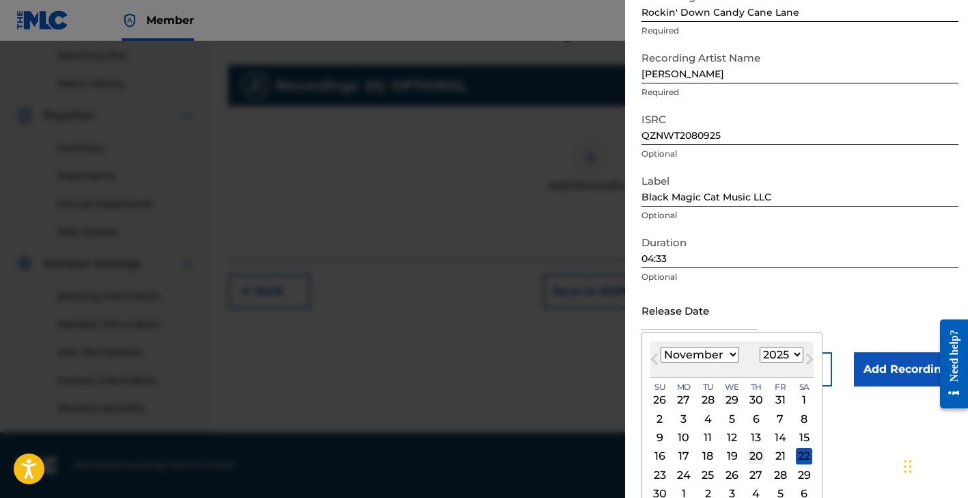
click at [750, 459] on div "20" at bounding box center [756, 456] width 16 height 16
type input "November 20 2025"
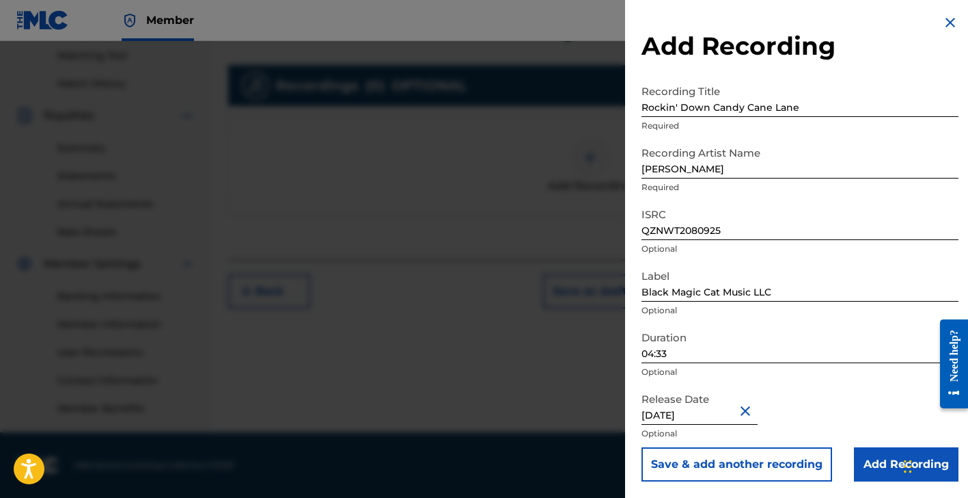
scroll to position [2, 0]
click at [735, 418] on input "November 20 2025" at bounding box center [700, 404] width 116 height 39
select select "10"
select select "2025"
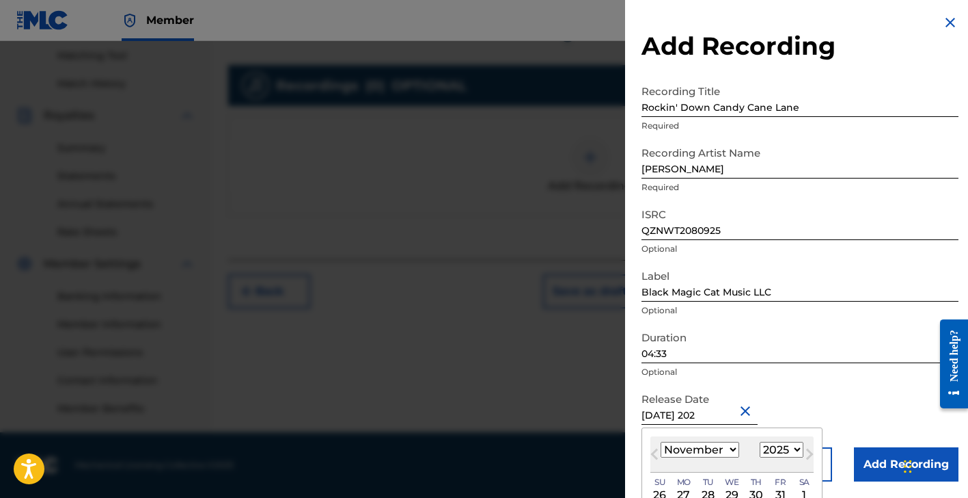
type input "November 20 2024"
select select "2024"
type input "November 20 2024"
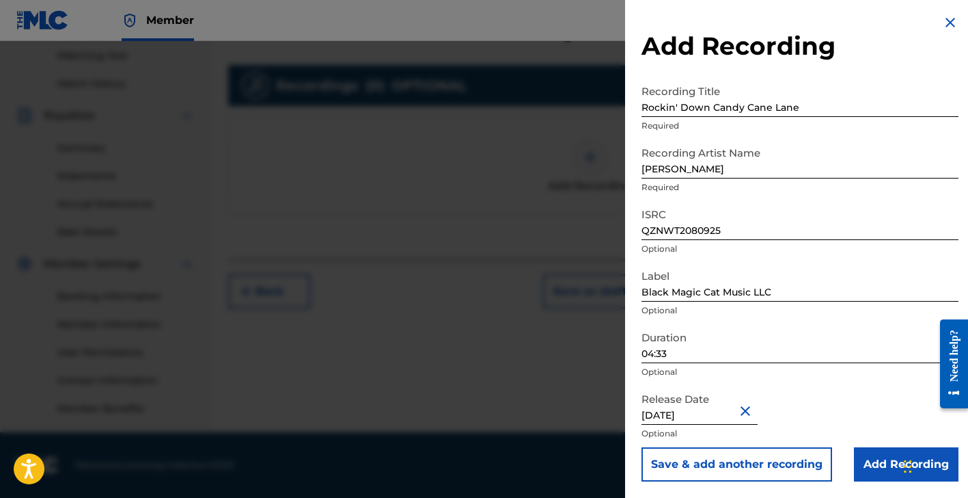
click at [800, 404] on div "Release Date November 20 2024 Optional" at bounding box center [800, 416] width 317 height 62
click at [885, 466] on input "Add Recording" at bounding box center [906, 464] width 105 height 34
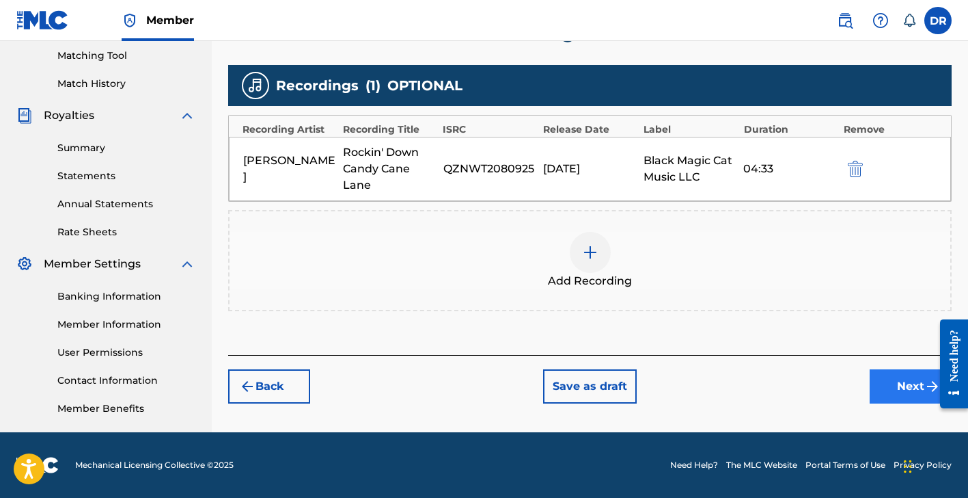
click at [894, 381] on button "Next" at bounding box center [911, 386] width 82 height 34
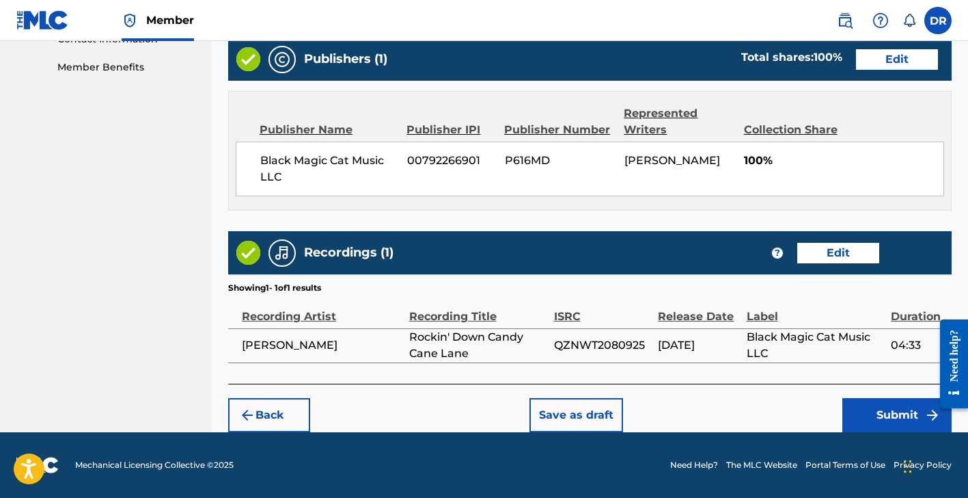
scroll to position [690, 0]
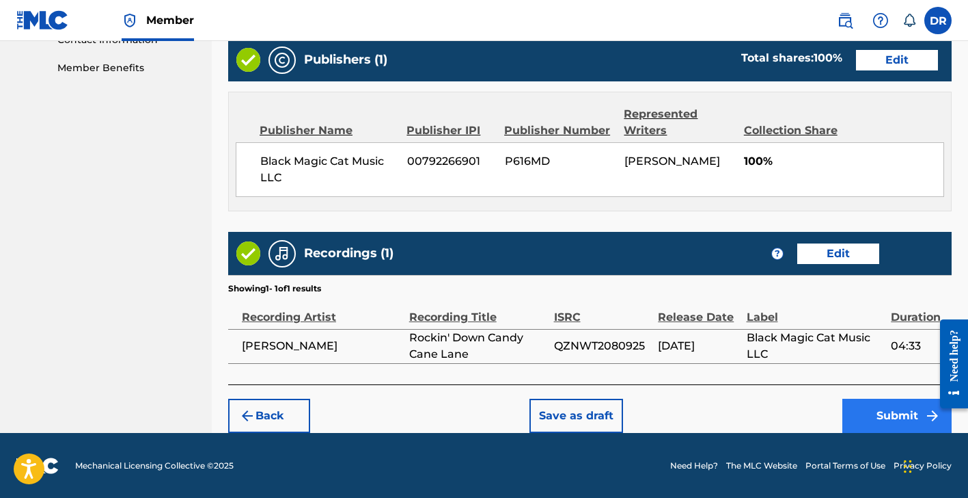
click at [878, 413] on button "Submit" at bounding box center [897, 415] width 109 height 34
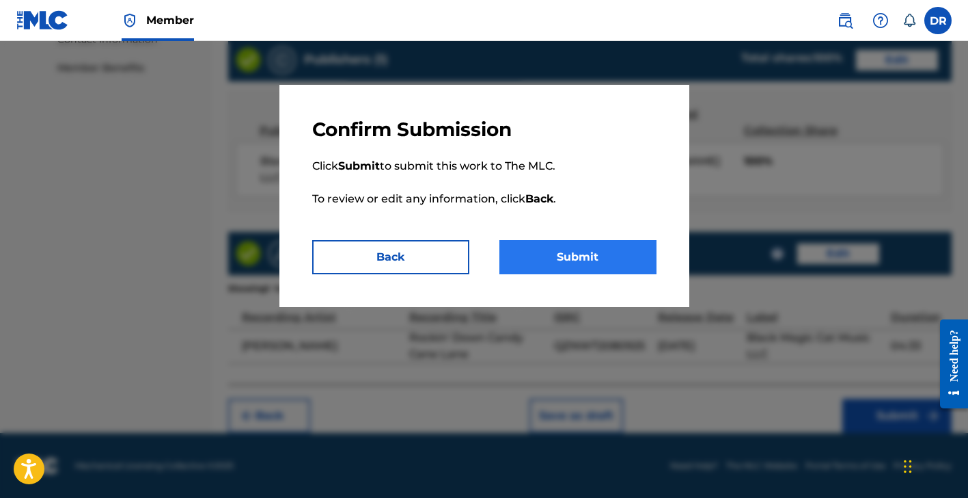
click at [601, 252] on button "Submit" at bounding box center [578, 257] width 157 height 34
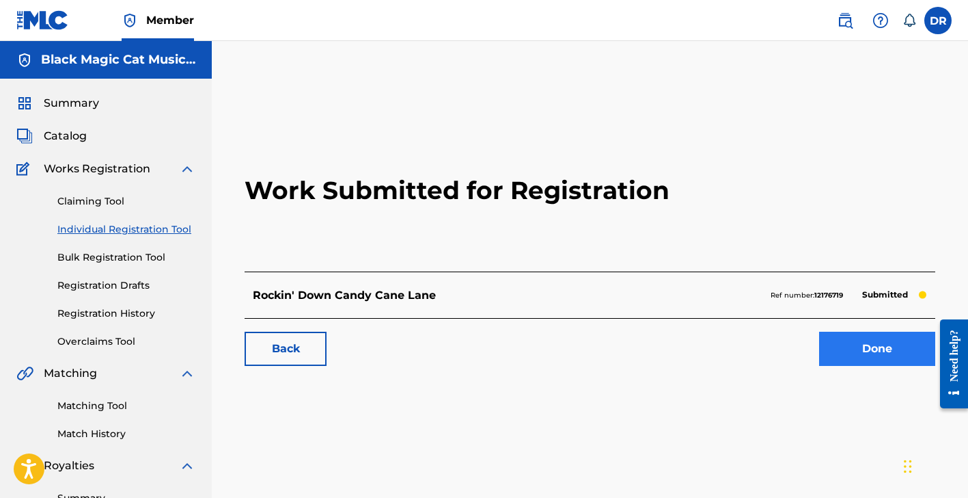
click at [880, 340] on link "Done" at bounding box center [877, 348] width 116 height 34
